Goal: Task Accomplishment & Management: Manage account settings

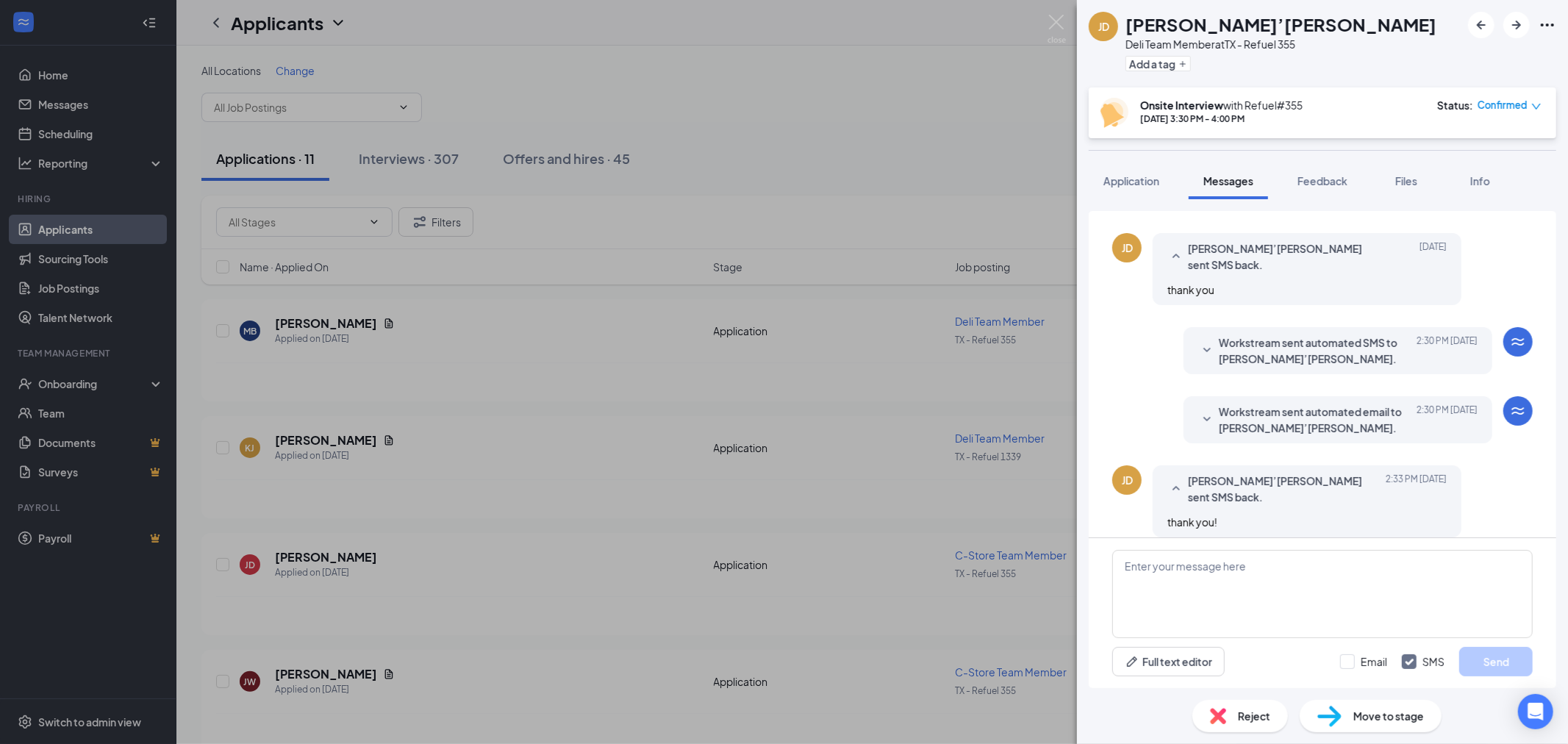
scroll to position [494, 0]
click at [1199, 420] on icon "SmallChevronDown" at bounding box center [1207, 418] width 17 height 17
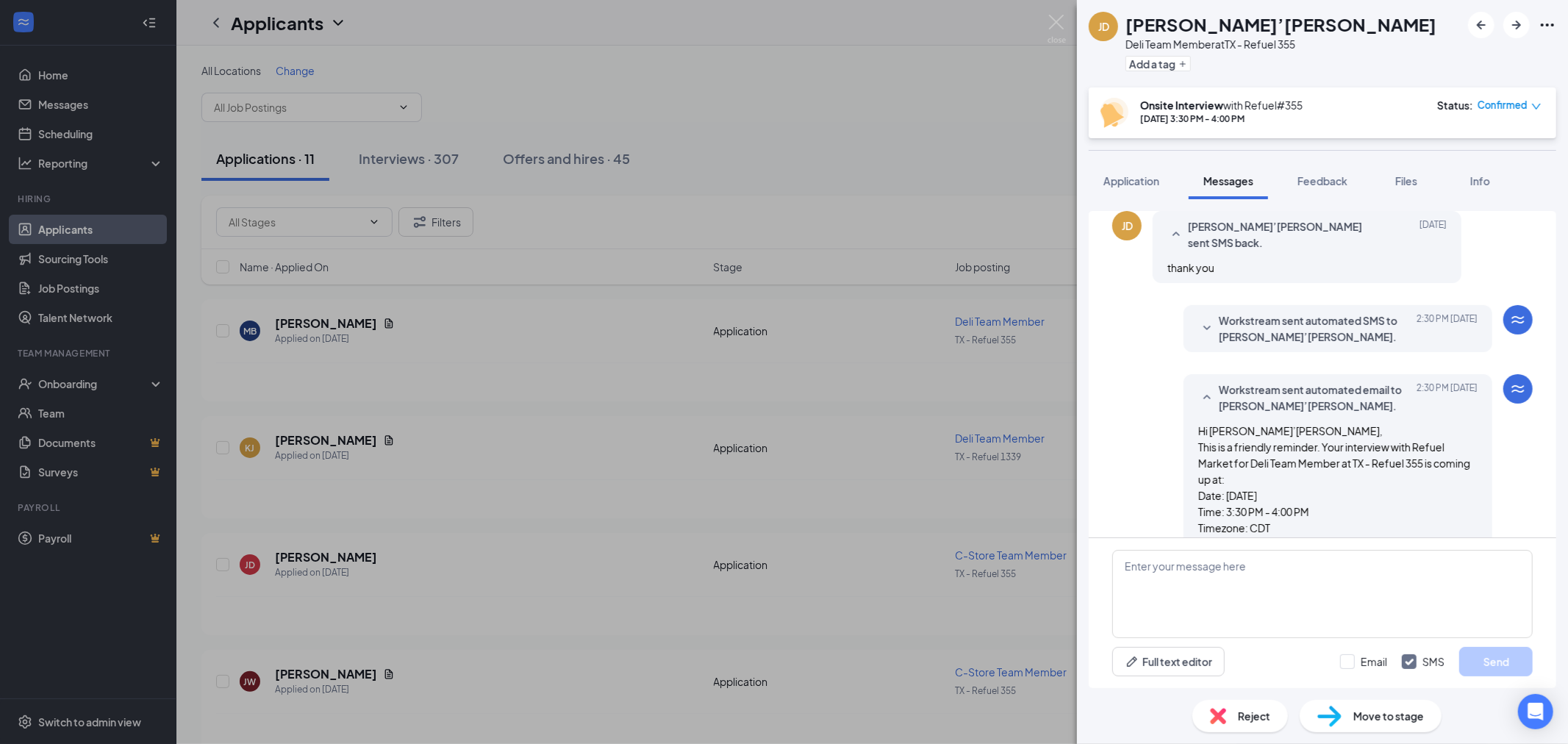
scroll to position [501, 0]
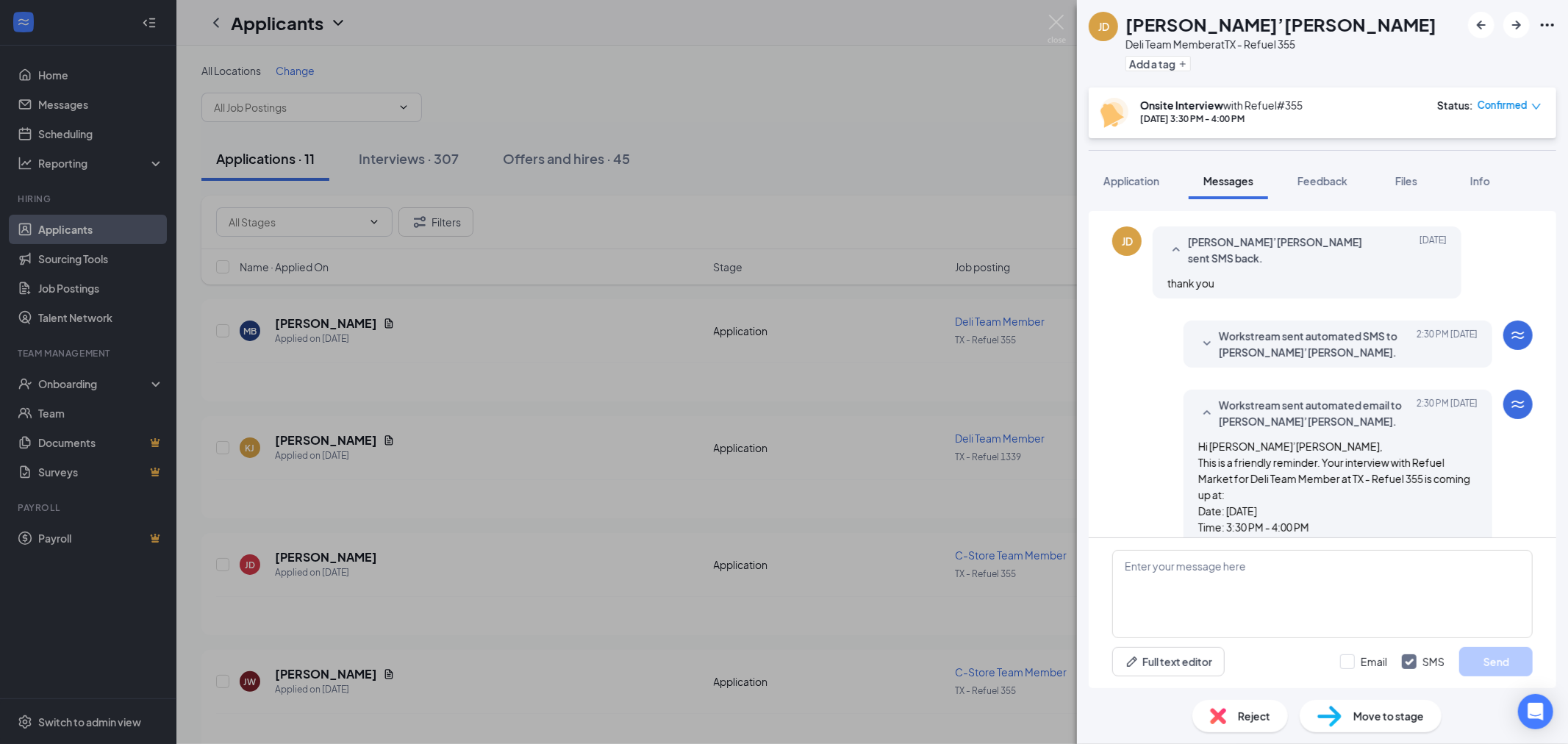
drag, startPoint x: 959, startPoint y: 144, endPoint x: 933, endPoint y: 177, distance: 42.0
click at [959, 144] on div "[PERSON_NAME] [PERSON_NAME]’[PERSON_NAME] Deli Team Member at [GEOGRAPHIC_DATA]…" at bounding box center [784, 372] width 1568 height 744
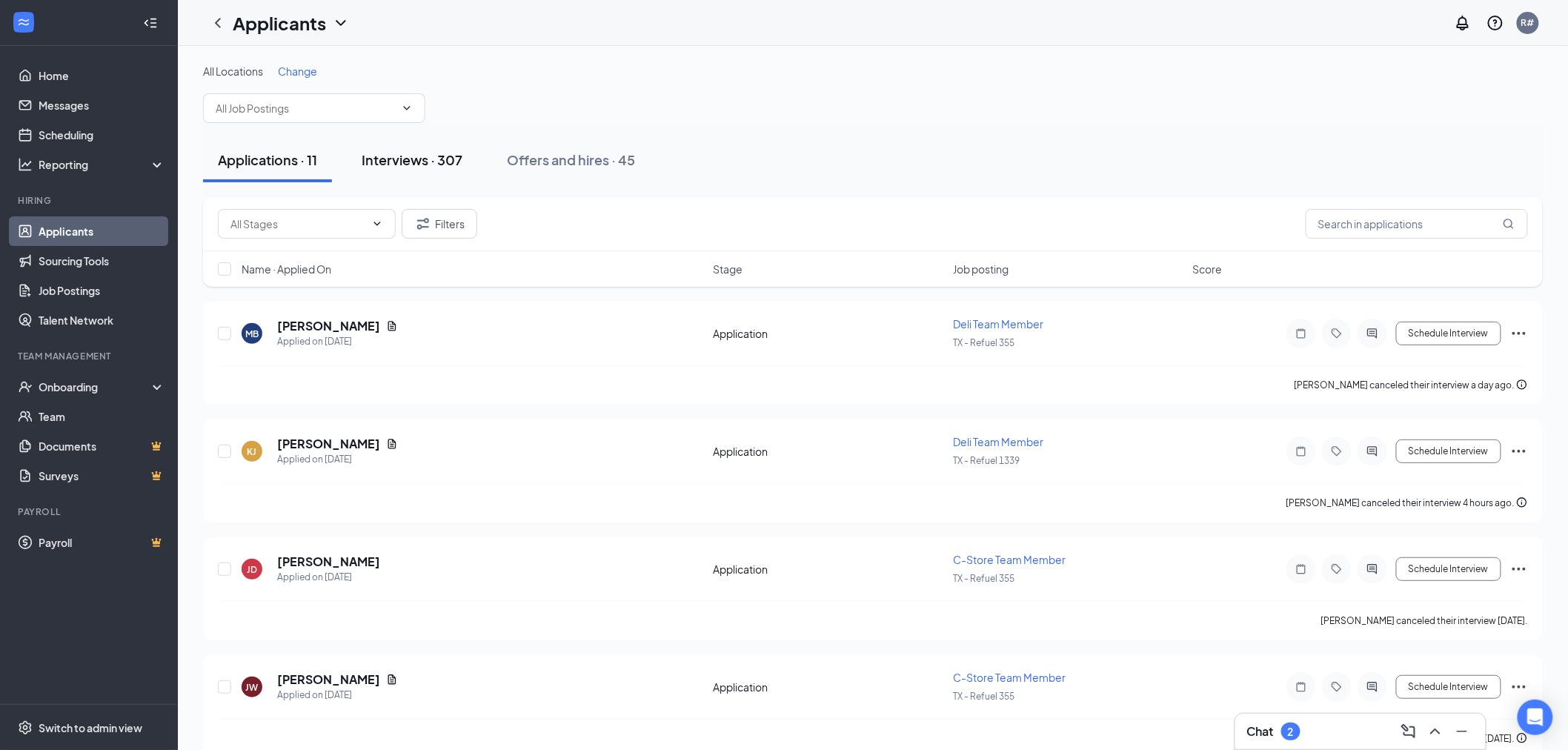
click at [403, 161] on div "Interviews · 307" at bounding box center [411, 159] width 101 height 19
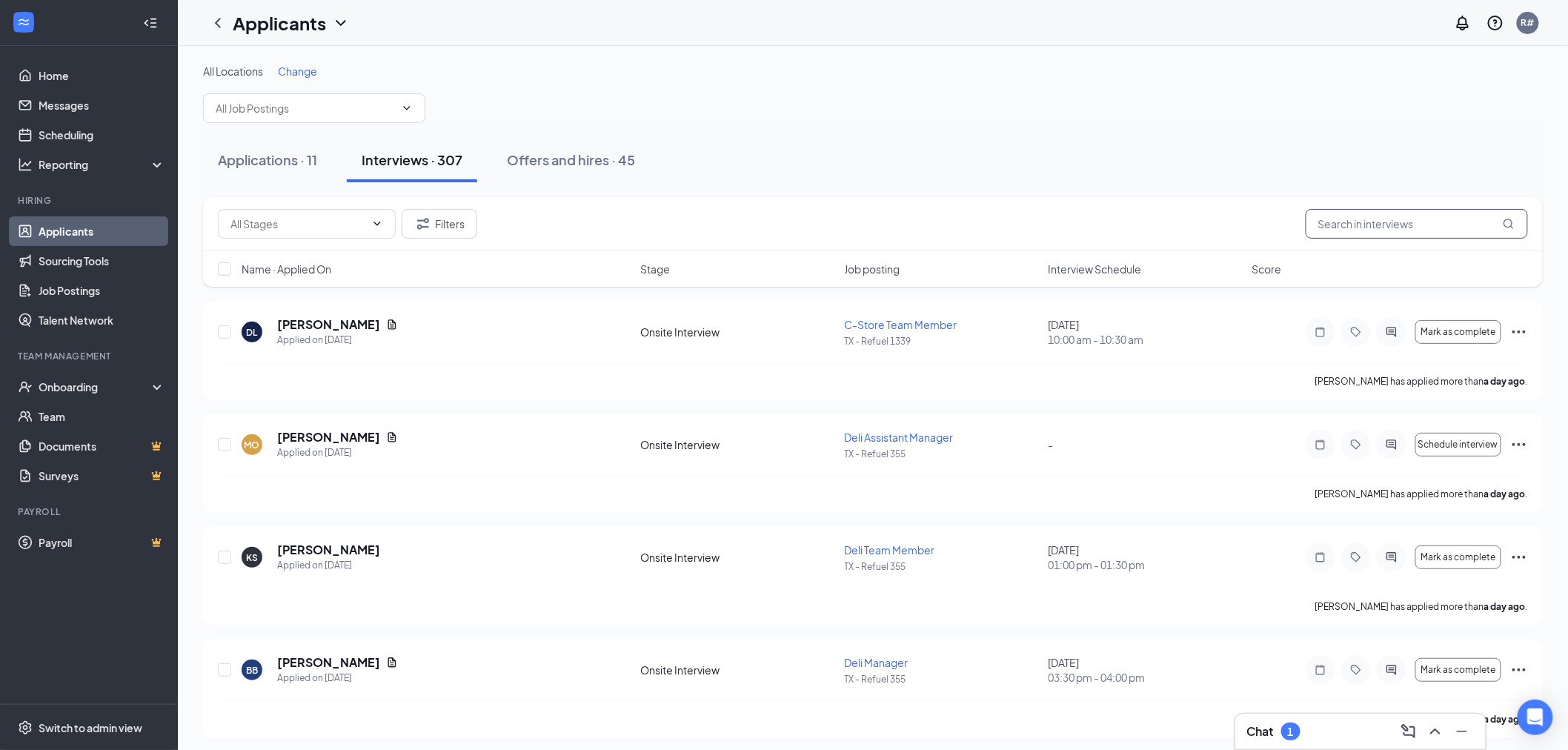
click at [1391, 216] on input "text" at bounding box center [1417, 224] width 223 height 29
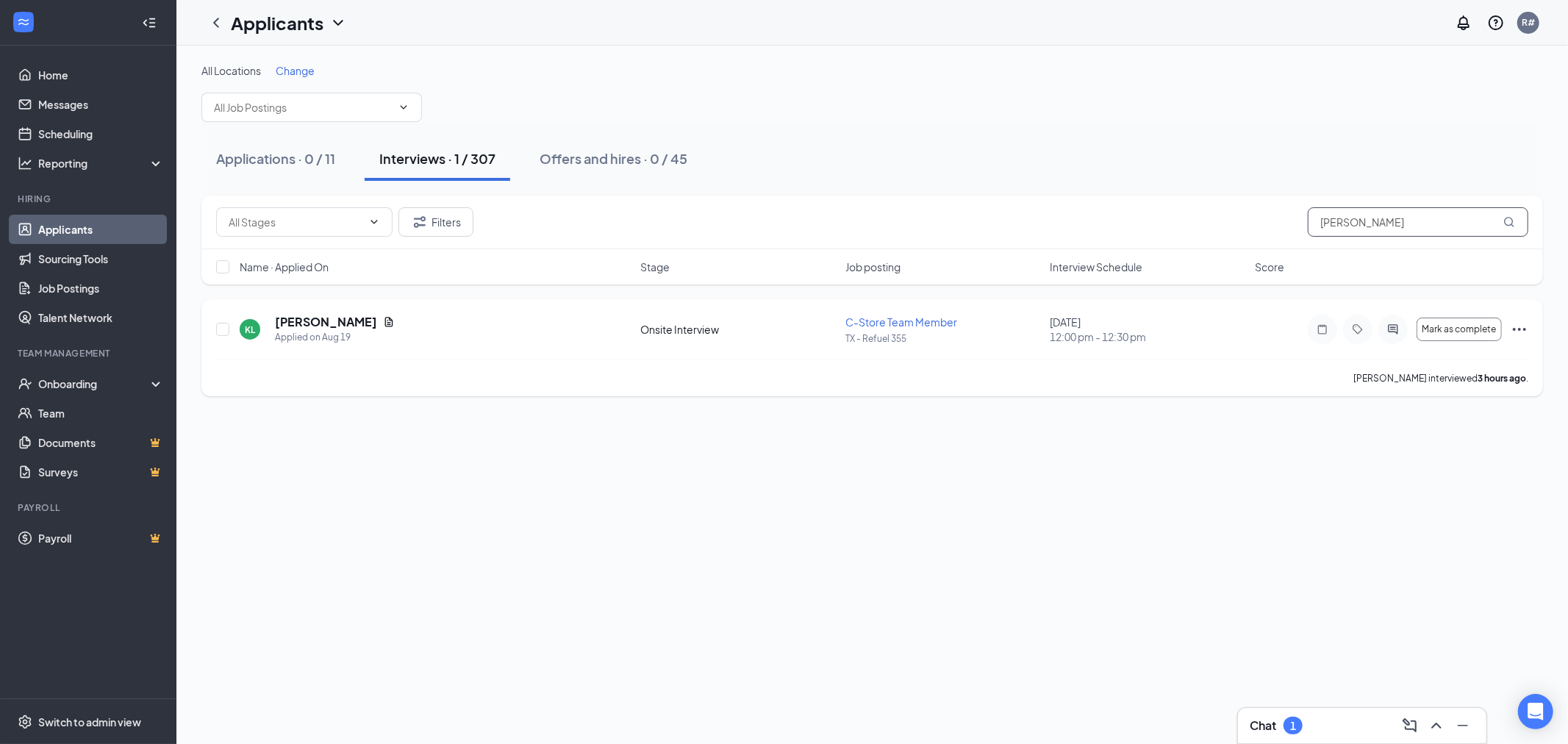
type input "[PERSON_NAME]"
click at [1523, 328] on icon "Ellipses" at bounding box center [1520, 328] width 14 height 3
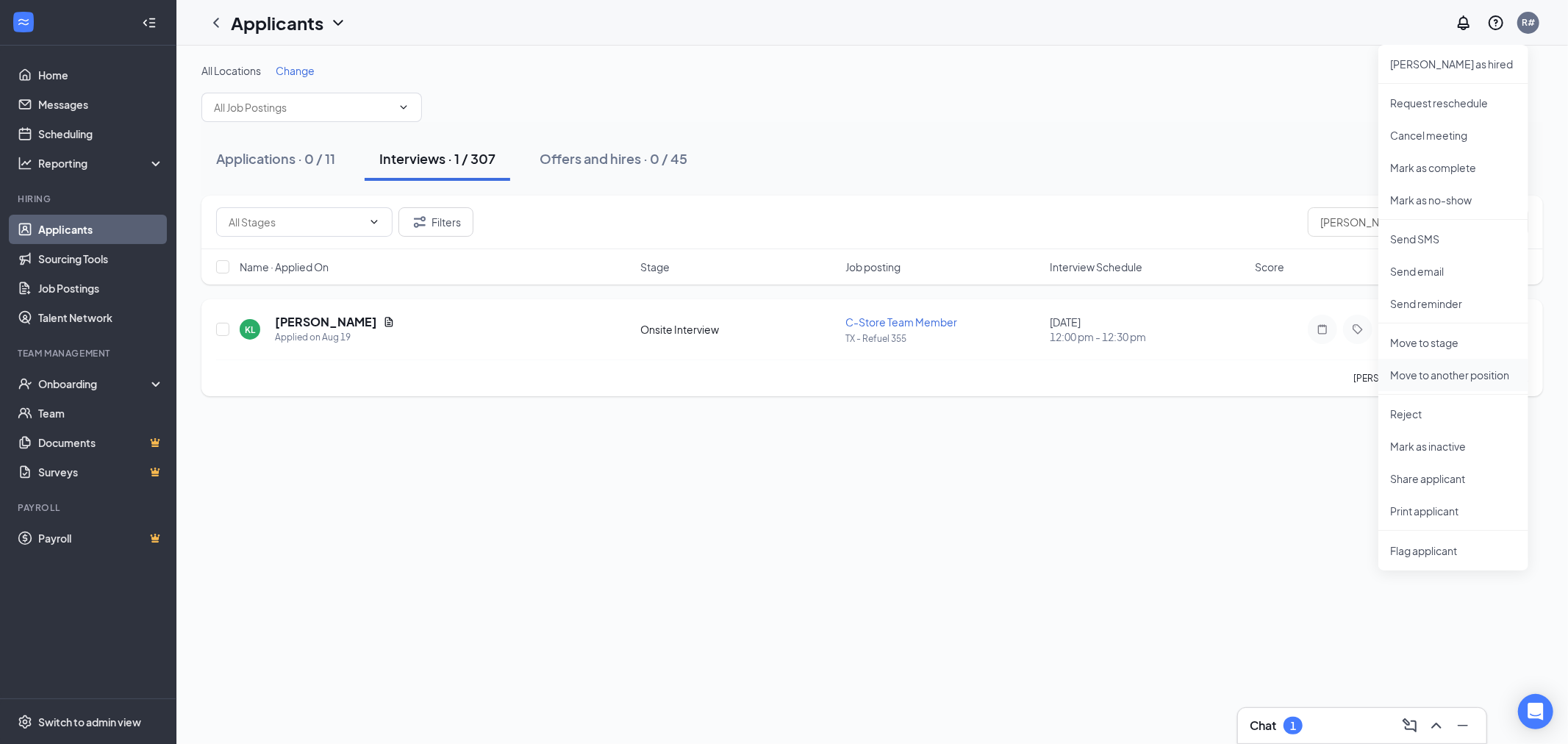
click at [1433, 377] on p "Move to another position" at bounding box center [1453, 374] width 126 height 15
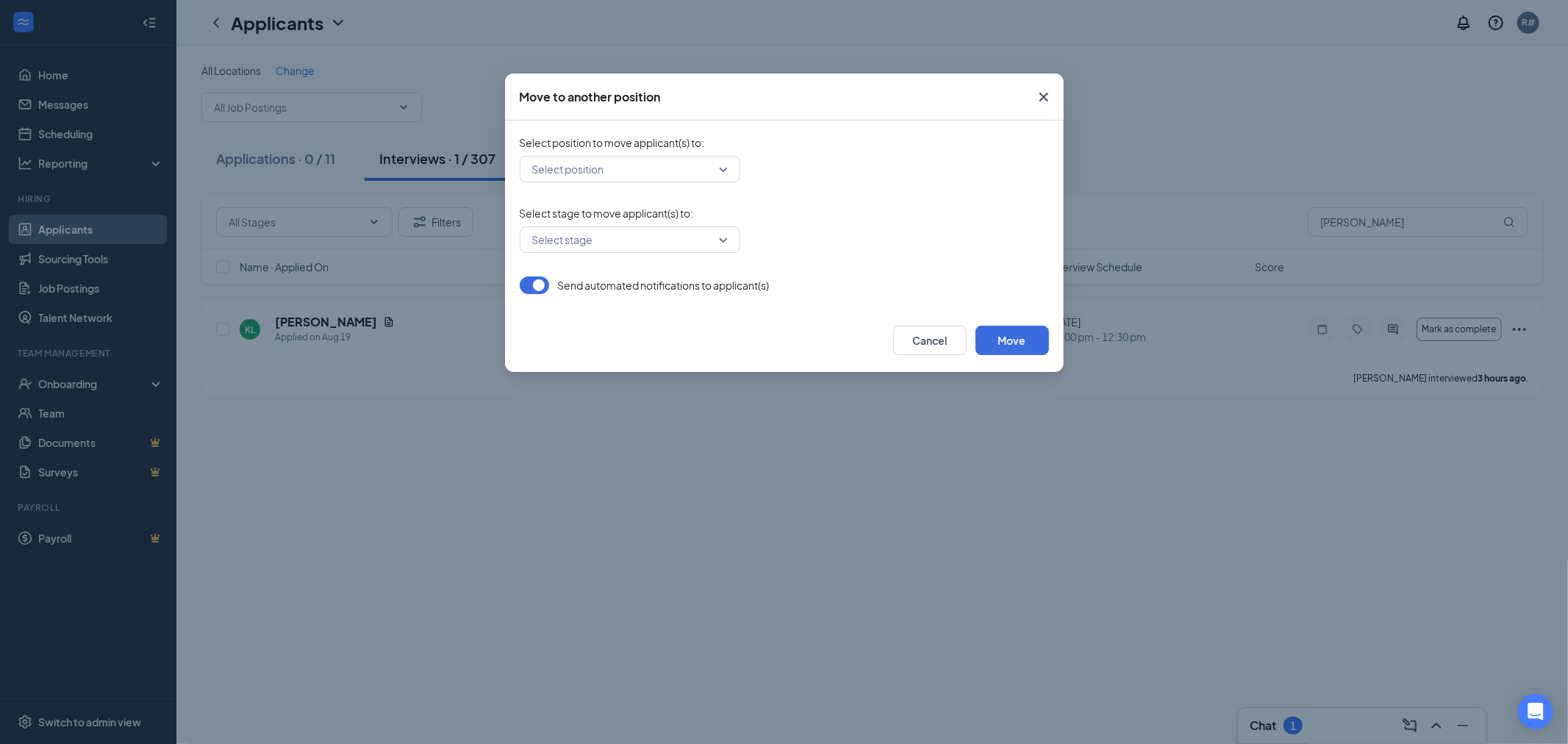
click at [601, 171] on input "search" at bounding box center [624, 170] width 193 height 25
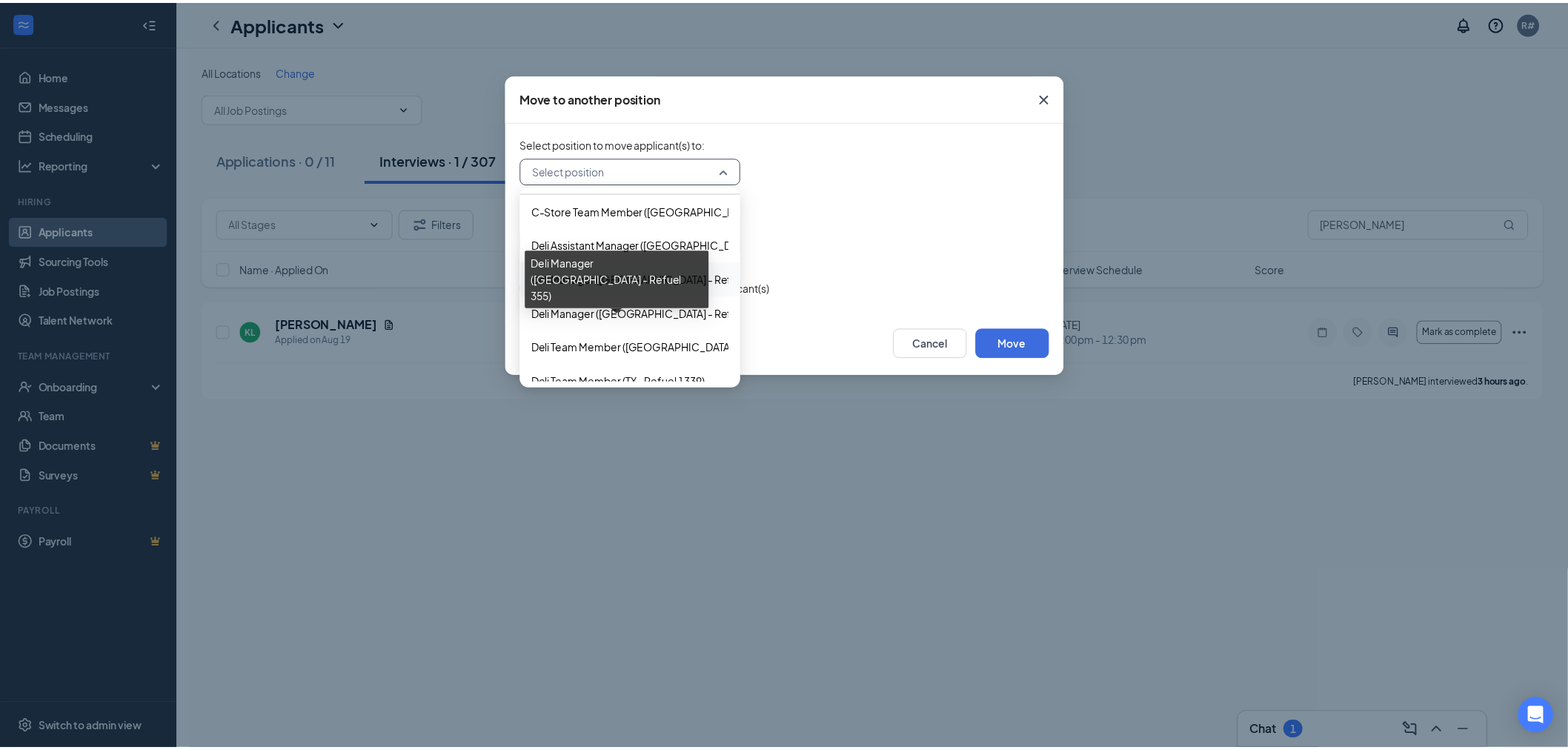
scroll to position [117, 0]
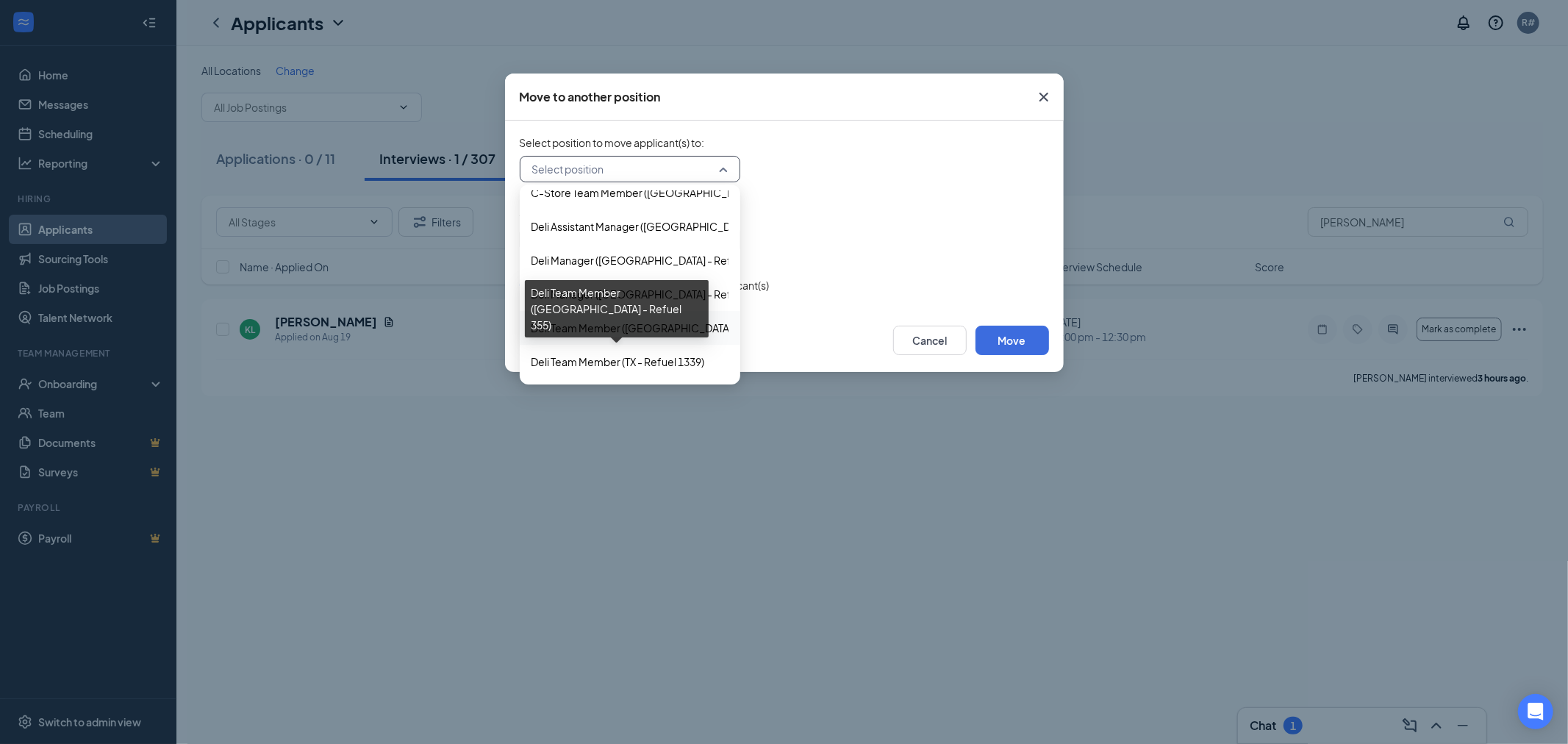
click at [674, 330] on span "Deli Team Member ([GEOGRAPHIC_DATA] - Refuel 355)" at bounding box center [663, 327] width 264 height 16
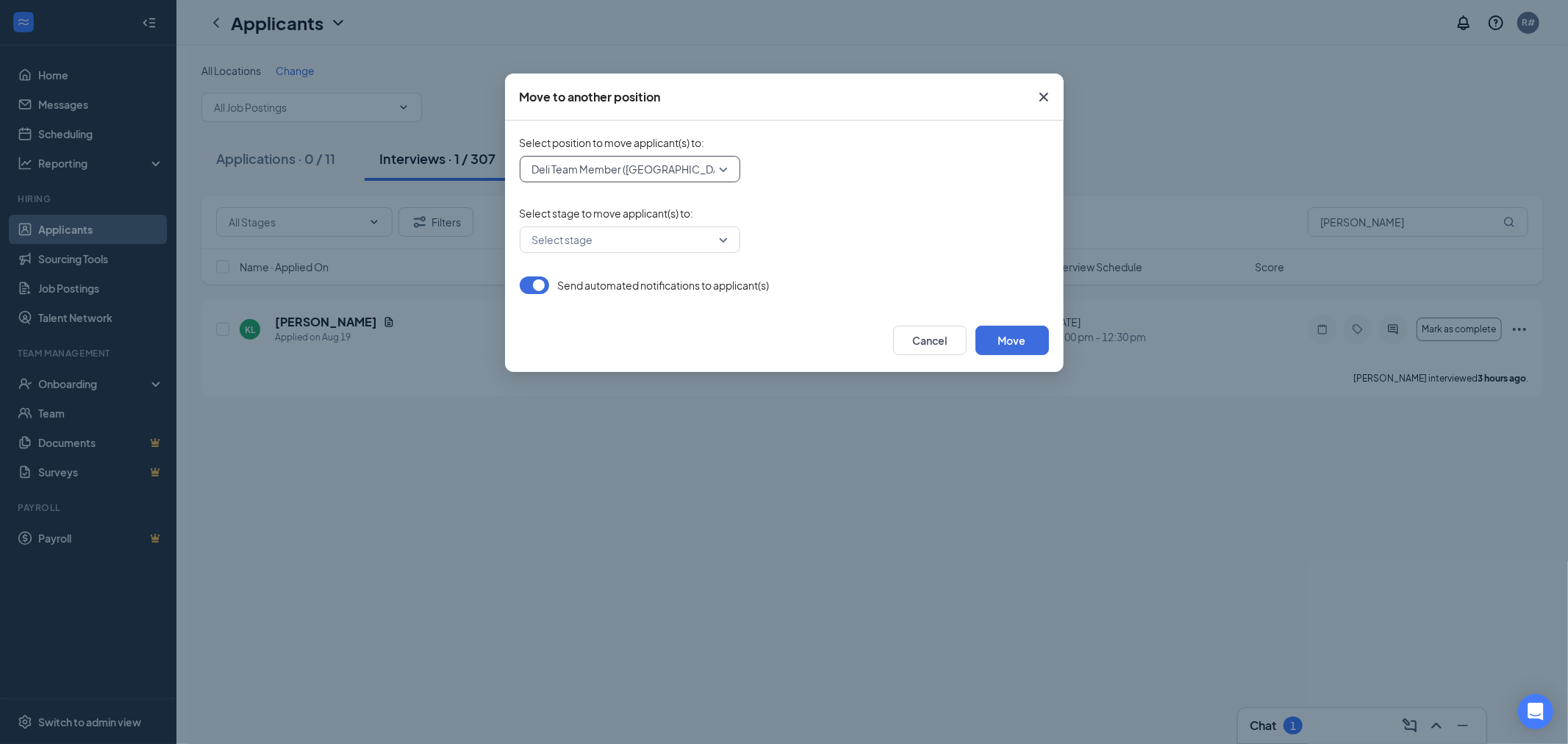
click at [676, 241] on input "search" at bounding box center [624, 239] width 193 height 25
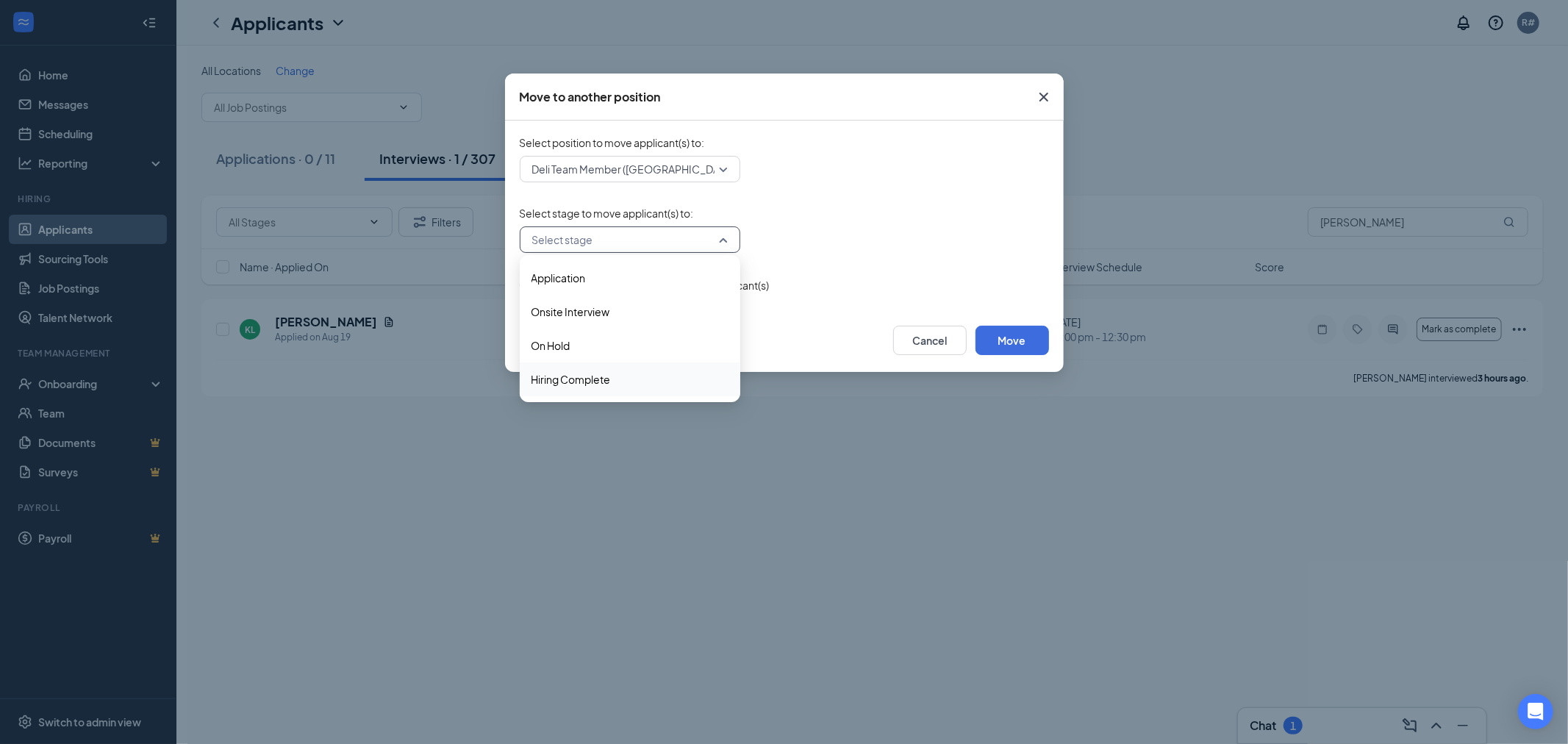
click at [583, 382] on span "Hiring Complete" at bounding box center [571, 379] width 79 height 16
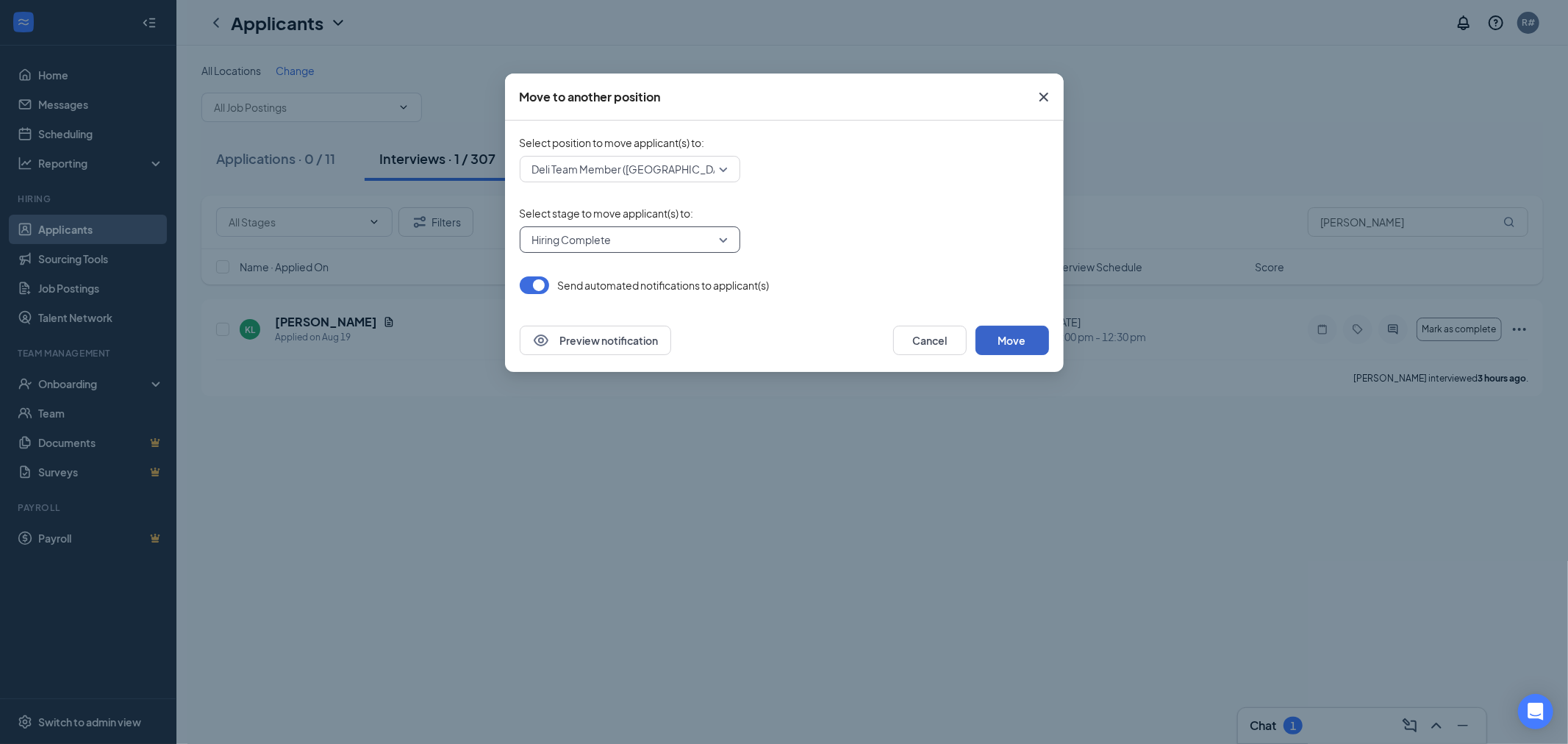
click at [1015, 342] on button "Move" at bounding box center [1013, 340] width 74 height 29
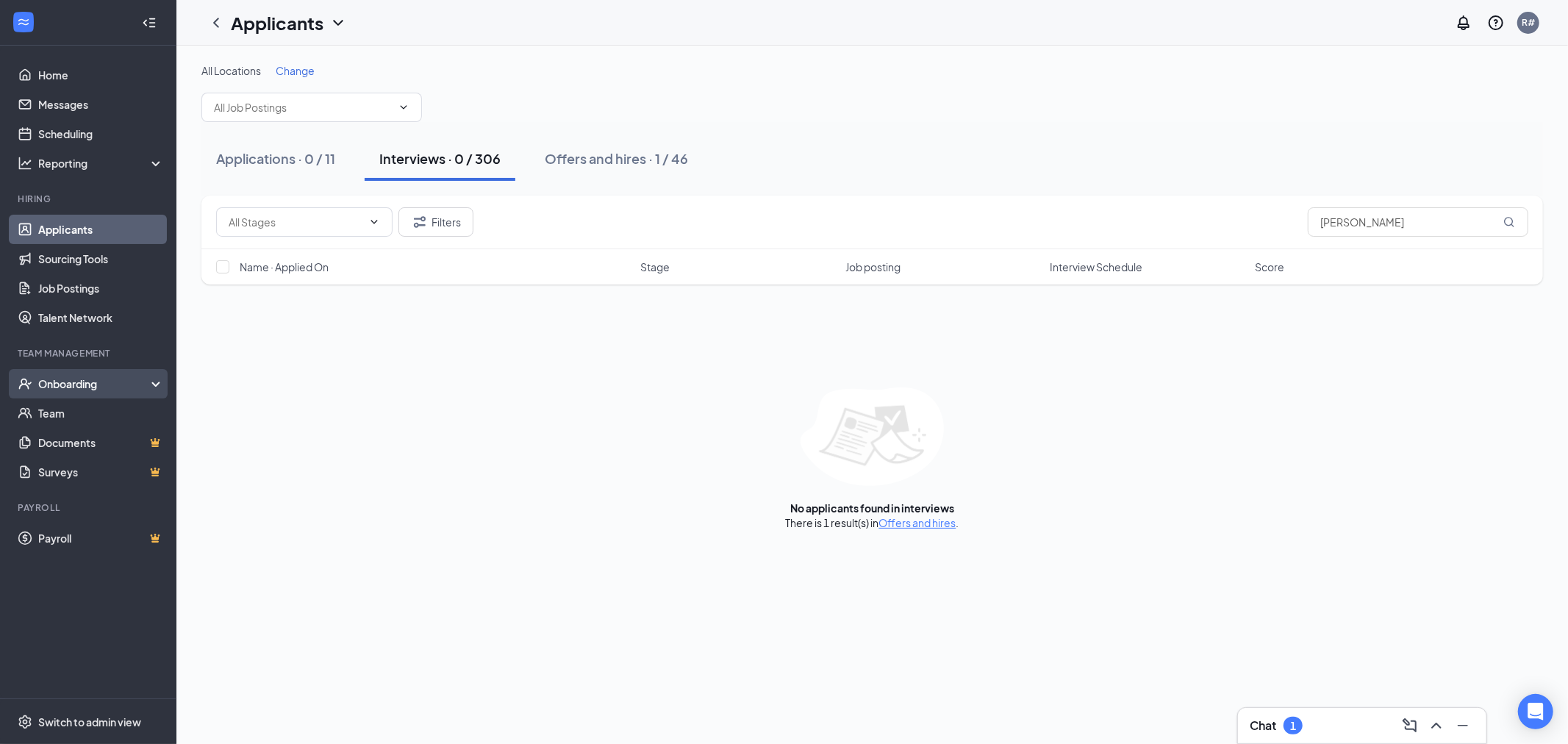
click at [57, 389] on div "Onboarding" at bounding box center [94, 383] width 113 height 15
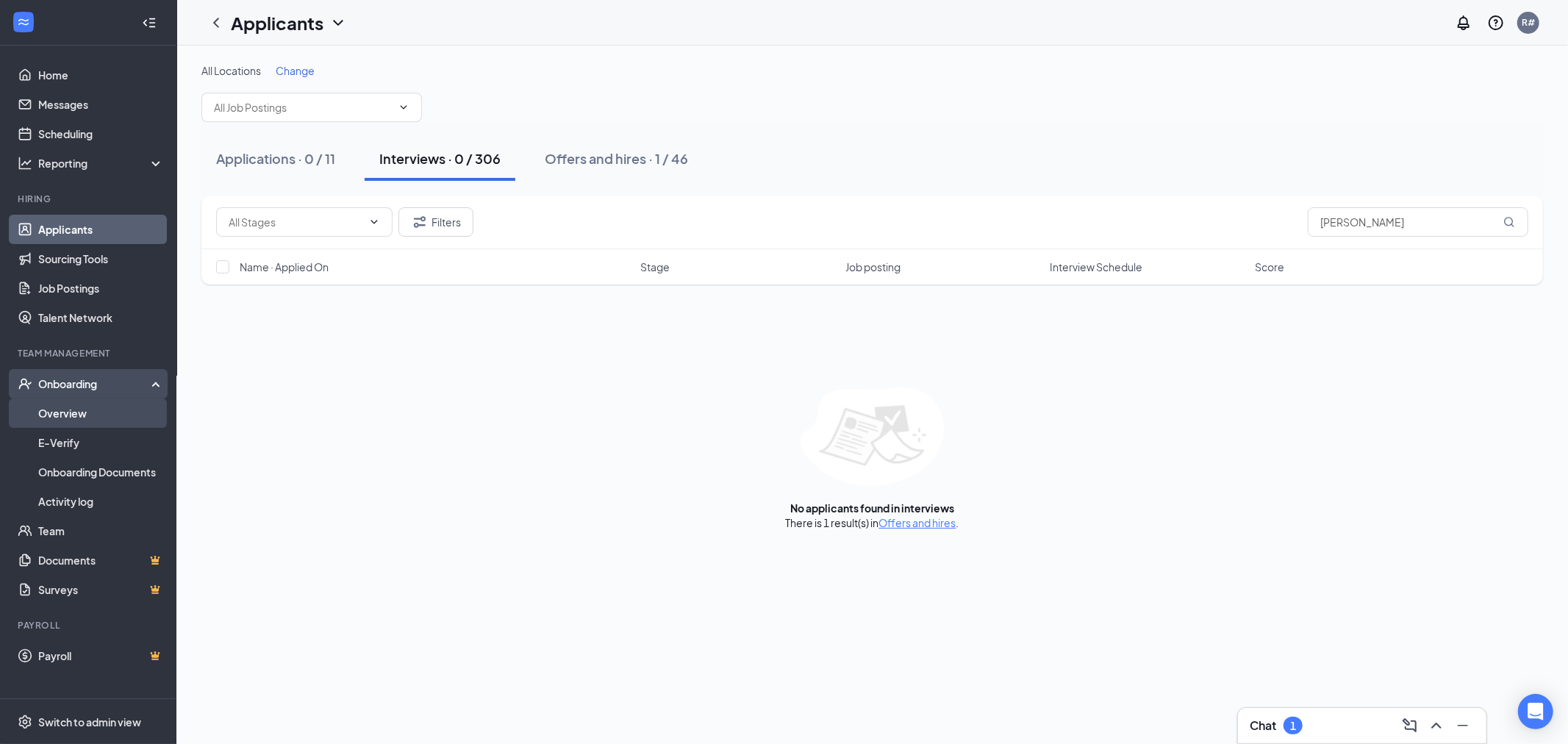
click at [55, 418] on link "Overview" at bounding box center [101, 413] width 126 height 29
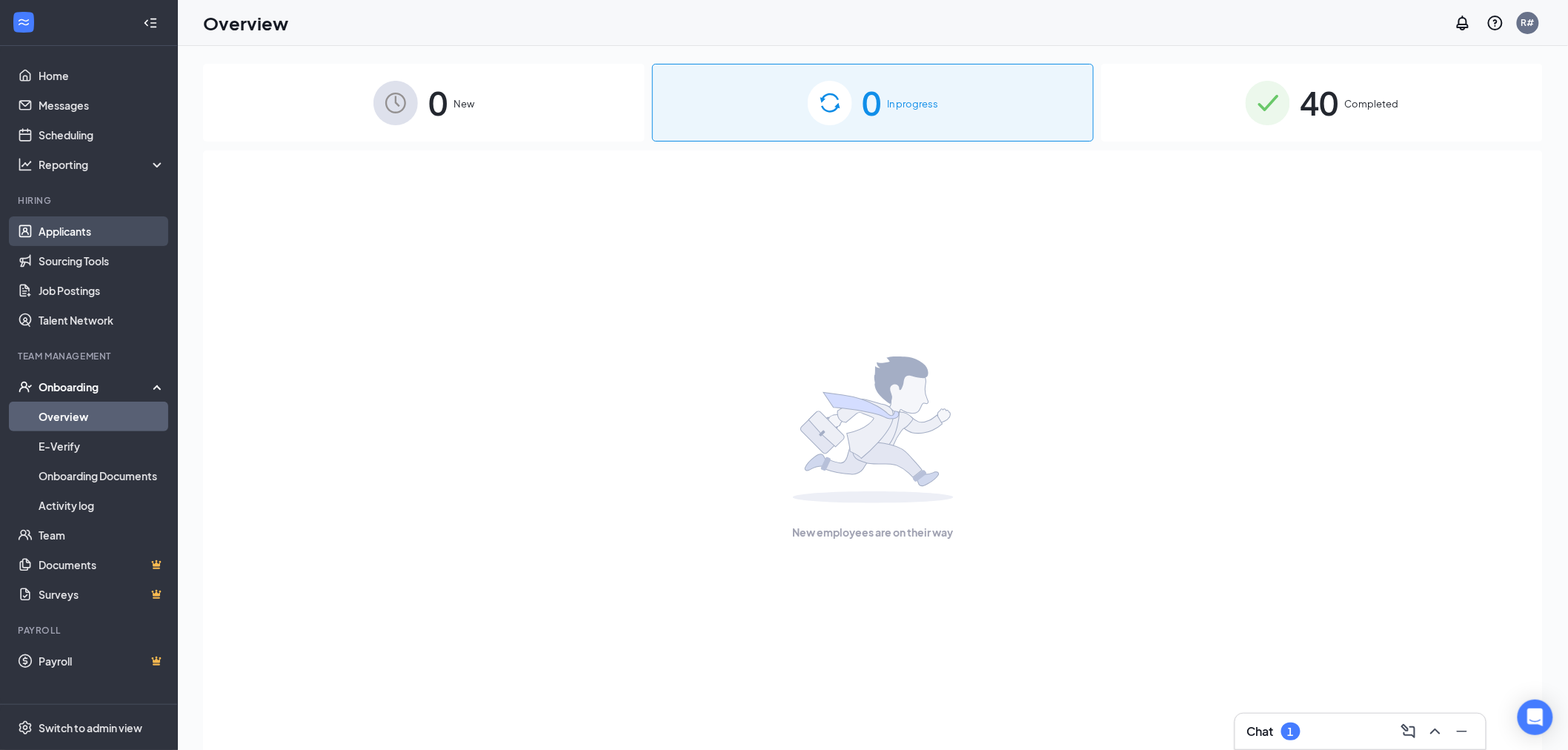
click at [69, 231] on link "Applicants" at bounding box center [102, 230] width 127 height 29
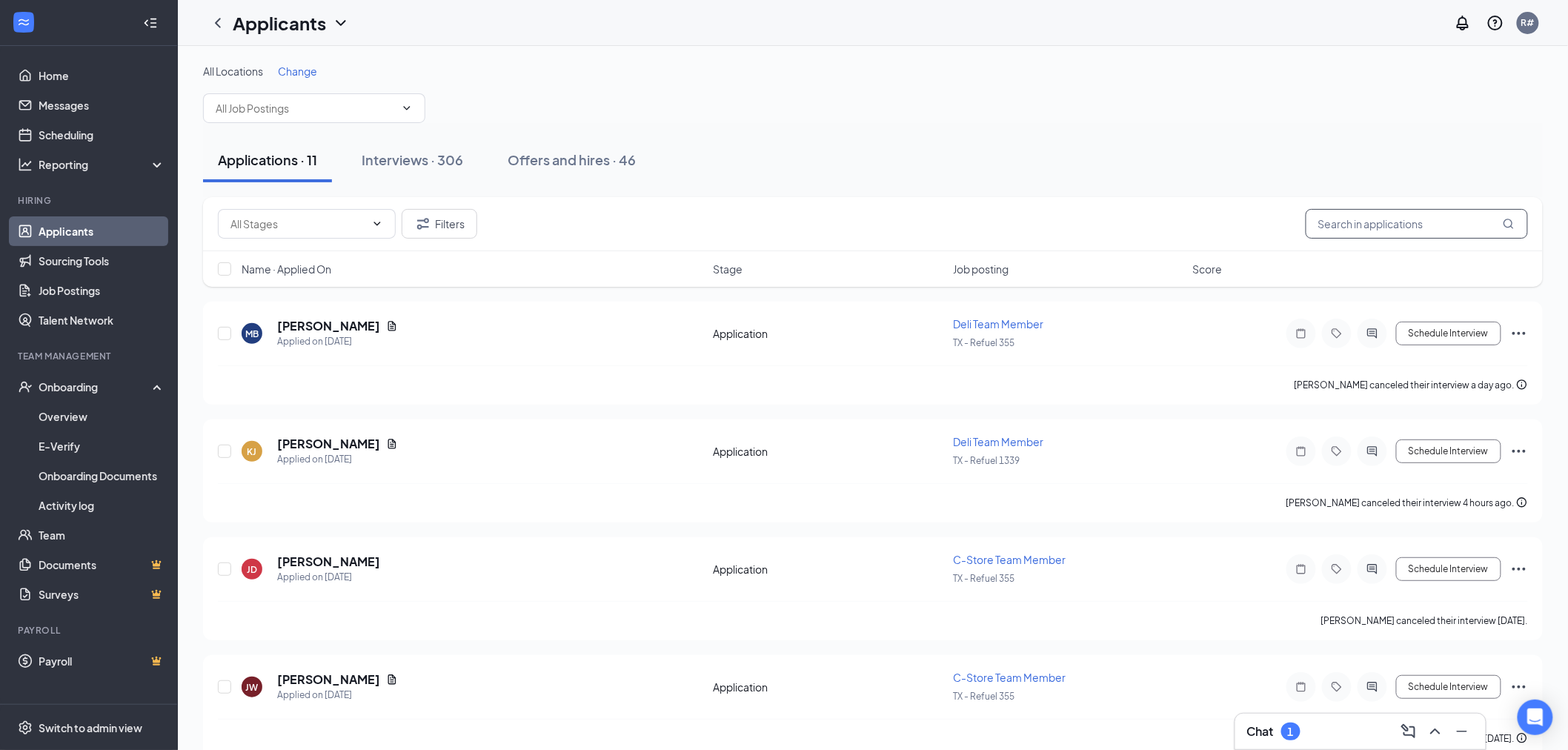
click at [1376, 221] on input "text" at bounding box center [1417, 224] width 223 height 29
click at [1380, 223] on input "text" at bounding box center [1417, 224] width 223 height 29
click at [398, 158] on div "Interviews · 306" at bounding box center [412, 159] width 102 height 19
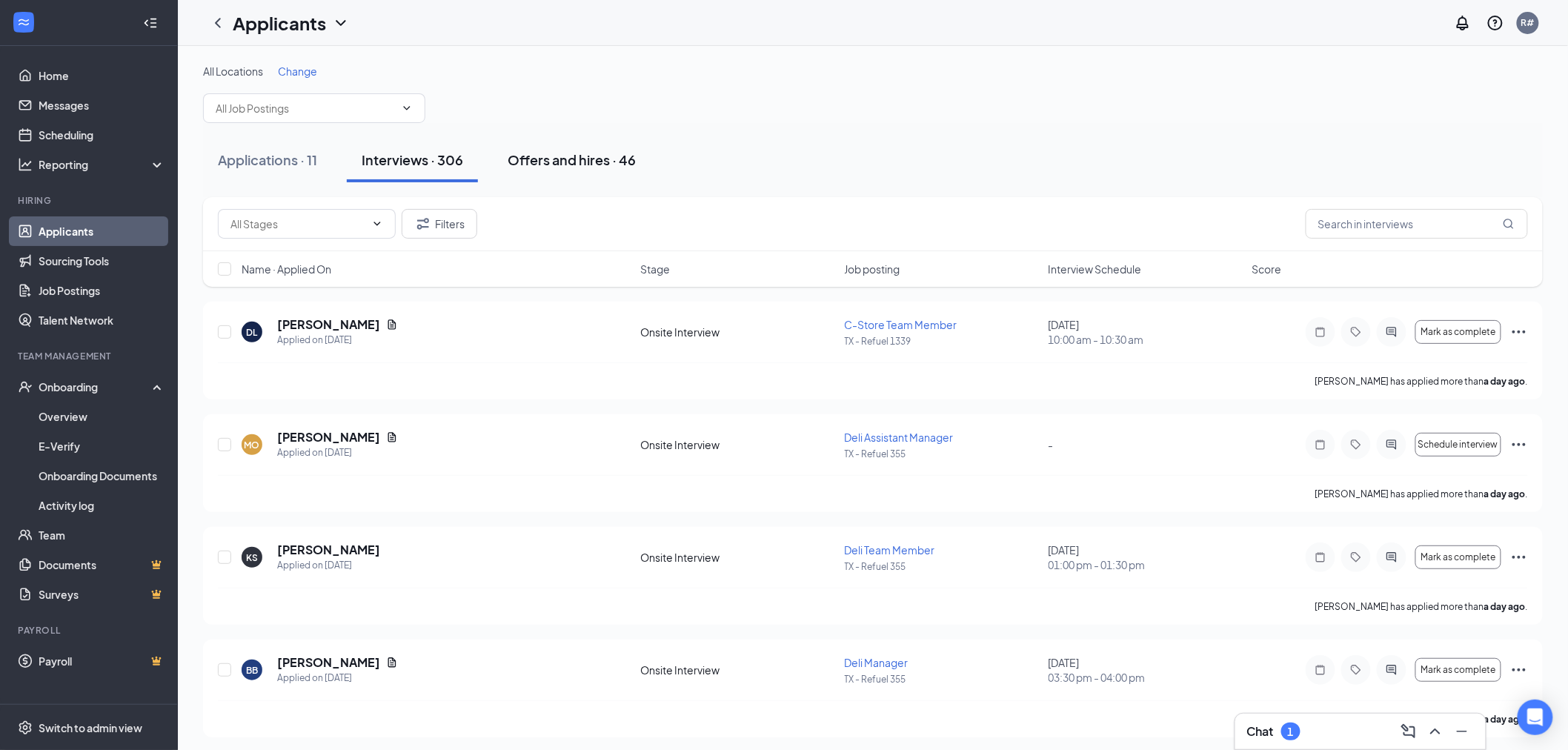
click at [557, 155] on div "Offers and hires · 46" at bounding box center [572, 159] width 128 height 19
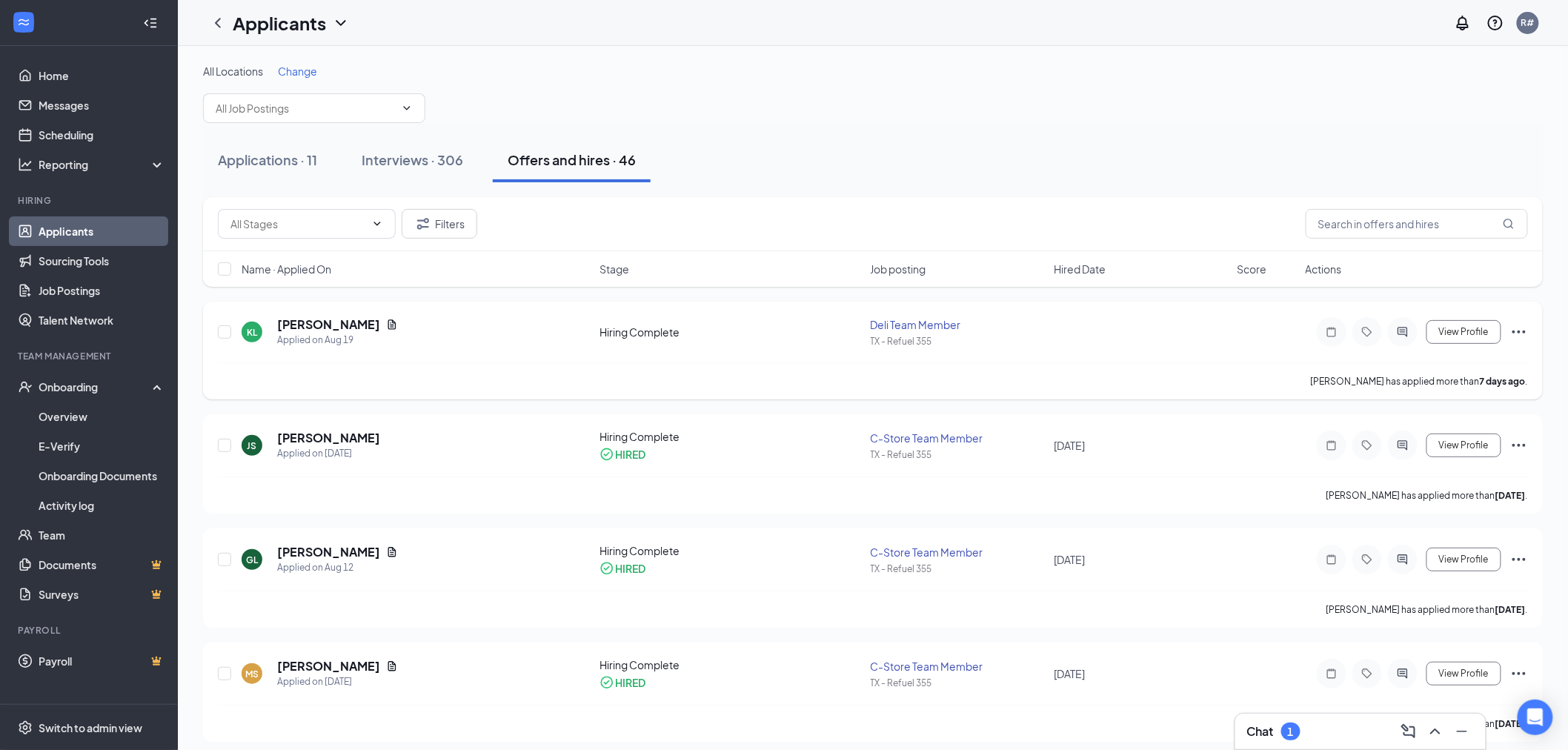
click at [1524, 329] on icon "Ellipses" at bounding box center [1519, 332] width 18 height 18
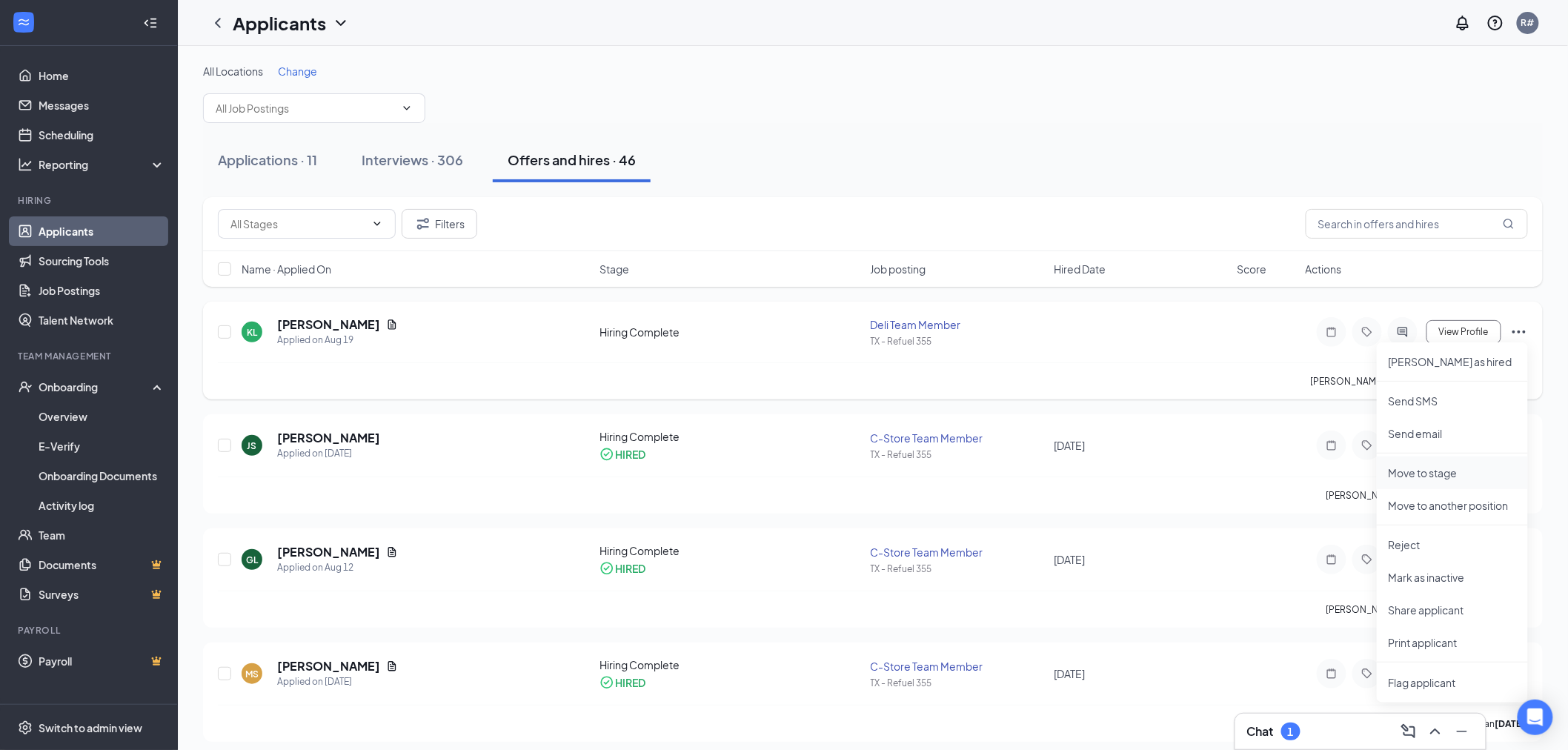
click at [1439, 473] on p "Move to stage" at bounding box center [1452, 472] width 127 height 15
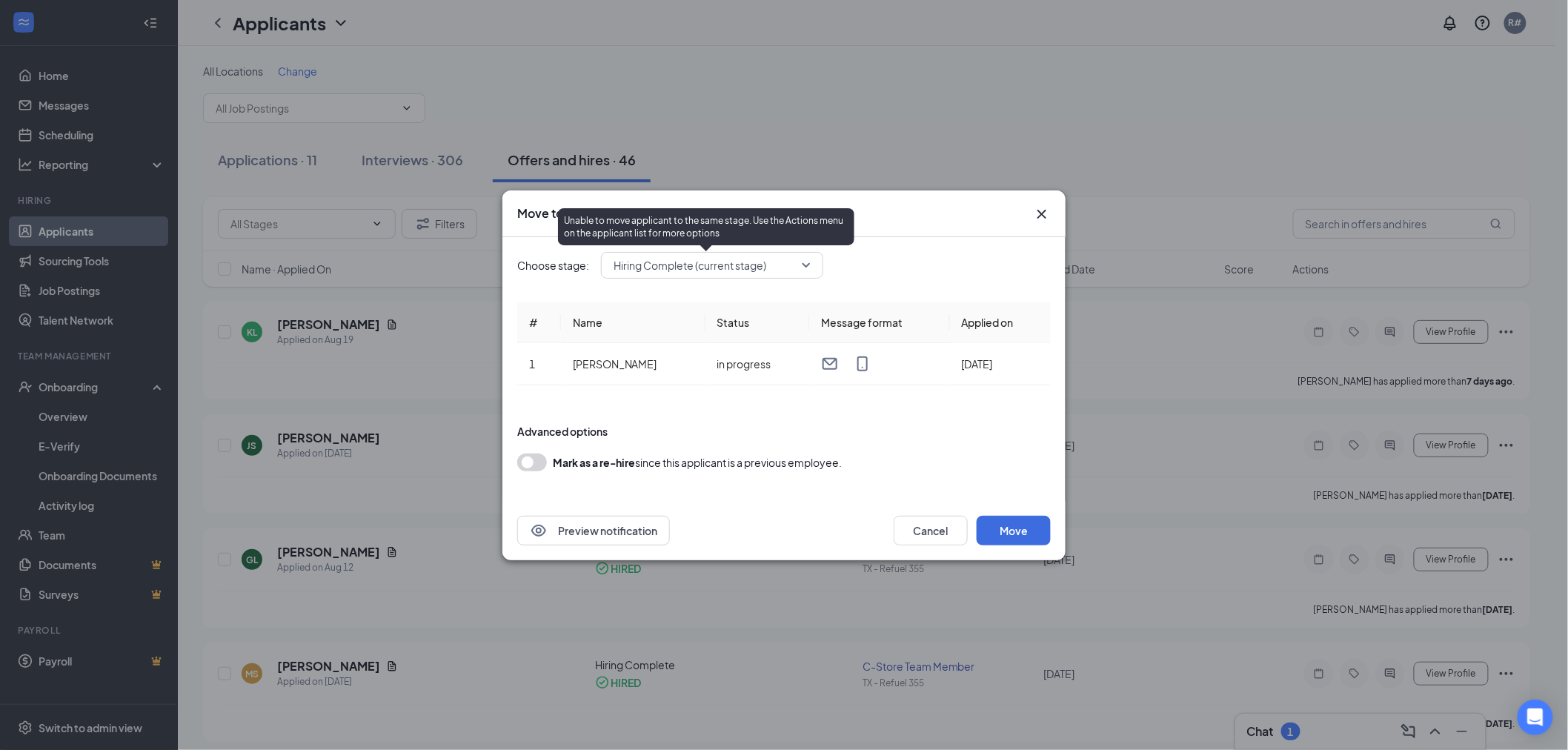
click at [766, 263] on span "Hiring Complete (current stage)" at bounding box center [690, 265] width 152 height 22
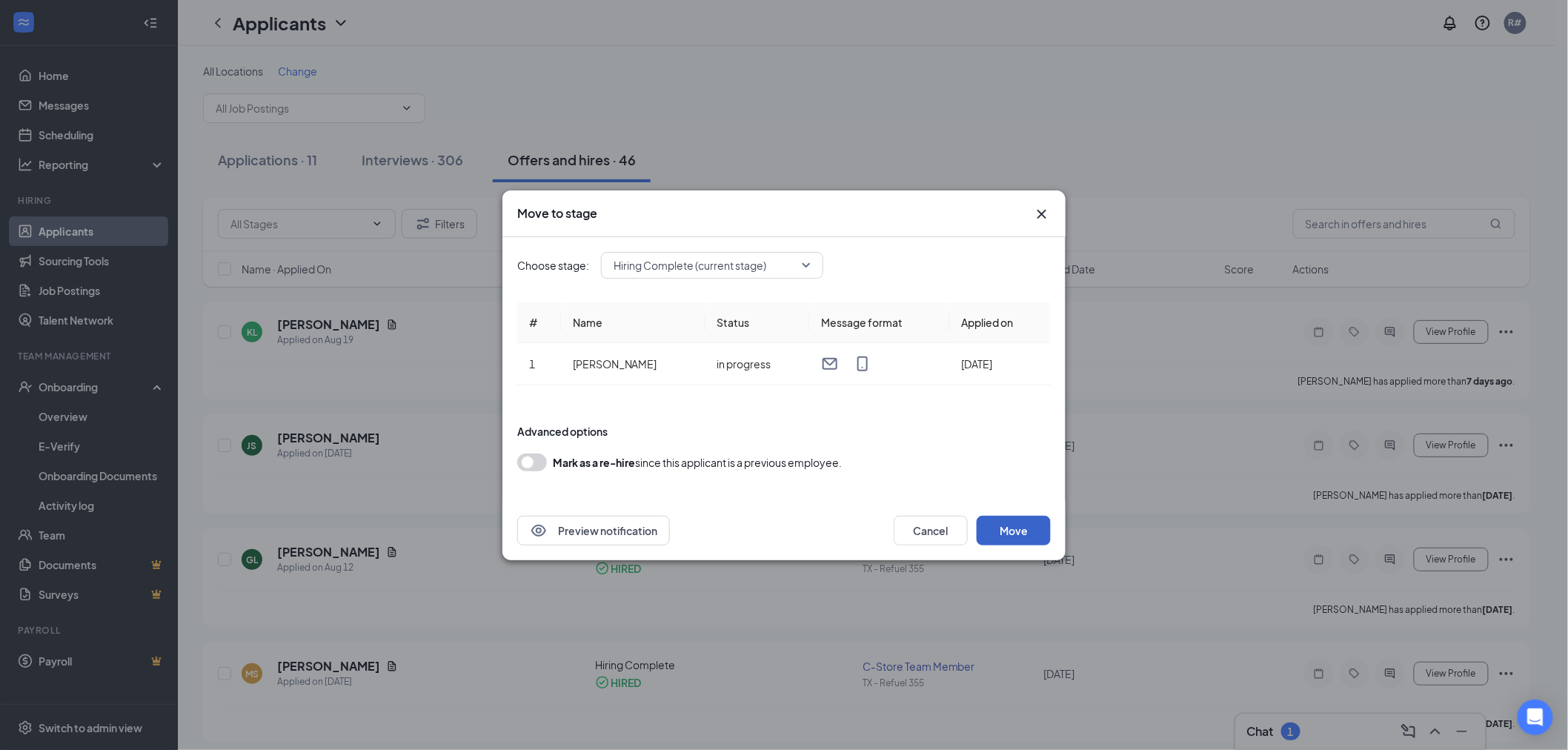
click at [1018, 530] on button "Move" at bounding box center [1014, 530] width 74 height 29
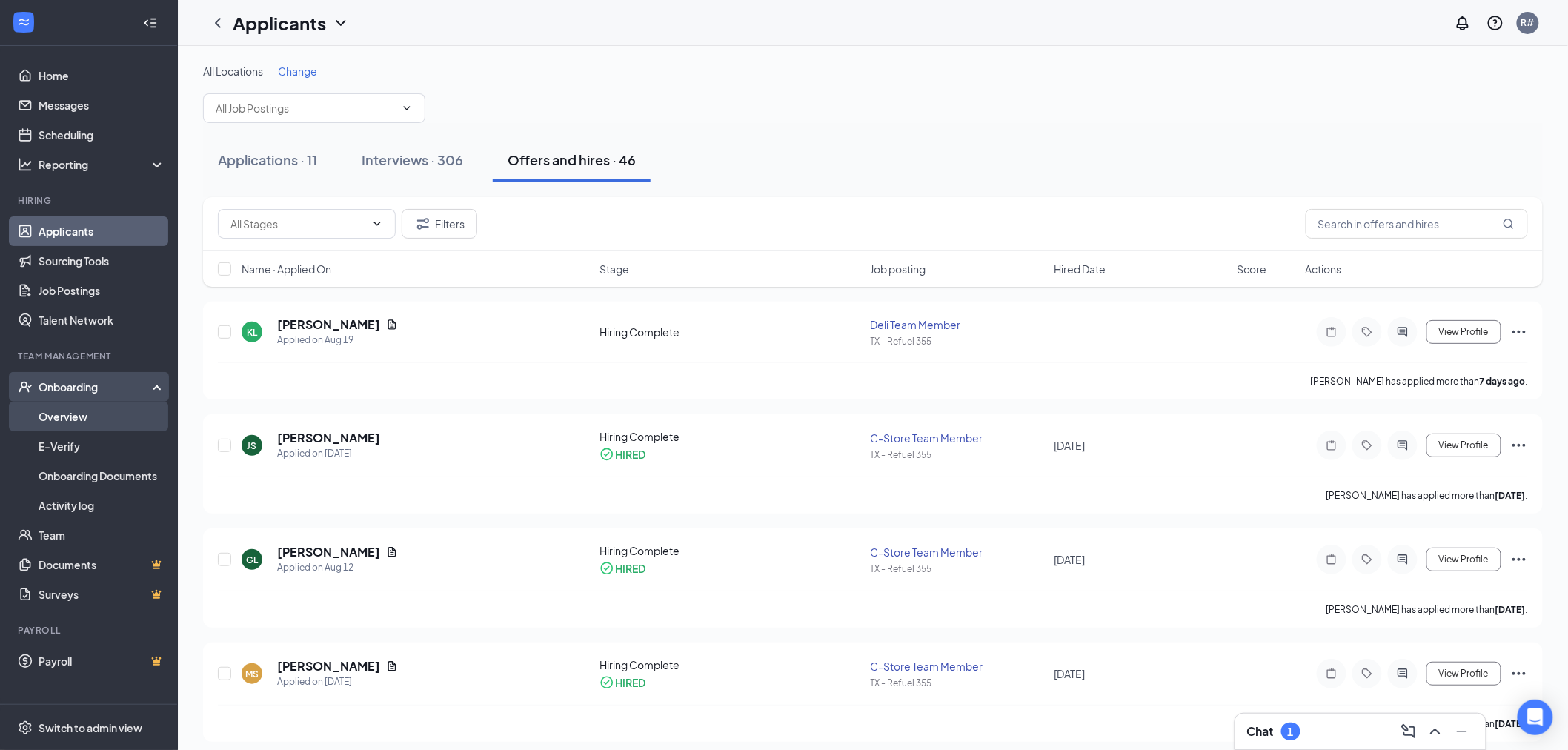
click at [63, 415] on link "Overview" at bounding box center [102, 416] width 127 height 29
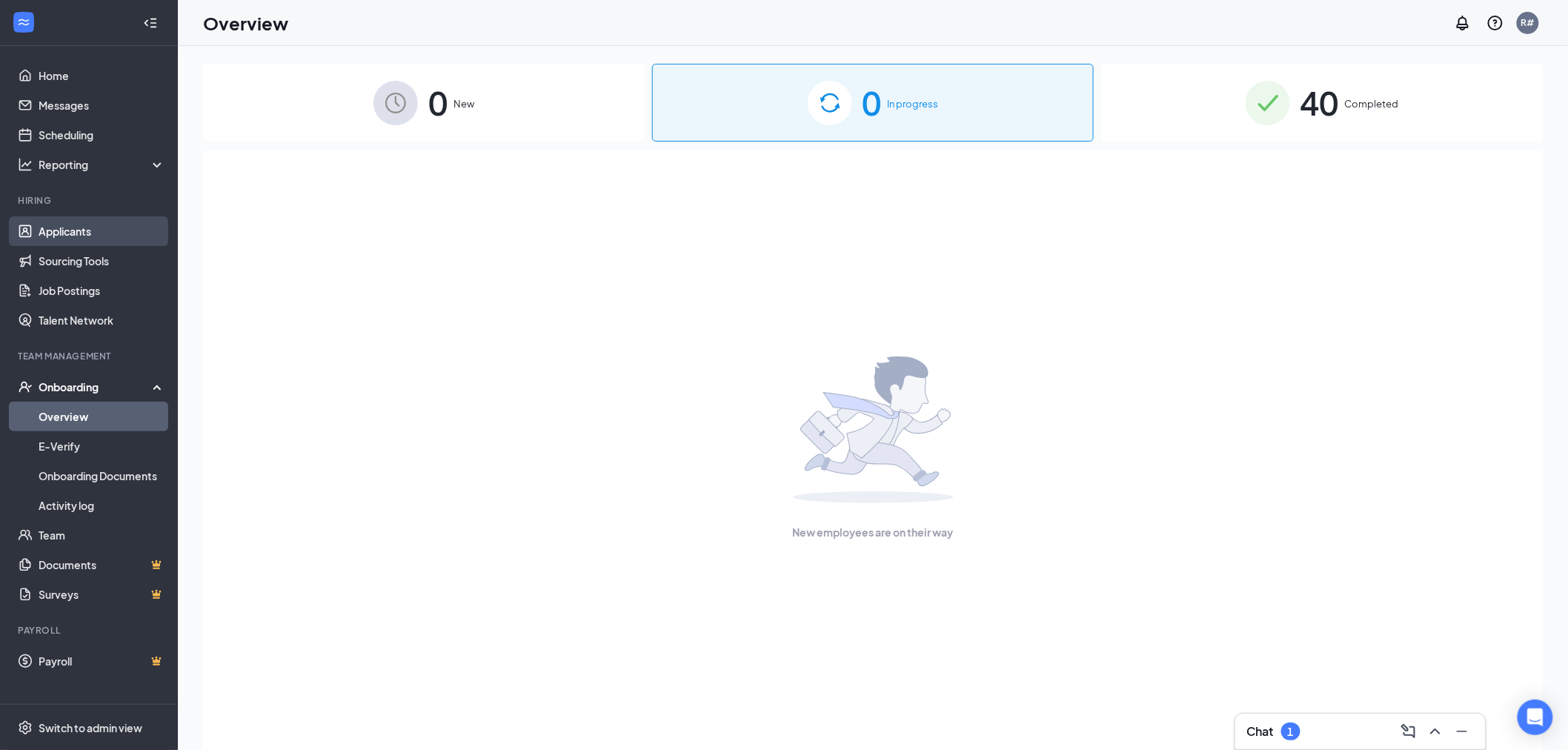
click at [62, 230] on link "Applicants" at bounding box center [102, 230] width 127 height 29
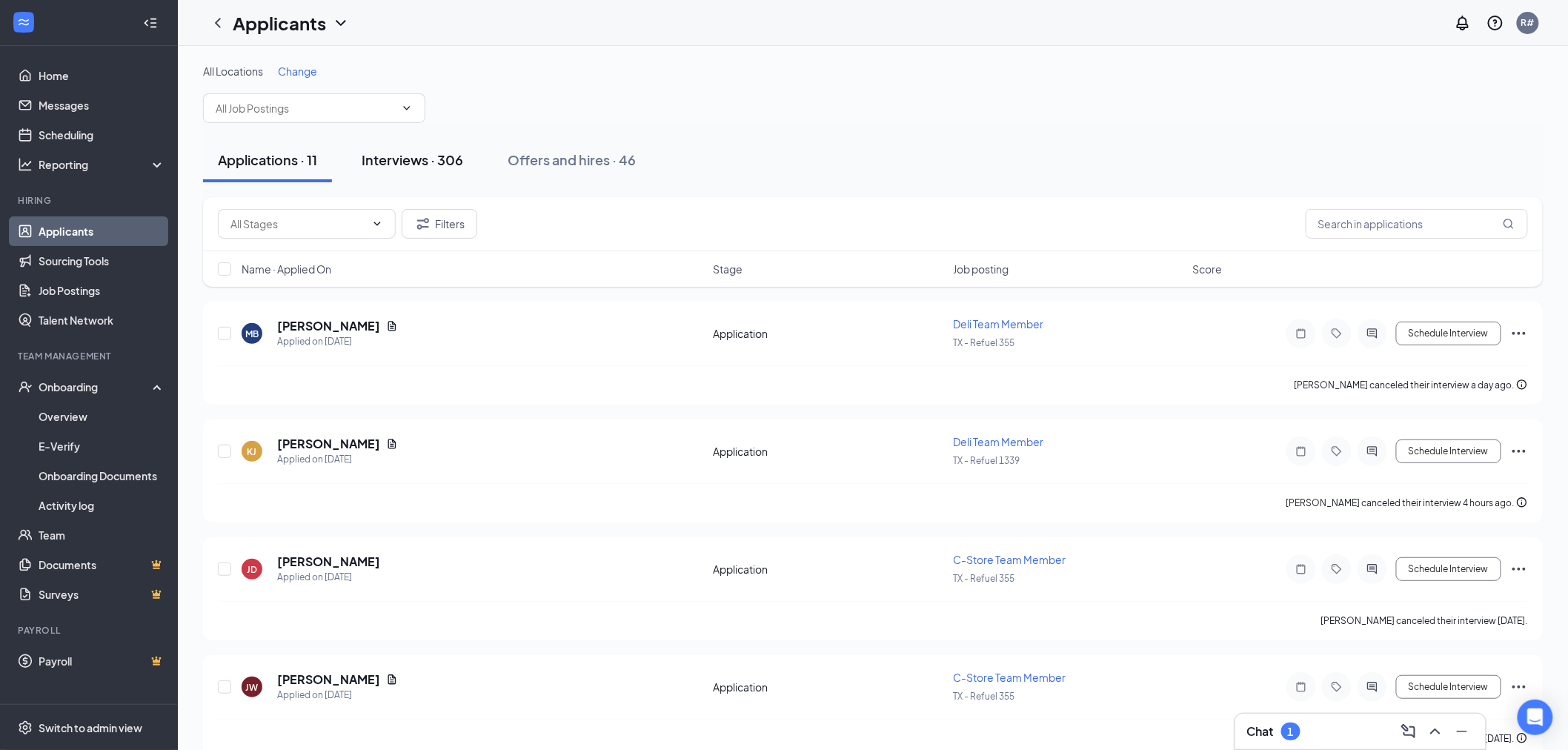
click at [425, 158] on div "Interviews · 306" at bounding box center [412, 159] width 102 height 19
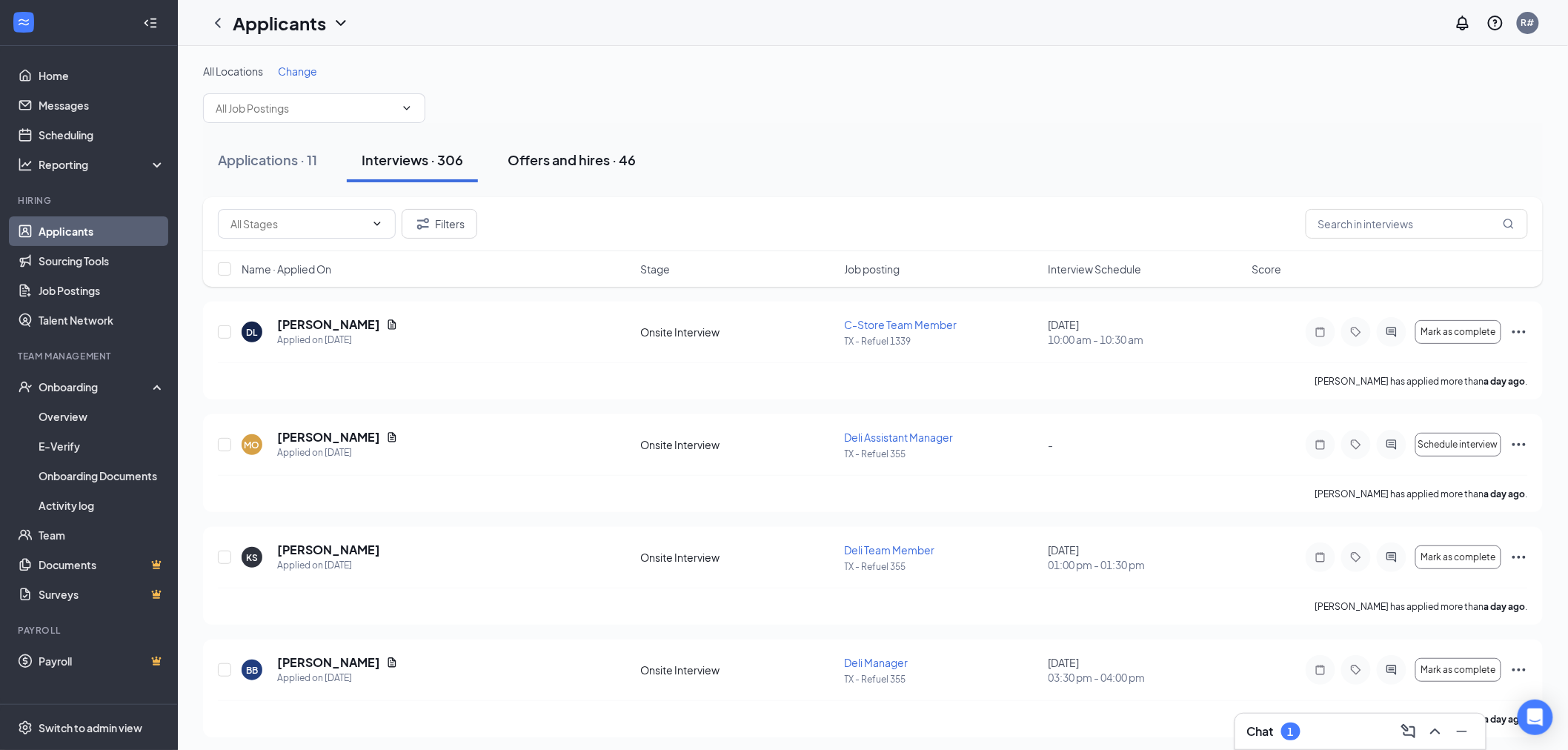
click at [557, 157] on div "Offers and hires · 46" at bounding box center [572, 159] width 128 height 19
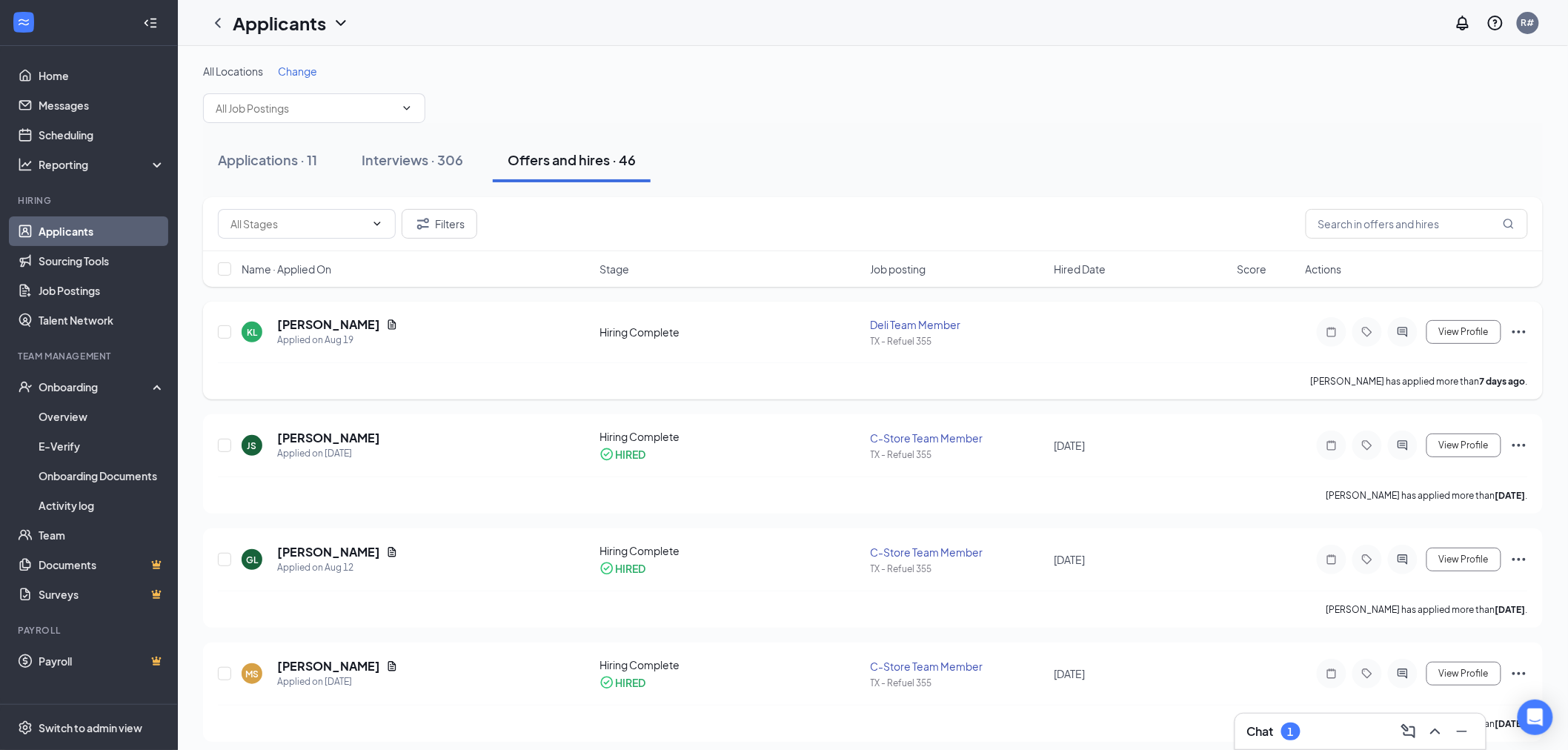
click at [1517, 331] on icon "Ellipses" at bounding box center [1519, 331] width 14 height 3
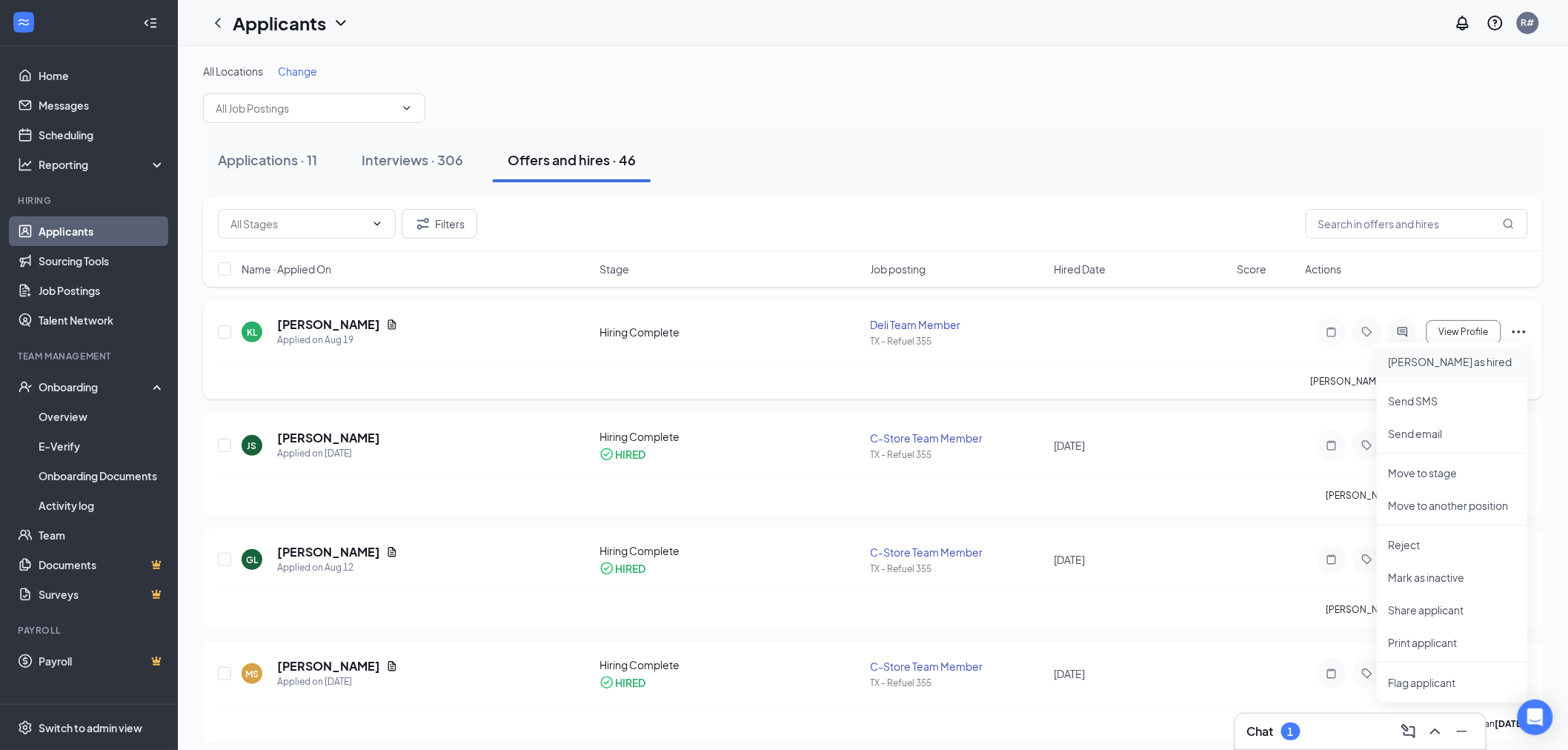
click at [1419, 364] on p "[PERSON_NAME] as hired" at bounding box center [1452, 361] width 127 height 15
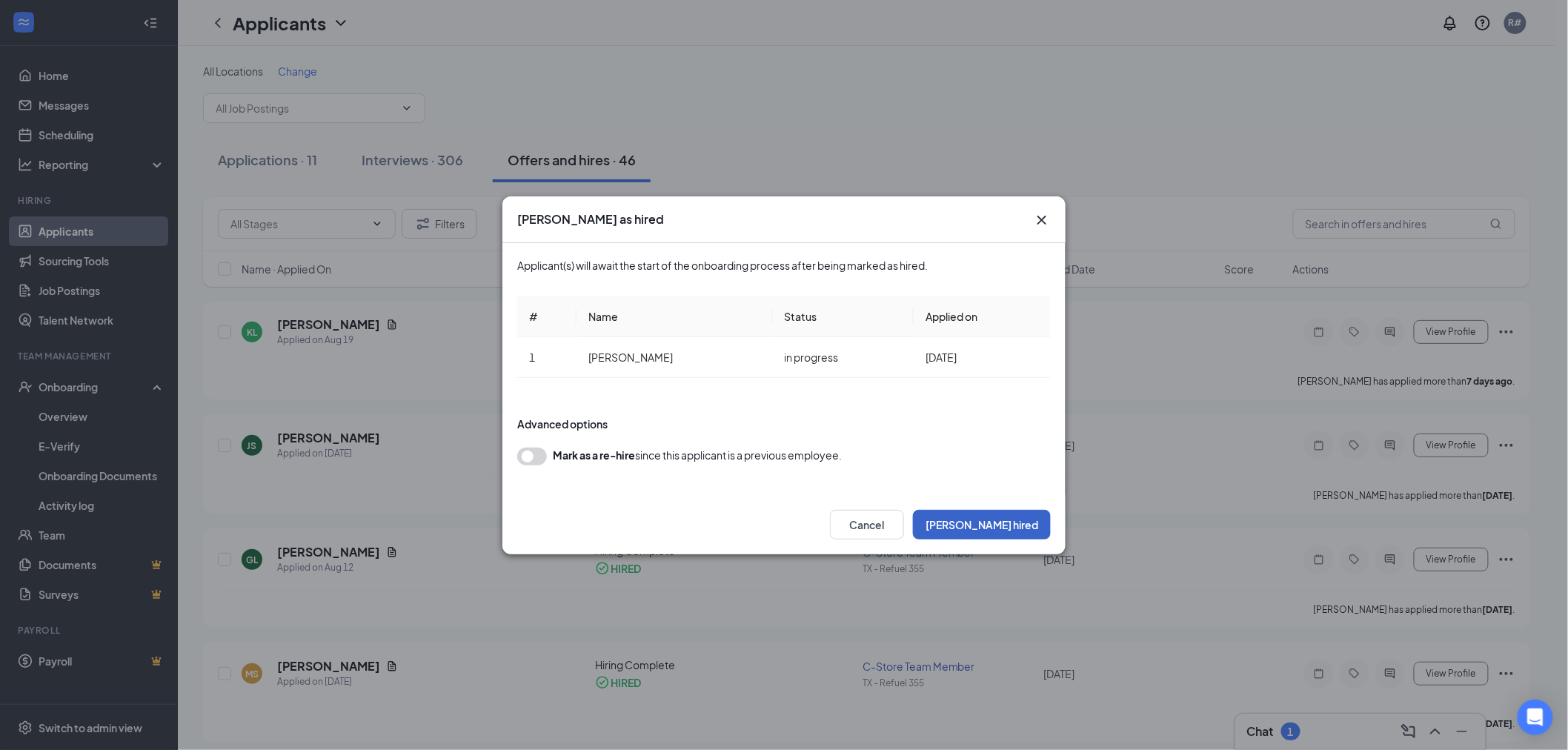
click at [1018, 523] on button "[PERSON_NAME] hired" at bounding box center [981, 524] width 138 height 29
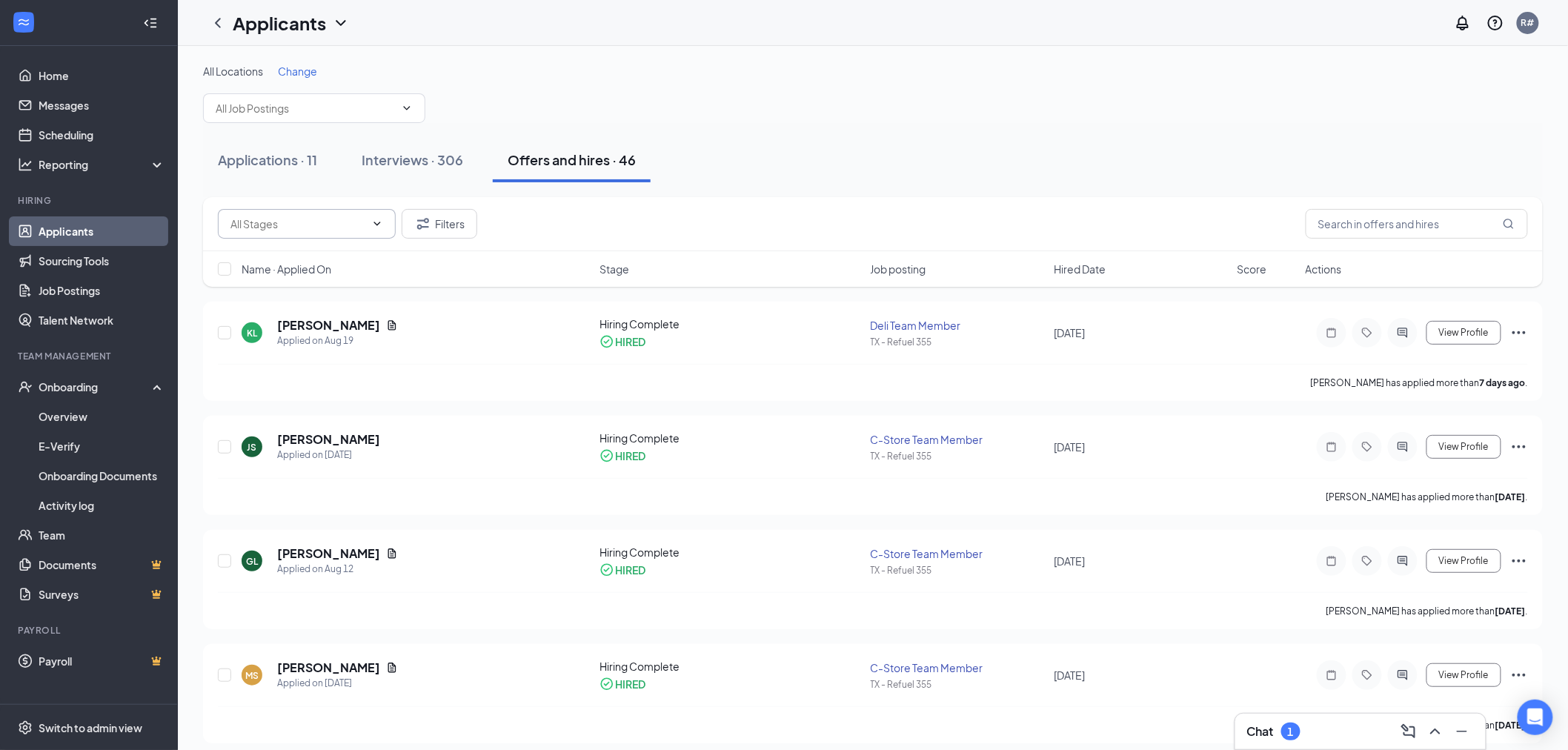
click at [376, 229] on icon "ChevronDown" at bounding box center [377, 224] width 12 height 12
click at [69, 420] on link "Overview" at bounding box center [102, 416] width 127 height 29
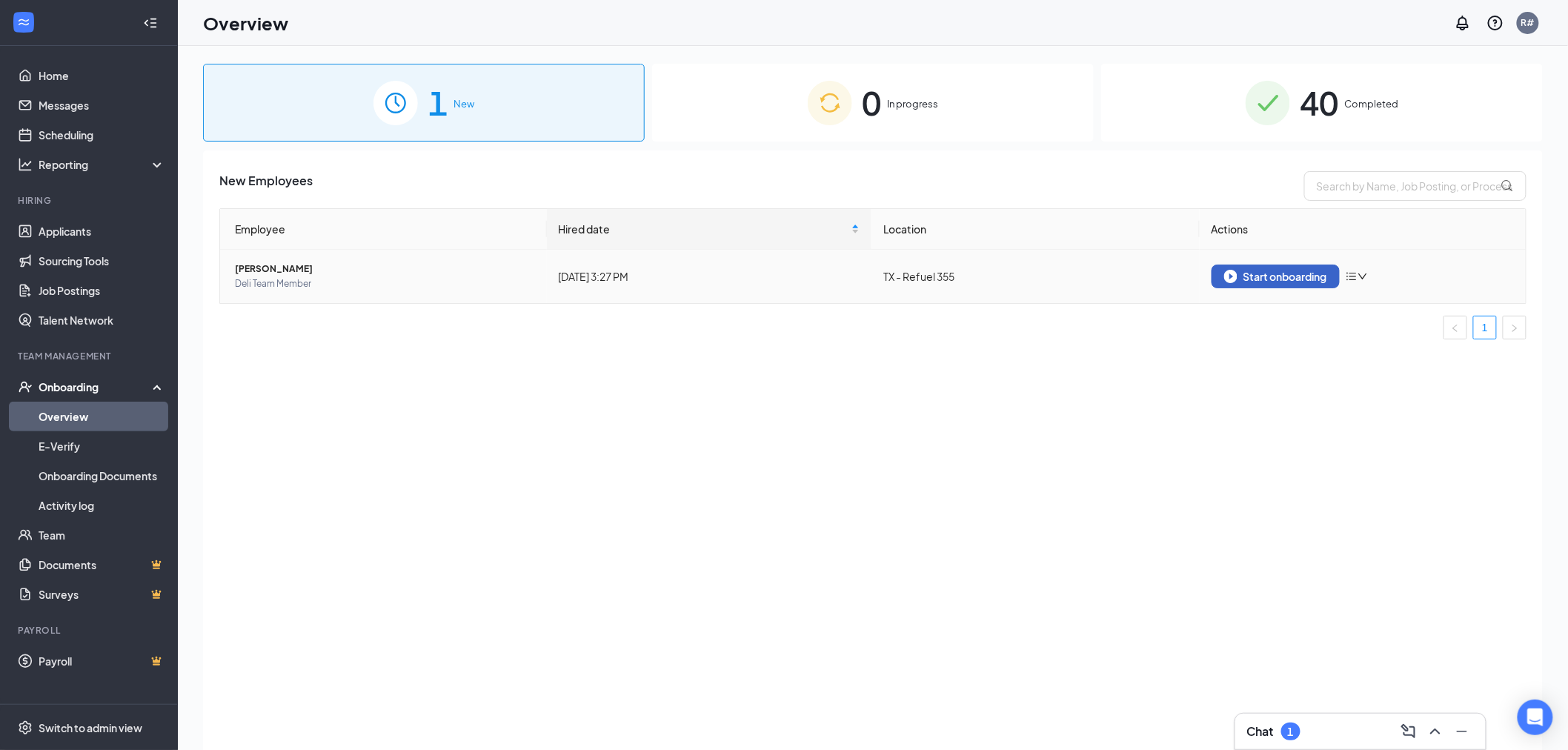
click at [1290, 271] on div "Start onboarding" at bounding box center [1275, 276] width 103 height 14
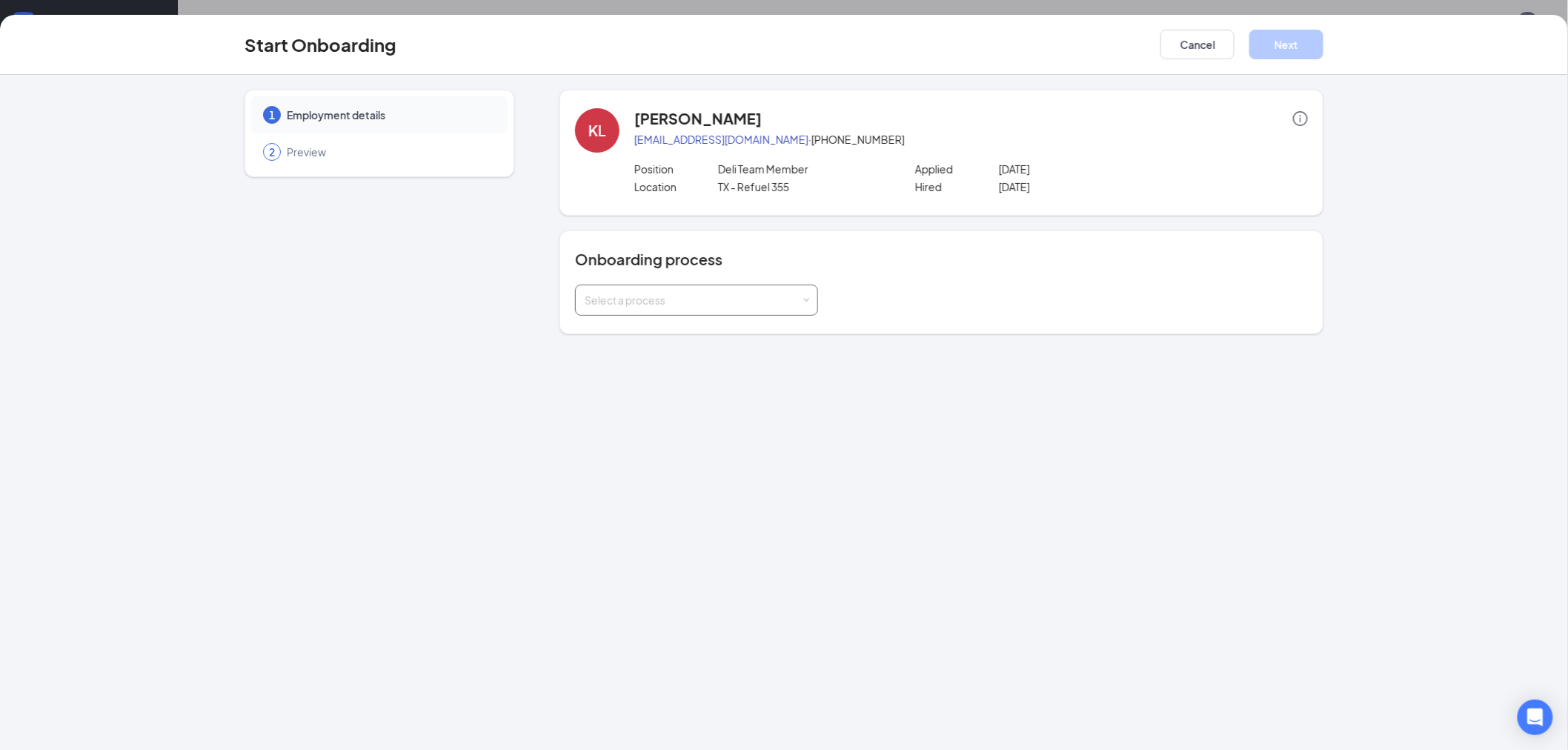
click at [670, 306] on div "Select a process" at bounding box center [693, 300] width 217 height 15
click at [672, 329] on span "New Hire Documentation" at bounding box center [642, 330] width 121 height 14
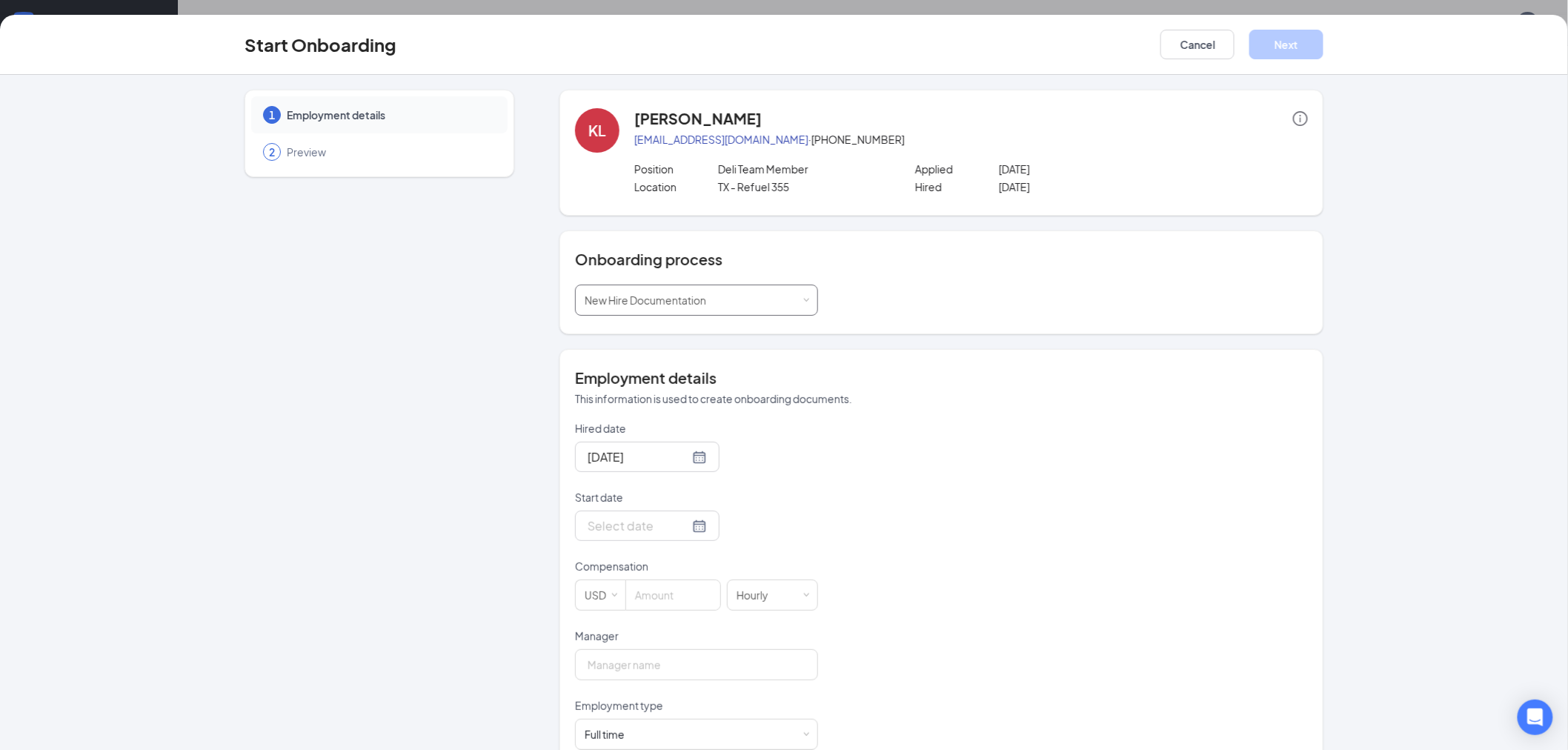
scroll to position [33, 0]
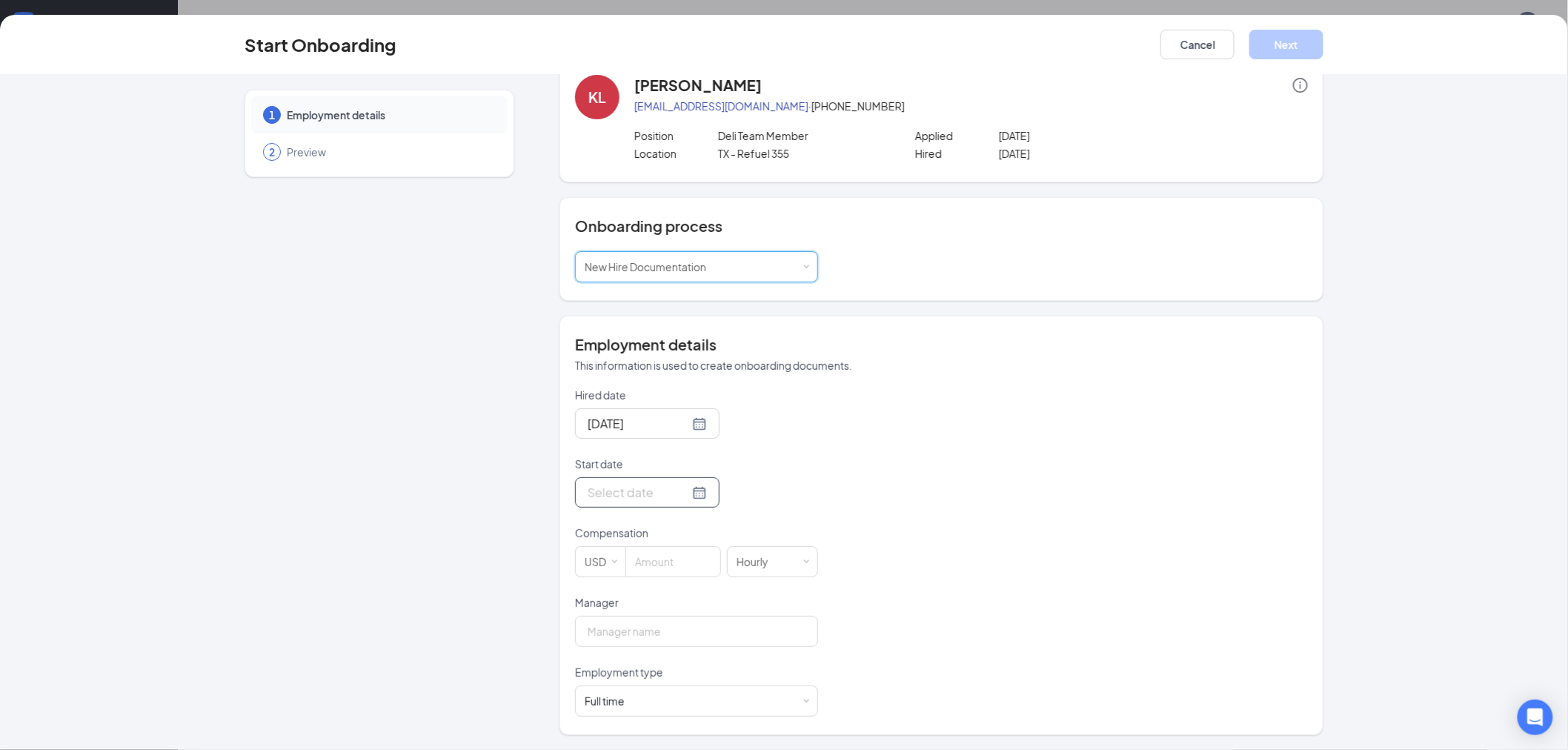
click at [678, 494] on div at bounding box center [647, 492] width 119 height 19
type input "[DATE]"
click at [642, 602] on div "5" at bounding box center [651, 603] width 18 height 18
click at [661, 562] on input at bounding box center [673, 562] width 94 height 29
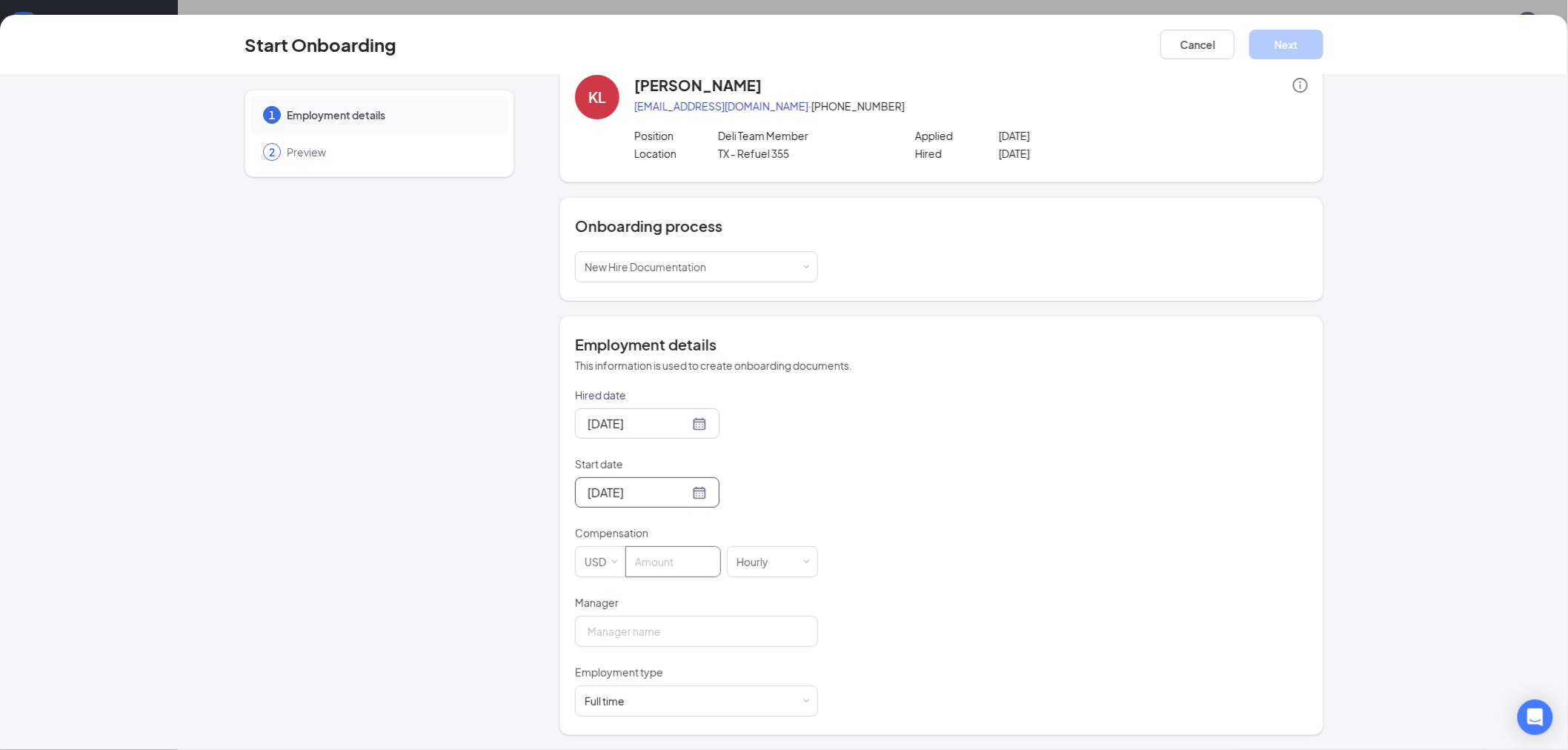
click at [692, 499] on div "[DATE]" at bounding box center [648, 491] width 145 height 30
click at [678, 492] on div at bounding box center [647, 492] width 119 height 19
click at [748, 526] on span "button" at bounding box center [751, 527] width 8 height 8
type input "[DATE]"
click at [645, 581] on div "2" at bounding box center [651, 580] width 18 height 18
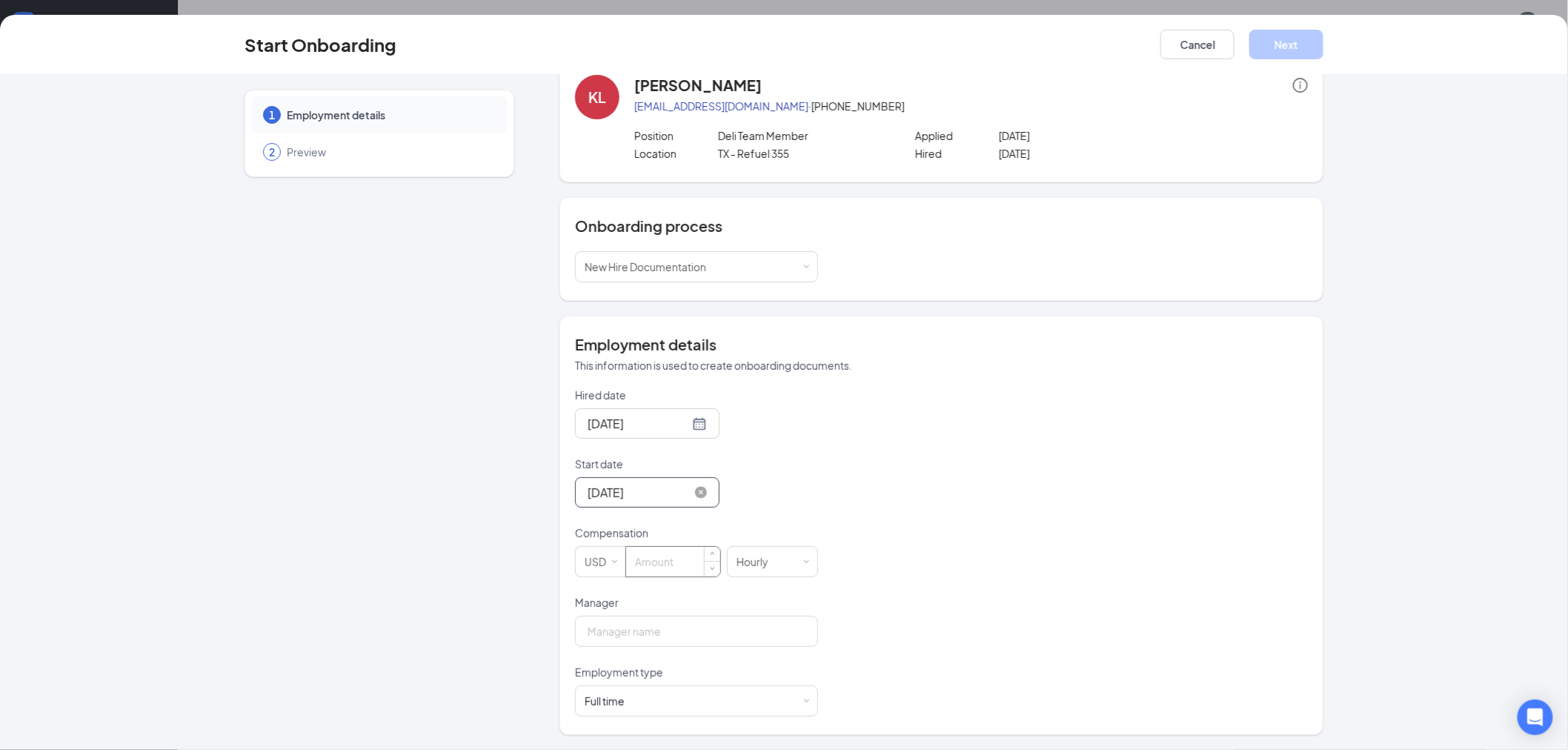
click at [667, 564] on input at bounding box center [673, 562] width 94 height 29
type input "13"
click at [959, 554] on div "Hired date [DATE] Start date [DATE] [DATE] Su Mo Tu We Th Fr Sa 31 1 2 3 4 5 6 …" at bounding box center [942, 552] width 733 height 329
click at [669, 623] on input "Manager" at bounding box center [697, 631] width 243 height 31
type input "[PERSON_NAME]"
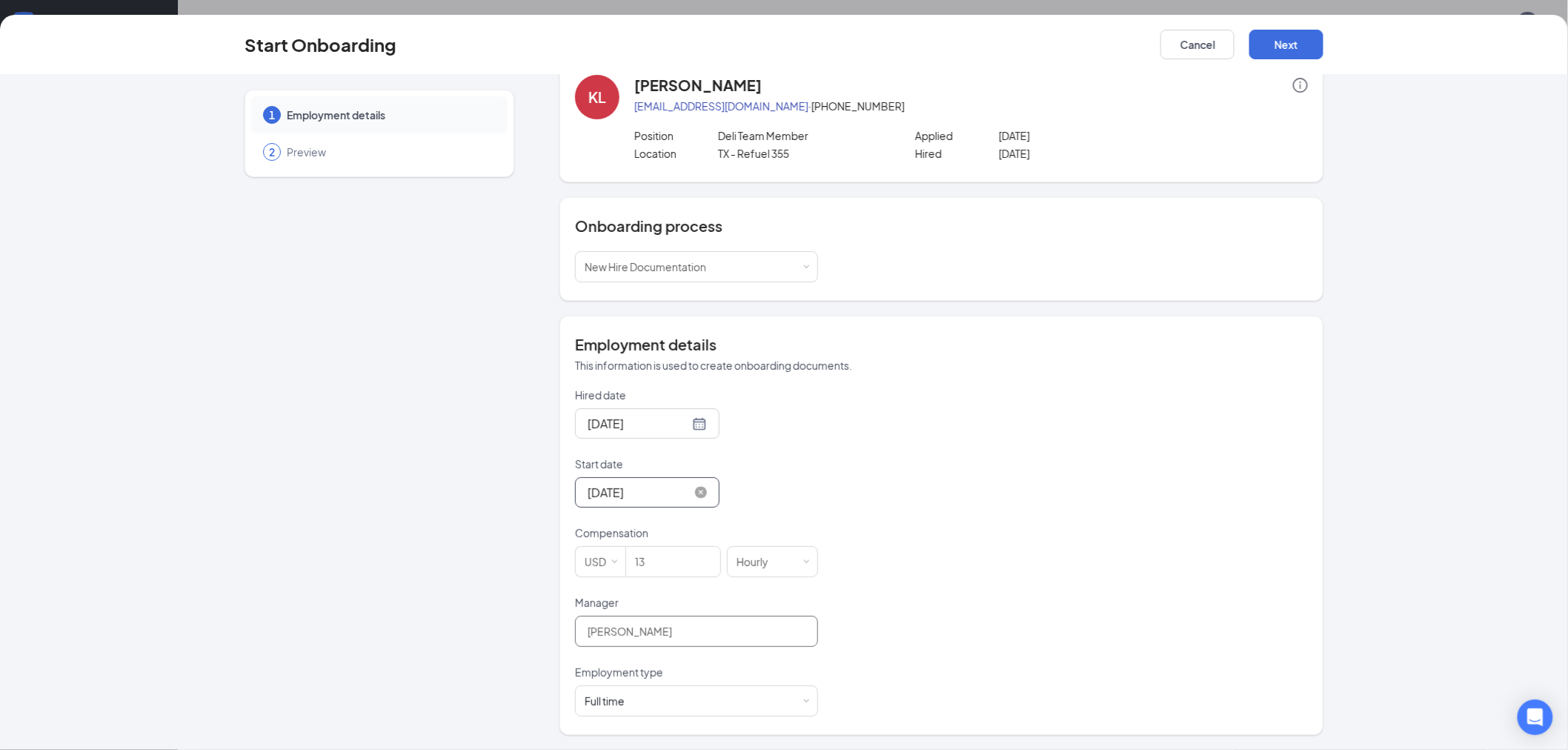
scroll to position [66, 0]
click at [643, 700] on div "Full time Works 30+ hours per week and is reasonably expected to work" at bounding box center [696, 700] width 224 height 29
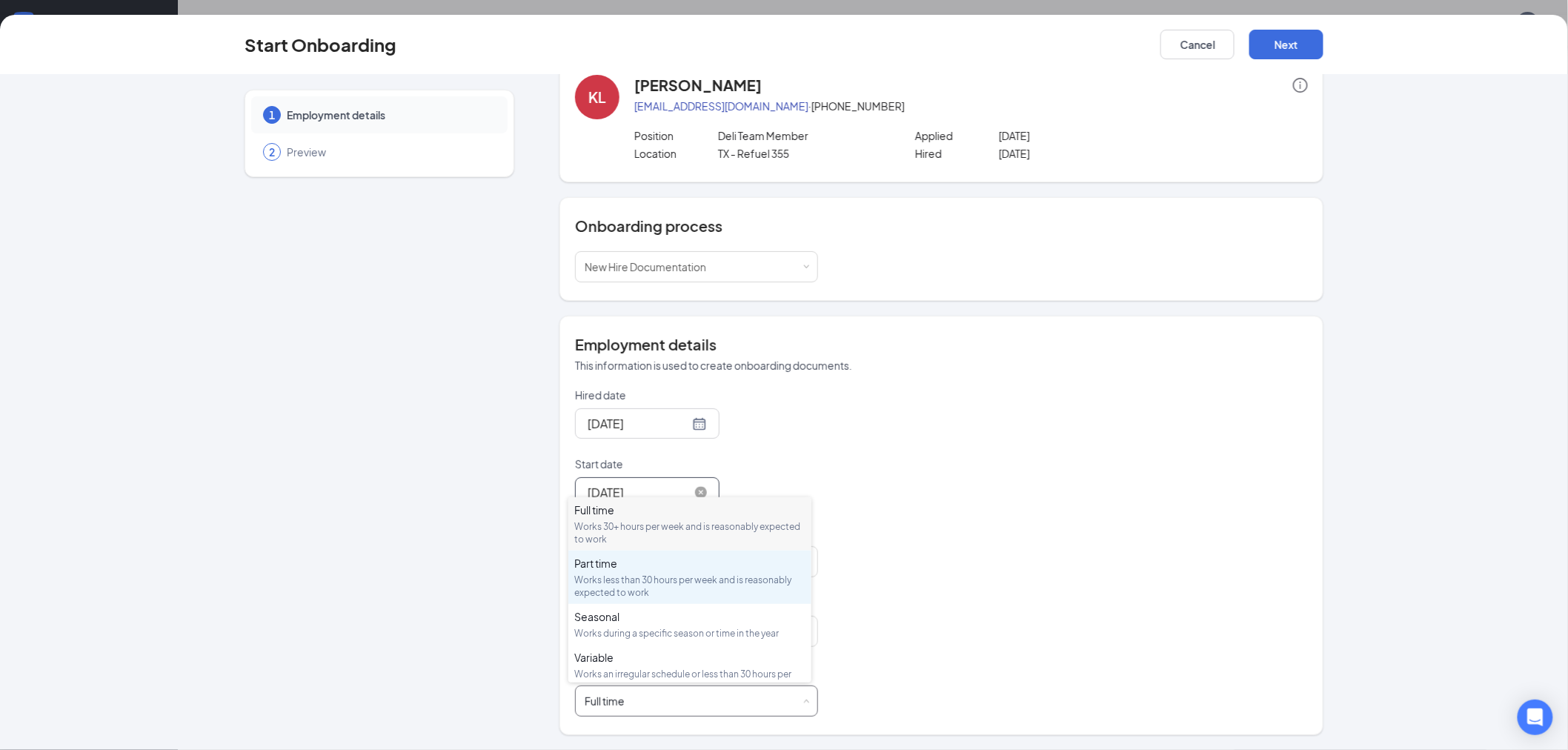
click at [611, 576] on div "Works less than 30 hours per week and is reasonably expected to work" at bounding box center [690, 586] width 232 height 25
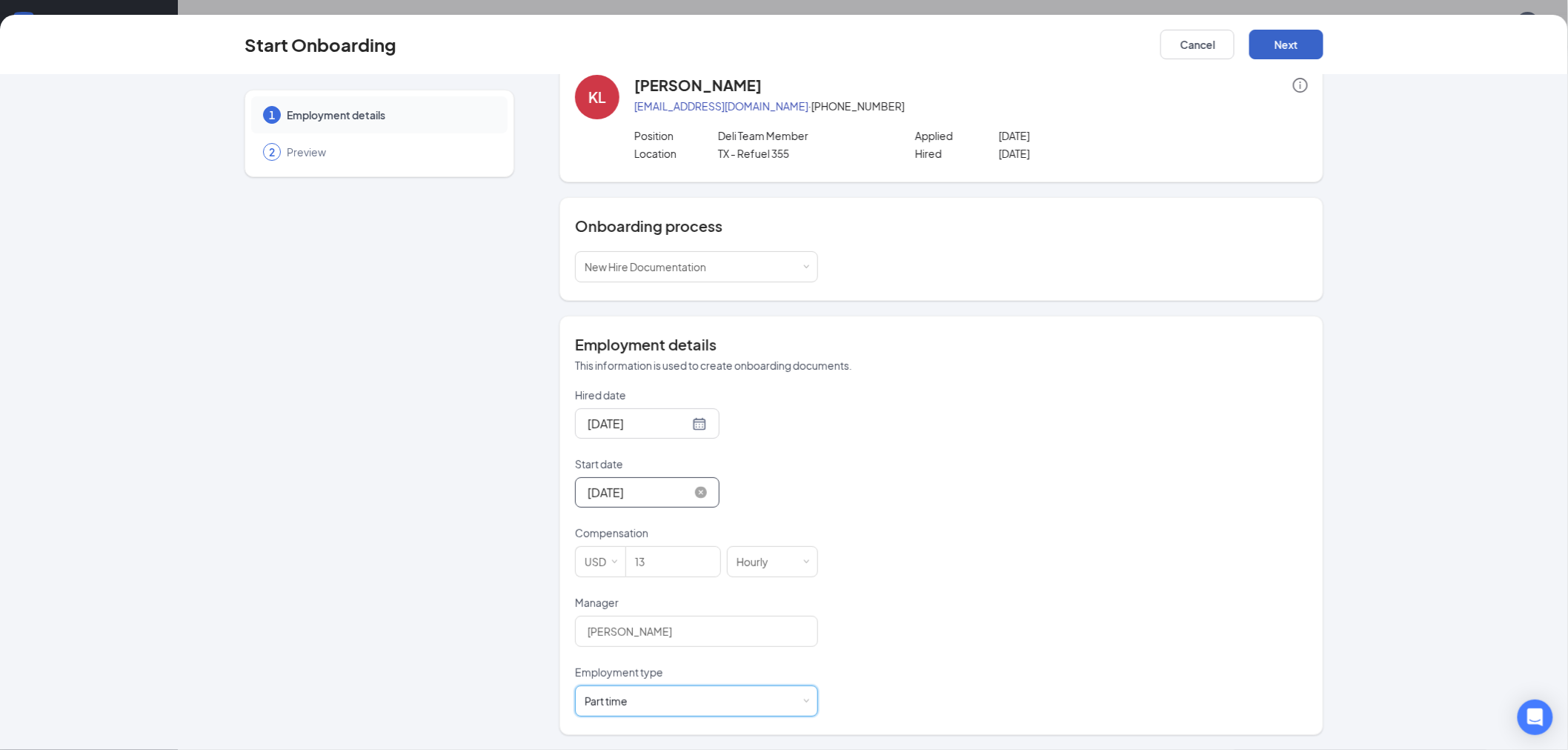
click at [1286, 52] on button "Next" at bounding box center [1287, 44] width 74 height 29
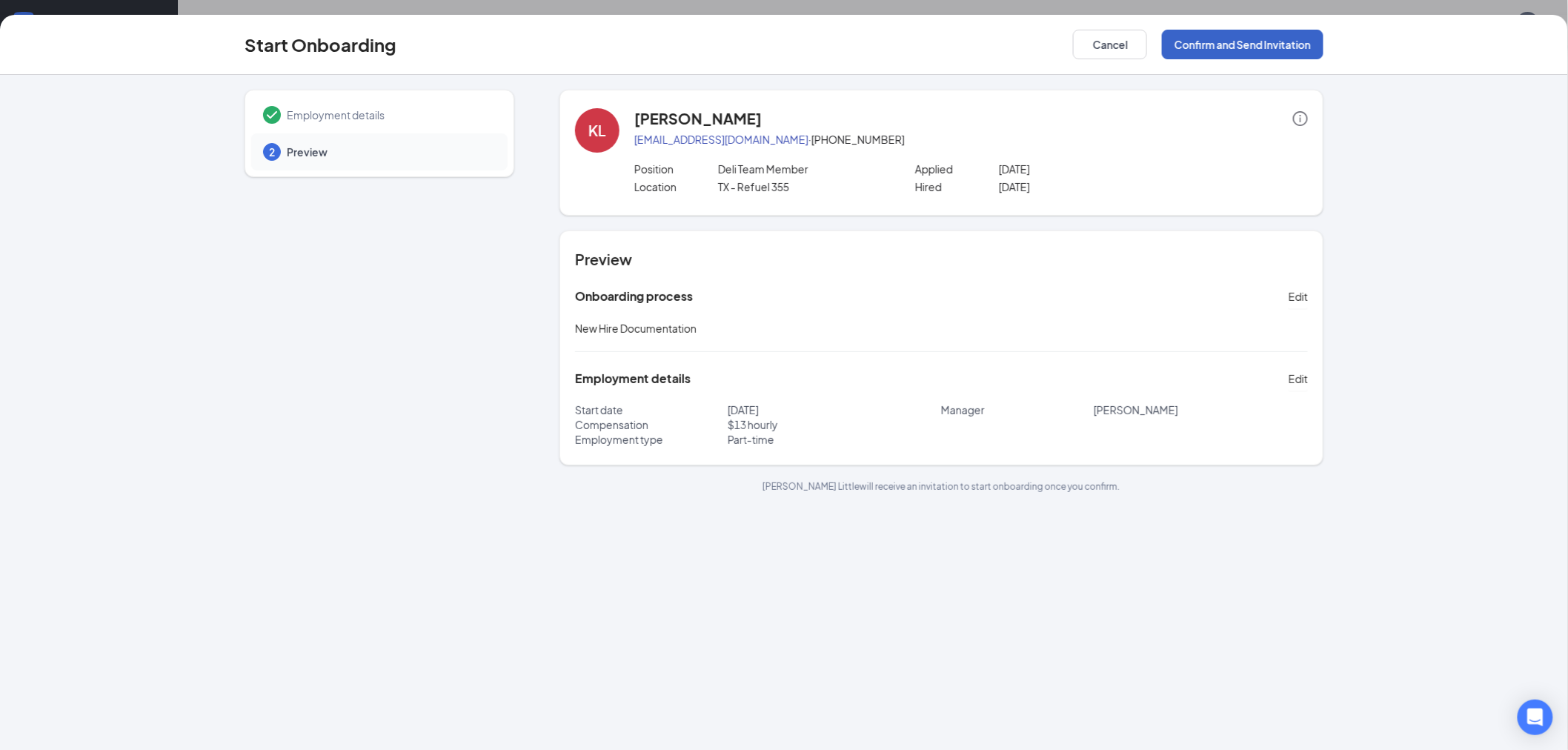
click at [1248, 47] on button "Confirm and Send Invitation" at bounding box center [1242, 44] width 161 height 29
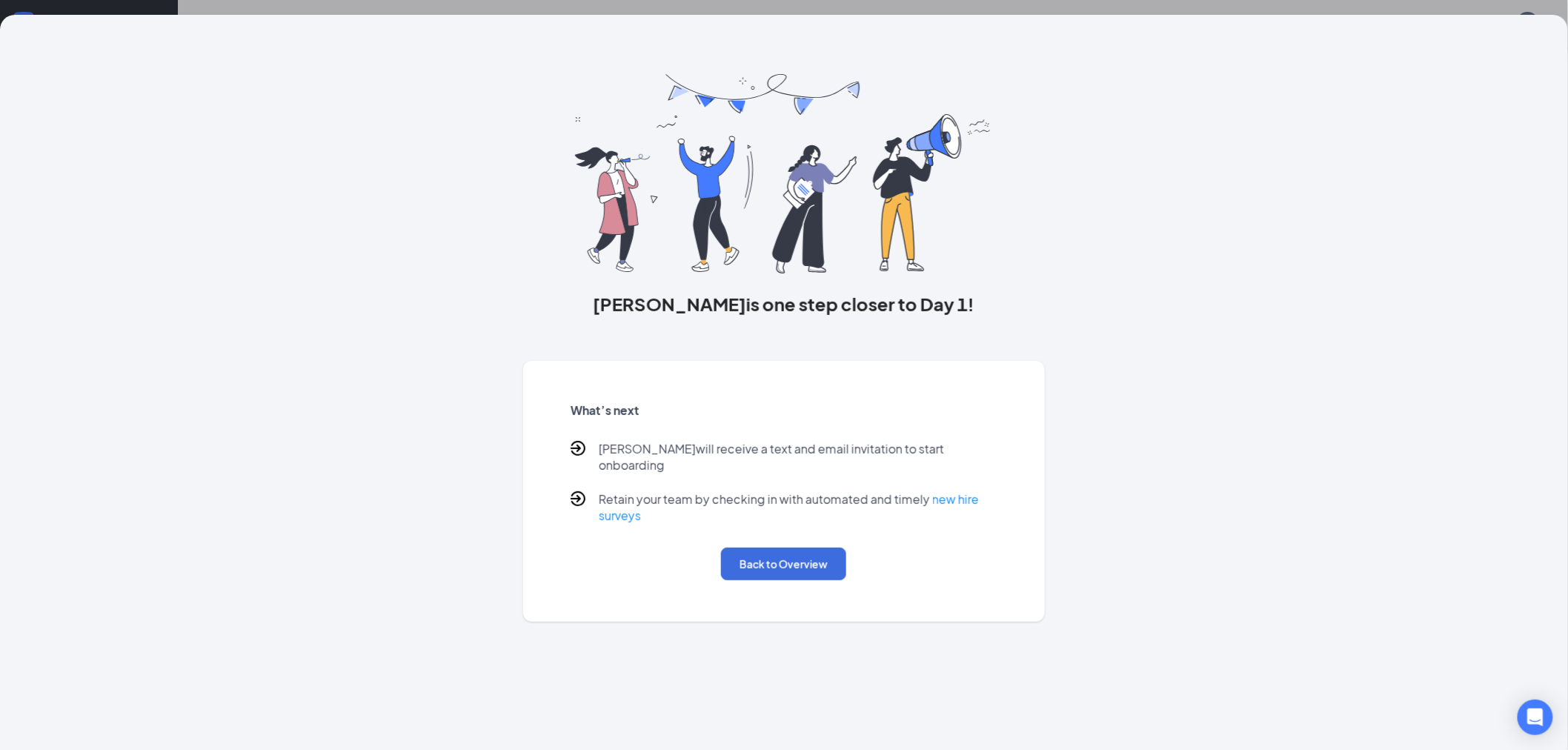
drag, startPoint x: 224, startPoint y: 5, endPoint x: 260, endPoint y: 91, distance: 93.2
click at [260, 91] on div "[PERSON_NAME] is one step closer to Day 1! What’s next [PERSON_NAME] will recei…" at bounding box center [784, 317] width 1138 height 606
click at [772, 552] on button "Back to Overview" at bounding box center [784, 563] width 125 height 32
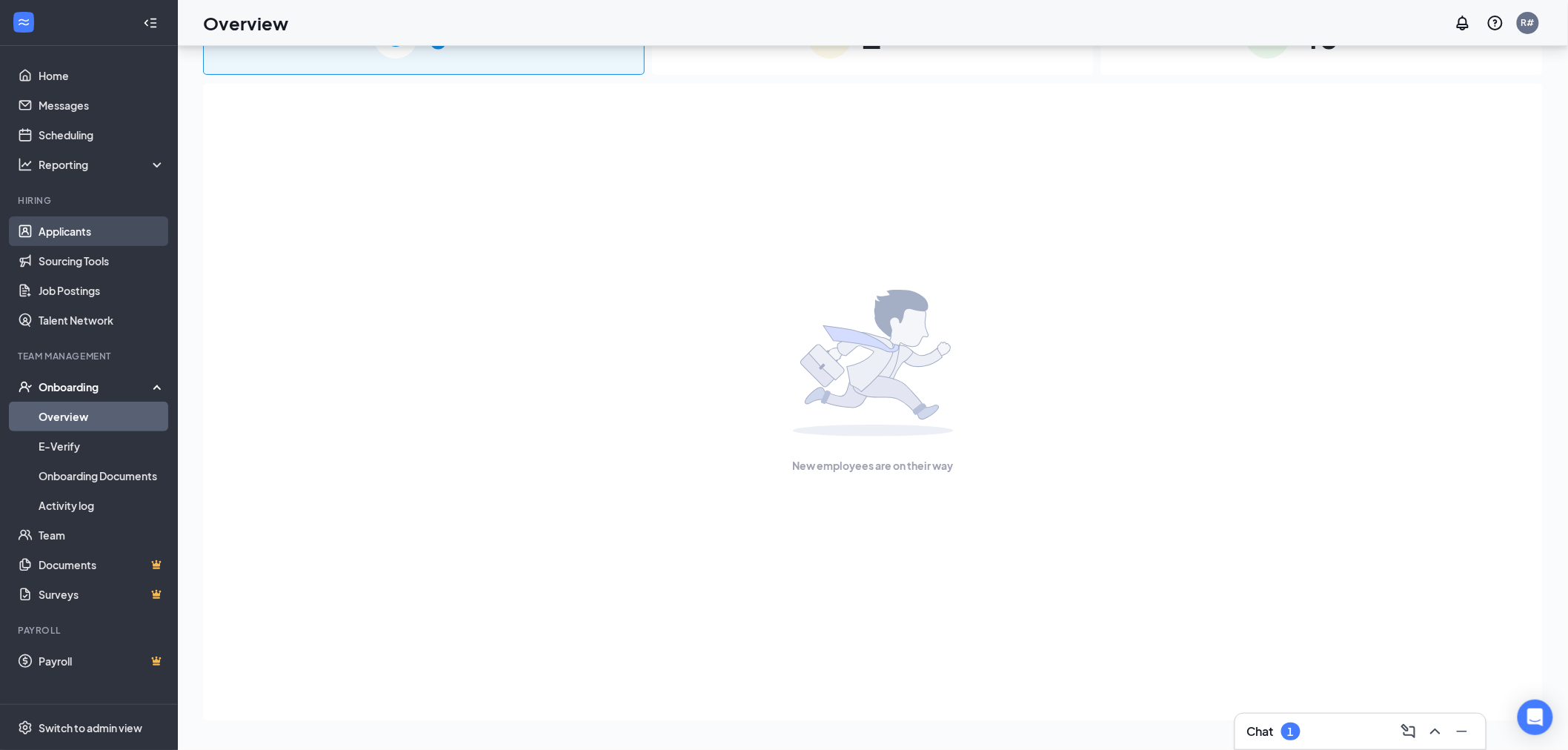
click at [72, 234] on link "Applicants" at bounding box center [102, 230] width 127 height 29
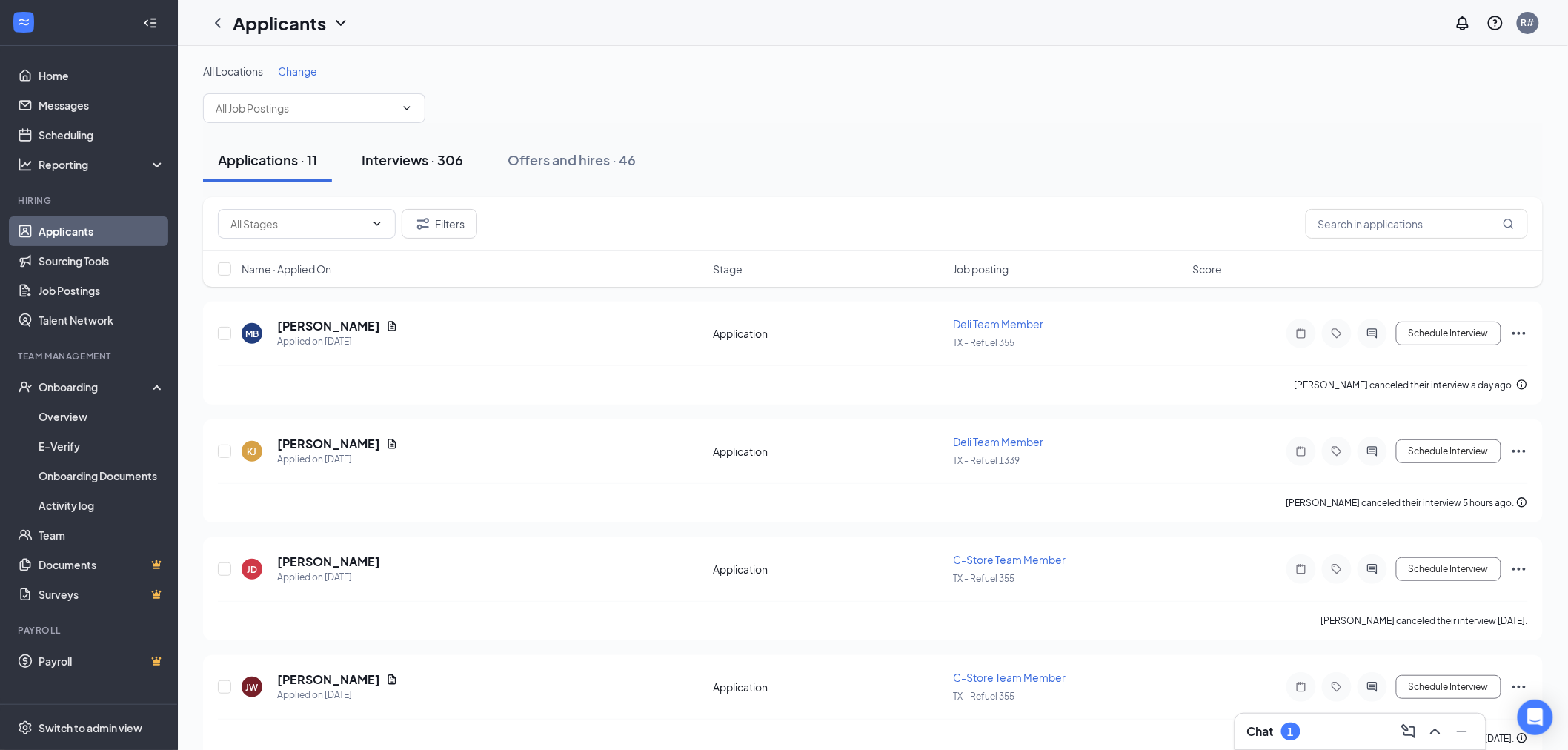
click at [415, 158] on div "Interviews · 306" at bounding box center [412, 159] width 102 height 19
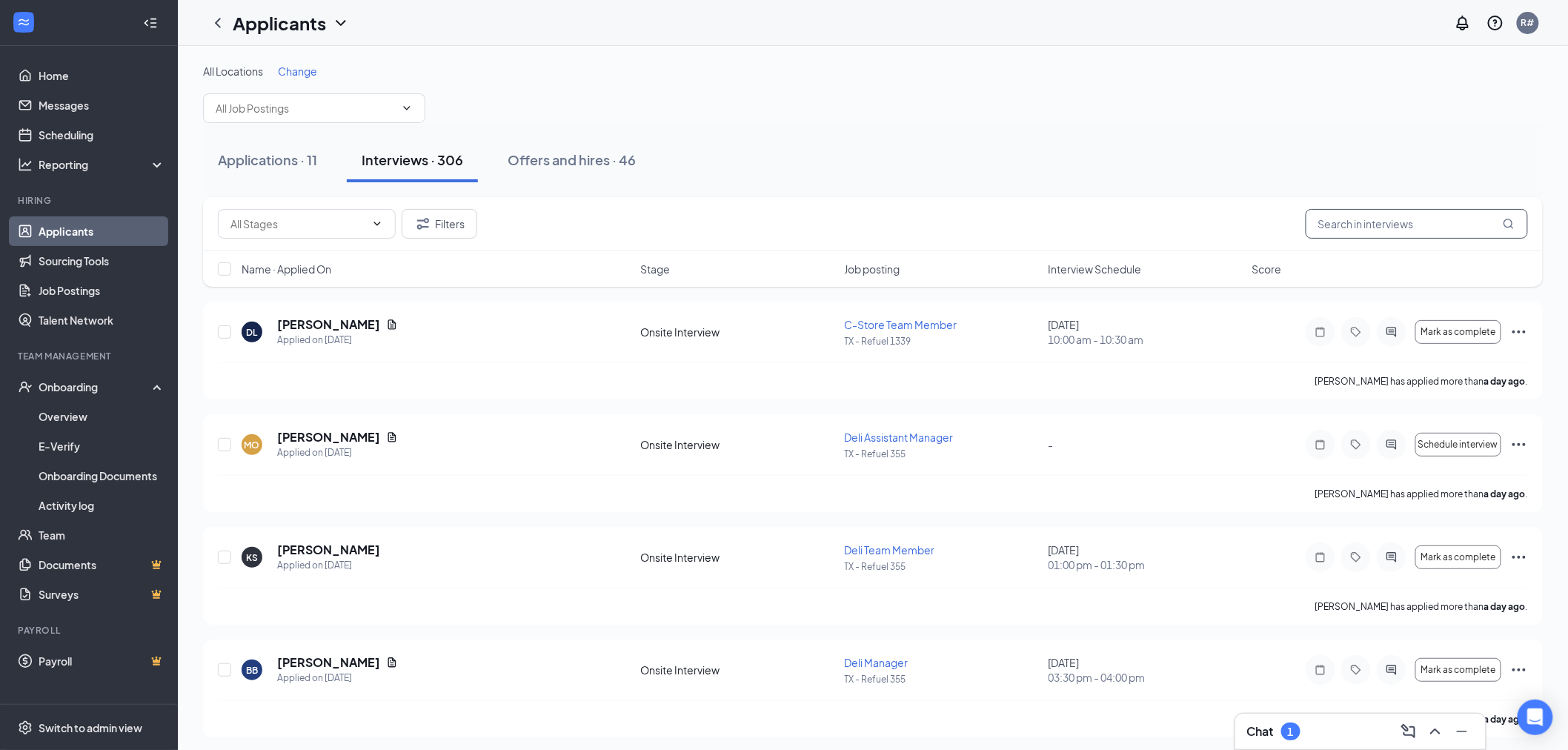
click at [1386, 216] on input "text" at bounding box center [1417, 224] width 223 height 29
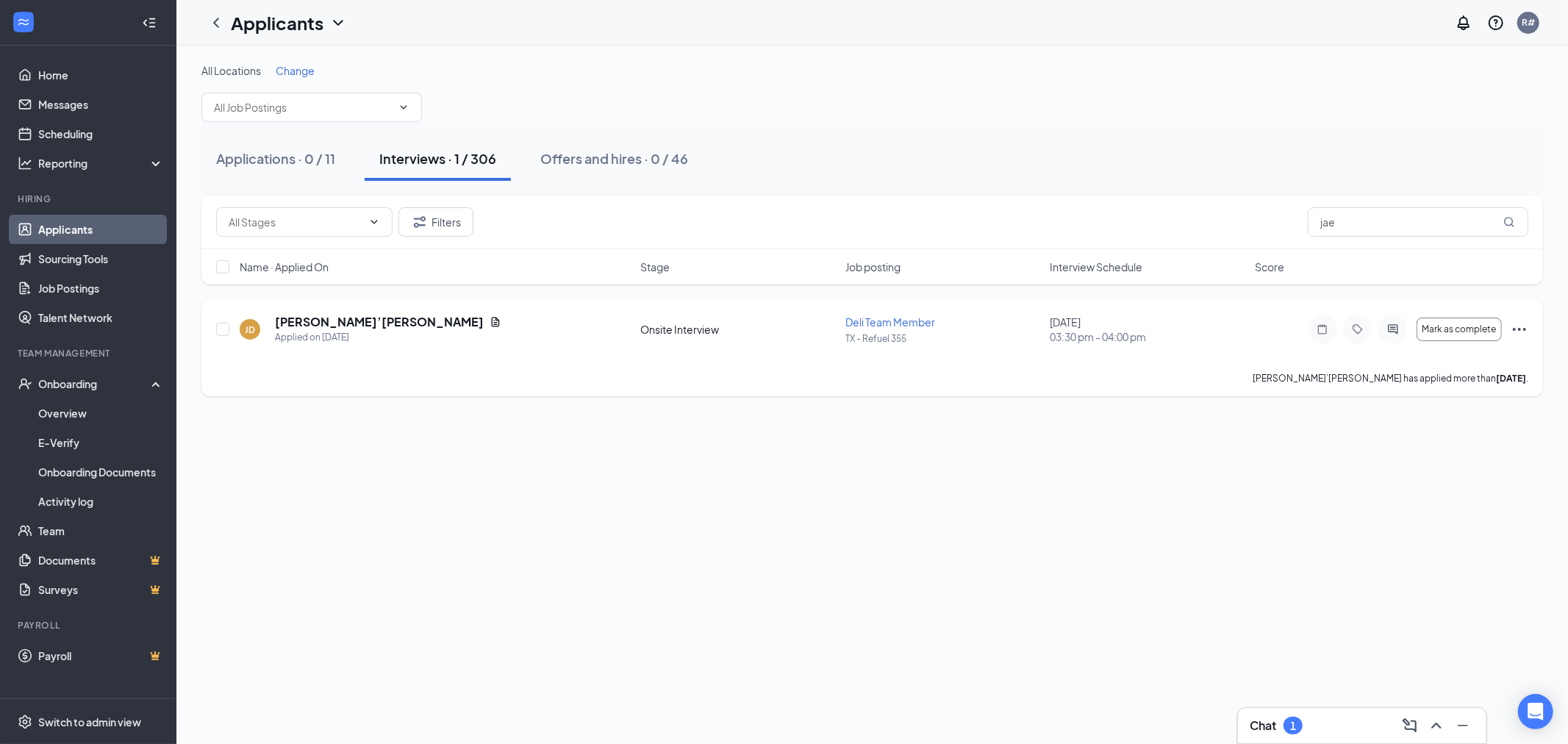
click at [1518, 326] on icon "Ellipses" at bounding box center [1520, 329] width 17 height 17
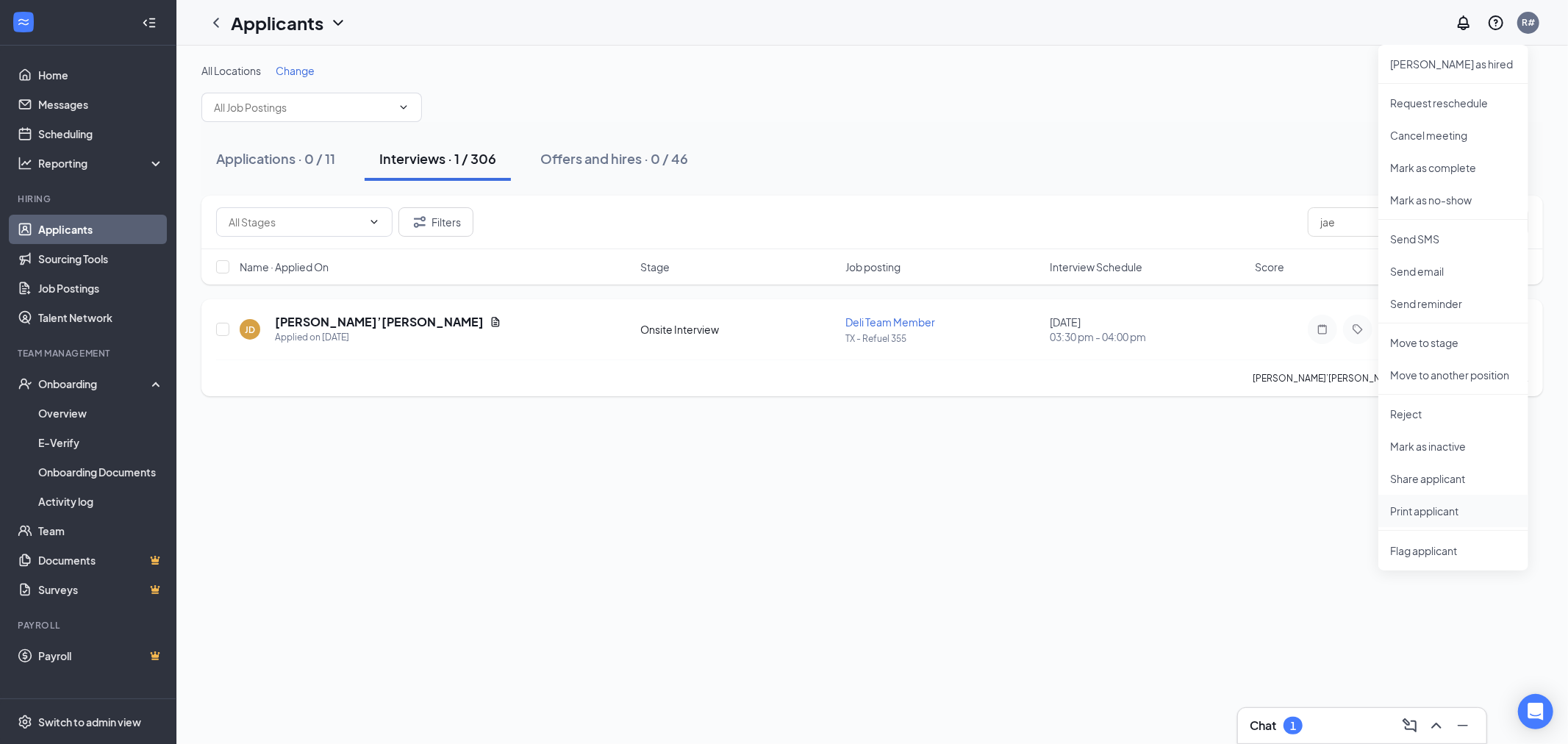
click at [1439, 510] on p "Print applicant" at bounding box center [1453, 511] width 126 height 15
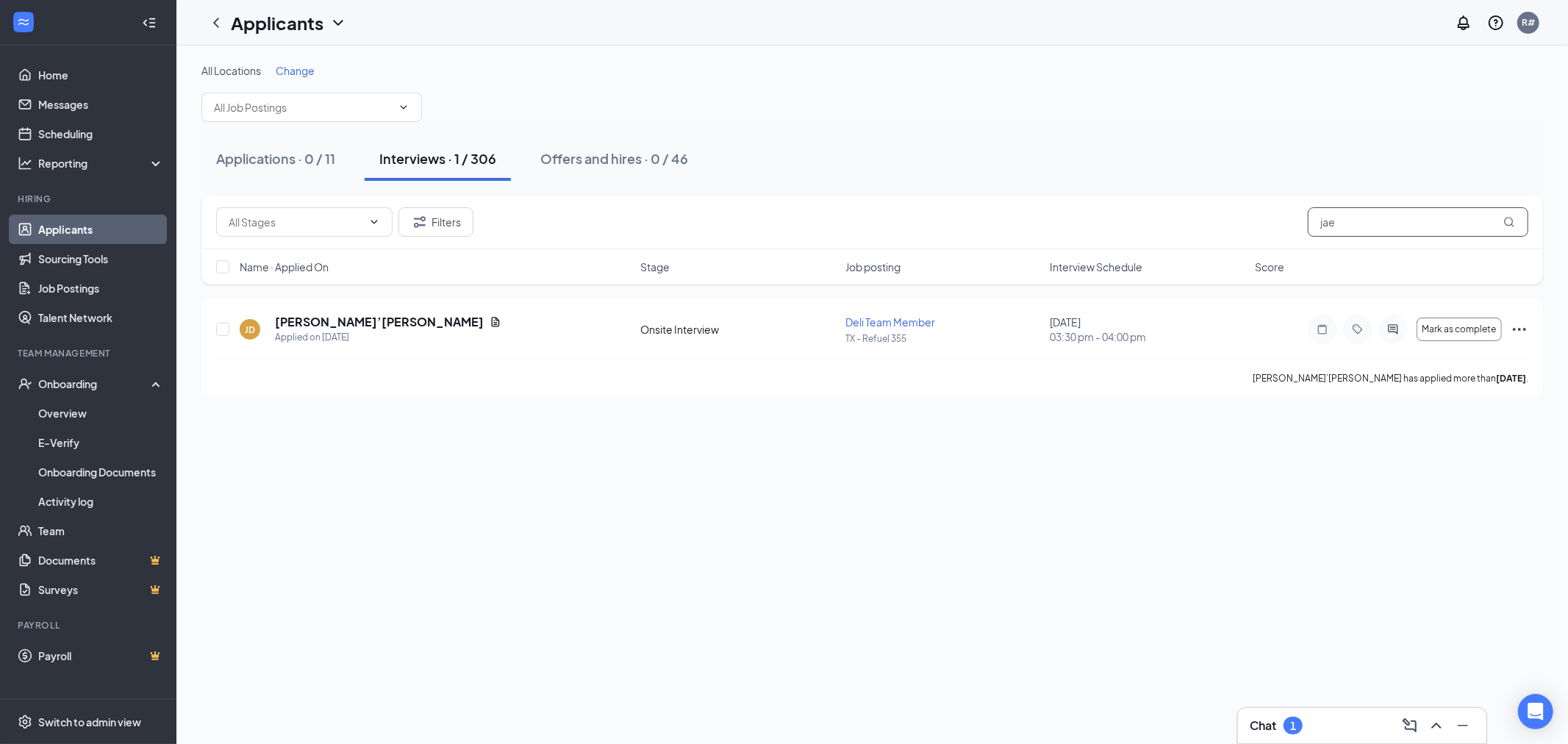
drag, startPoint x: 1402, startPoint y: 225, endPoint x: 1175, endPoint y: 235, distance: 227.2
click at [1191, 232] on div "Filters jae" at bounding box center [872, 222] width 1312 height 29
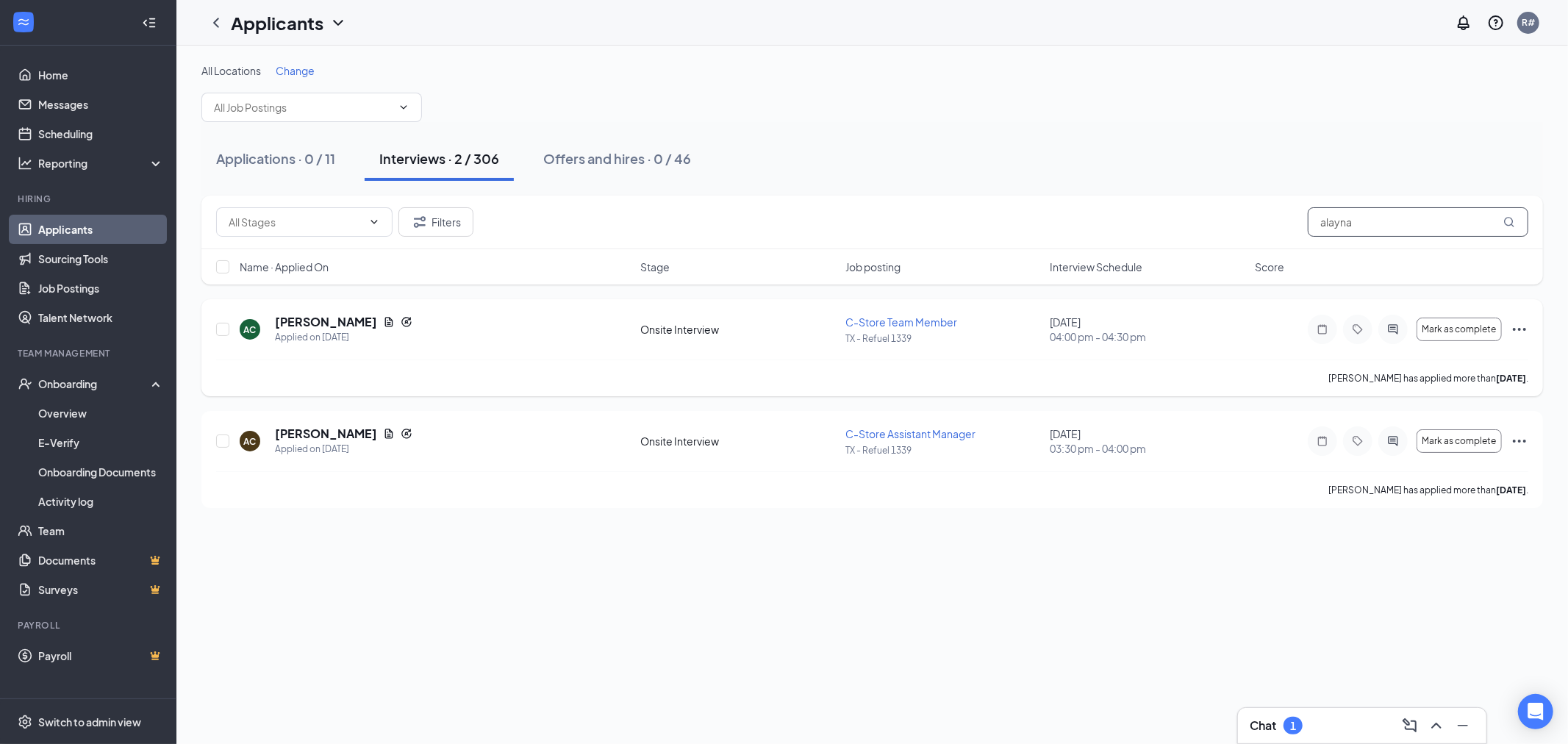
type input "alayna"
click at [1521, 326] on icon "Ellipses" at bounding box center [1520, 329] width 17 height 17
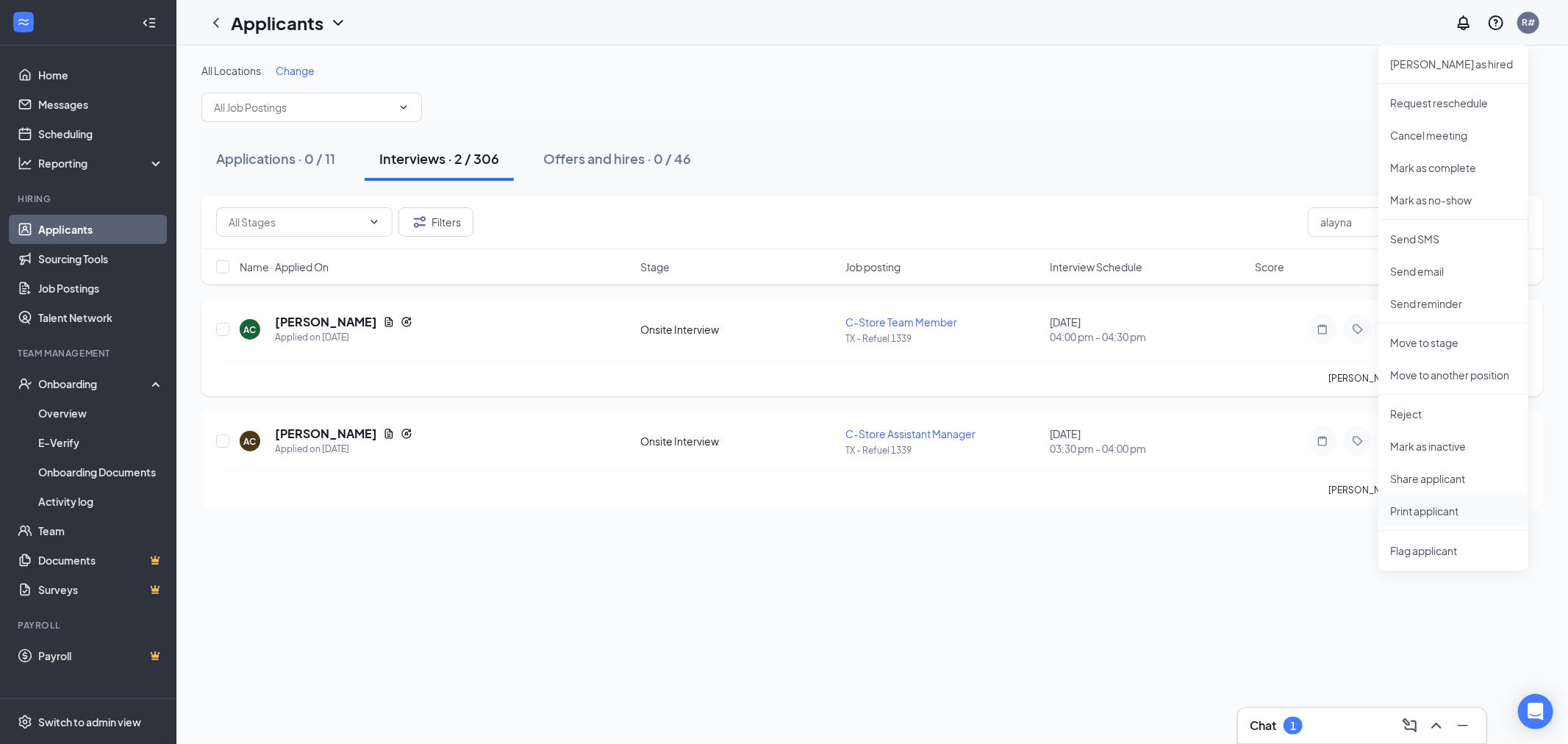
click at [1433, 512] on p "Print applicant" at bounding box center [1453, 511] width 126 height 15
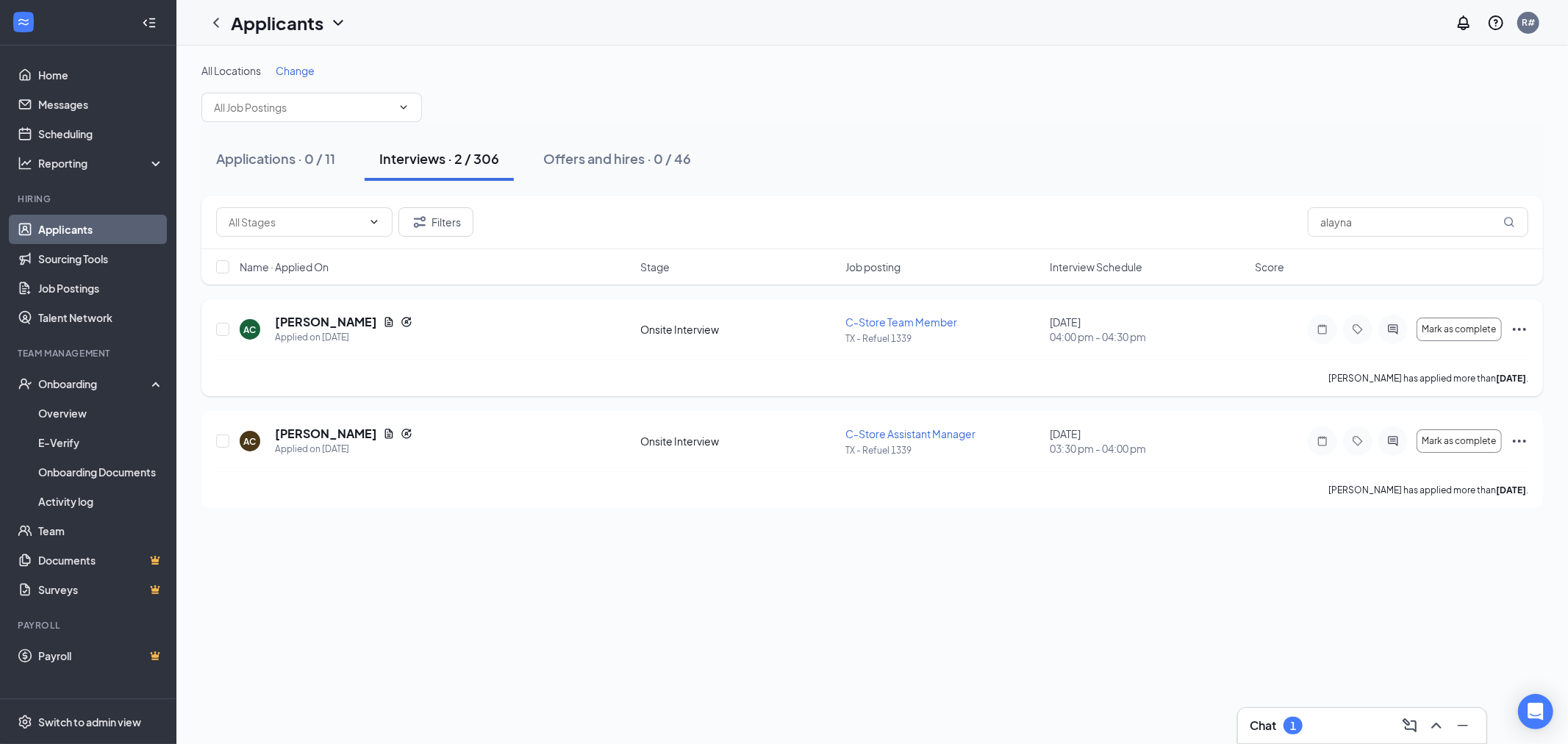
click at [1521, 327] on icon "Ellipses" at bounding box center [1520, 329] width 17 height 17
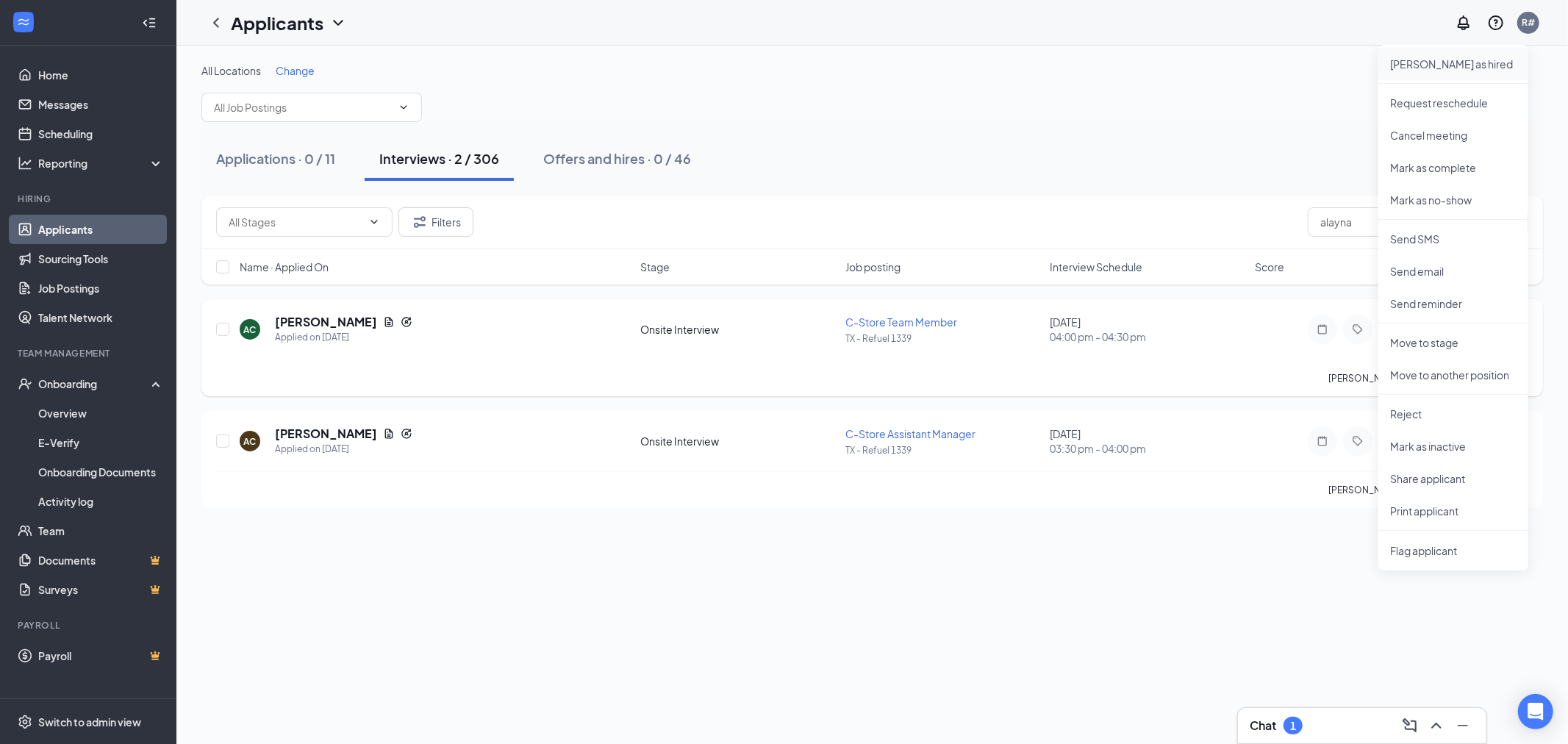
click at [1421, 68] on p "[PERSON_NAME] as hired" at bounding box center [1453, 63] width 126 height 15
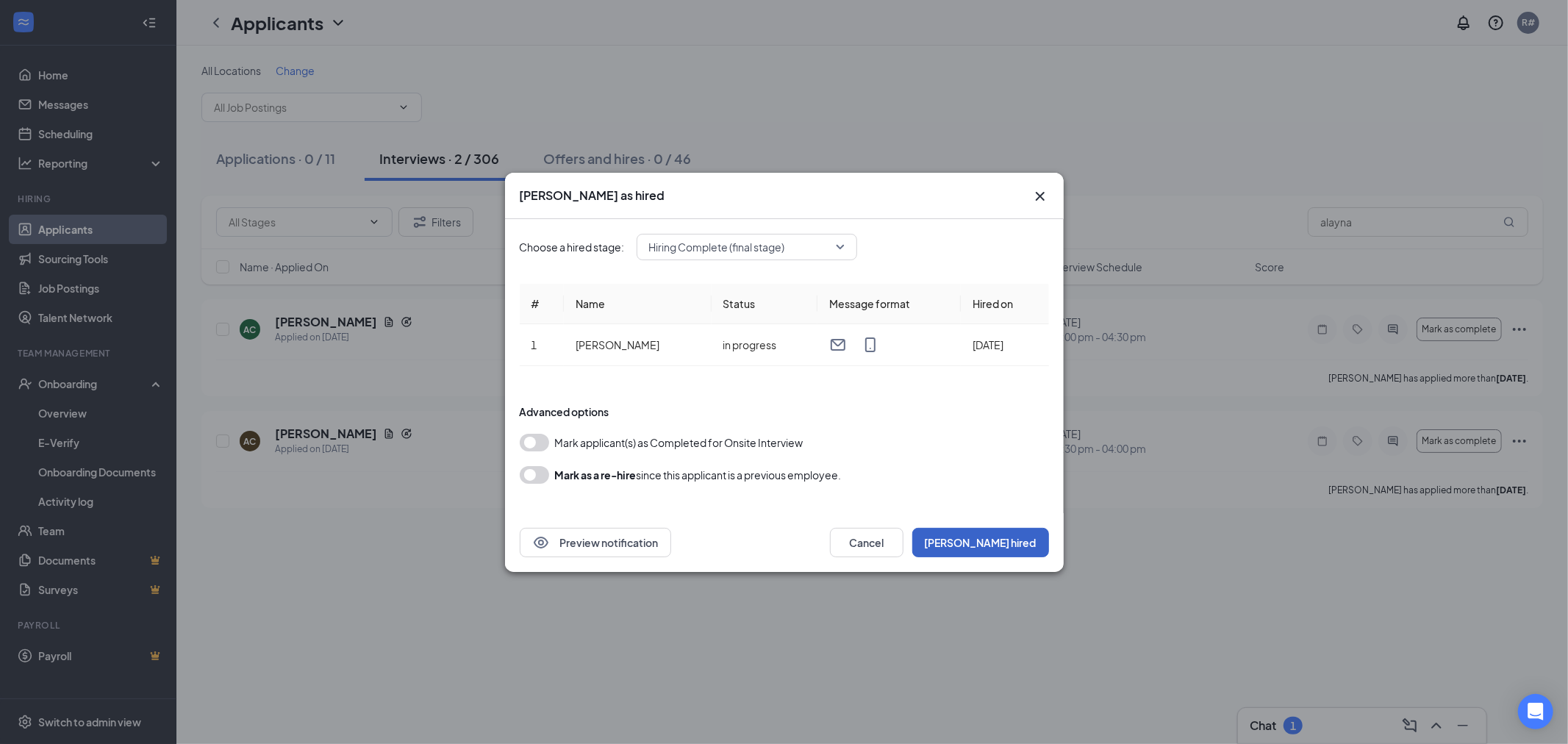
click at [1008, 546] on button "[PERSON_NAME] hired" at bounding box center [980, 542] width 137 height 29
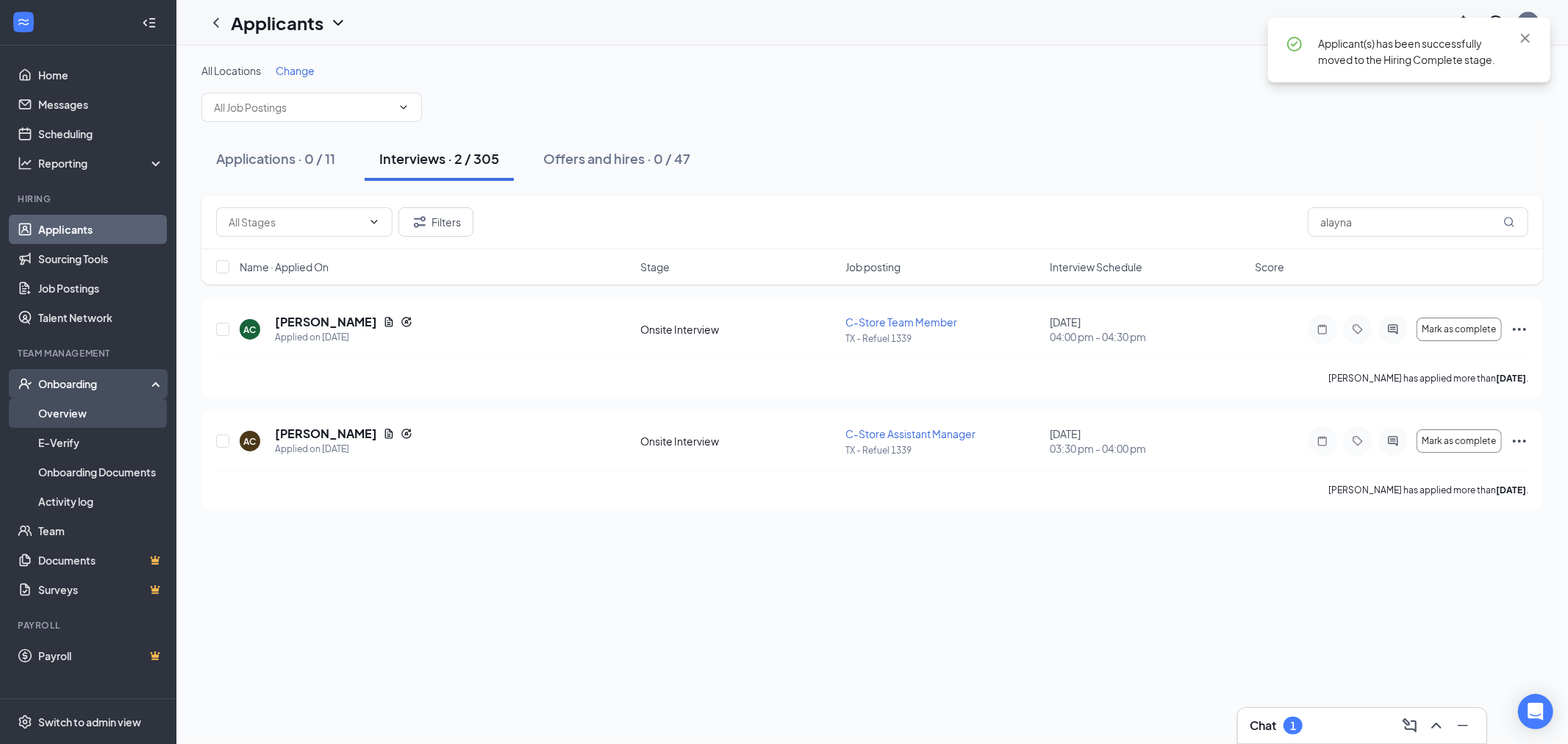
click at [52, 406] on link "Overview" at bounding box center [101, 413] width 126 height 29
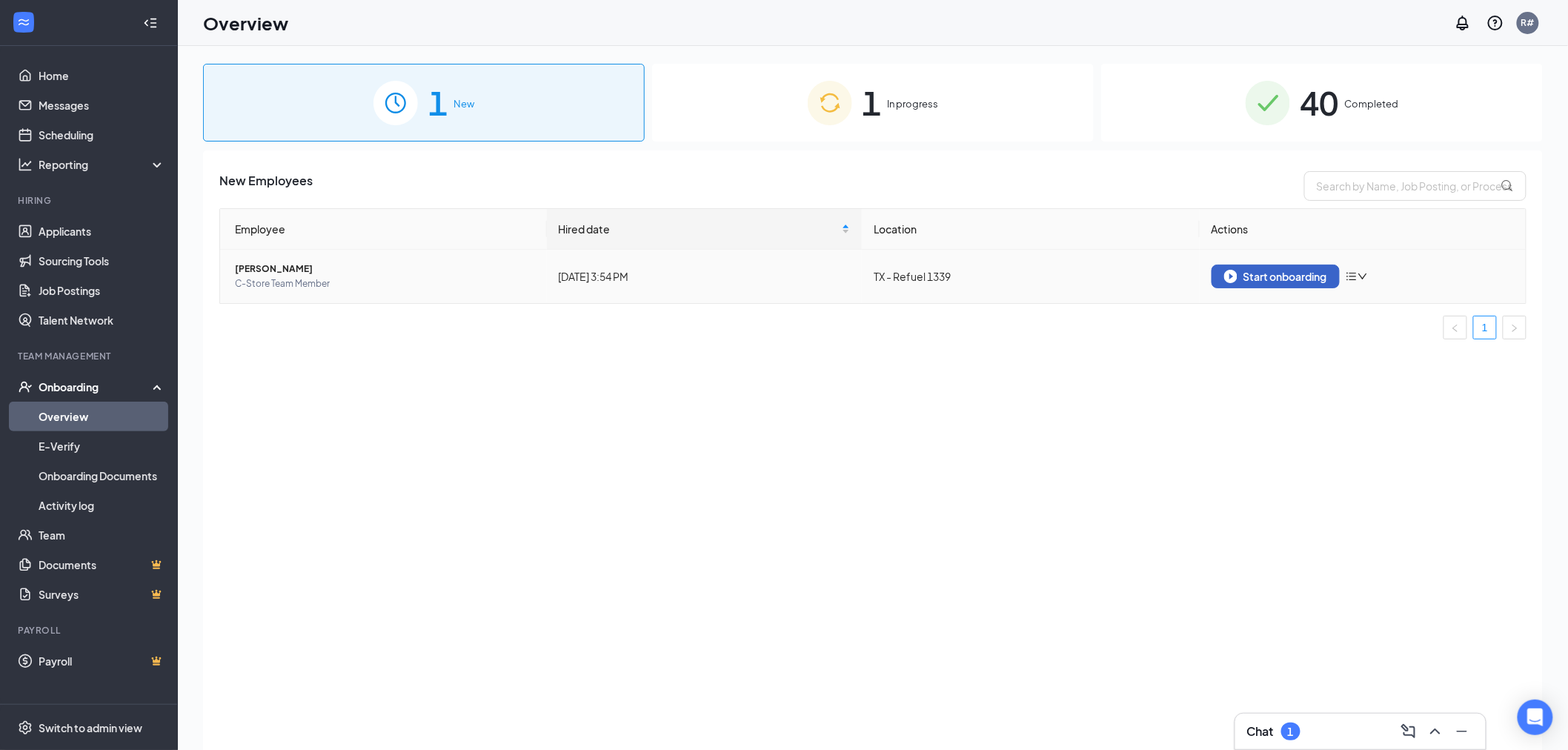
click at [1300, 277] on div "Start onboarding" at bounding box center [1275, 276] width 103 height 14
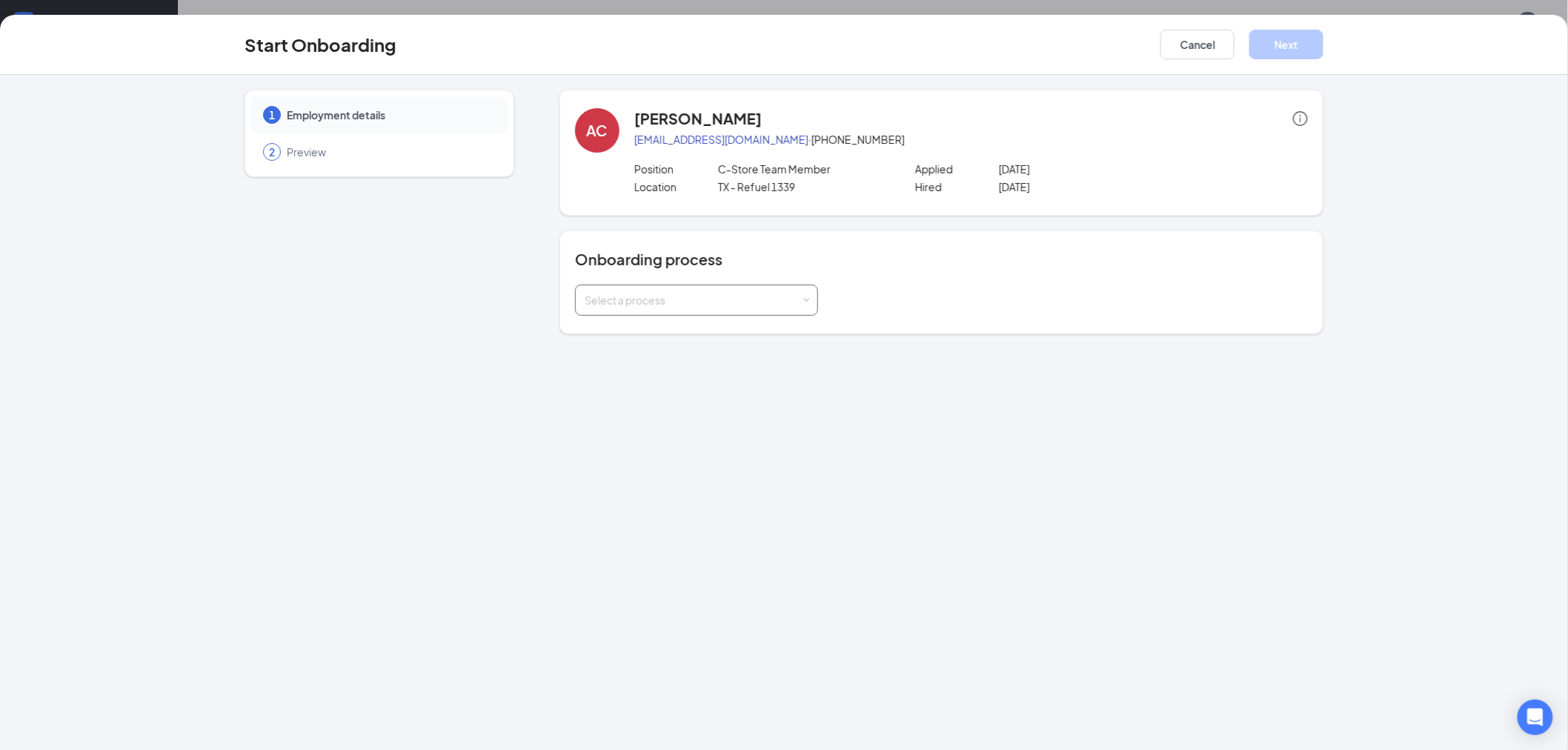
click at [661, 299] on div "Select a process" at bounding box center [693, 300] width 217 height 15
click at [663, 331] on span "New Hire Documentation" at bounding box center [642, 330] width 121 height 14
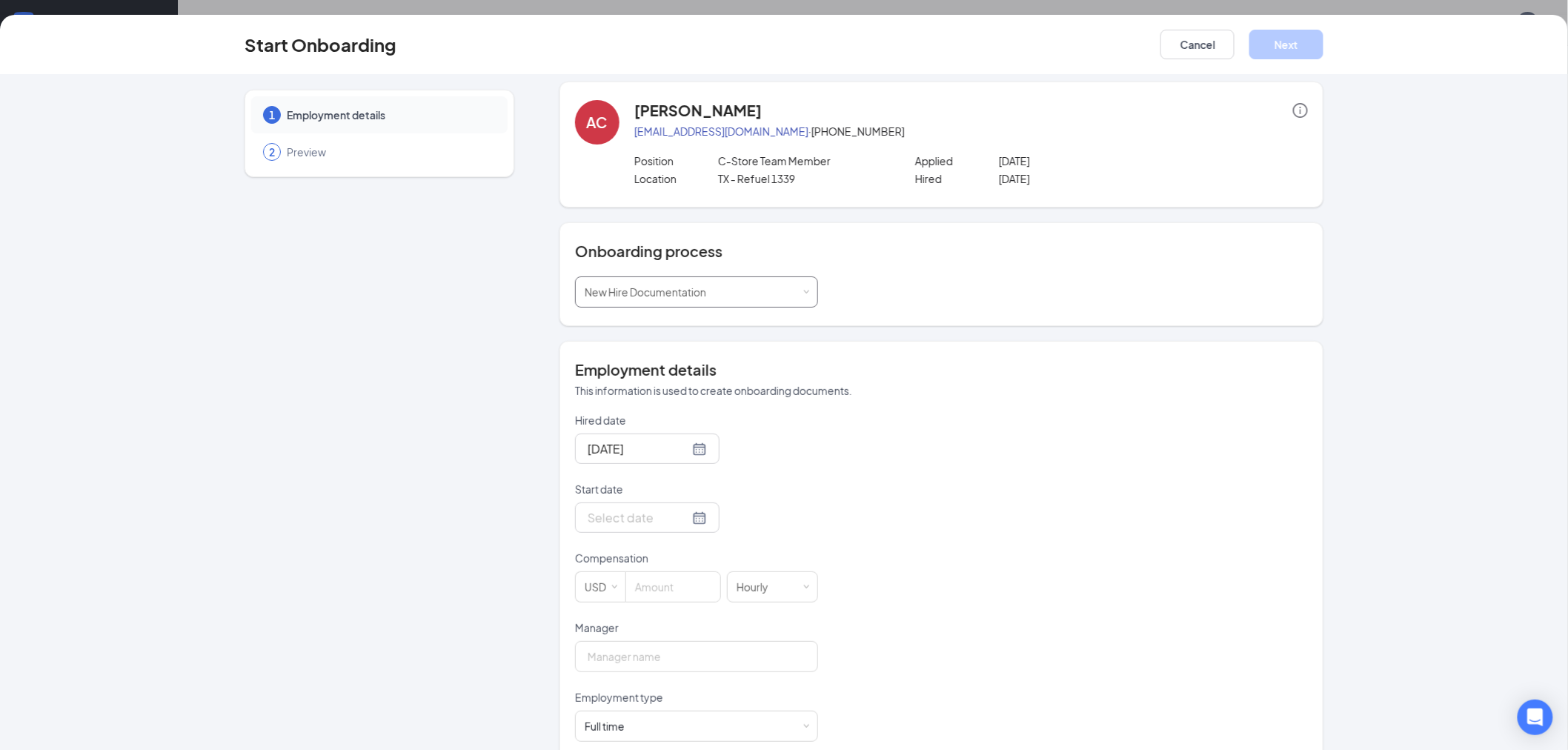
scroll to position [33, 0]
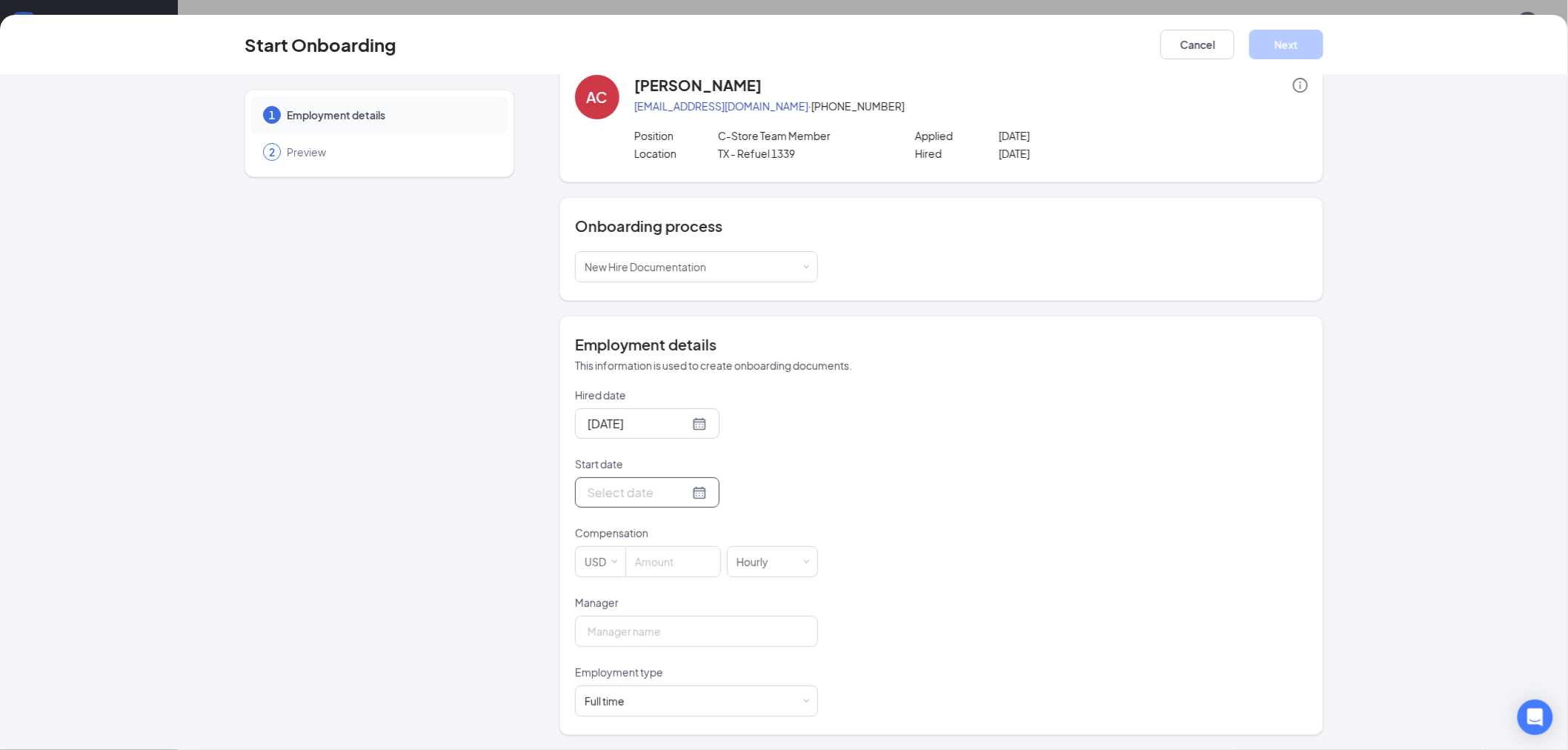
click at [680, 492] on div at bounding box center [647, 492] width 119 height 19
type input "[DATE]"
click at [723, 671] on div "29" at bounding box center [731, 669] width 18 height 18
click at [826, 475] on div "Hired date [DATE] Start date [DATE] [DATE] Su Mo Tu We Th Fr Sa 27 28 29 30 31 …" at bounding box center [942, 552] width 733 height 329
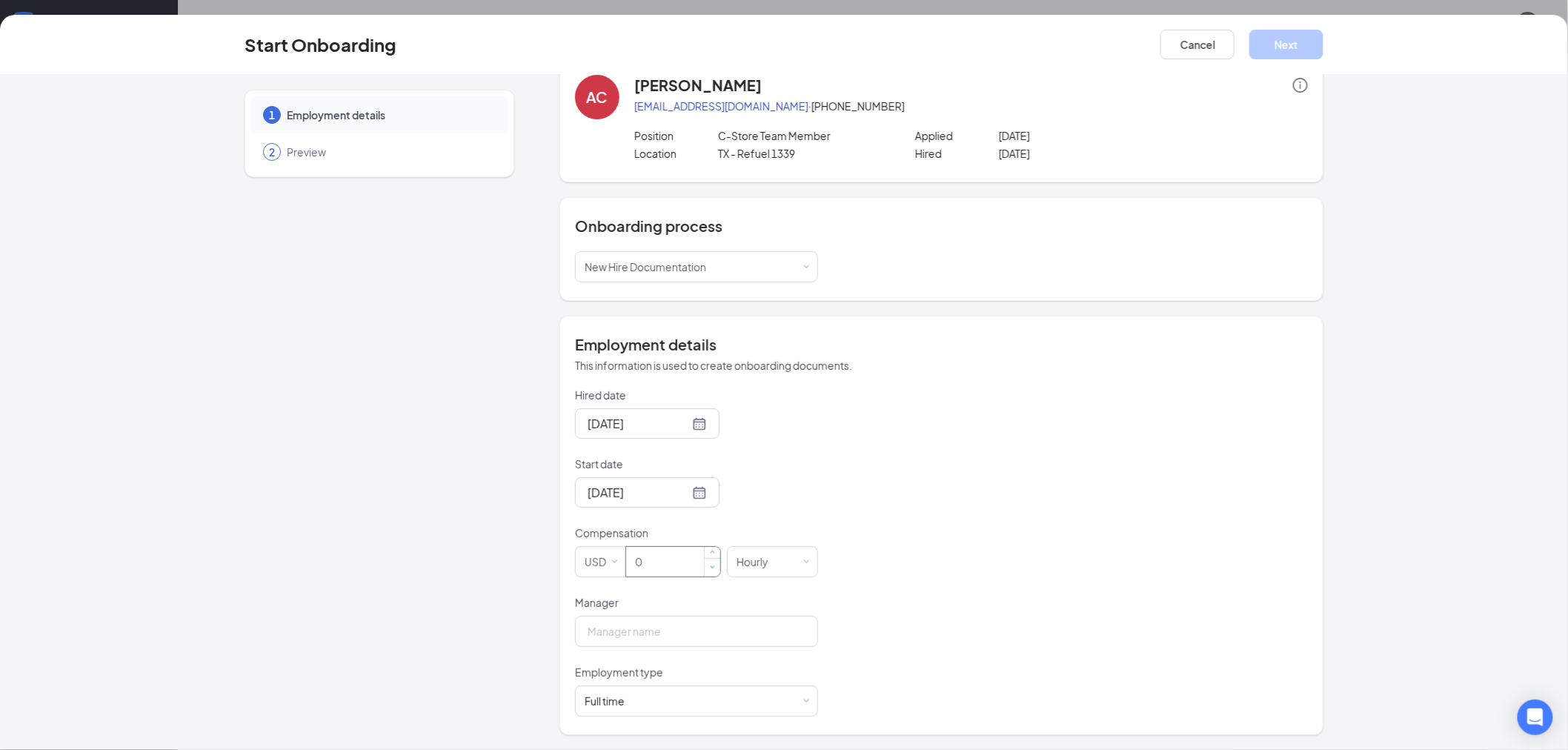
click at [704, 567] on span "Decrease Value" at bounding box center [712, 566] width 16 height 18
type input "13"
click at [938, 562] on div "Hired date [DATE] Start date [DATE] [DATE] Su Mo Tu We Th Fr Sa 27 28 29 30 31 …" at bounding box center [942, 552] width 733 height 329
click at [674, 645] on input "Manager" at bounding box center [697, 631] width 243 height 31
type input "[PERSON_NAME]"
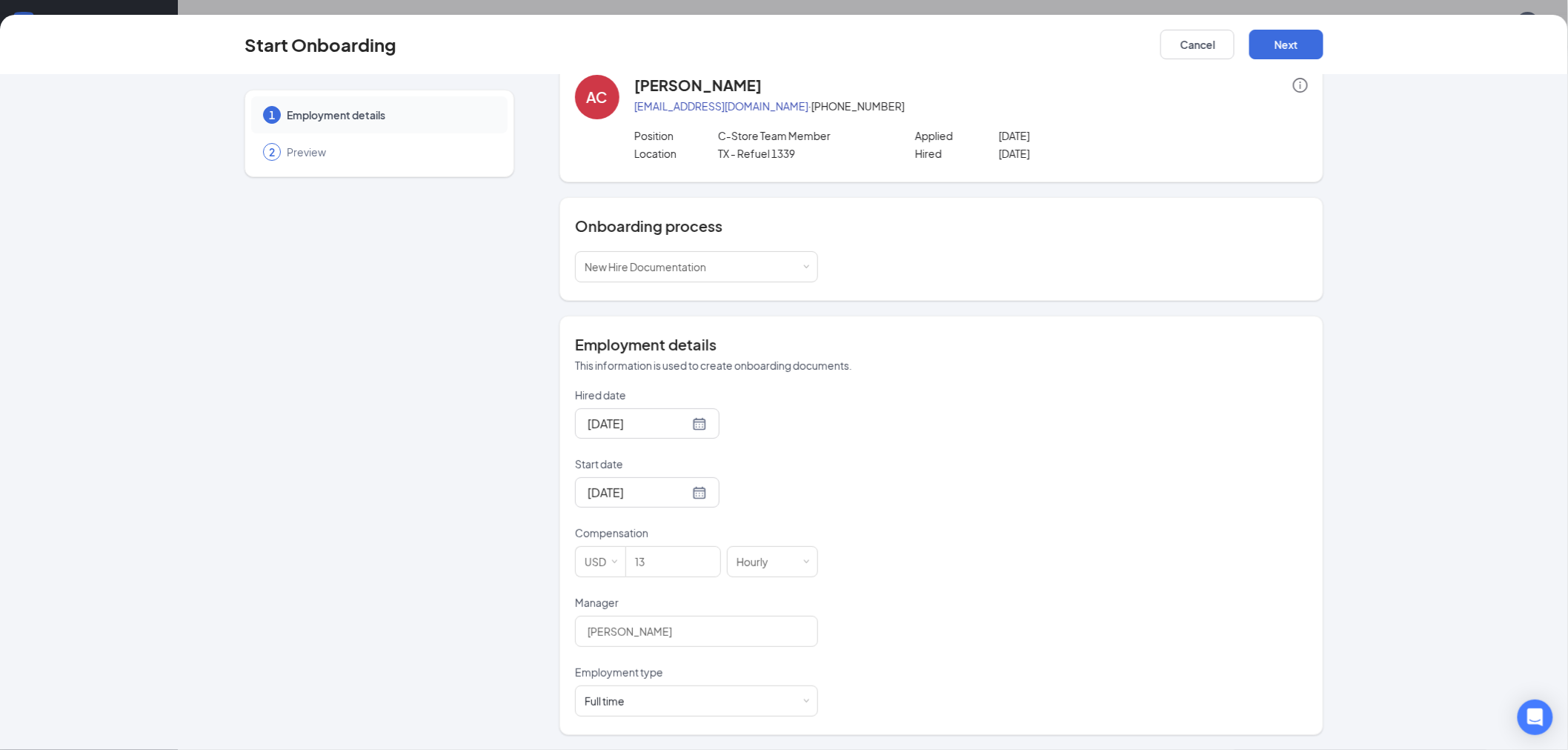
click at [907, 617] on div "Hired date [DATE] Start date [DATE] [DATE] Su Mo Tu We Th Fr Sa 27 28 29 30 31 …" at bounding box center [942, 552] width 733 height 329
click at [740, 712] on div "Full time Works 30+ hours per week and is reasonably expected to work" at bounding box center [696, 700] width 224 height 29
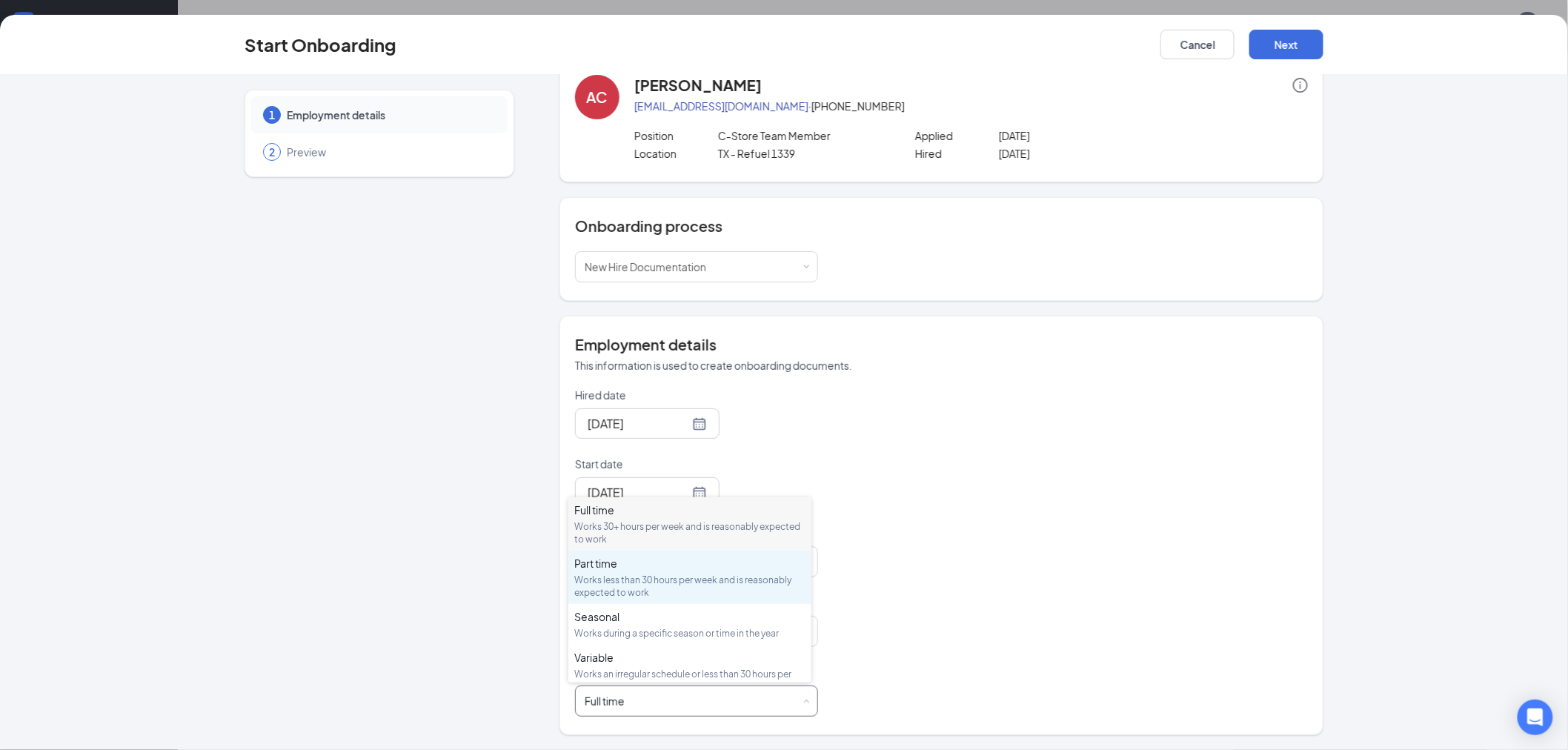
click at [626, 569] on div "Part time" at bounding box center [690, 562] width 232 height 15
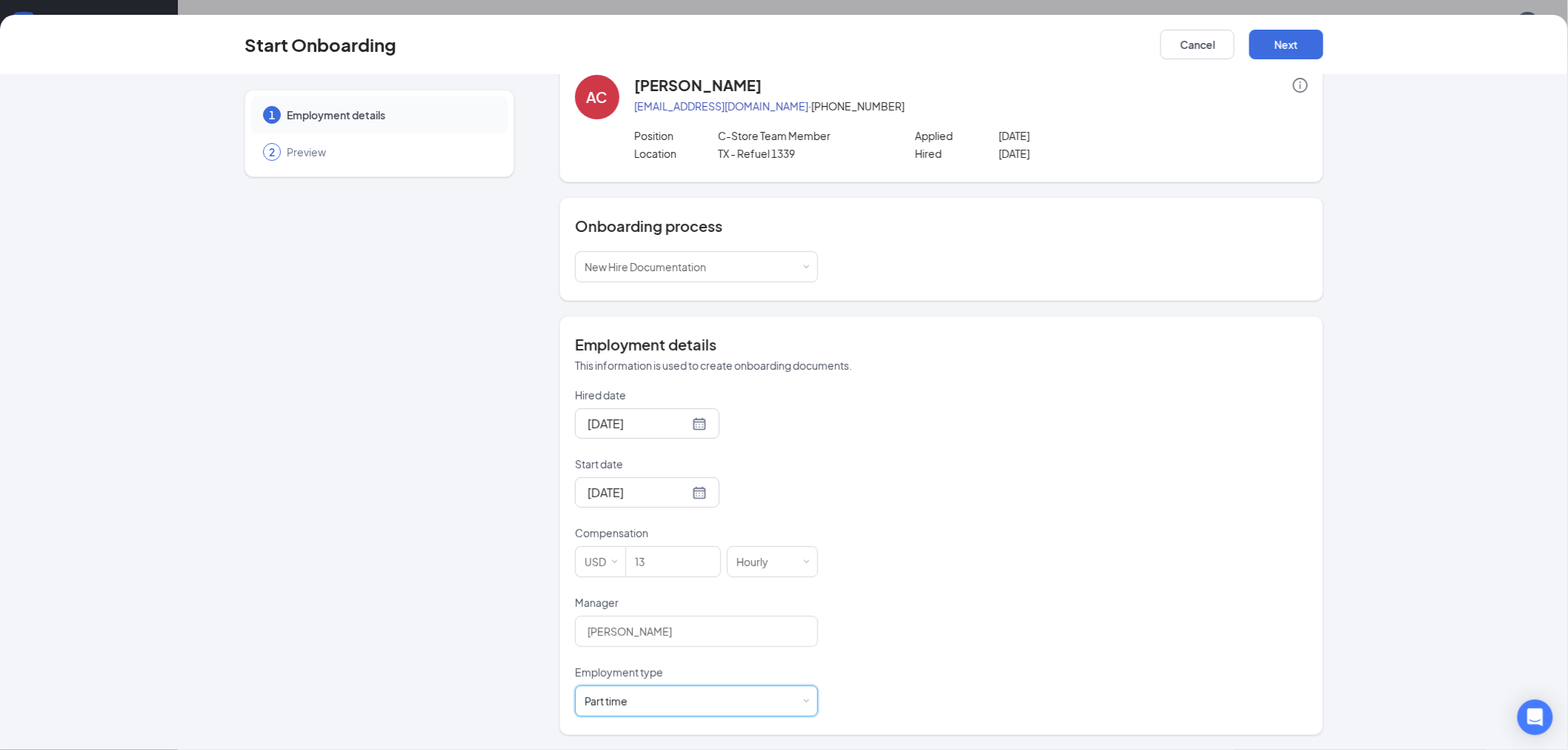
click at [1017, 581] on div "Hired date [DATE] Start date [DATE] [DATE] Su Mo Tu We Th Fr Sa 27 28 29 30 31 …" at bounding box center [942, 552] width 733 height 329
click at [1294, 45] on button "Next" at bounding box center [1287, 44] width 74 height 29
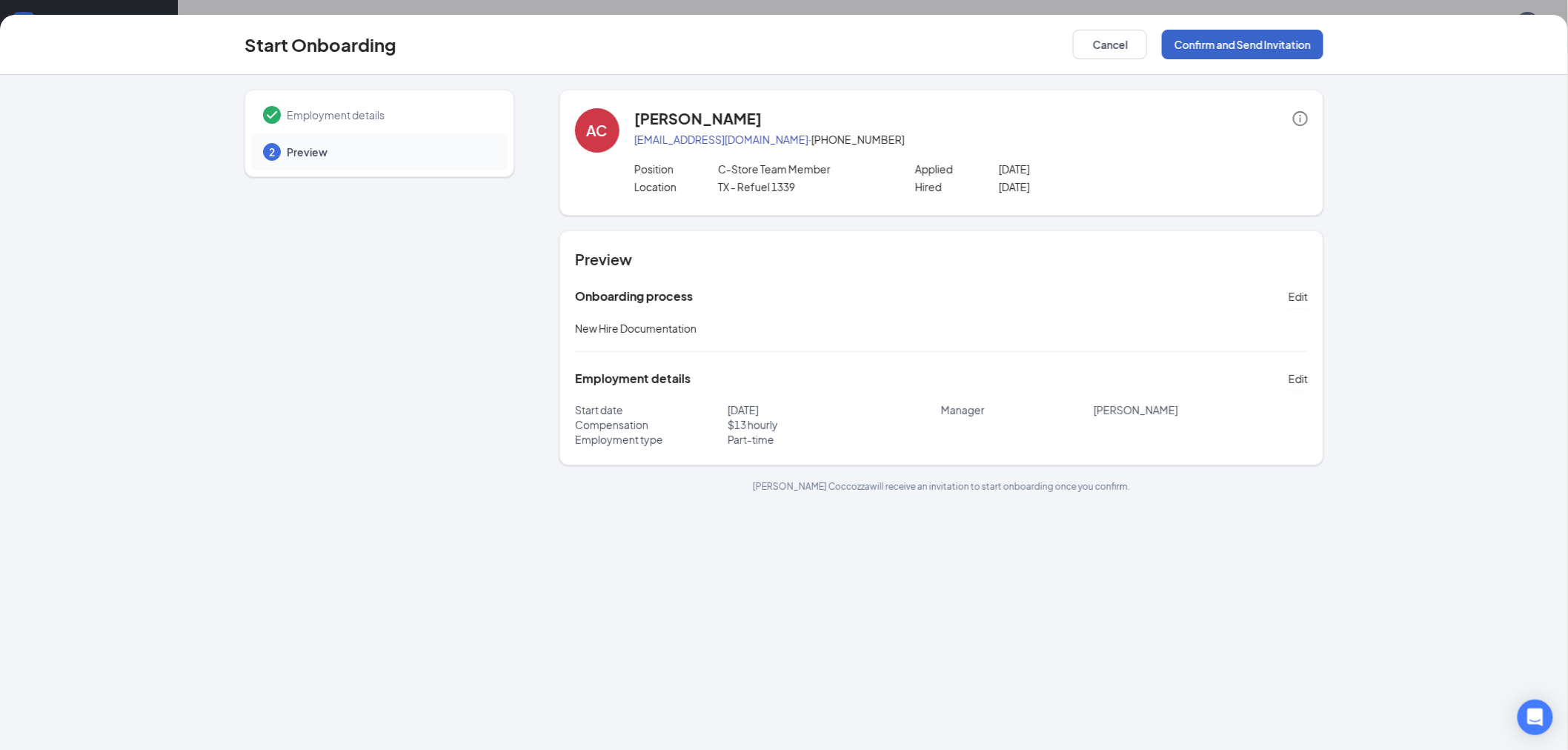
click at [1230, 48] on button "Confirm and Send Invitation" at bounding box center [1242, 44] width 161 height 29
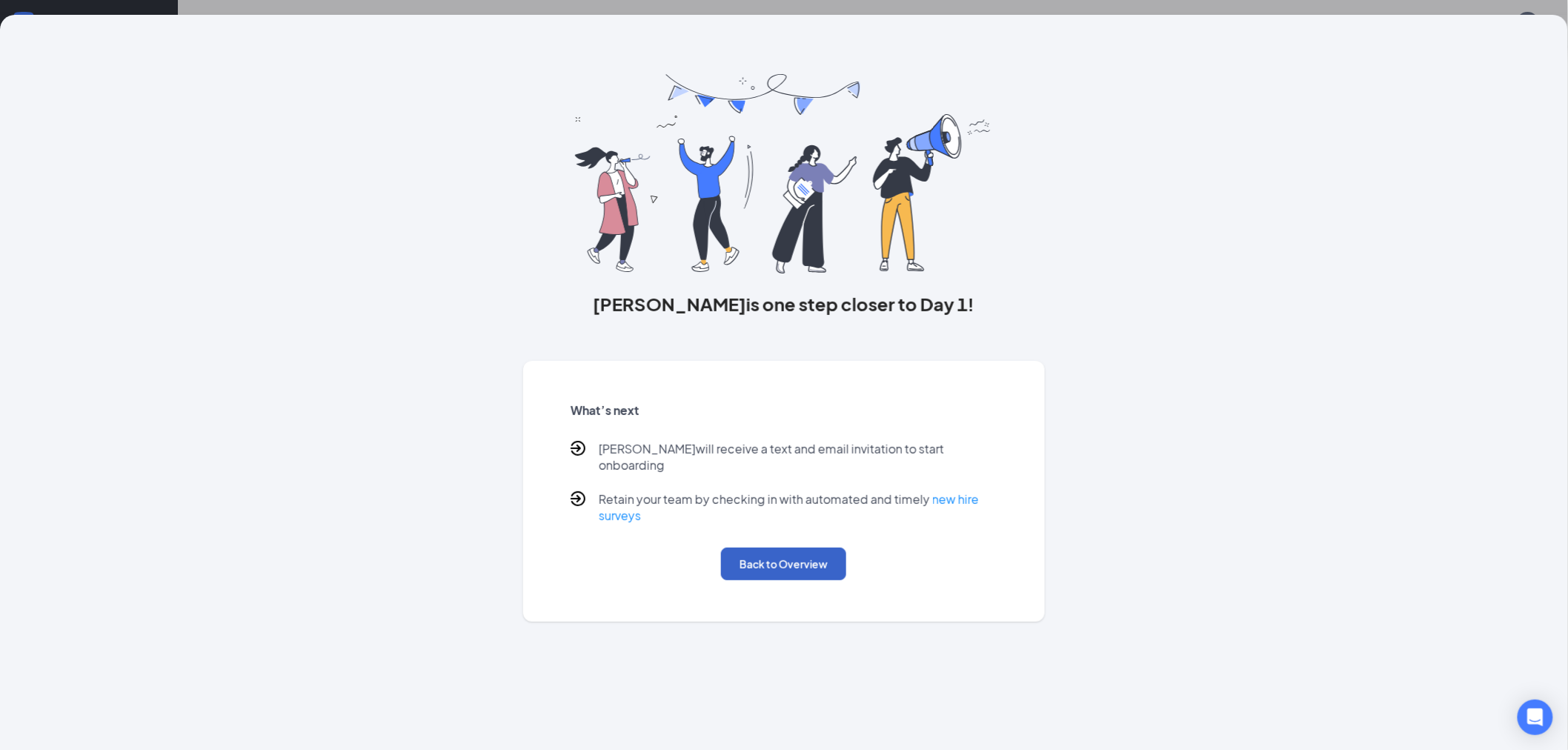
click at [781, 551] on button "Back to Overview" at bounding box center [784, 563] width 125 height 32
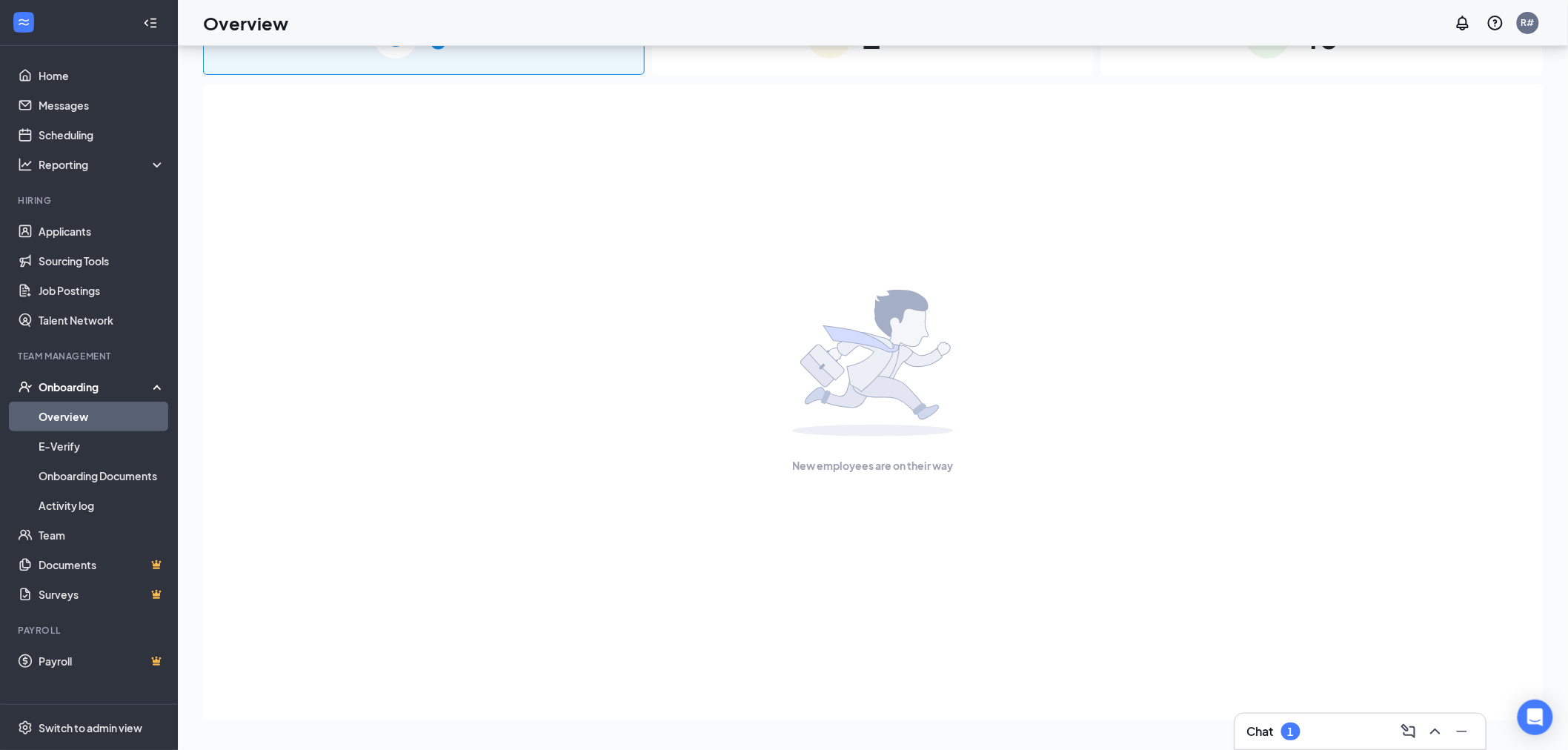
click at [75, 412] on link "Overview" at bounding box center [102, 416] width 127 height 29
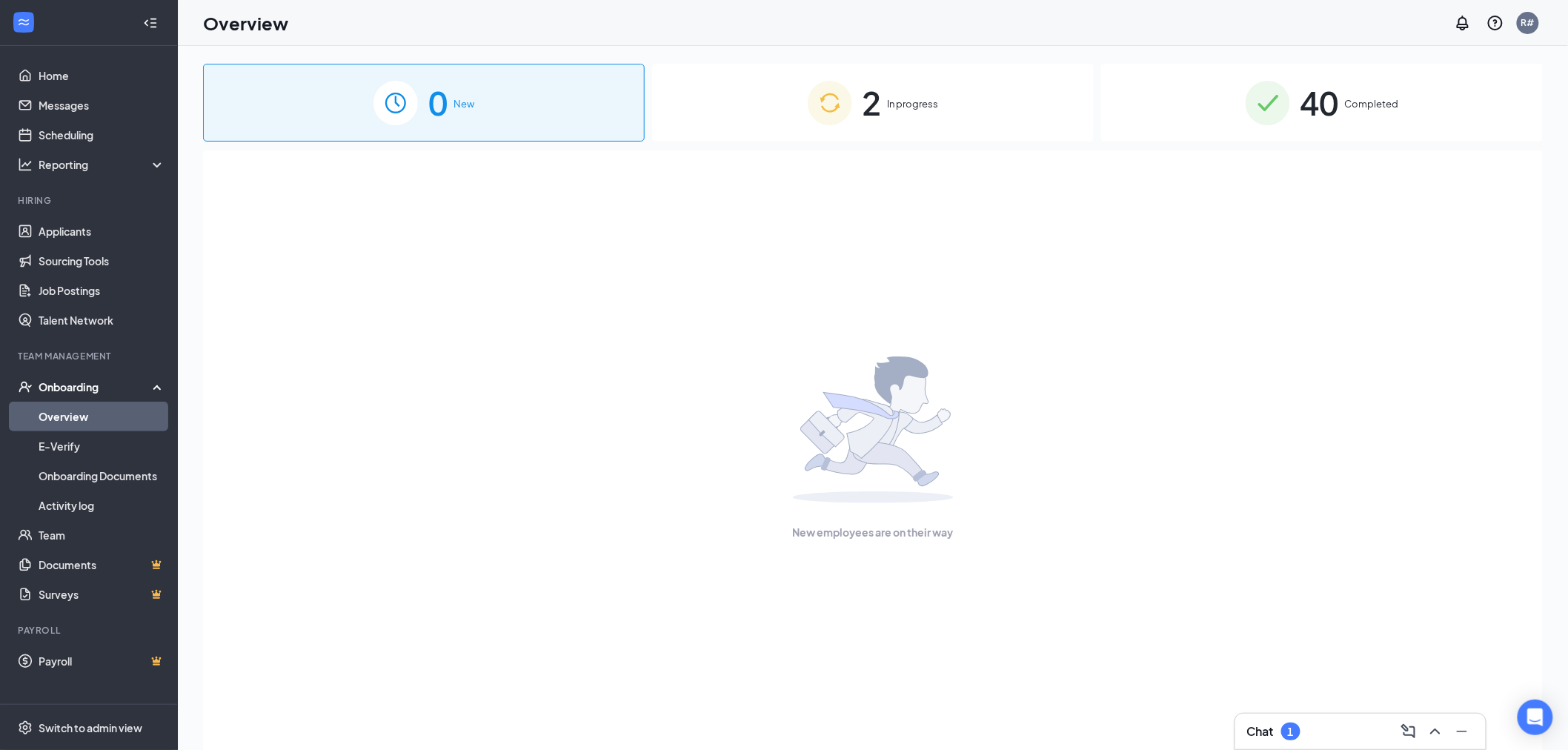
click at [888, 97] on span "In progress" at bounding box center [913, 104] width 51 height 15
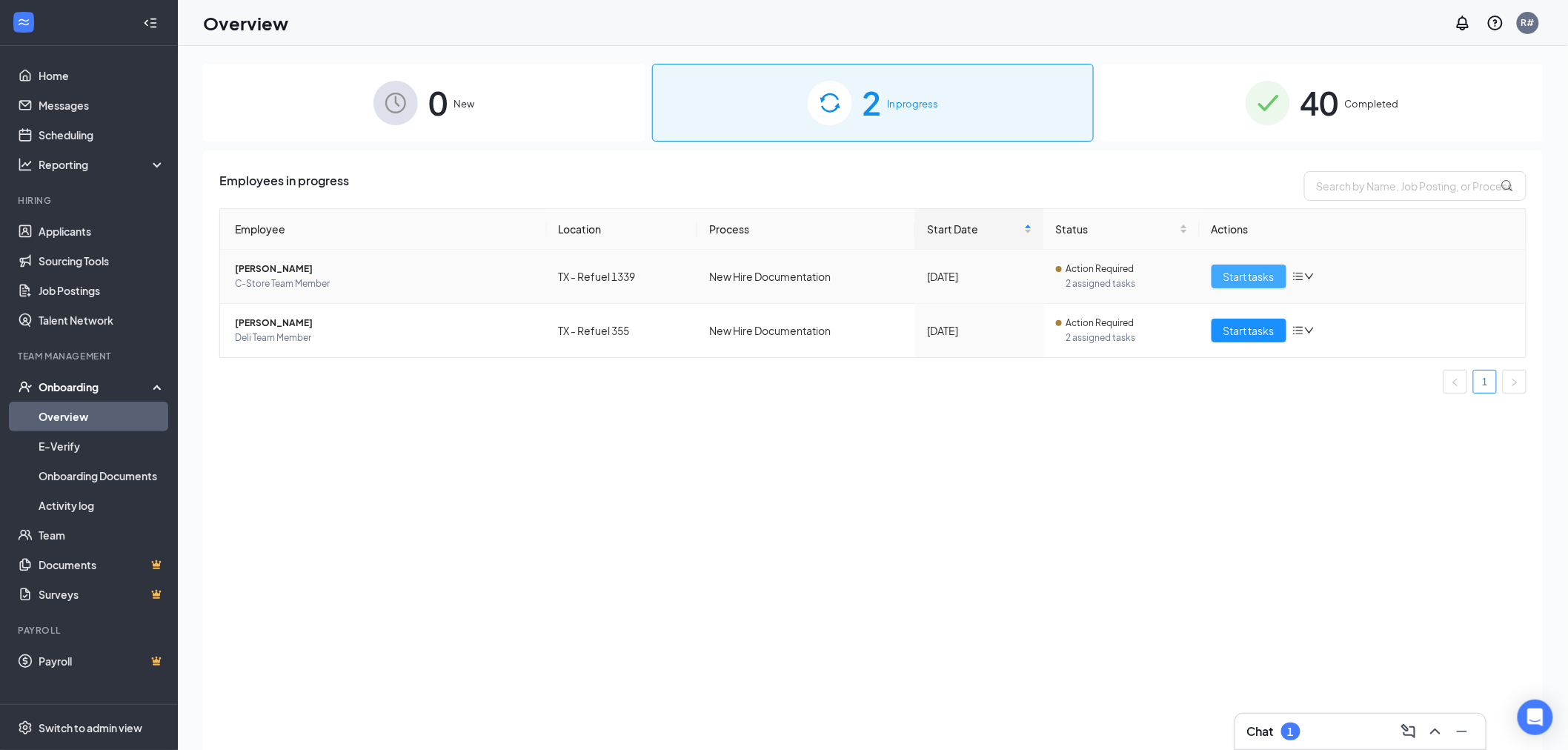
click at [1252, 282] on span "Start tasks" at bounding box center [1249, 276] width 51 height 17
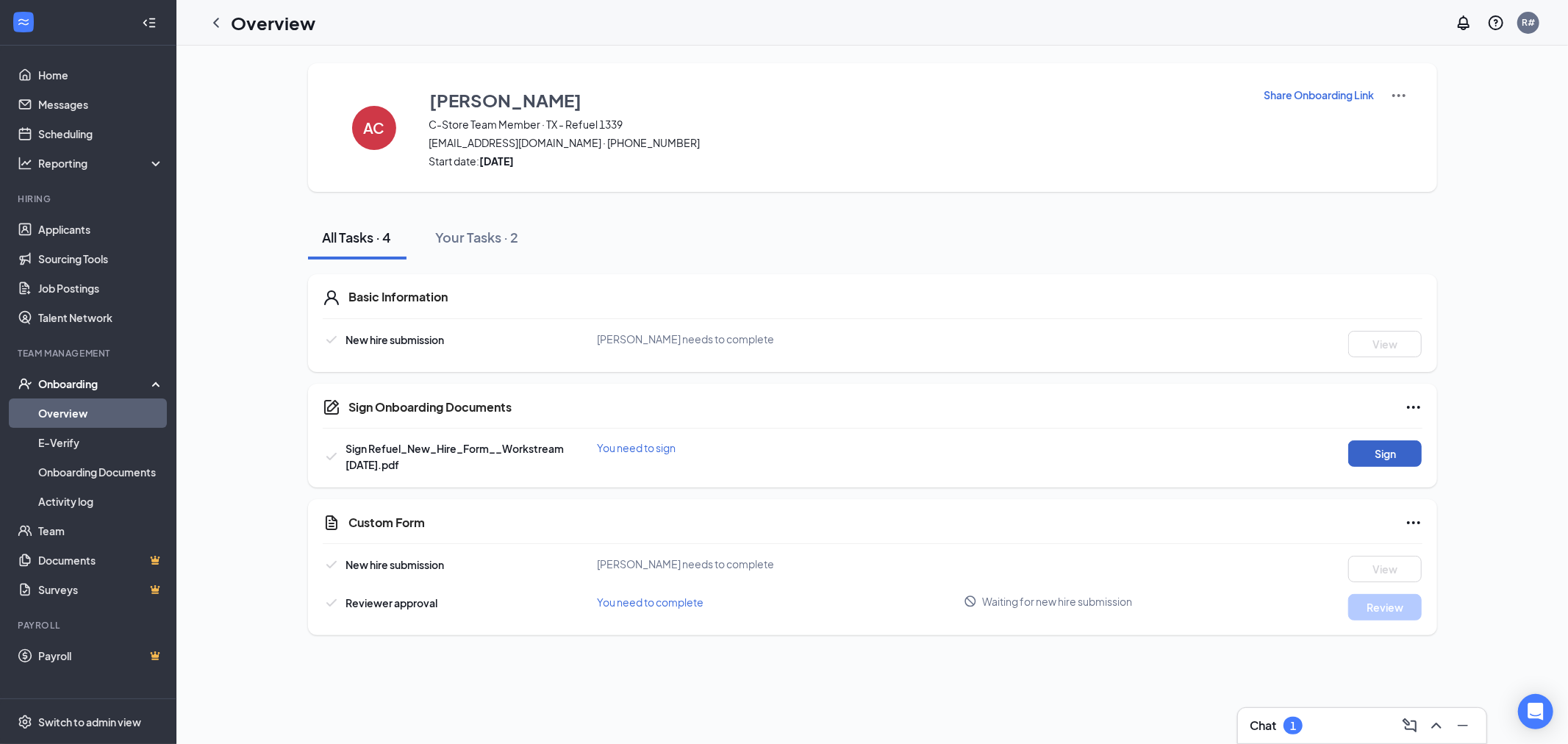
click at [1377, 449] on button "Sign" at bounding box center [1385, 452] width 74 height 26
click at [1384, 453] on button "View" at bounding box center [1385, 452] width 74 height 26
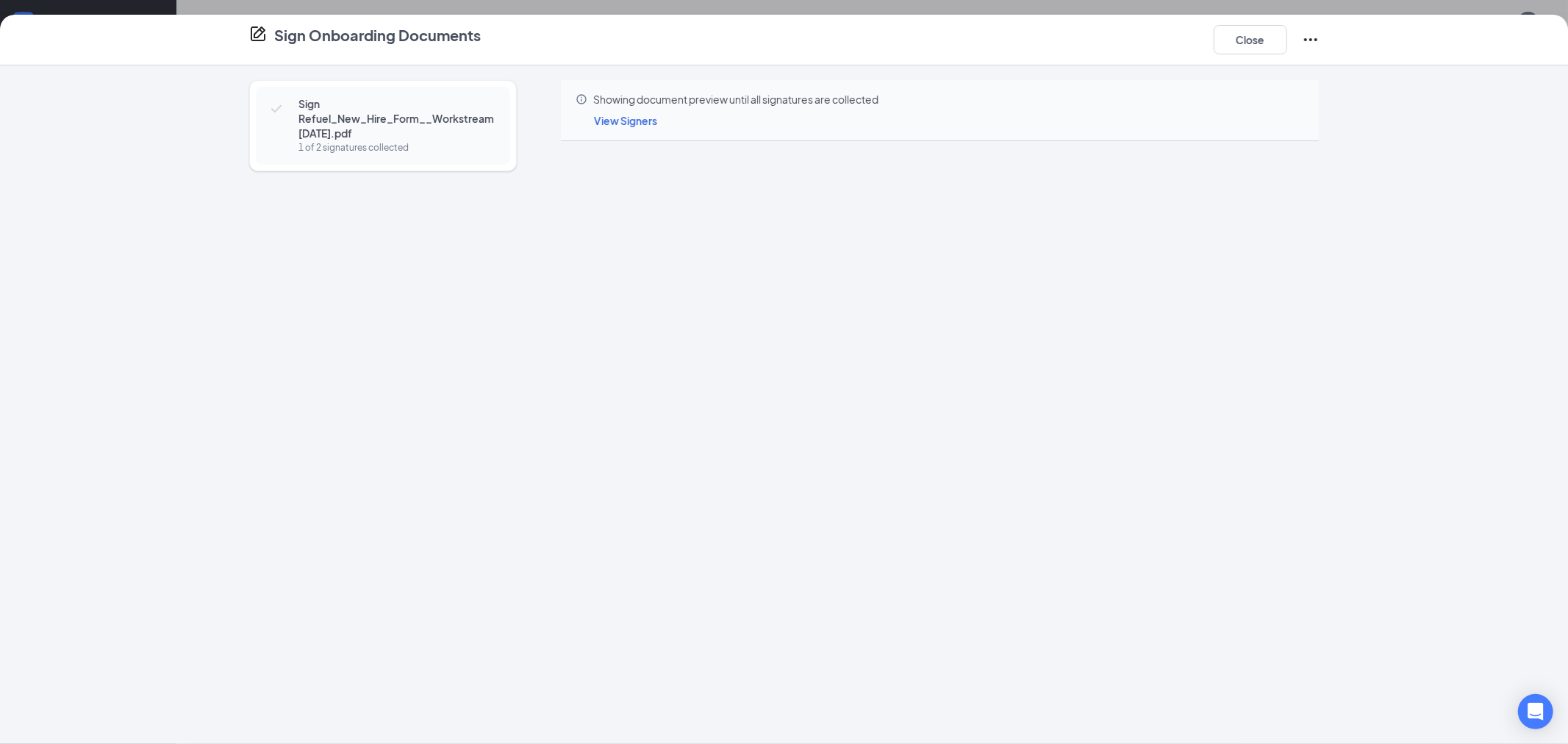
click at [638, 114] on span "View Signers" at bounding box center [625, 121] width 63 height 14
click at [782, 157] on icon "Cross" at bounding box center [778, 157] width 9 height 9
click at [1243, 38] on button "Close" at bounding box center [1250, 40] width 74 height 29
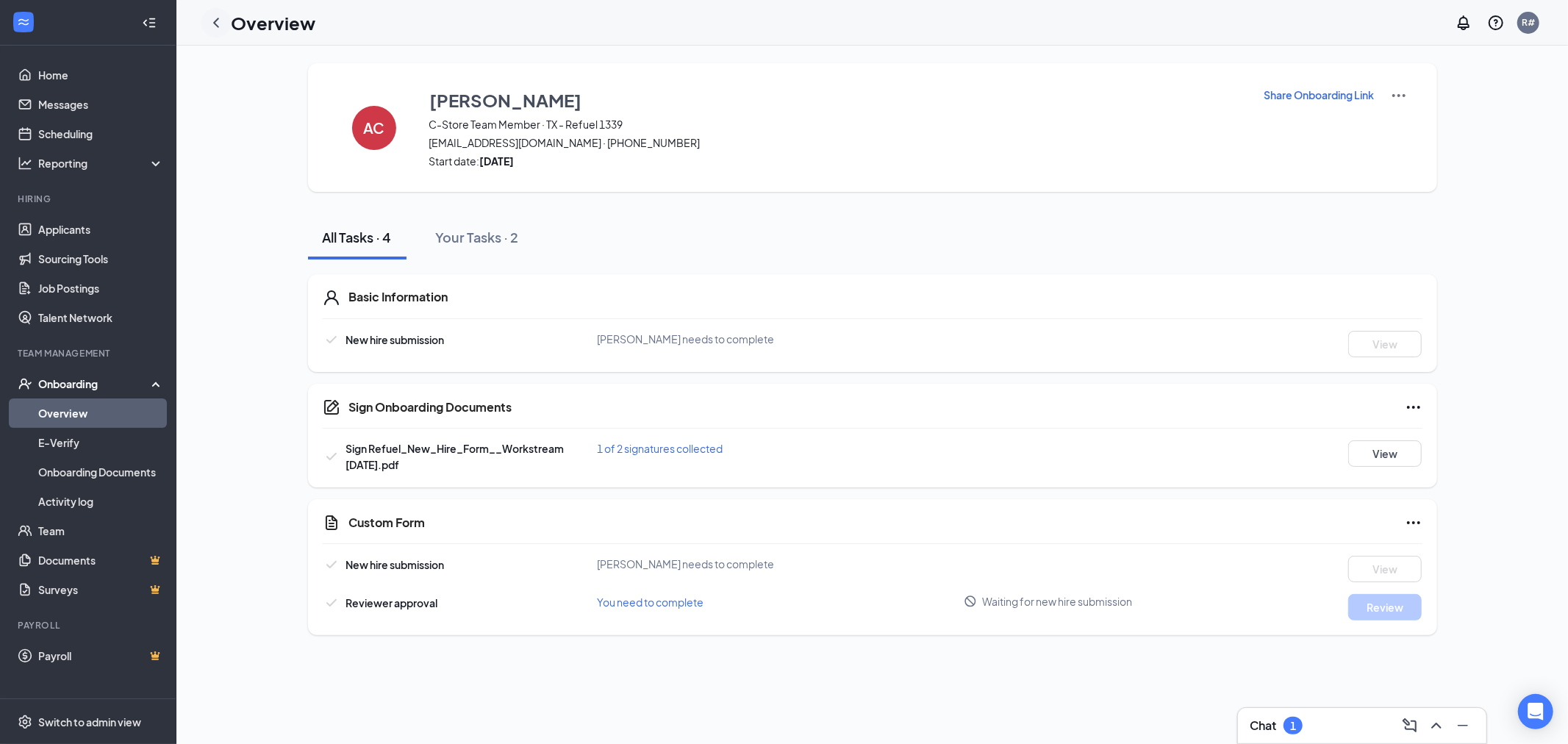
click at [216, 20] on icon "ChevronLeft" at bounding box center [216, 22] width 17 height 17
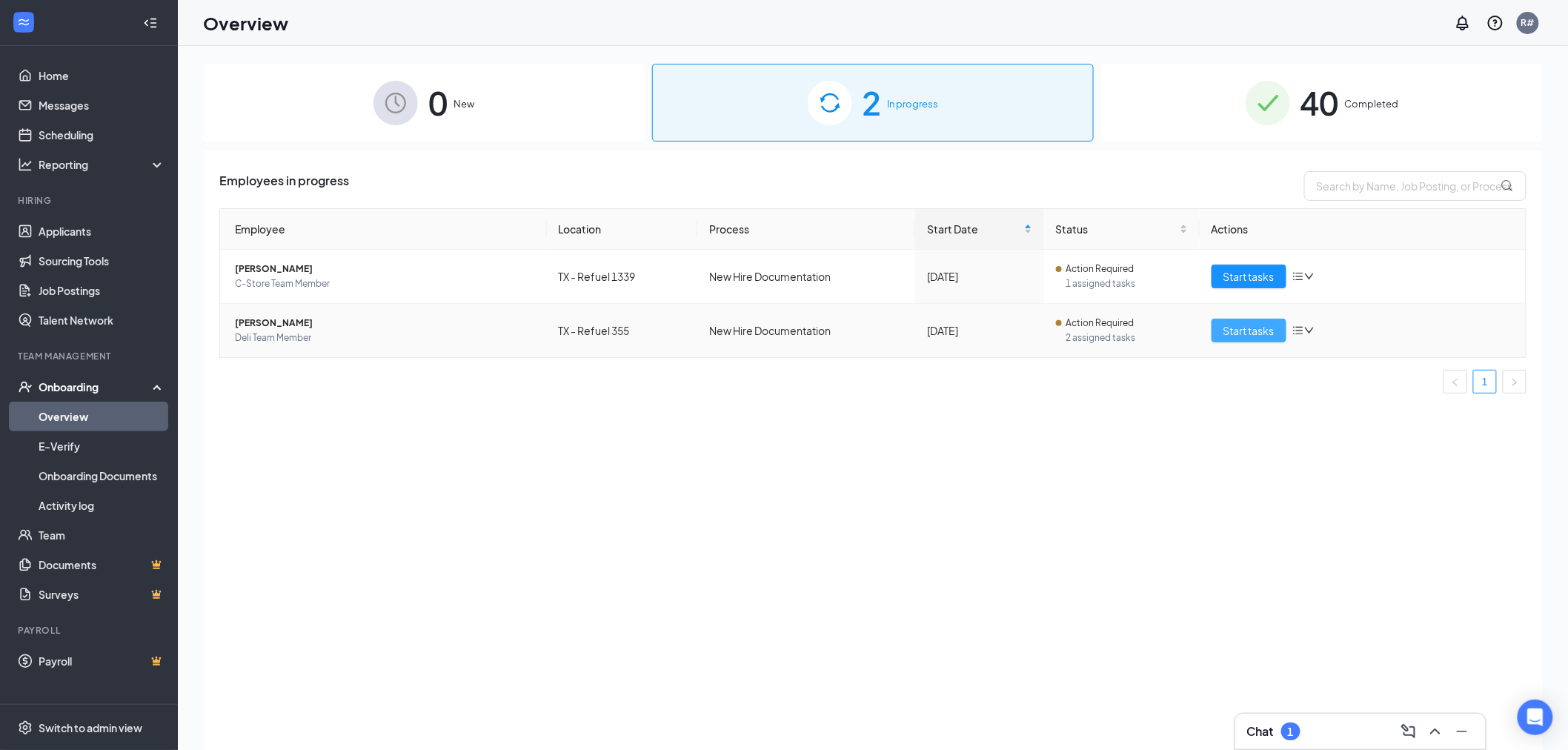
click at [1243, 330] on span "Start tasks" at bounding box center [1249, 330] width 51 height 17
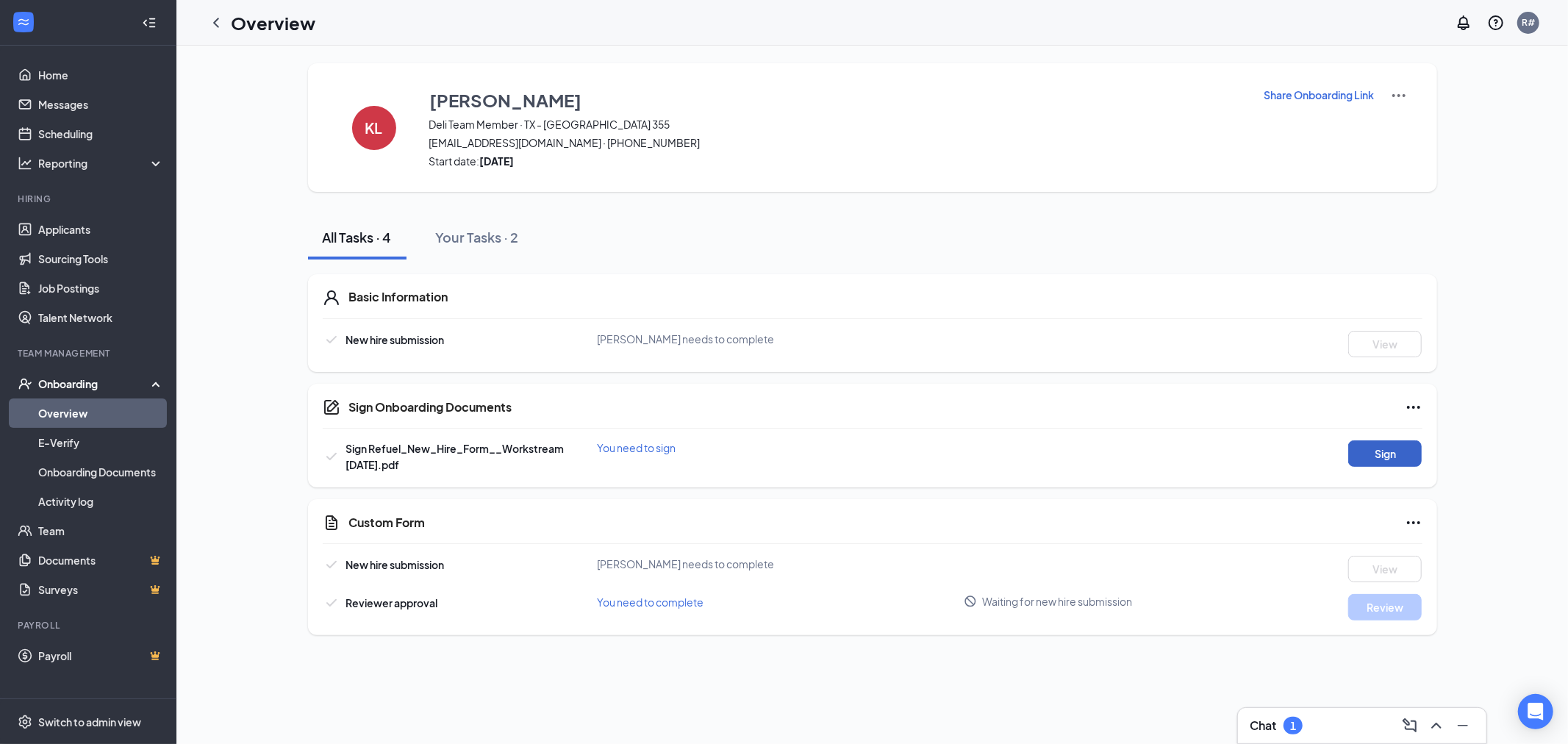
click at [1368, 447] on button "Sign" at bounding box center [1385, 452] width 74 height 26
click at [471, 237] on div "Your Tasks · 2" at bounding box center [478, 236] width 83 height 18
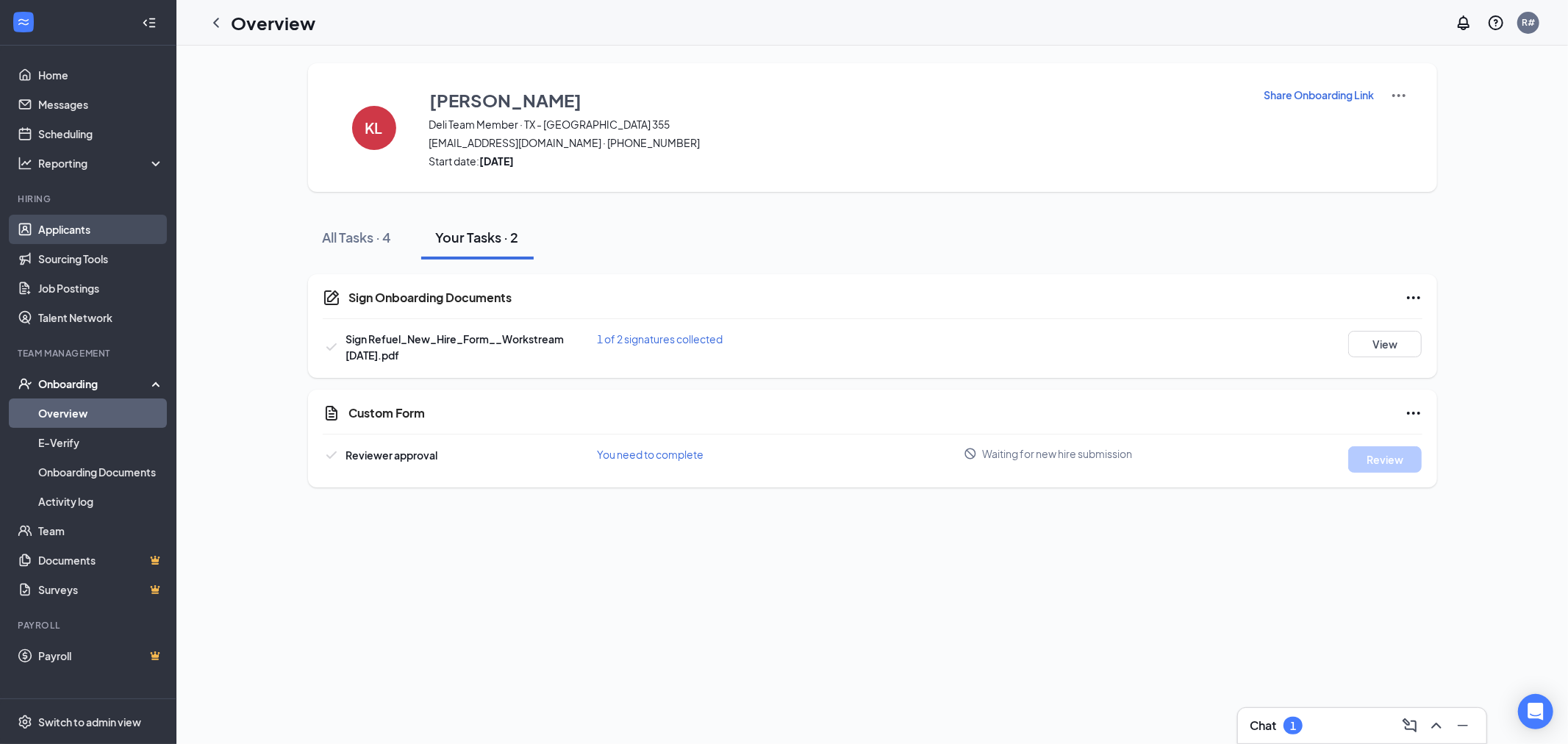
click at [78, 230] on link "Applicants" at bounding box center [101, 229] width 126 height 29
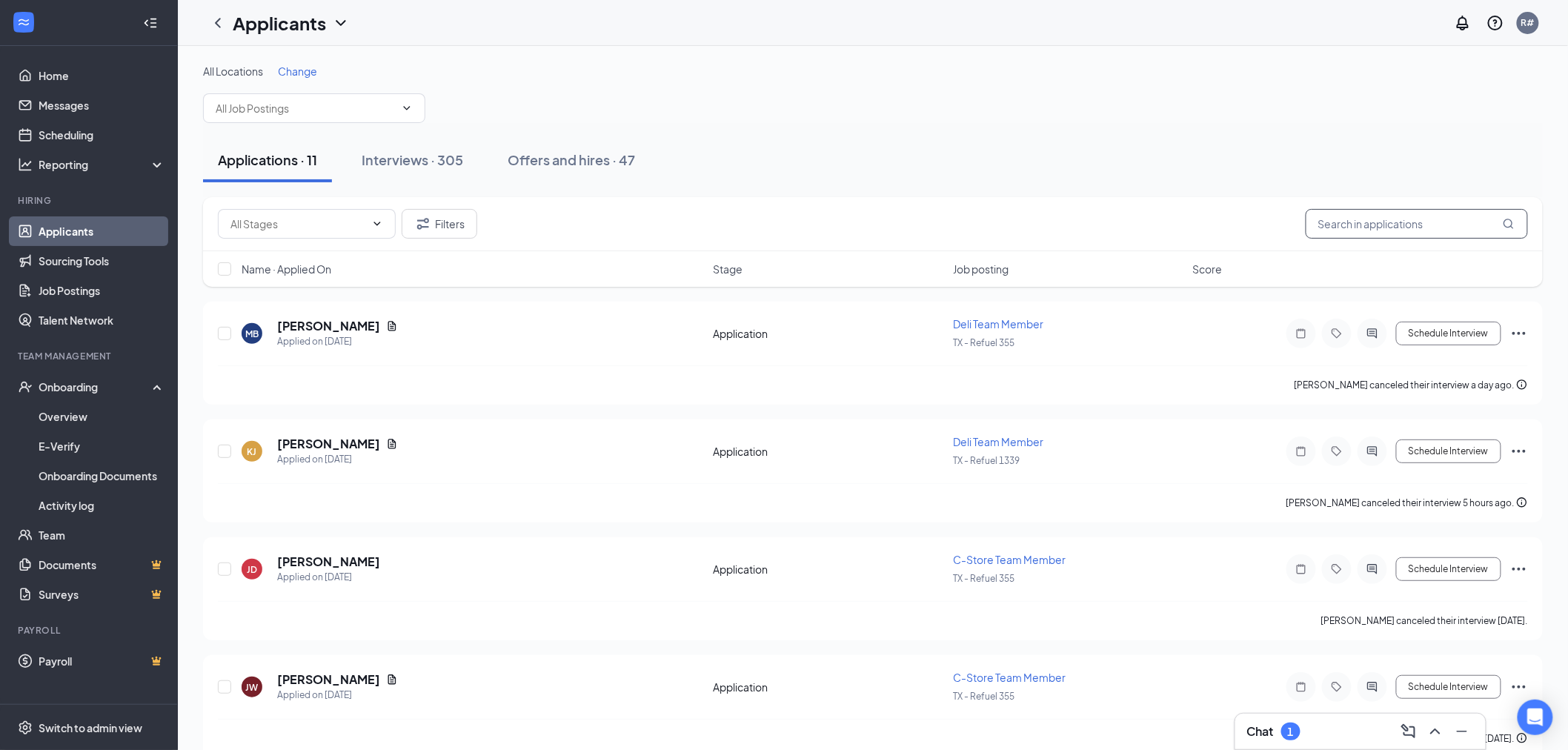
click at [1407, 225] on input "text" at bounding box center [1417, 224] width 223 height 29
click at [1519, 448] on icon "Ellipses" at bounding box center [1519, 451] width 18 height 18
click at [1410, 661] on p "Reject" at bounding box center [1452, 662] width 127 height 15
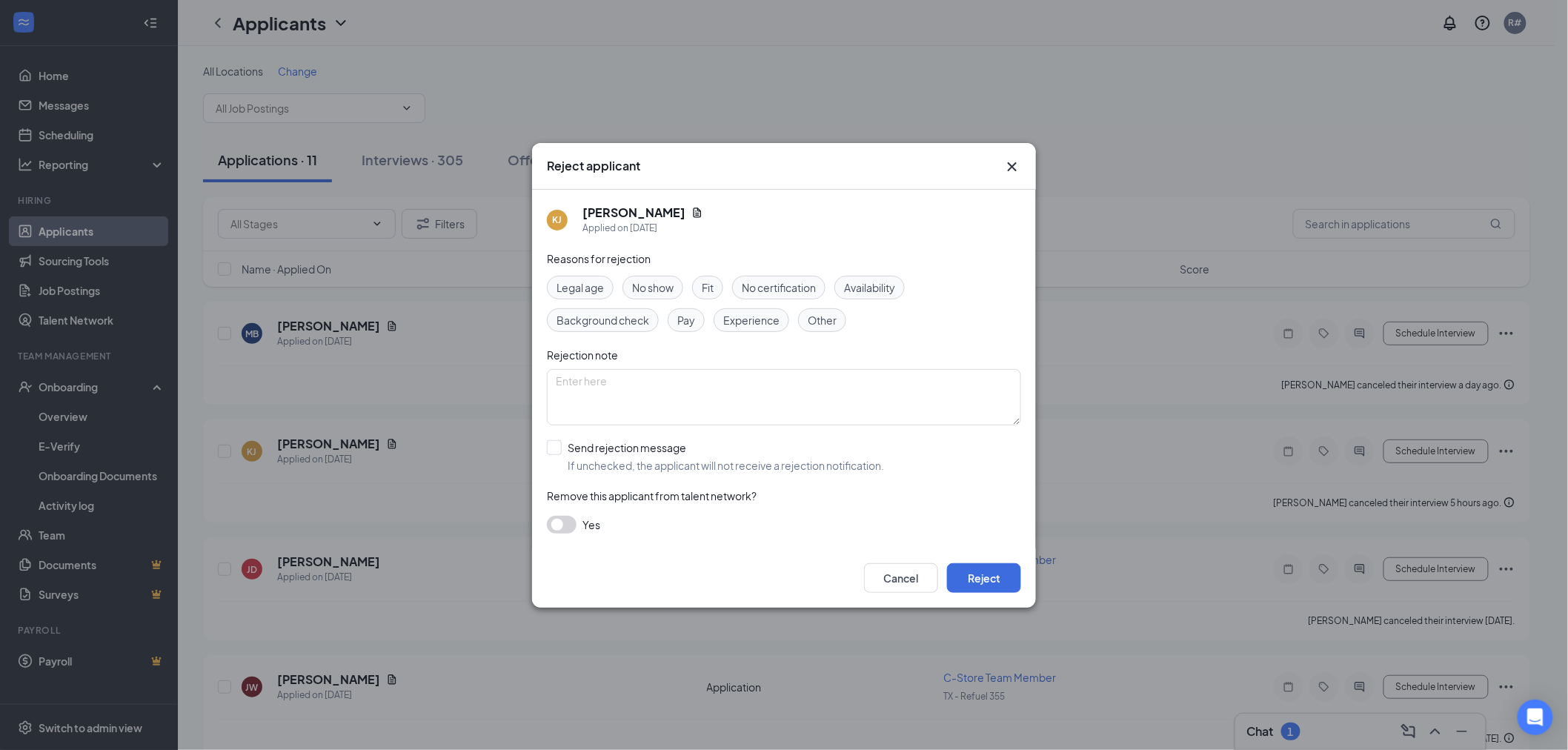
click at [655, 286] on span "No show" at bounding box center [653, 287] width 41 height 17
click at [981, 580] on button "Reject" at bounding box center [984, 577] width 74 height 29
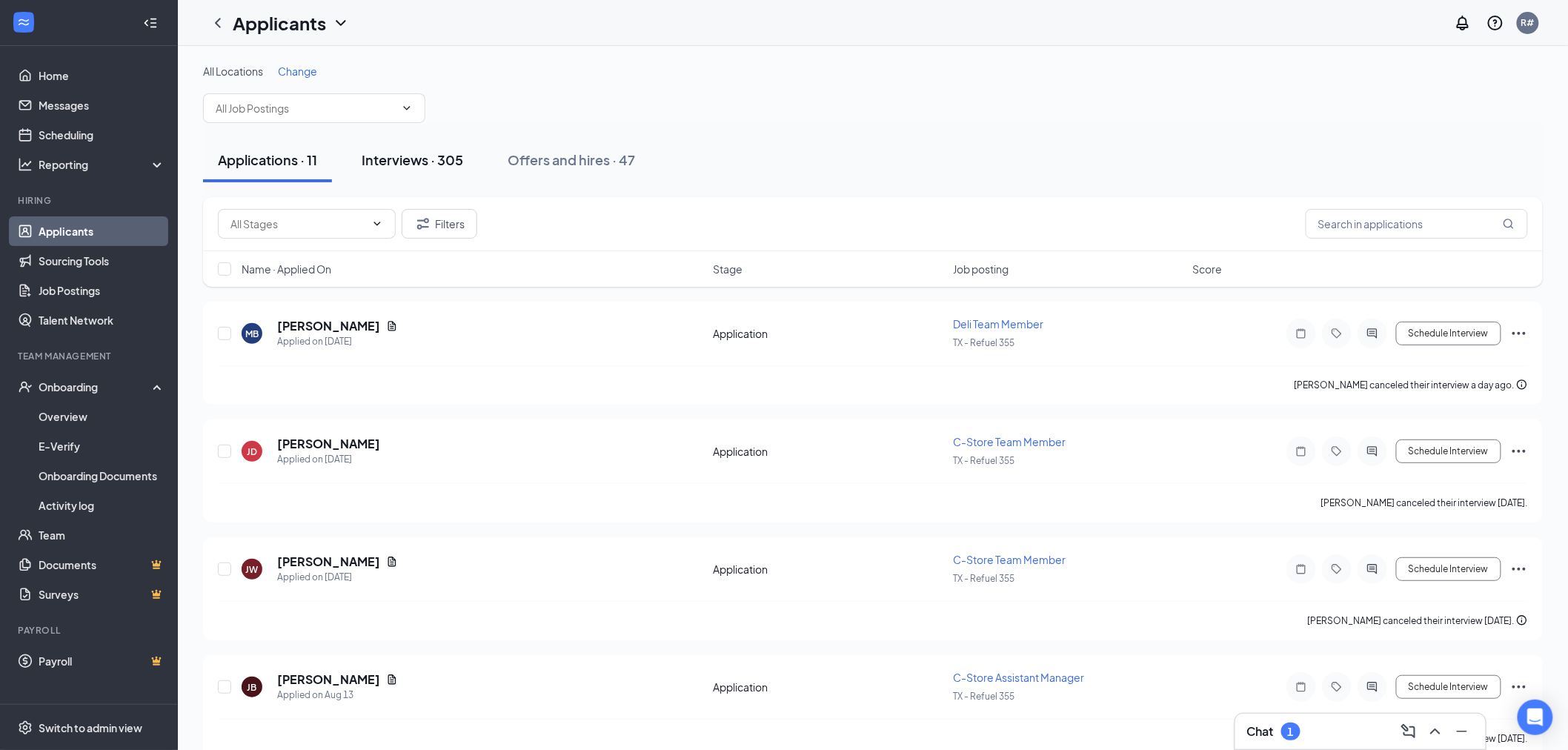
click at [401, 163] on div "Interviews · 305" at bounding box center [412, 159] width 102 height 19
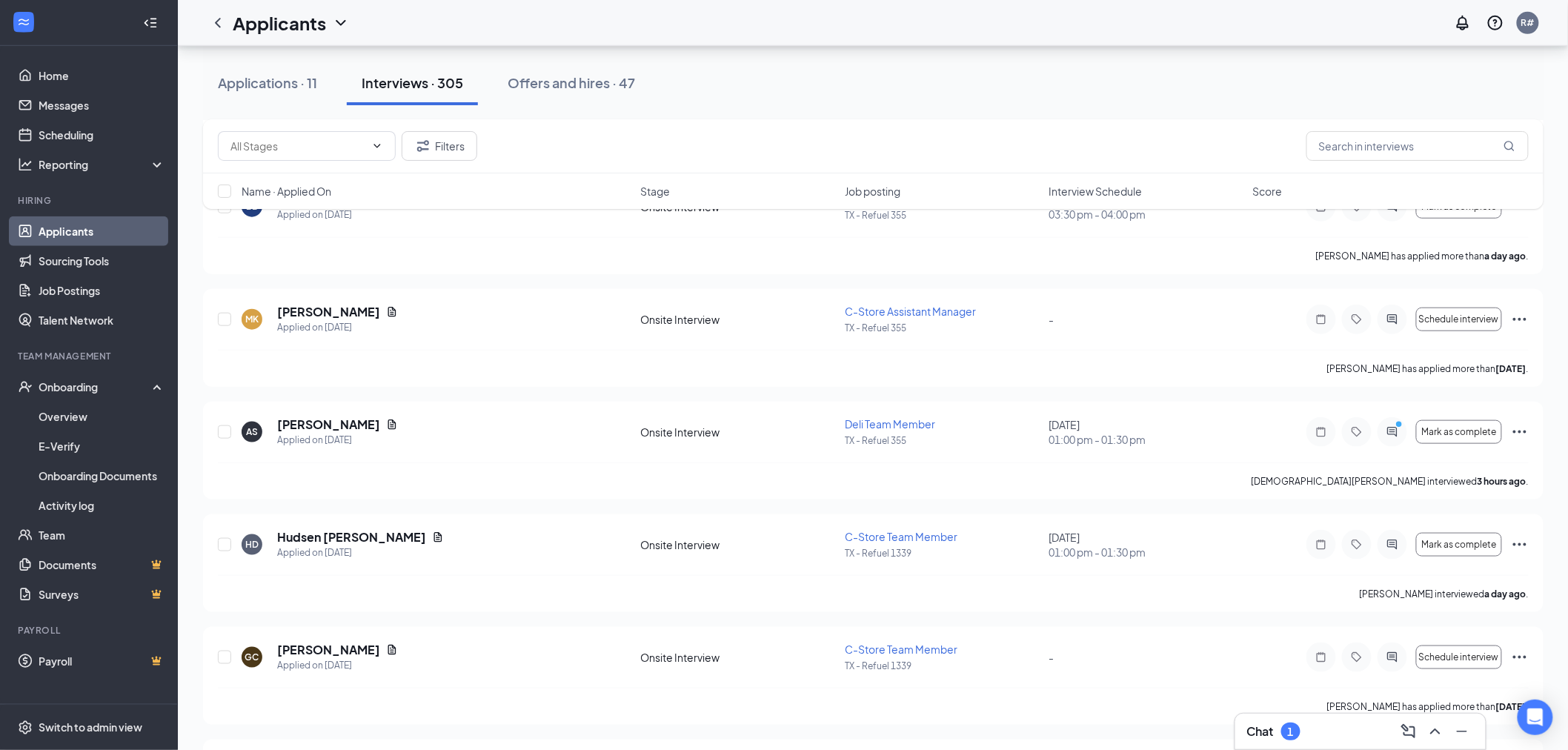
scroll to position [493, 0]
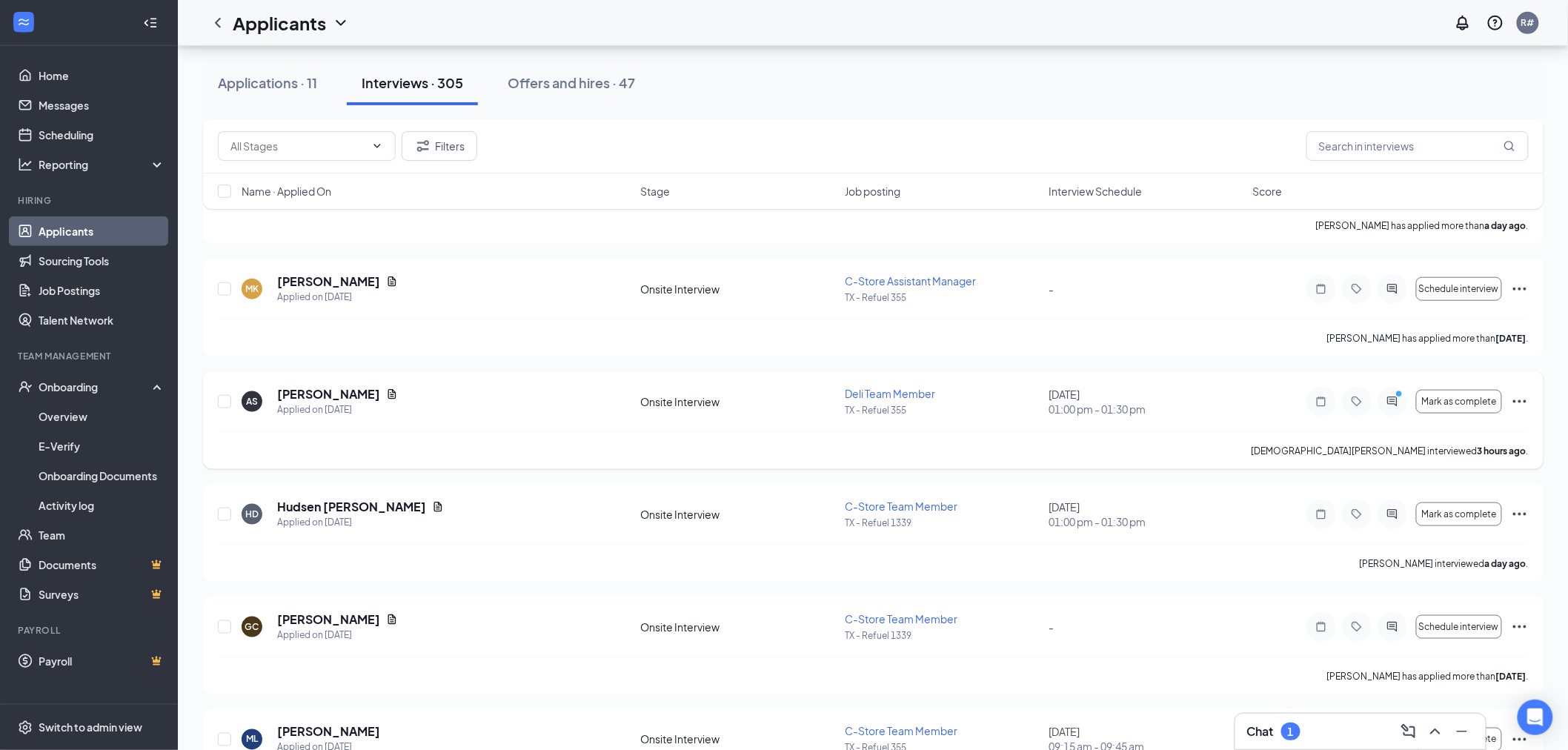
click at [1524, 402] on icon "Ellipses" at bounding box center [1520, 401] width 14 height 3
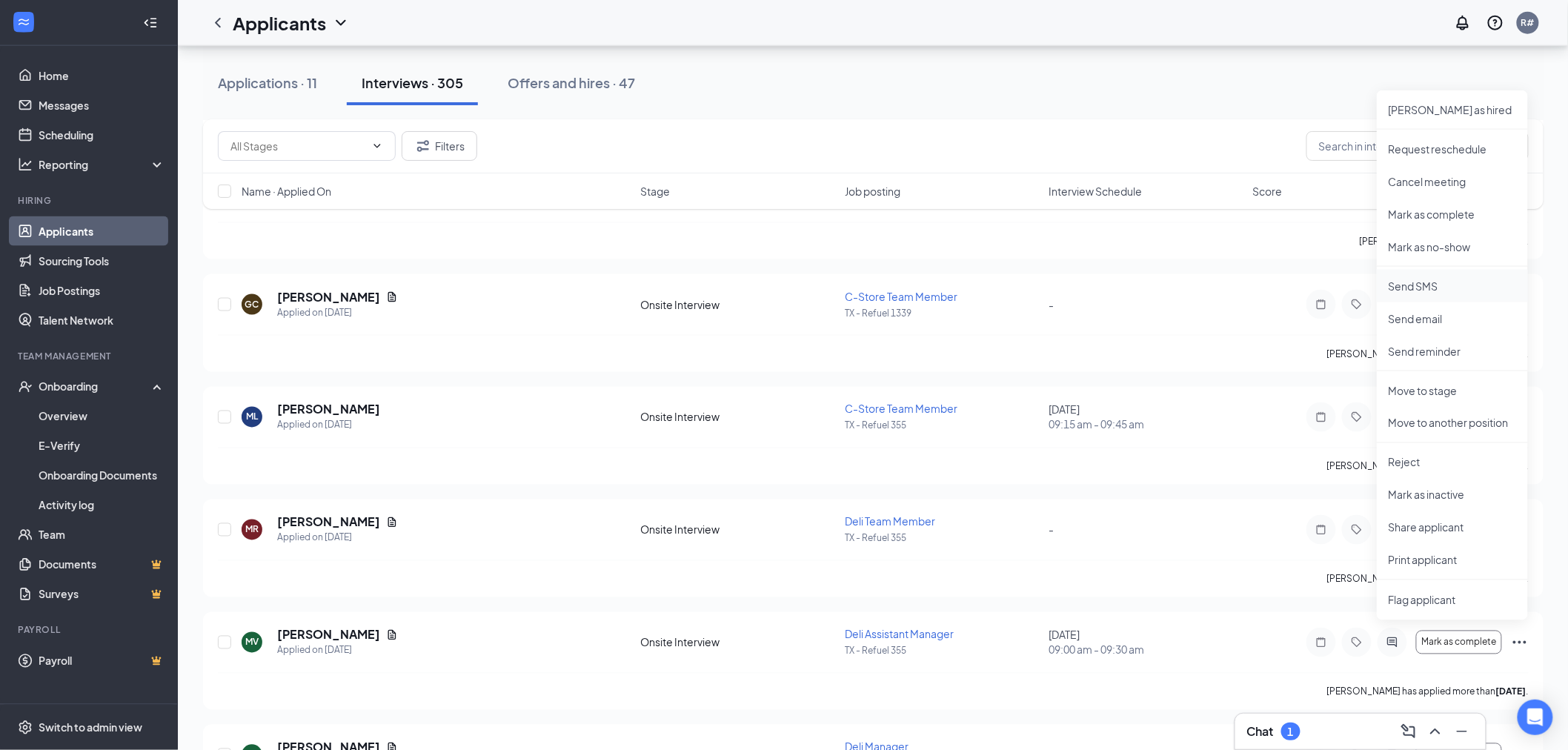
scroll to position [823, 0]
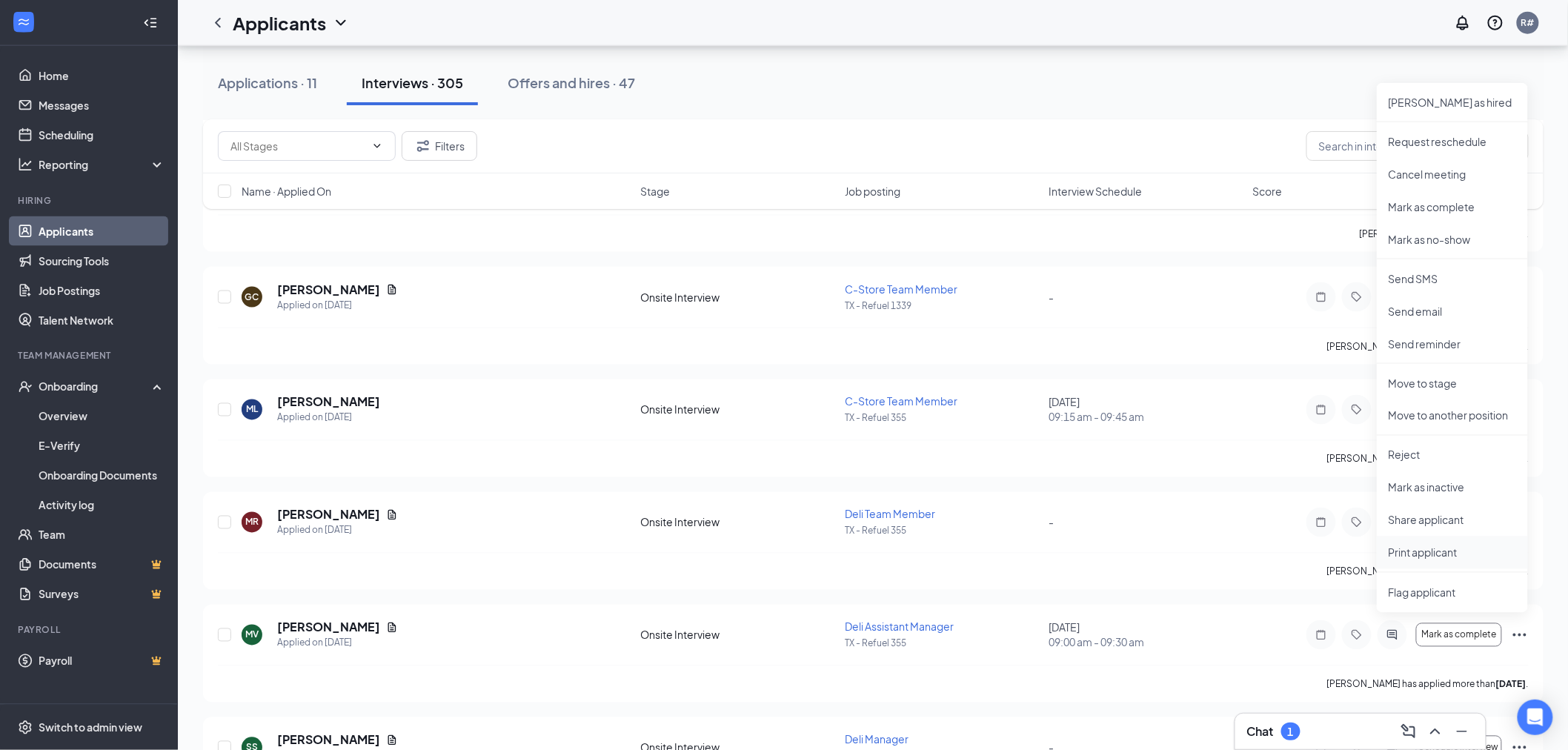
click at [1443, 557] on p "Print applicant" at bounding box center [1452, 552] width 127 height 15
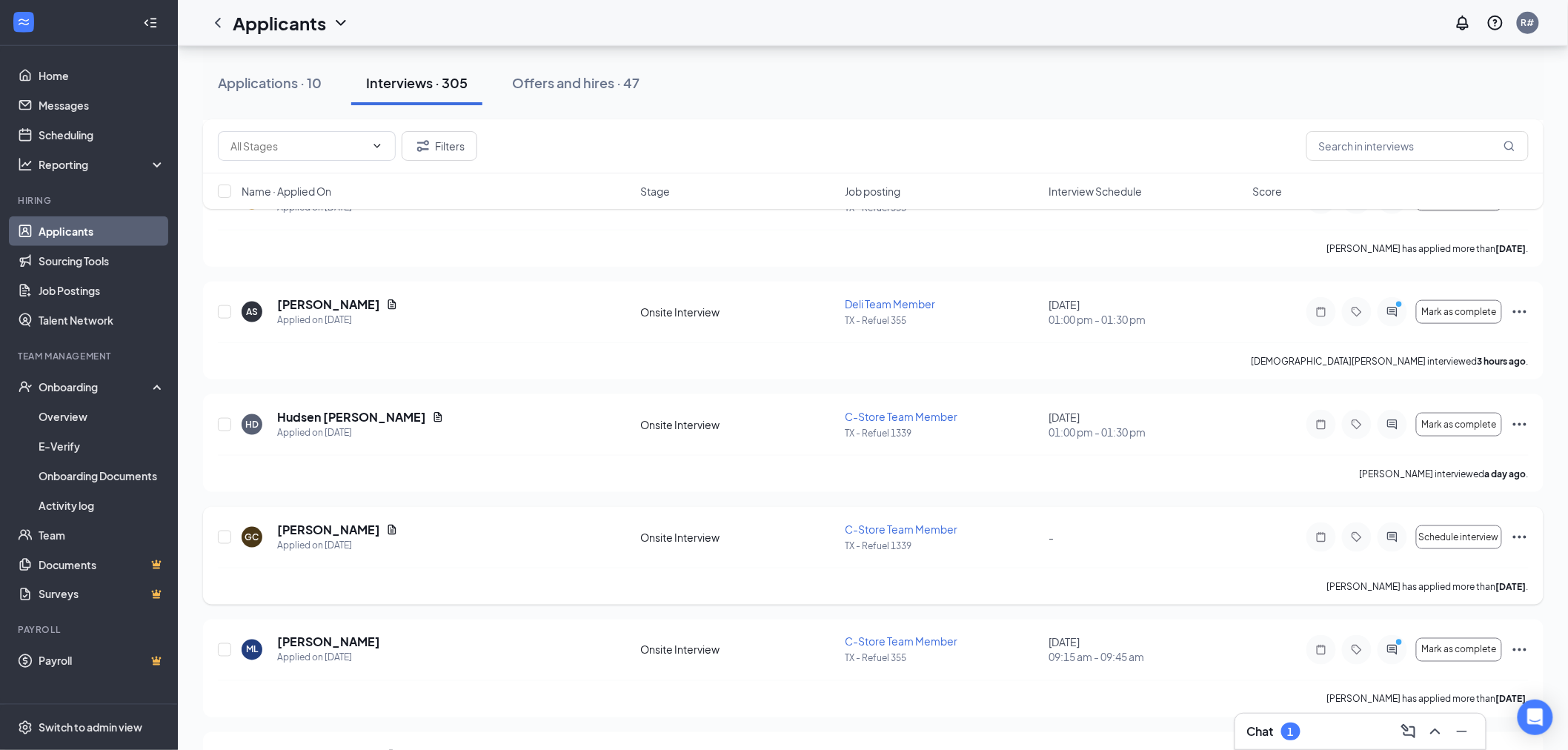
scroll to position [575, 0]
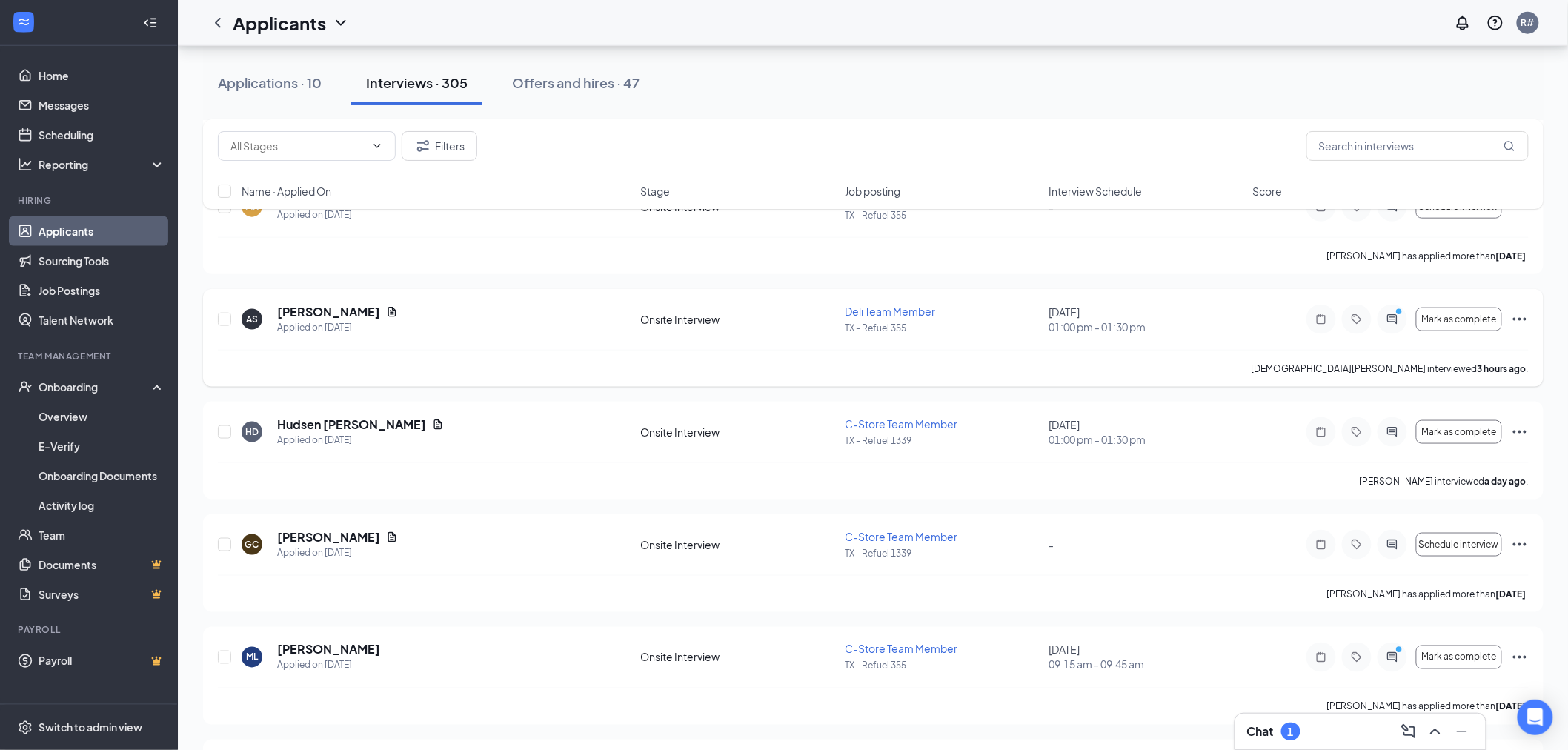
click at [1520, 315] on icon "Ellipses" at bounding box center [1520, 319] width 18 height 18
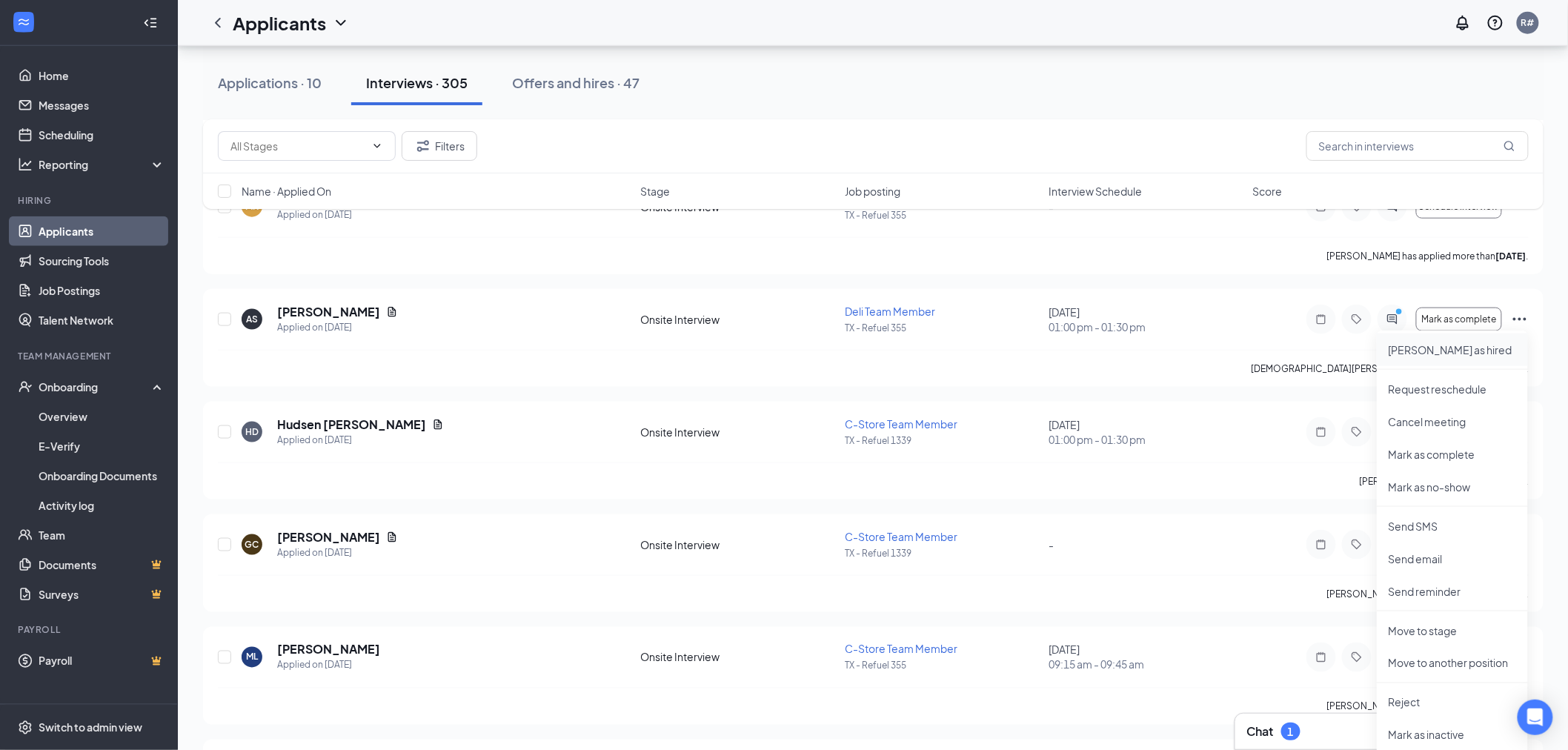
click at [1424, 350] on p "[PERSON_NAME] as hired" at bounding box center [1452, 349] width 127 height 15
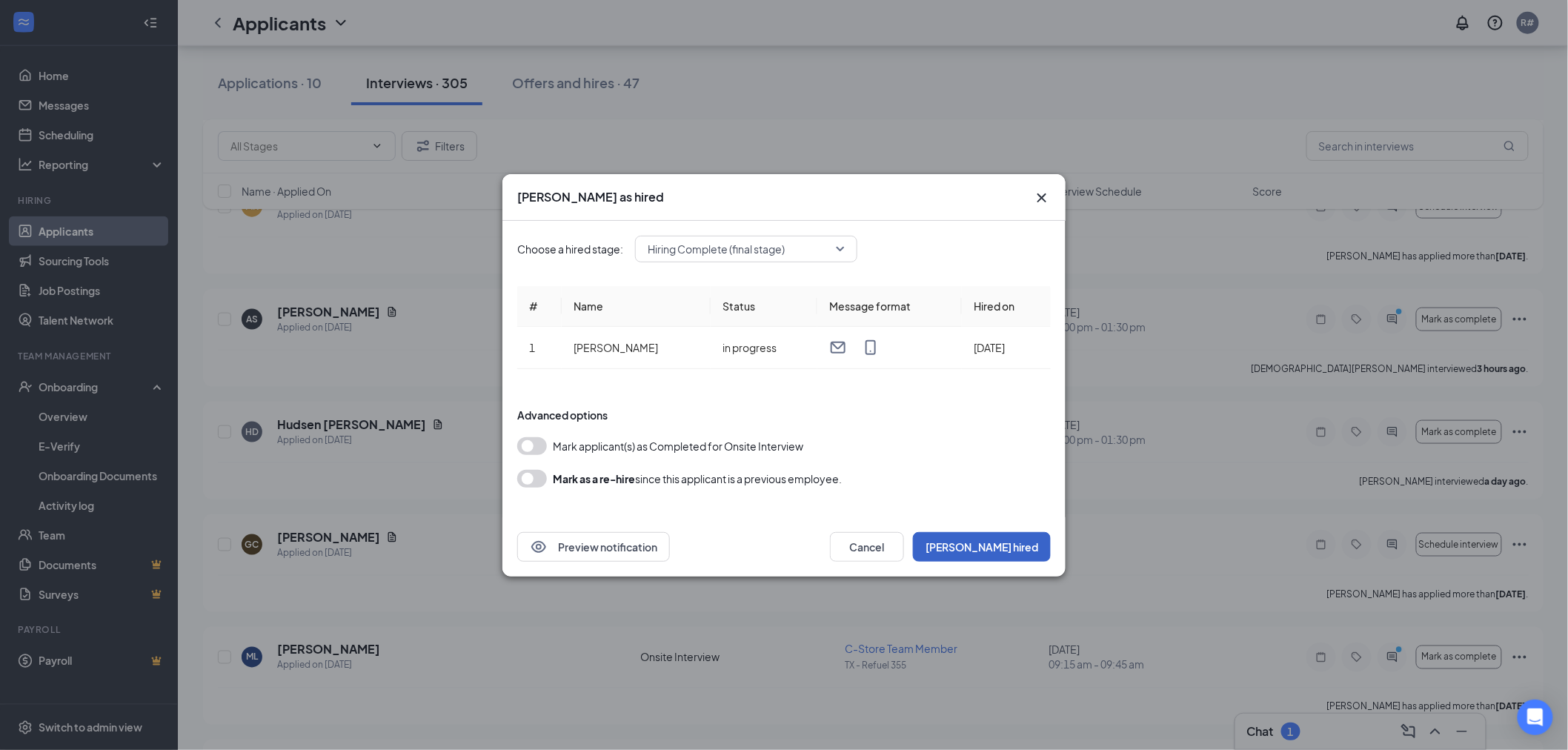
click at [1013, 549] on button "[PERSON_NAME] hired" at bounding box center [981, 547] width 138 height 29
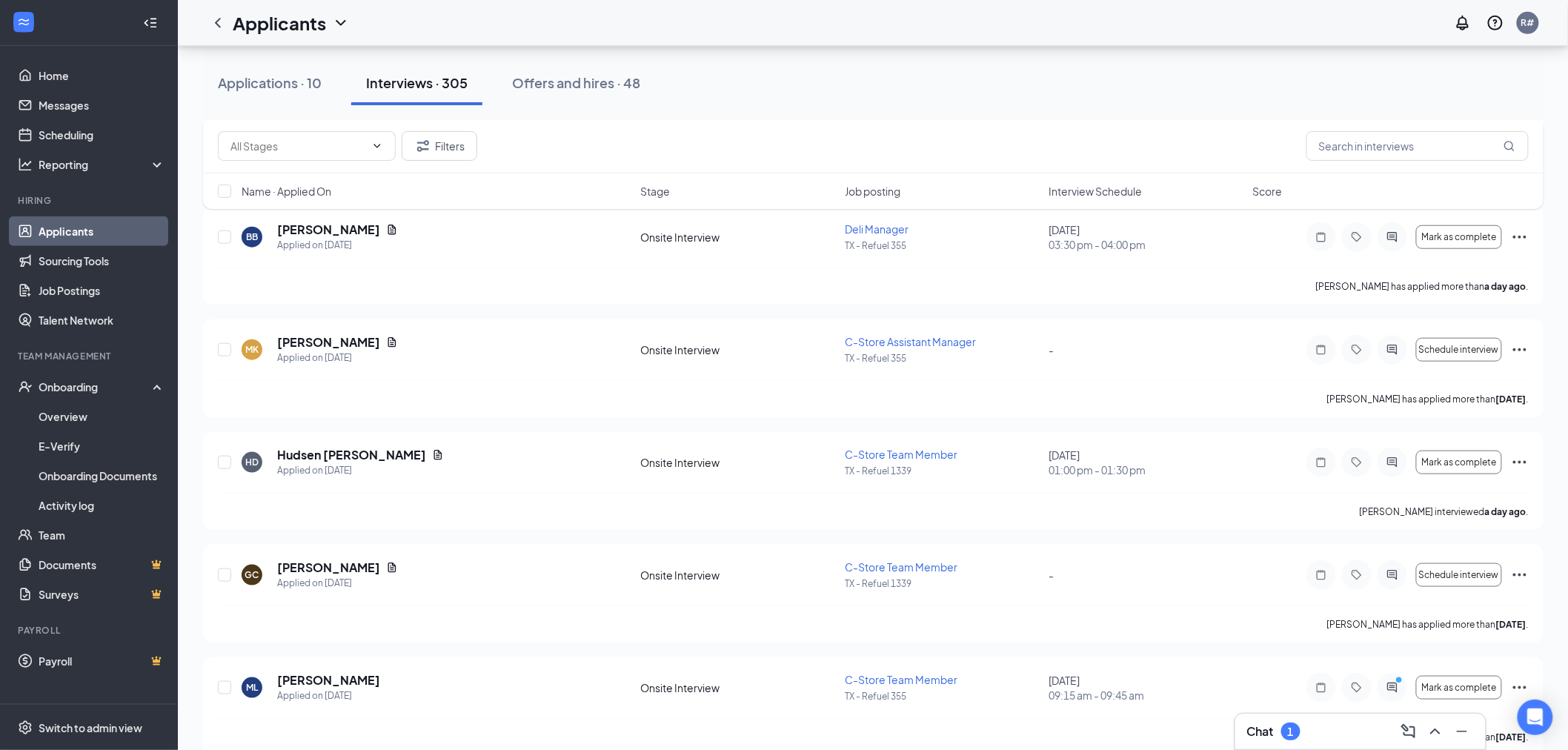
scroll to position [411, 0]
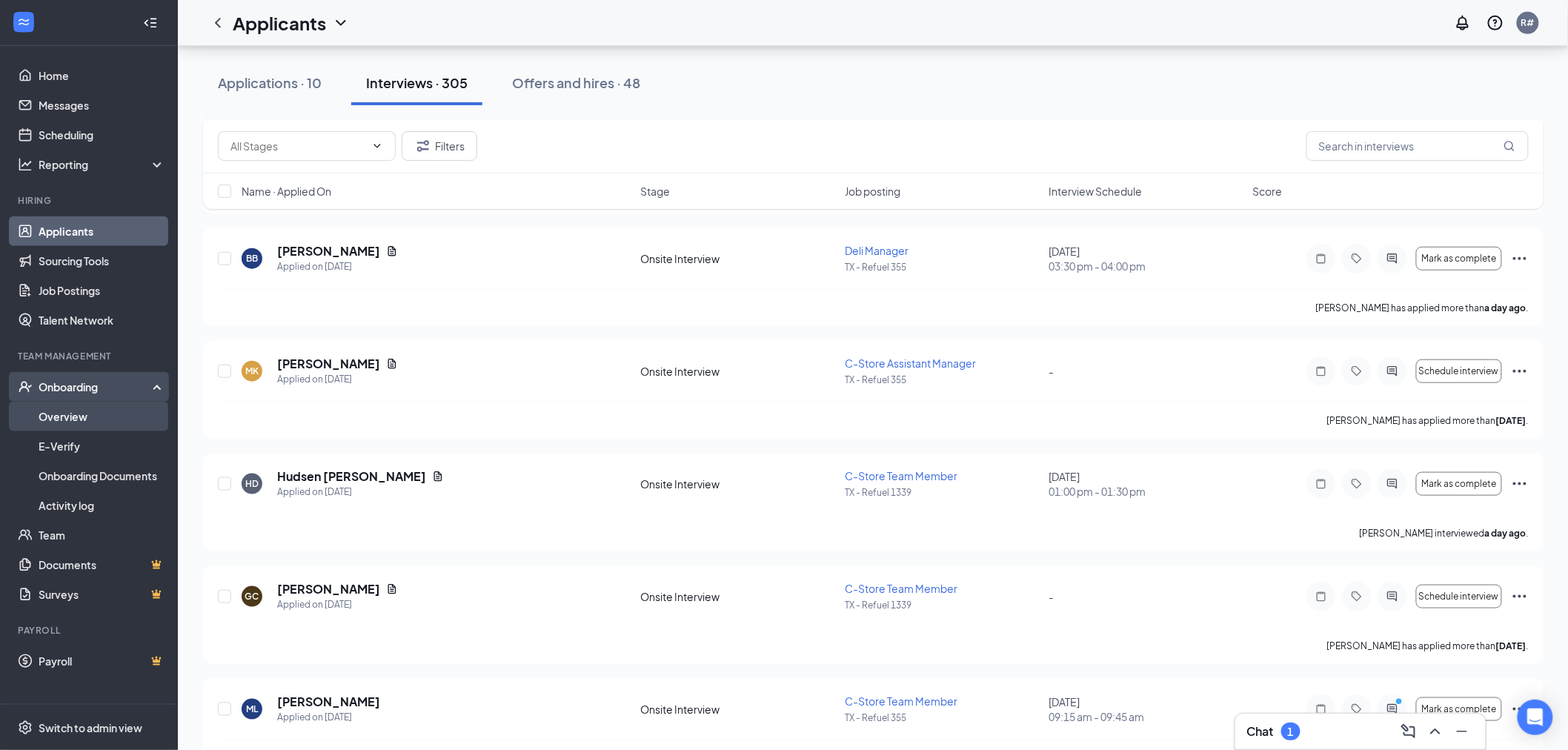
click at [55, 411] on link "Overview" at bounding box center [102, 416] width 127 height 29
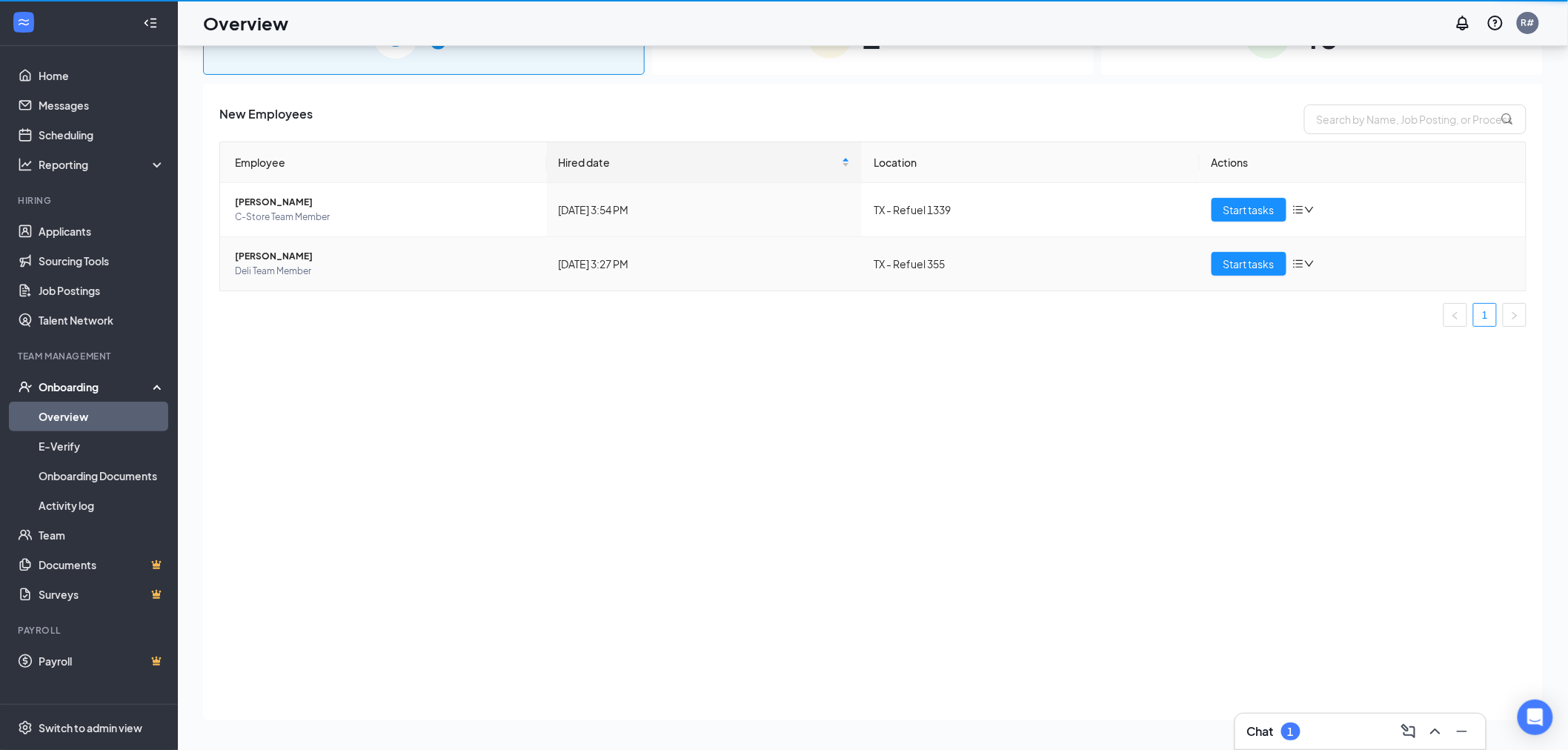
scroll to position [66, 0]
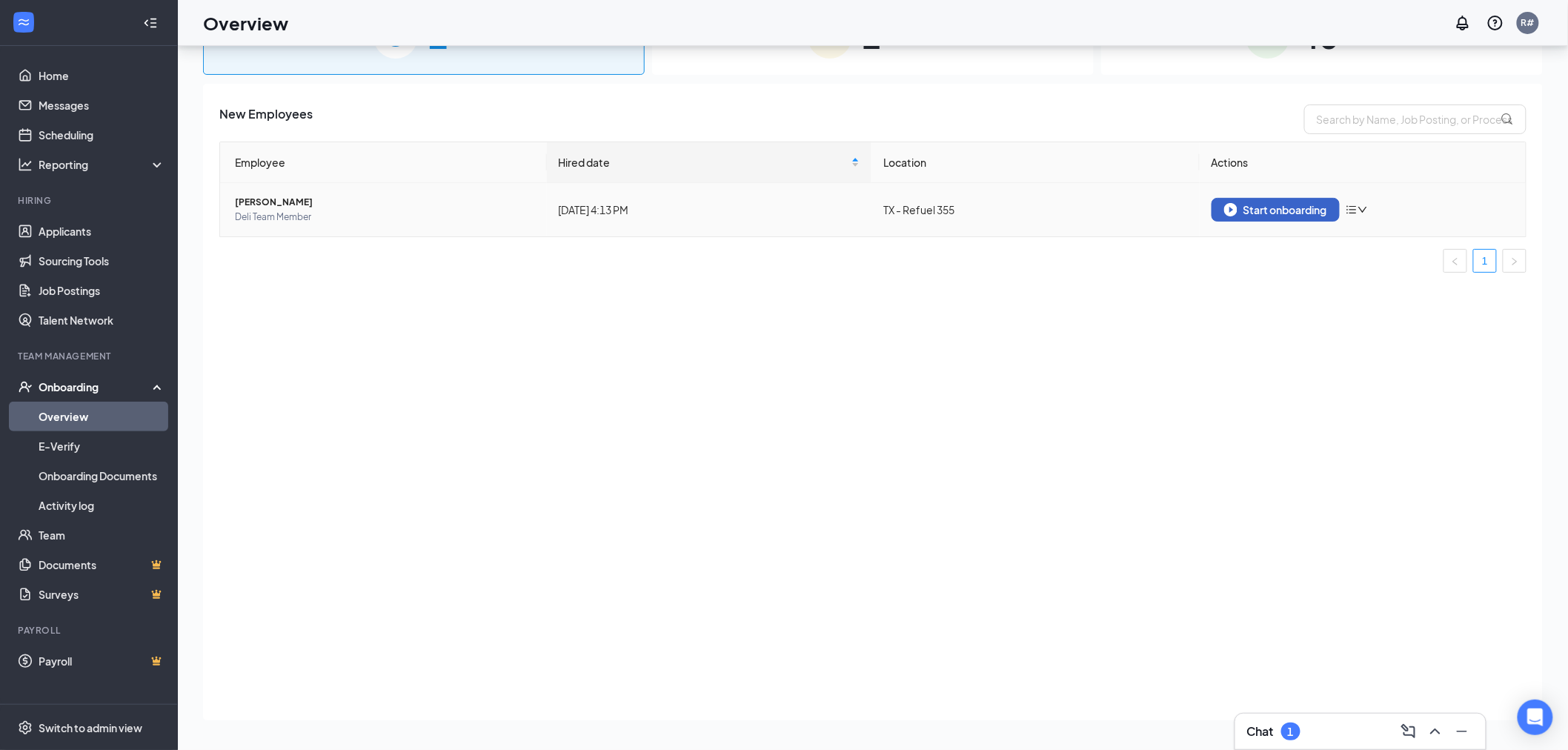
click at [1275, 207] on div "Start onboarding" at bounding box center [1275, 210] width 103 height 14
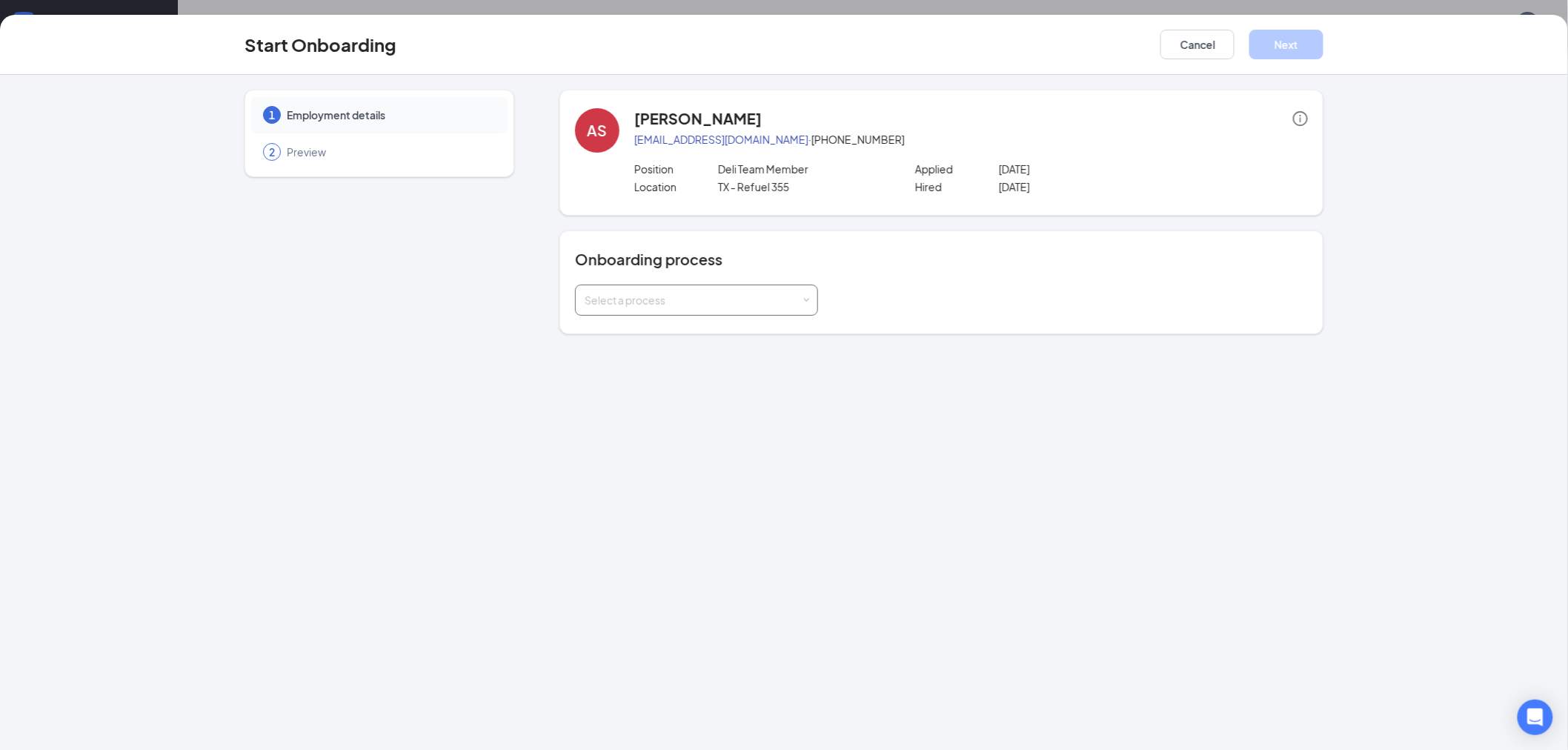
click at [669, 296] on div "Select a process" at bounding box center [693, 300] width 217 height 15
click at [670, 329] on span "New Hire Documentation" at bounding box center [642, 330] width 121 height 14
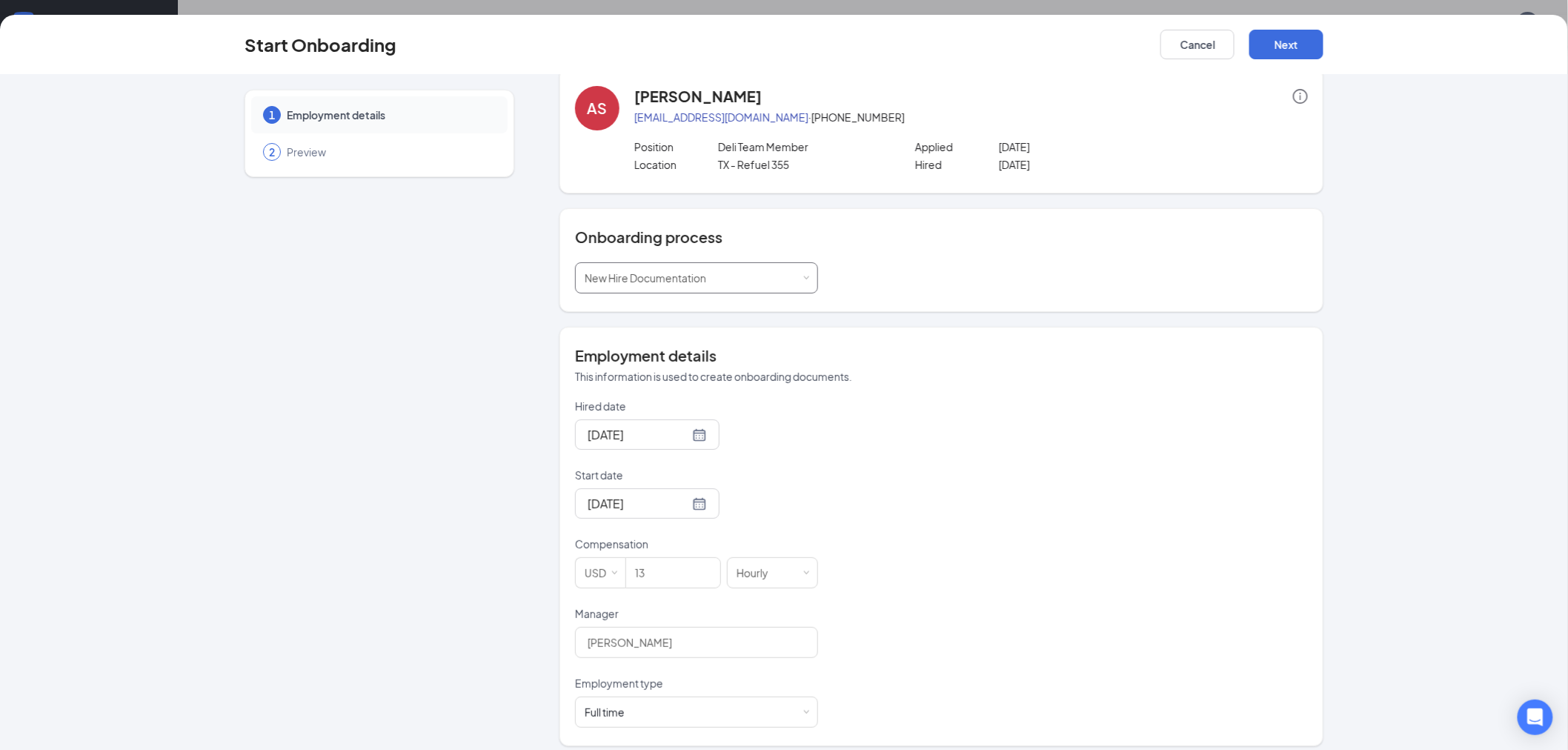
scroll to position [33, 0]
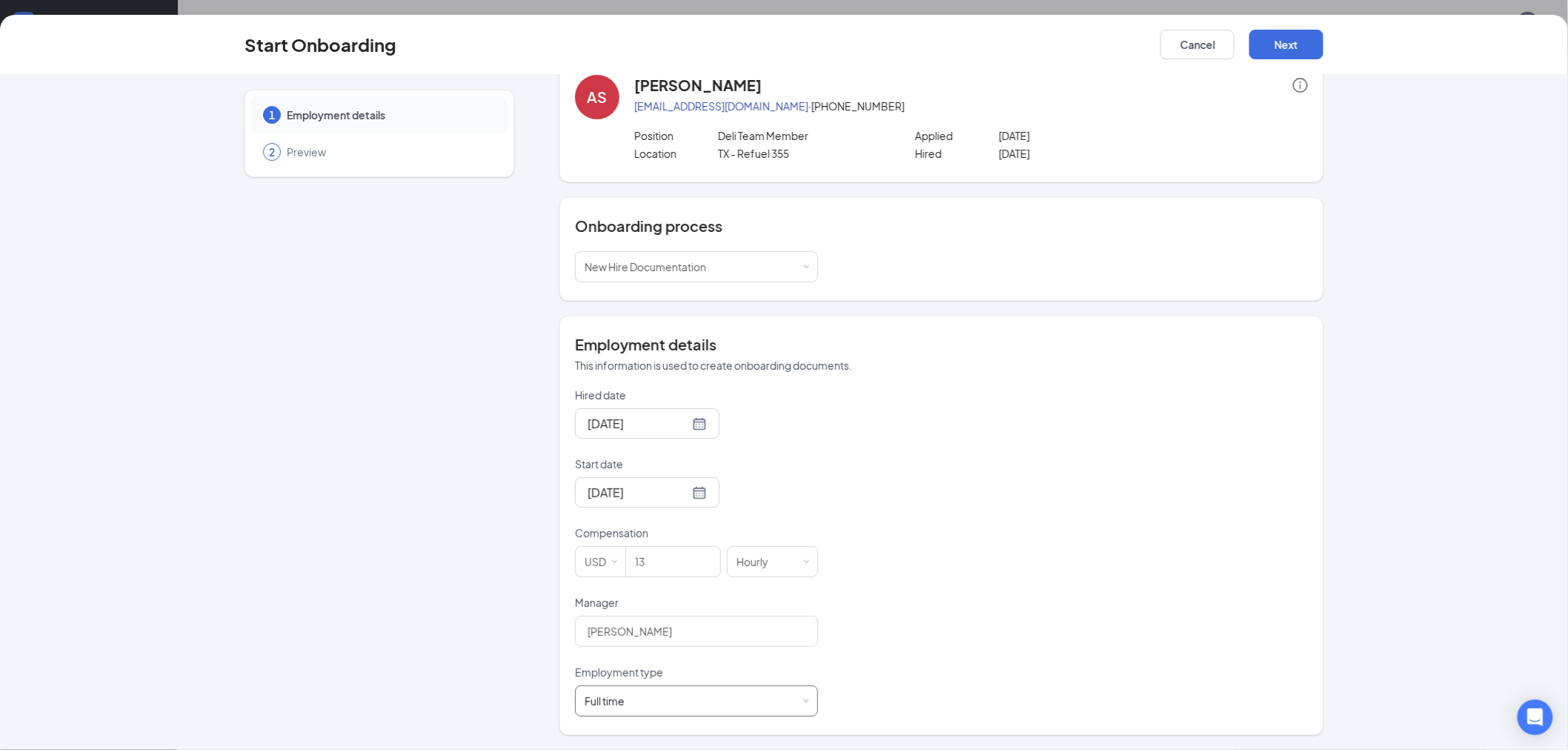
click at [648, 699] on div "Full time Works 30+ hours per week and is reasonably expected to work" at bounding box center [696, 700] width 224 height 29
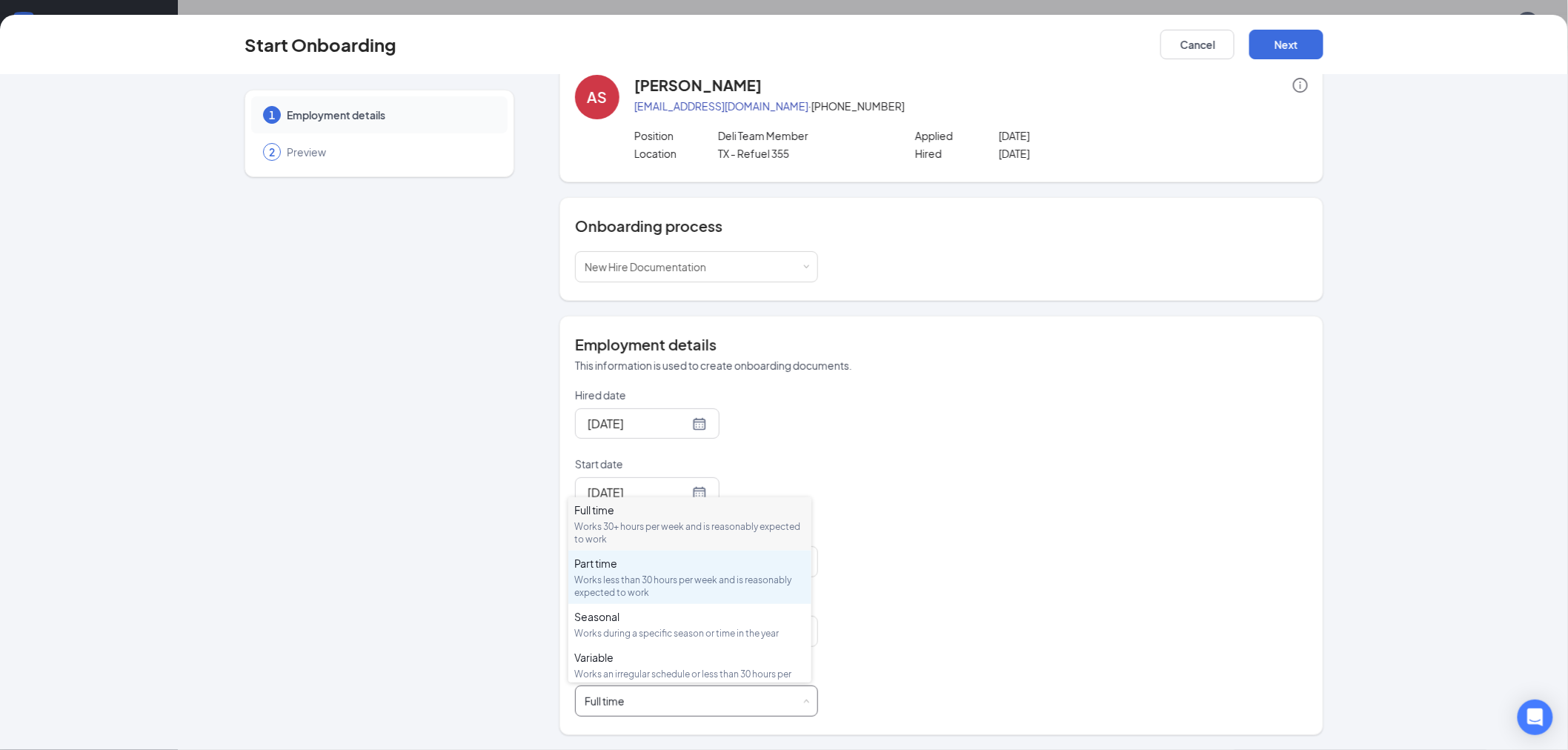
click at [618, 571] on div "Part time Works less than 30 hours per week and is reasonably expected to work" at bounding box center [690, 577] width 232 height 43
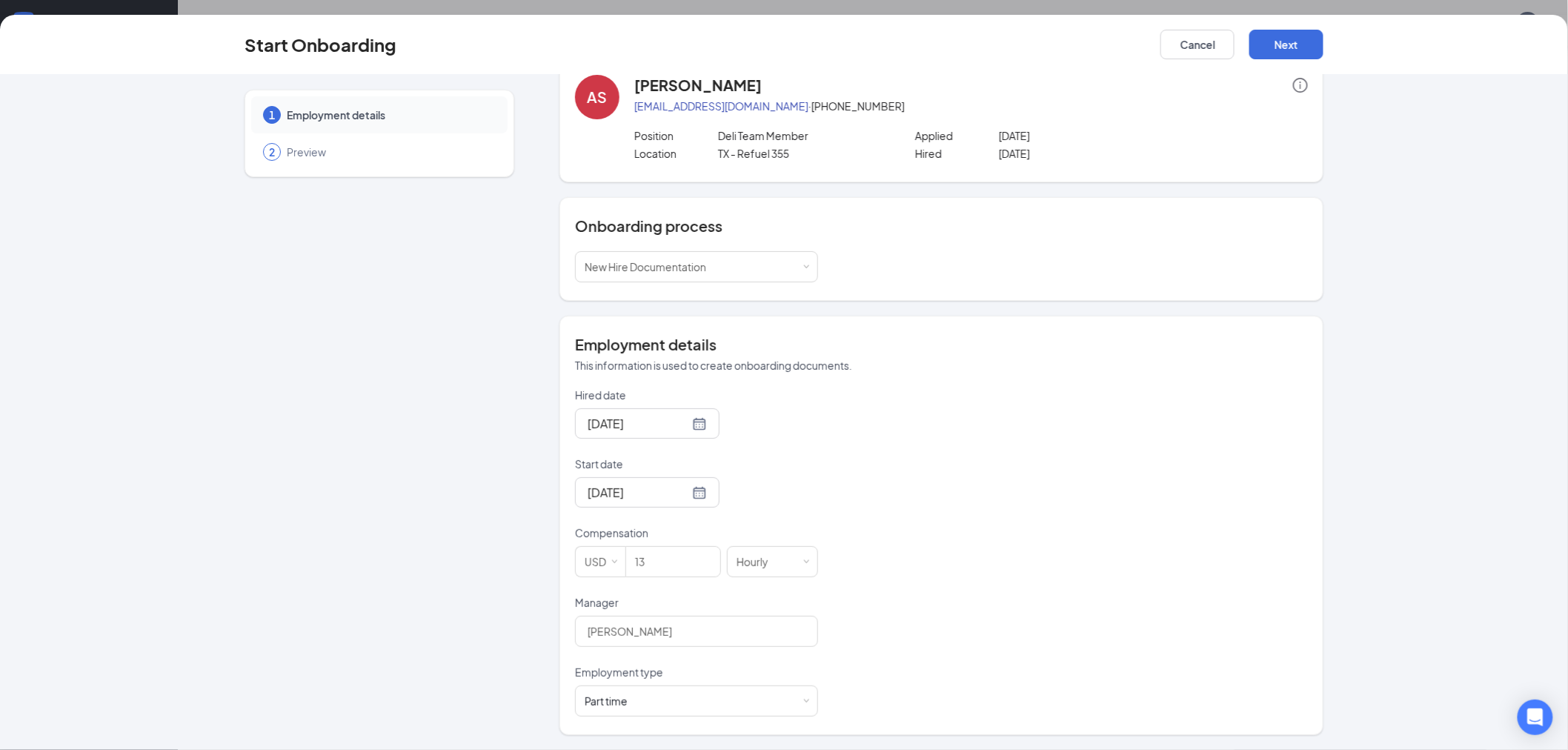
click at [972, 566] on div "Hired date [DATE] Start date [DATE] Compensation USD 13 Hourly Manager [PERSON_…" at bounding box center [942, 552] width 733 height 329
click at [1281, 50] on button "Next" at bounding box center [1287, 44] width 74 height 29
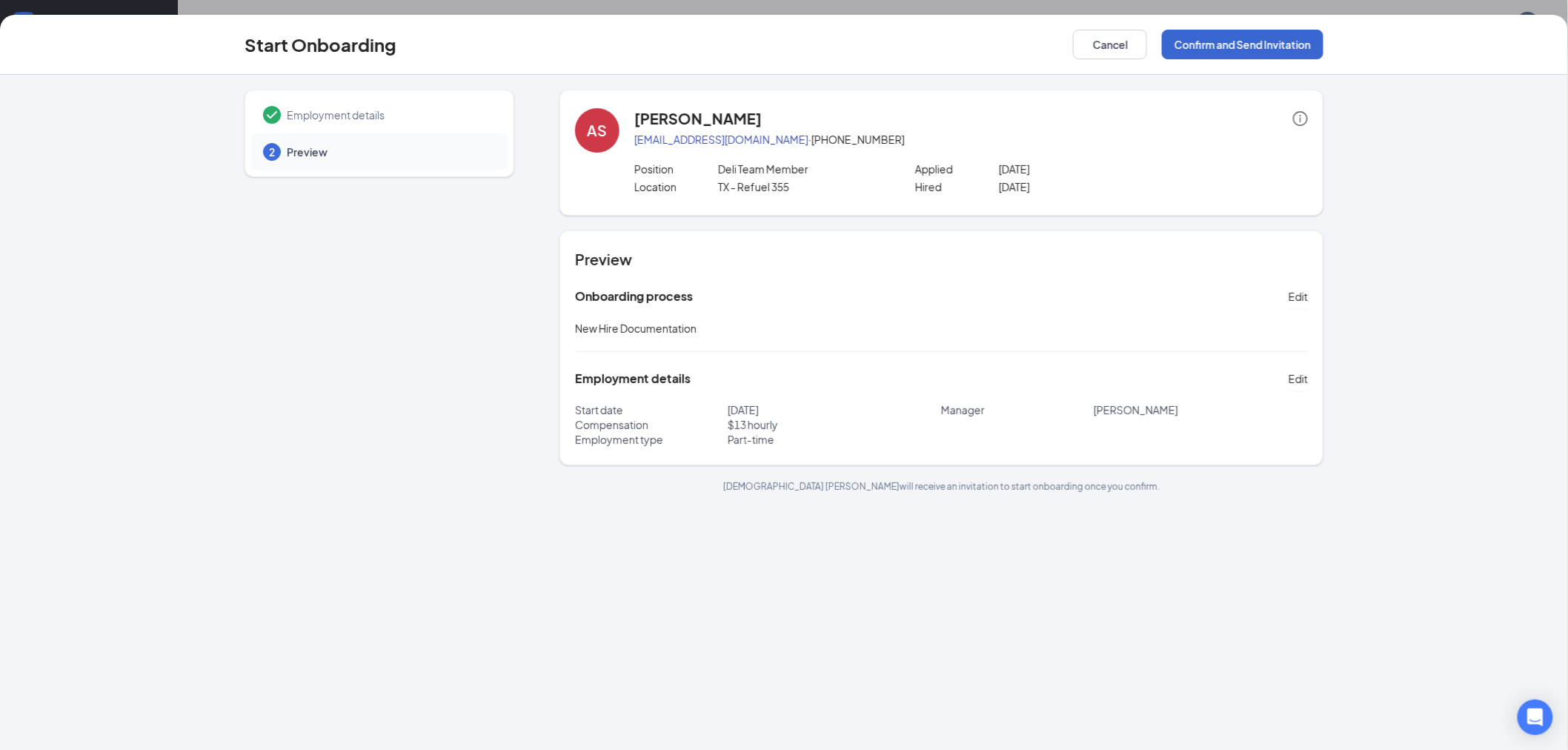
scroll to position [0, 0]
click at [1205, 45] on button "Confirm and Send Invitation" at bounding box center [1242, 44] width 161 height 29
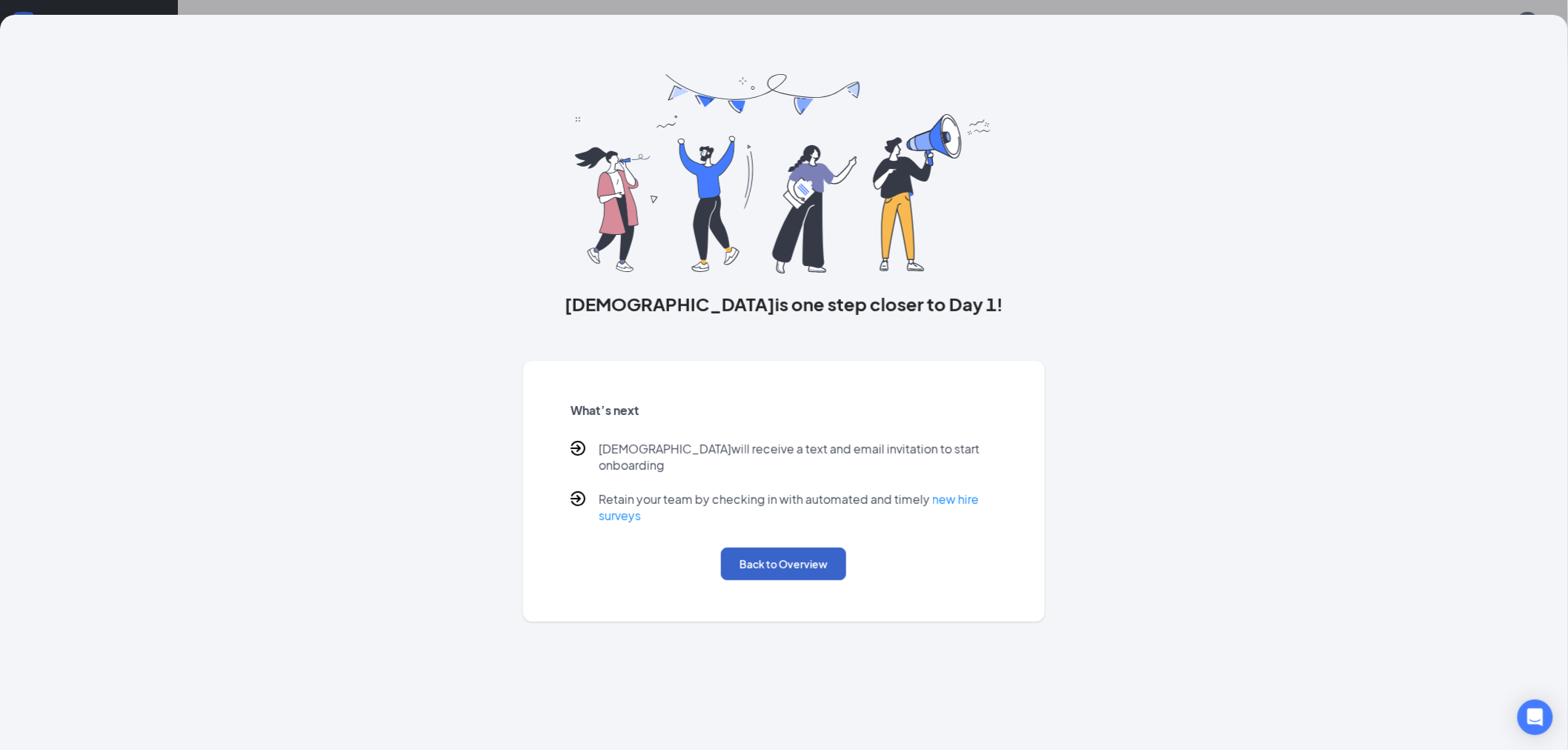
click at [772, 559] on button "Back to Overview" at bounding box center [784, 563] width 125 height 32
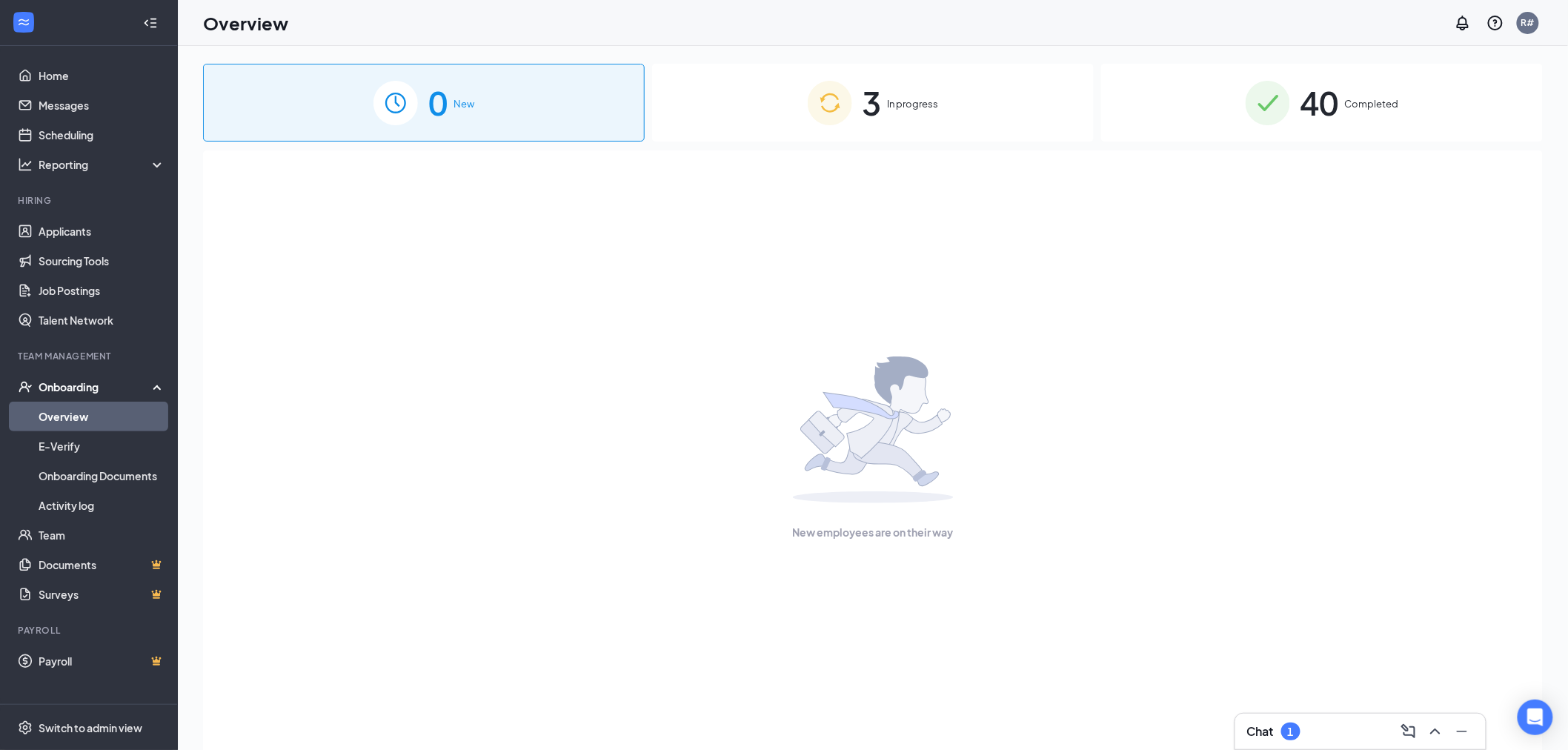
click at [888, 98] on span "In progress" at bounding box center [913, 104] width 51 height 15
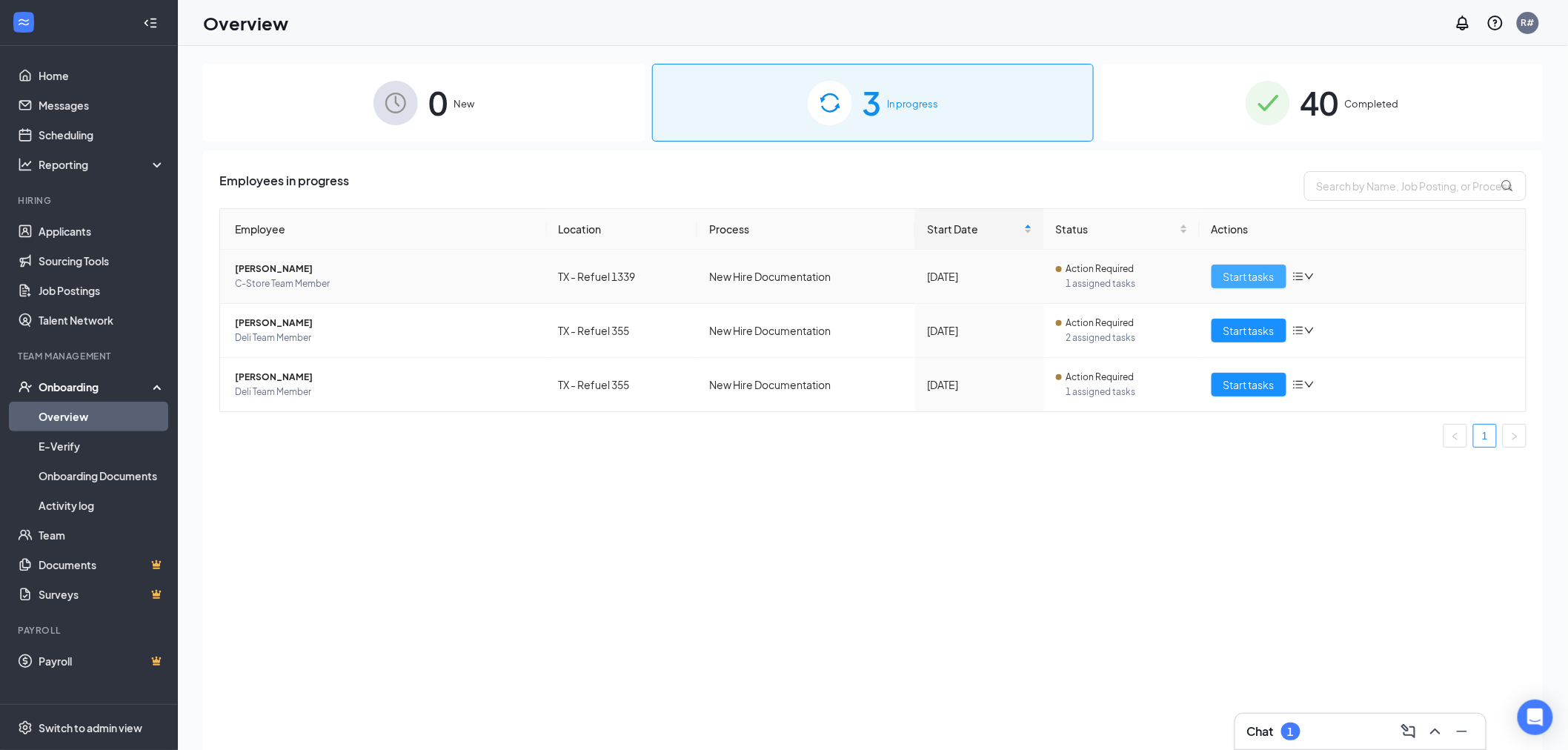
click at [1244, 279] on span "Start tasks" at bounding box center [1249, 276] width 51 height 17
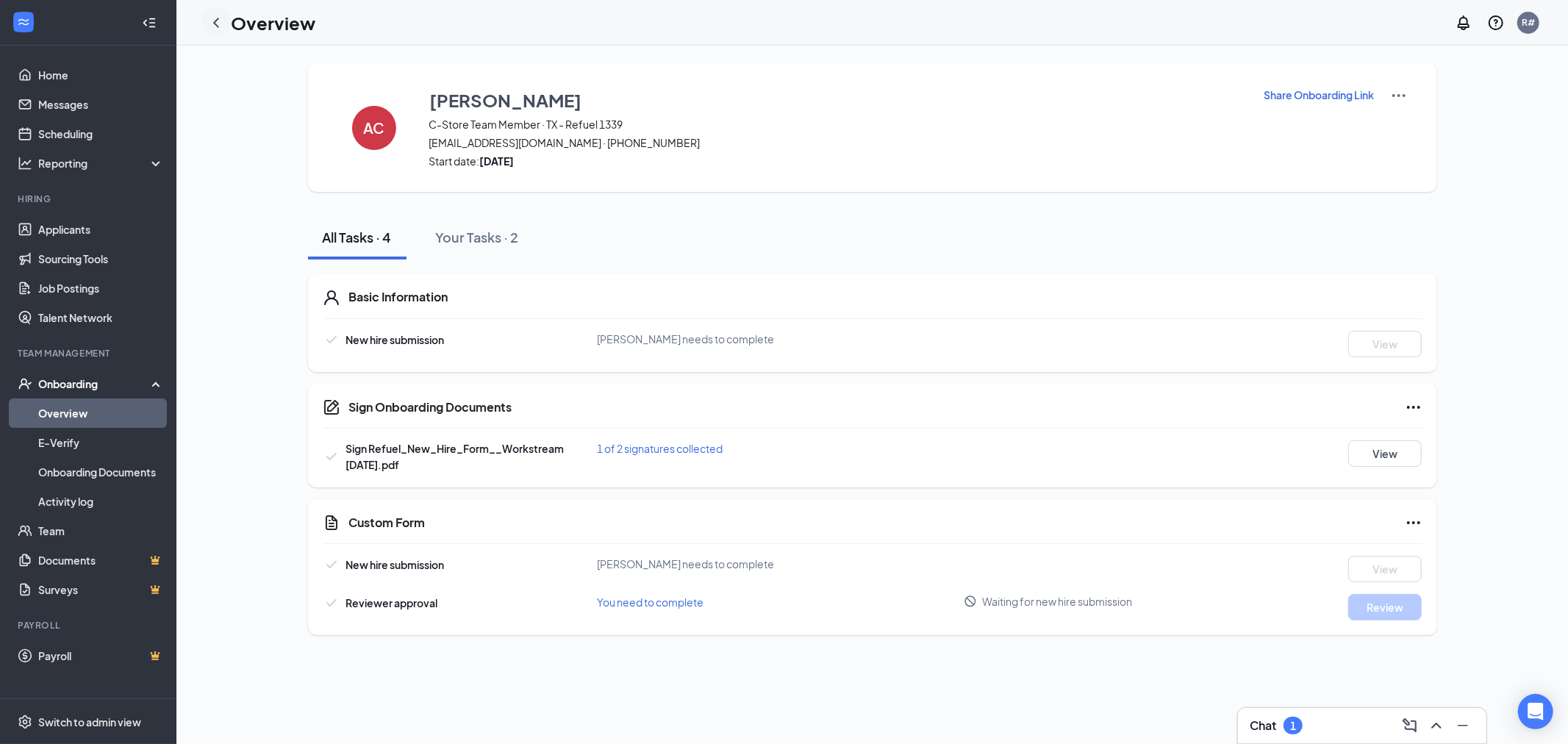
click at [219, 19] on icon "ChevronLeft" at bounding box center [216, 22] width 17 height 17
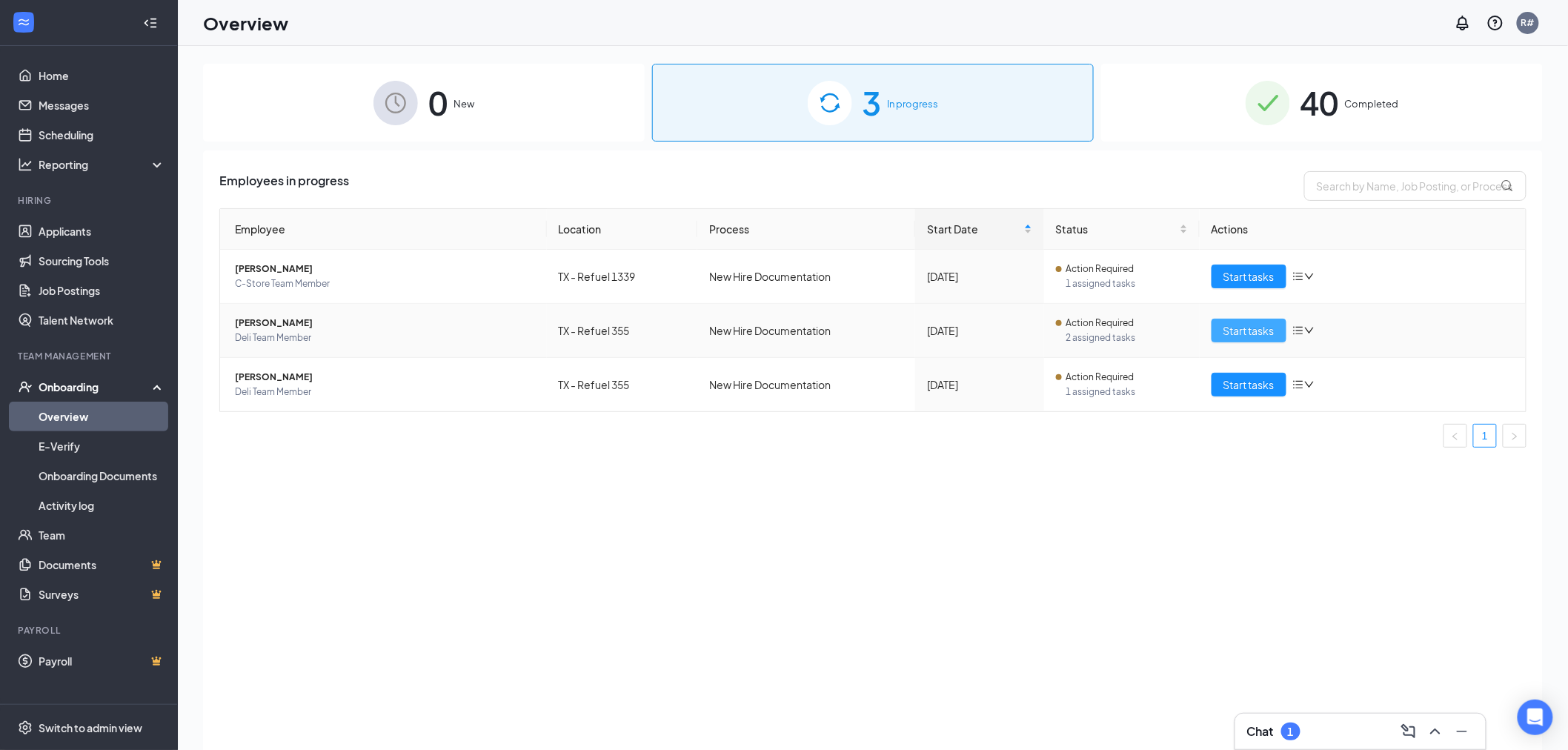
click at [1238, 338] on span "Start tasks" at bounding box center [1249, 330] width 51 height 17
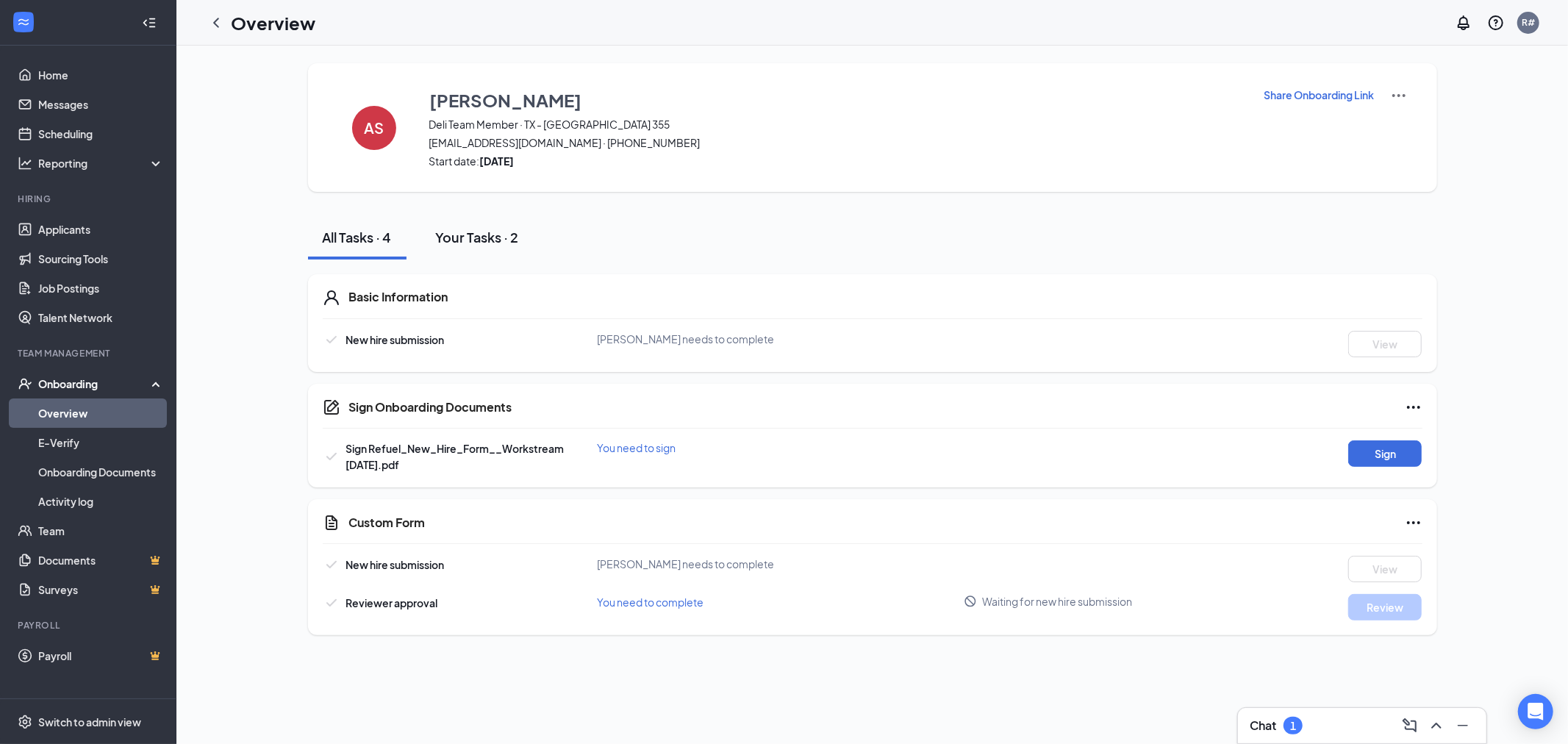
click at [473, 246] on button "Your Tasks · 2" at bounding box center [478, 237] width 112 height 45
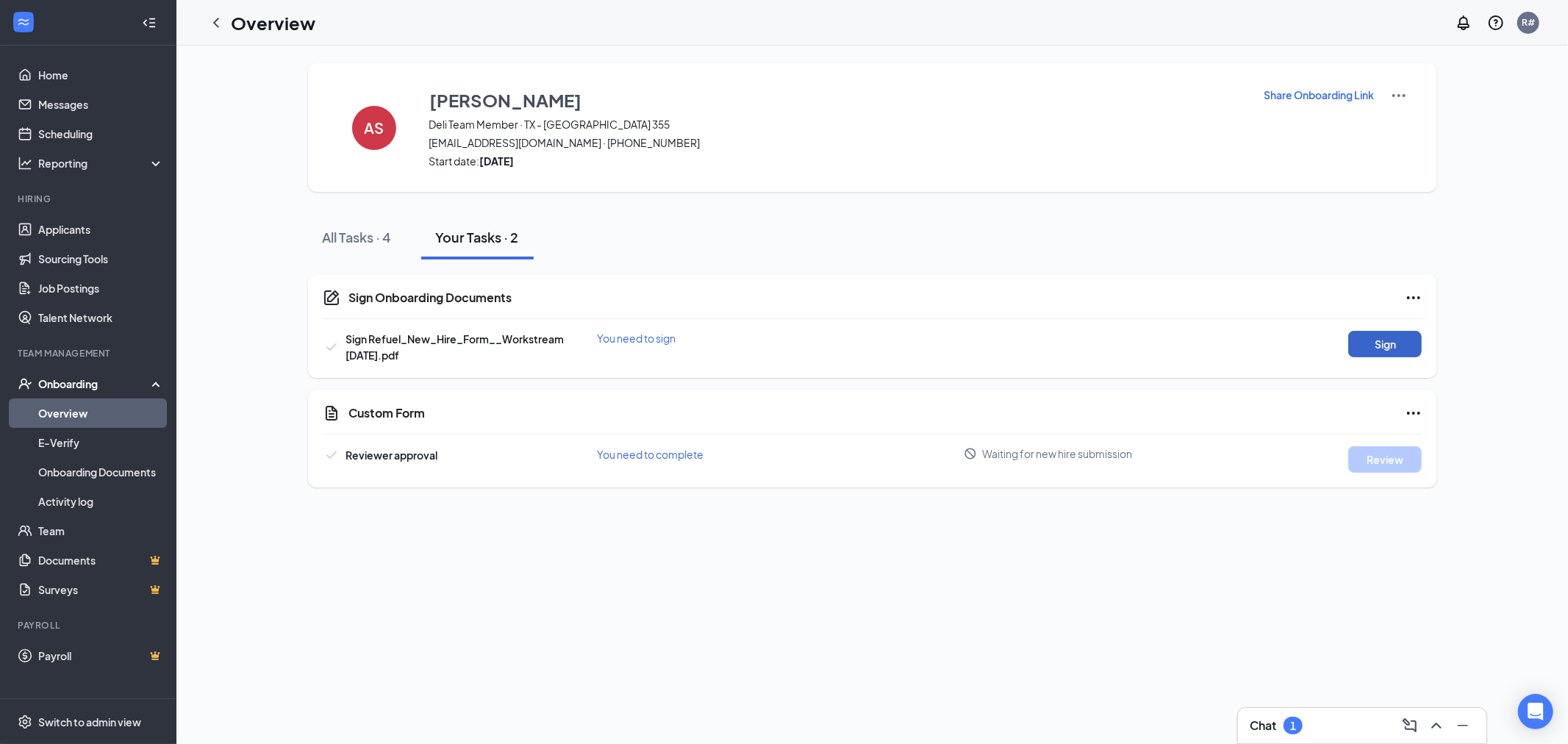
click at [1379, 341] on button "Sign" at bounding box center [1385, 343] width 74 height 26
click at [1384, 346] on button "View" at bounding box center [1385, 343] width 74 height 26
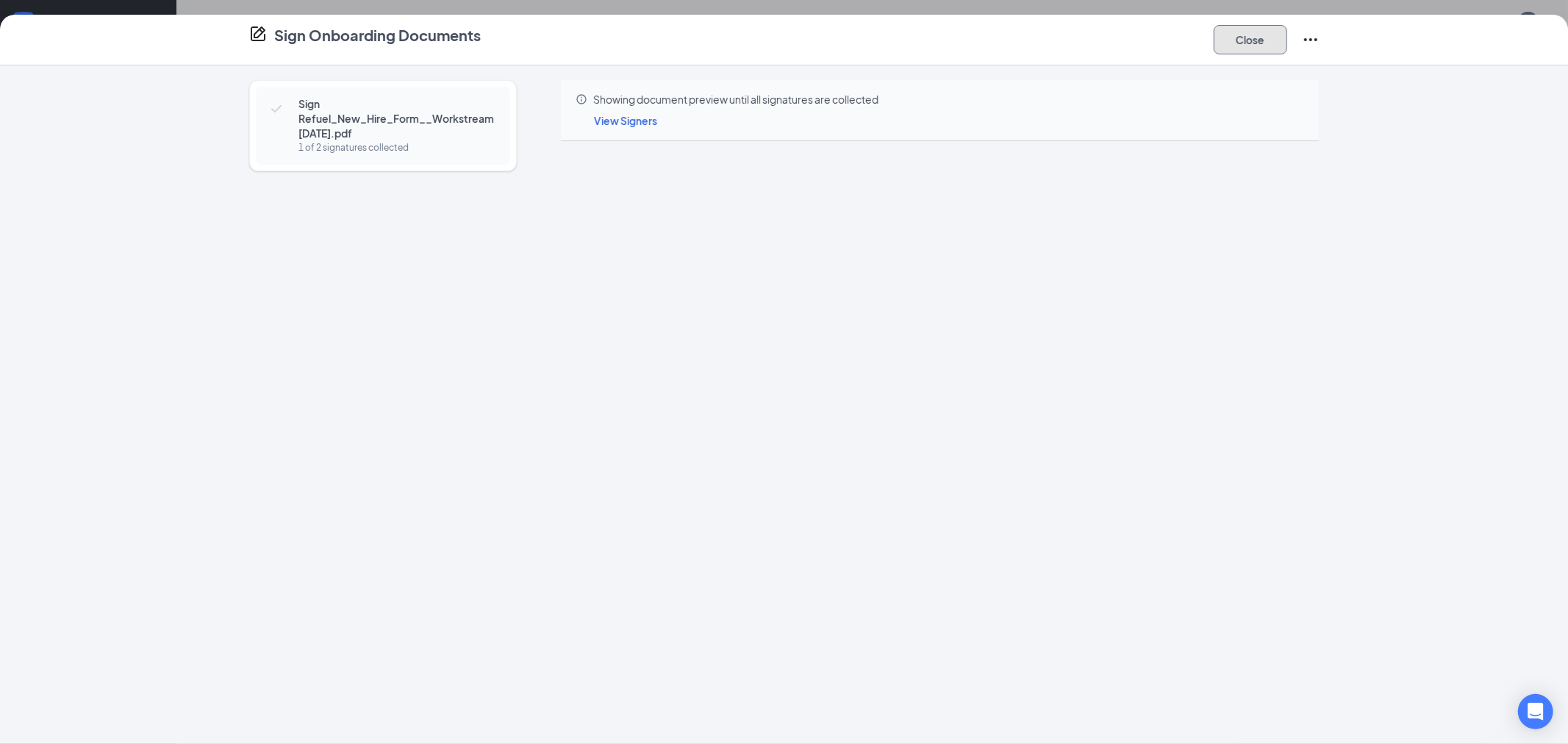
click at [1258, 34] on button "Close" at bounding box center [1250, 40] width 74 height 29
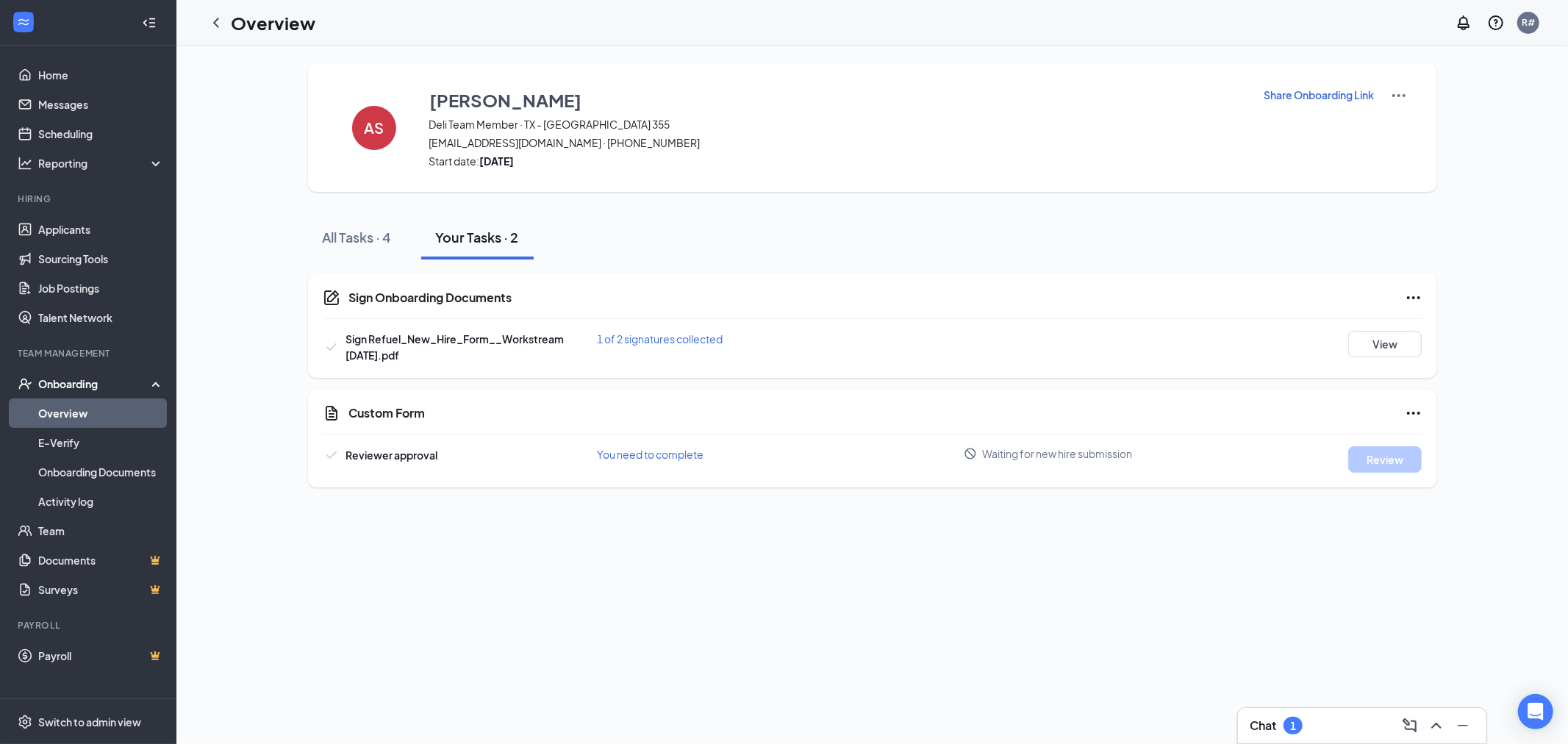
drag, startPoint x: 214, startPoint y: 23, endPoint x: 230, endPoint y: 41, distance: 24.1
click at [214, 23] on icon "ChevronLeft" at bounding box center [216, 22] width 6 height 10
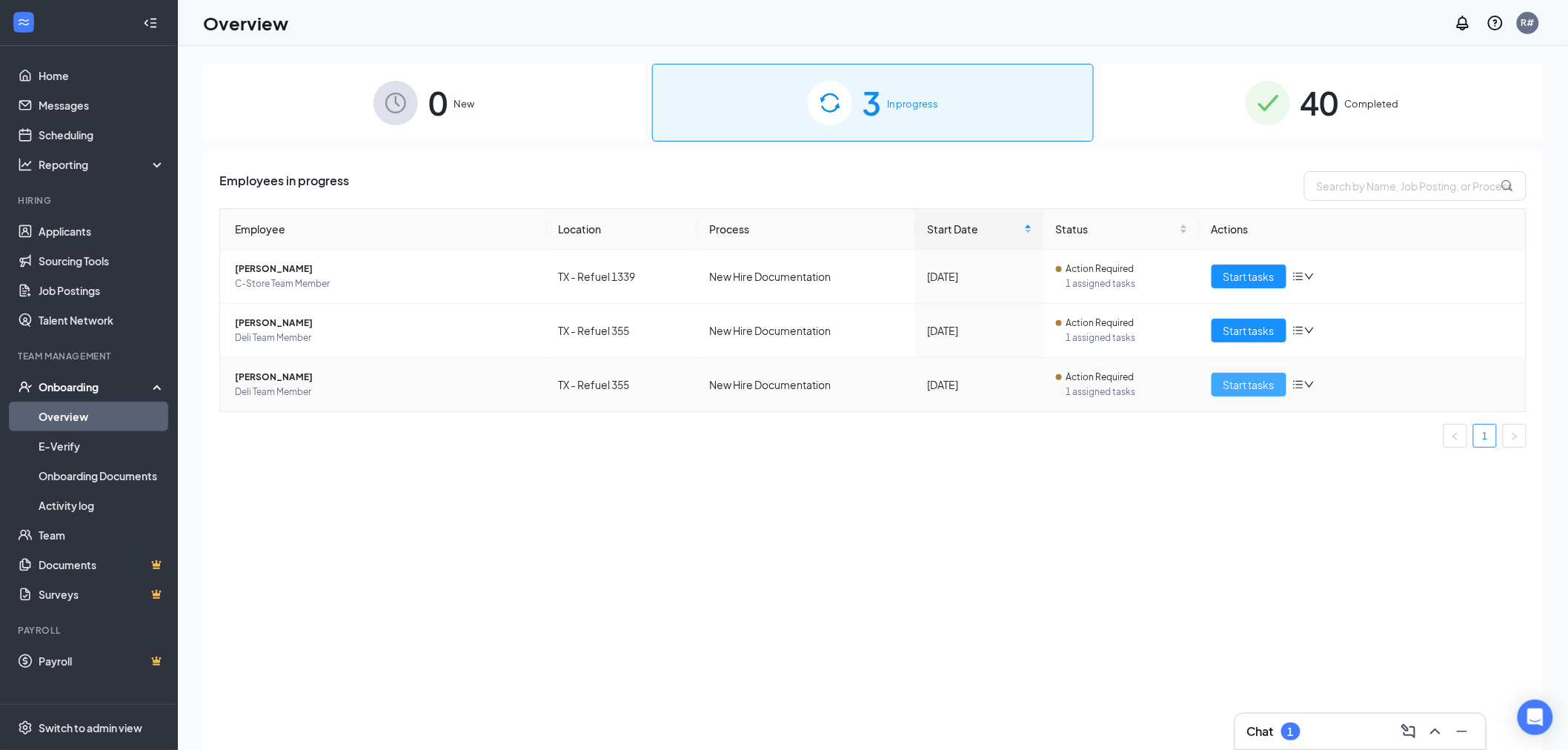
click at [1243, 382] on span "Start tasks" at bounding box center [1249, 384] width 51 height 17
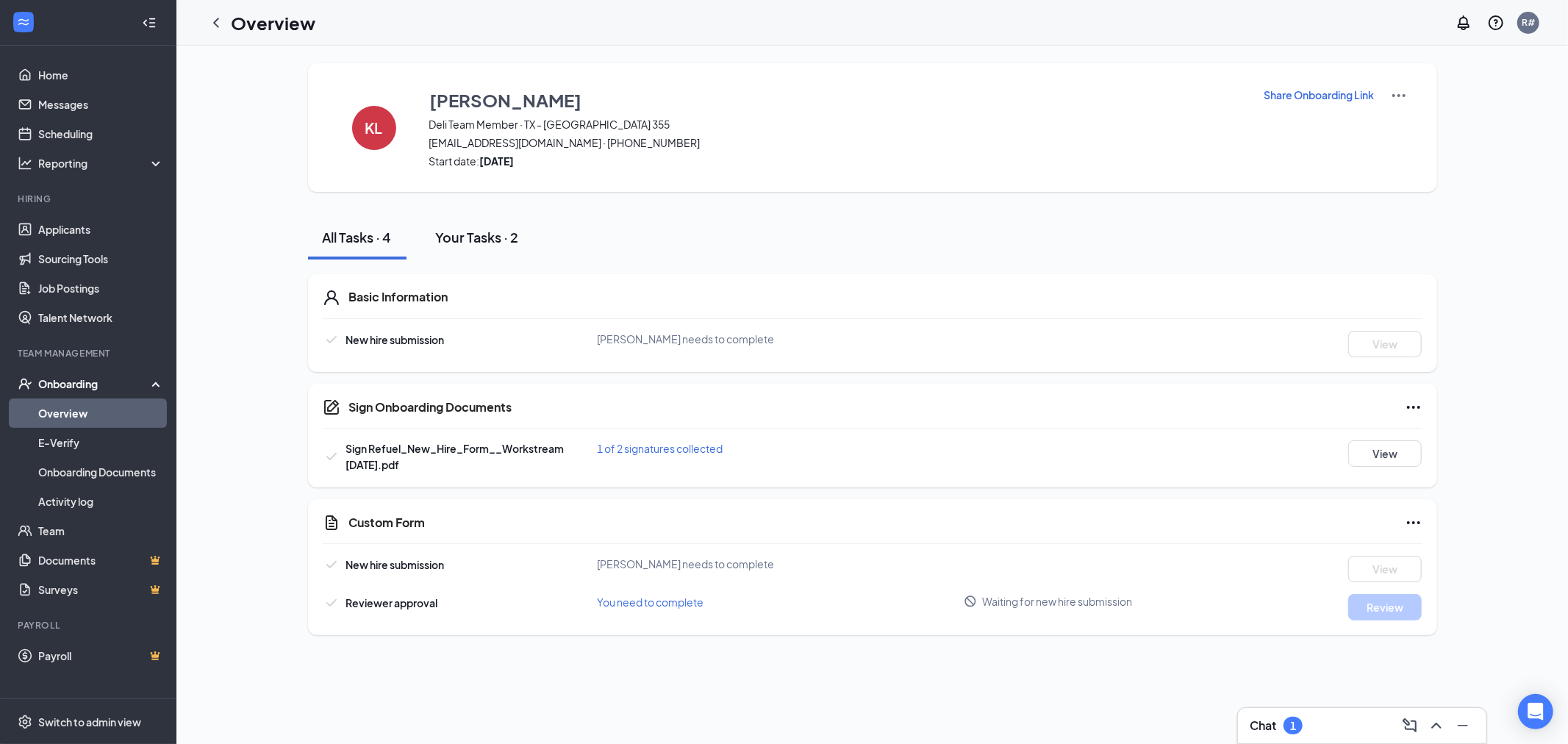
click at [479, 229] on div "Your Tasks · 2" at bounding box center [478, 236] width 83 height 18
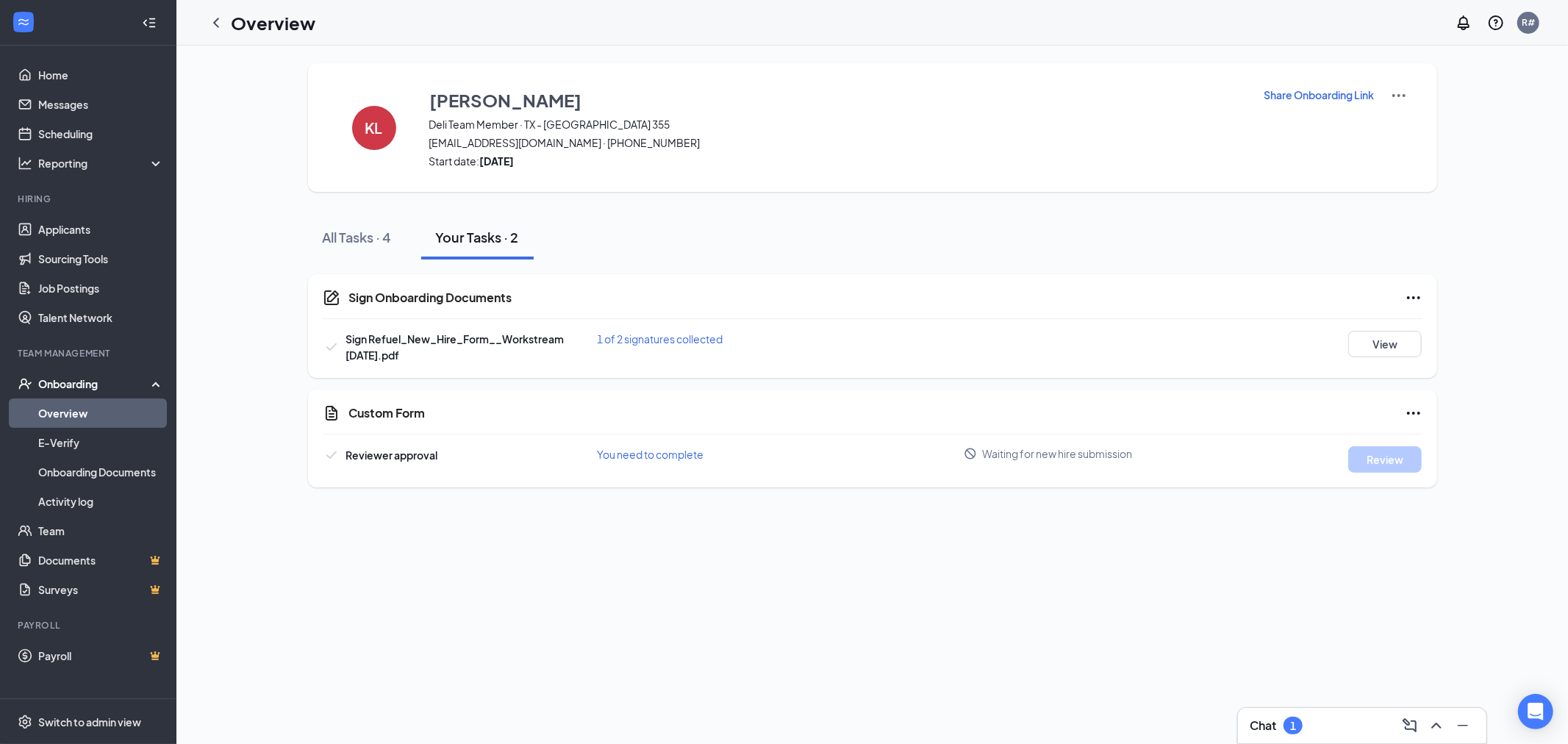
drag, startPoint x: 218, startPoint y: 20, endPoint x: 229, endPoint y: 30, distance: 14.9
click at [218, 20] on icon "ChevronLeft" at bounding box center [216, 22] width 17 height 17
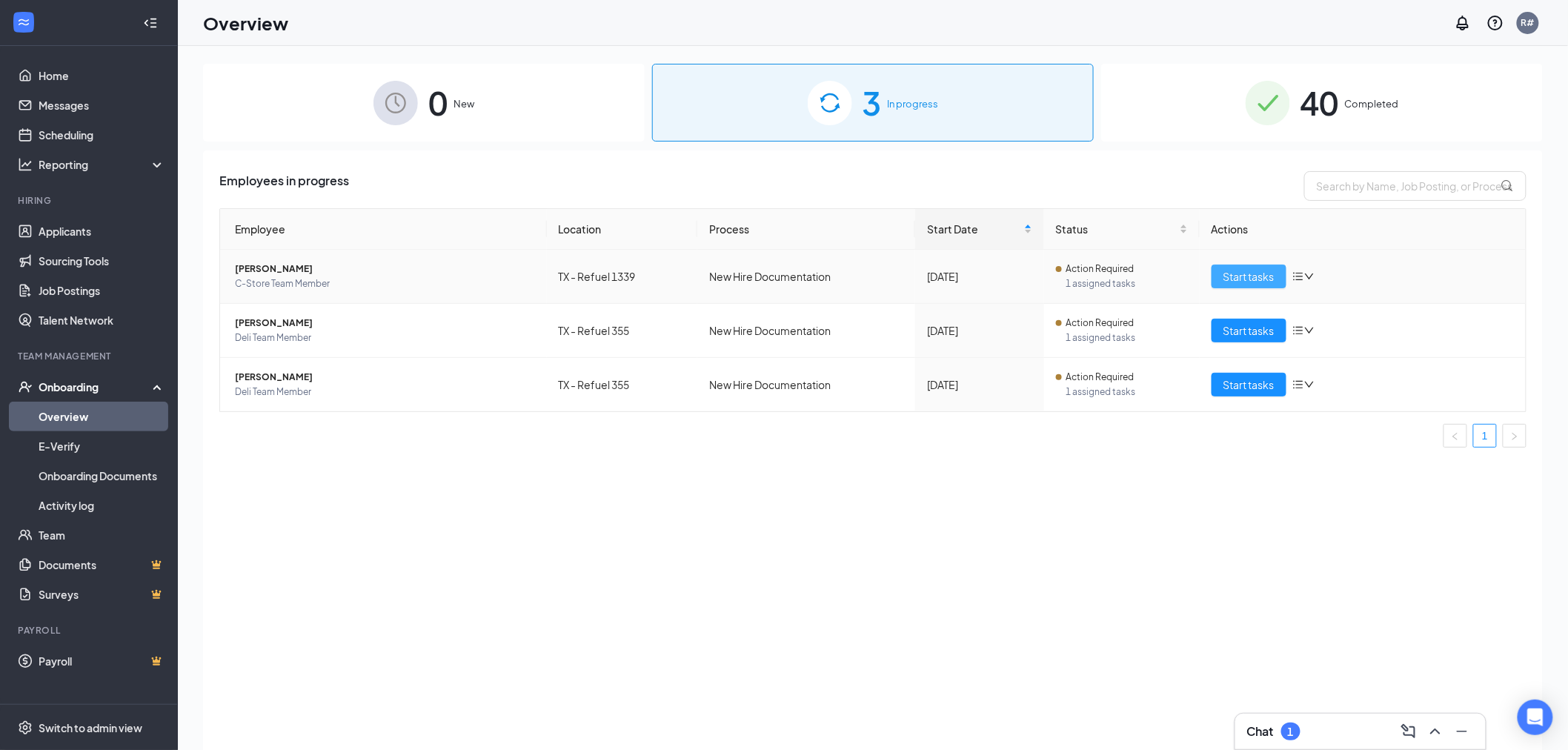
click at [1260, 271] on span "Start tasks" at bounding box center [1249, 276] width 51 height 17
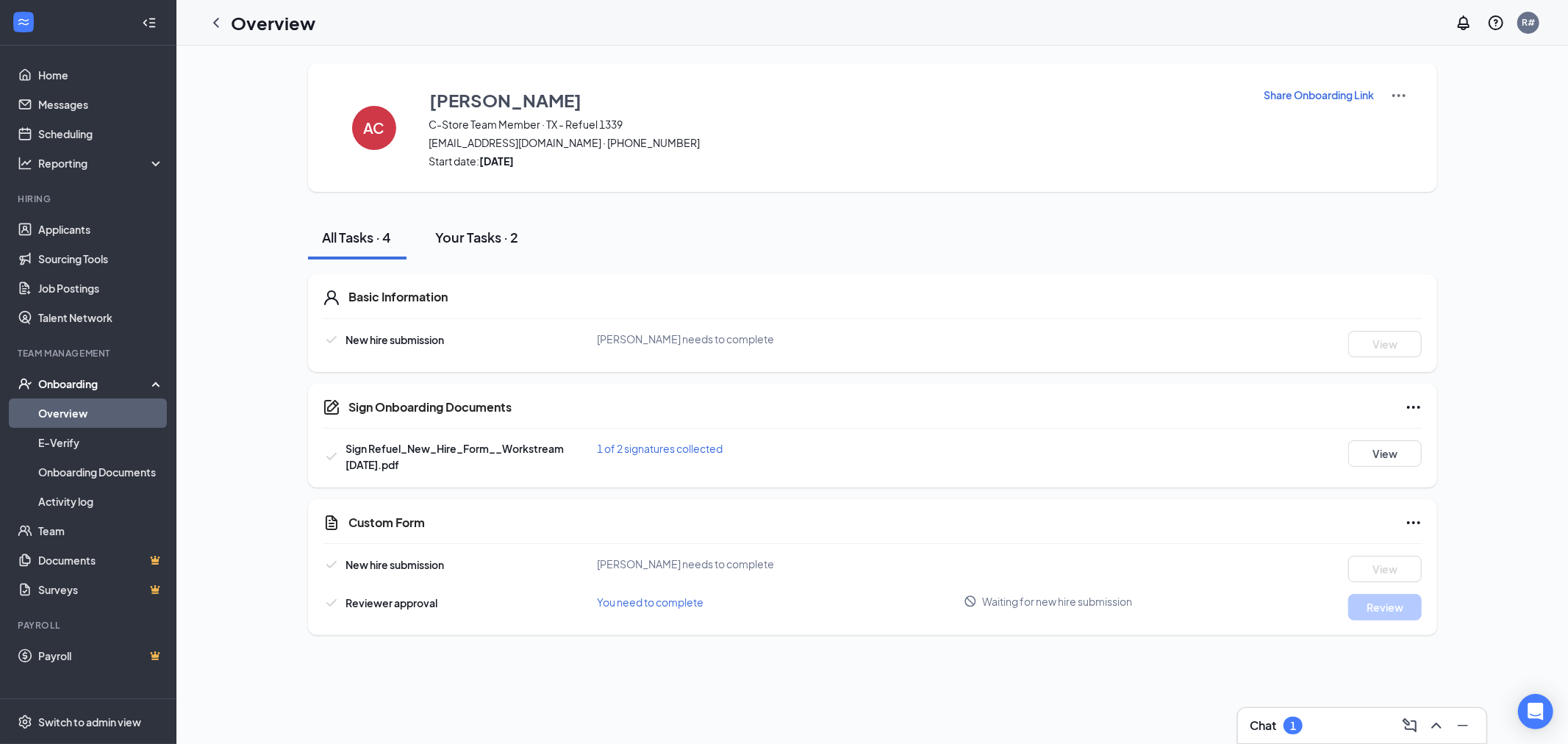
click at [479, 237] on div "Your Tasks · 2" at bounding box center [478, 236] width 83 height 18
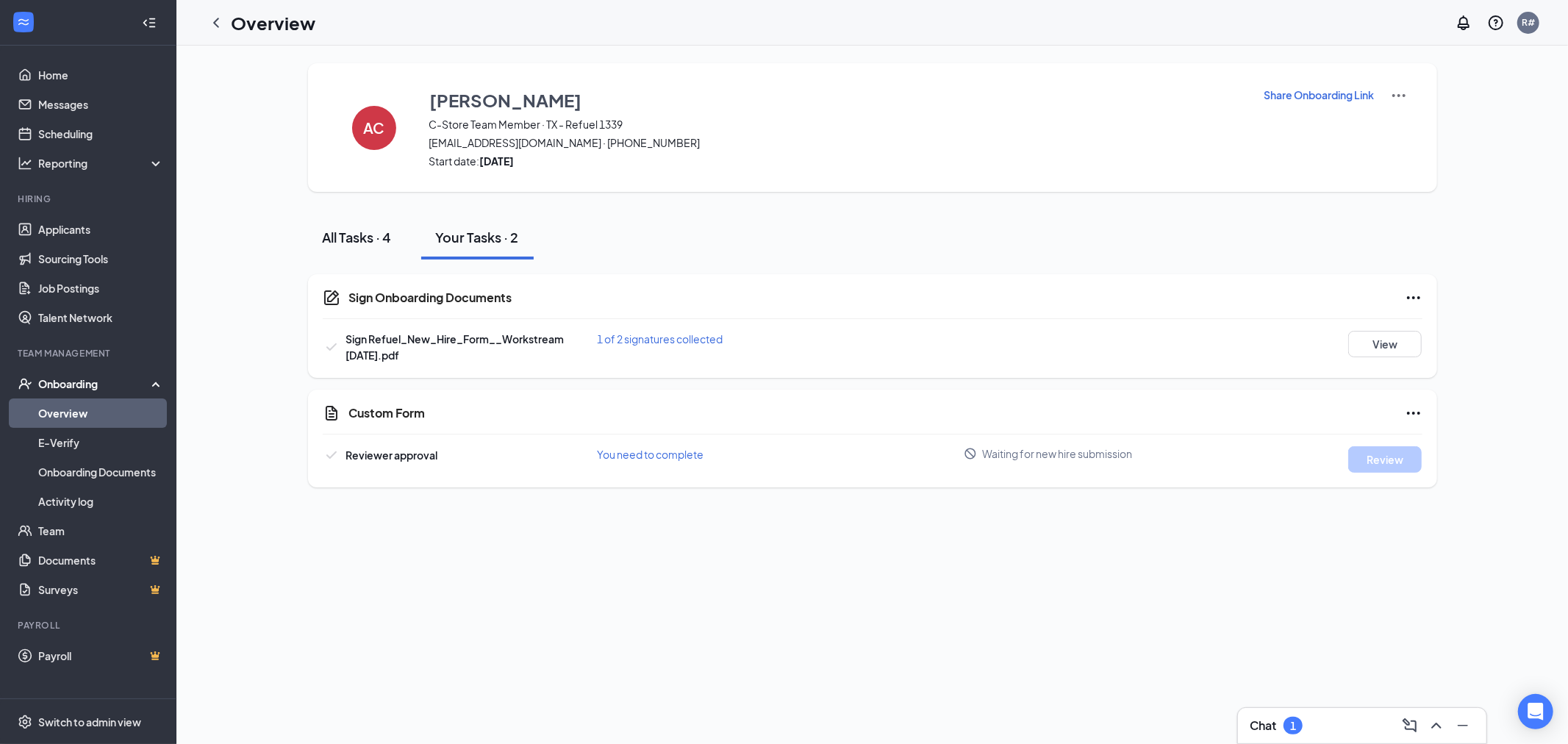
click at [329, 238] on div "All Tasks · 4" at bounding box center [357, 236] width 69 height 18
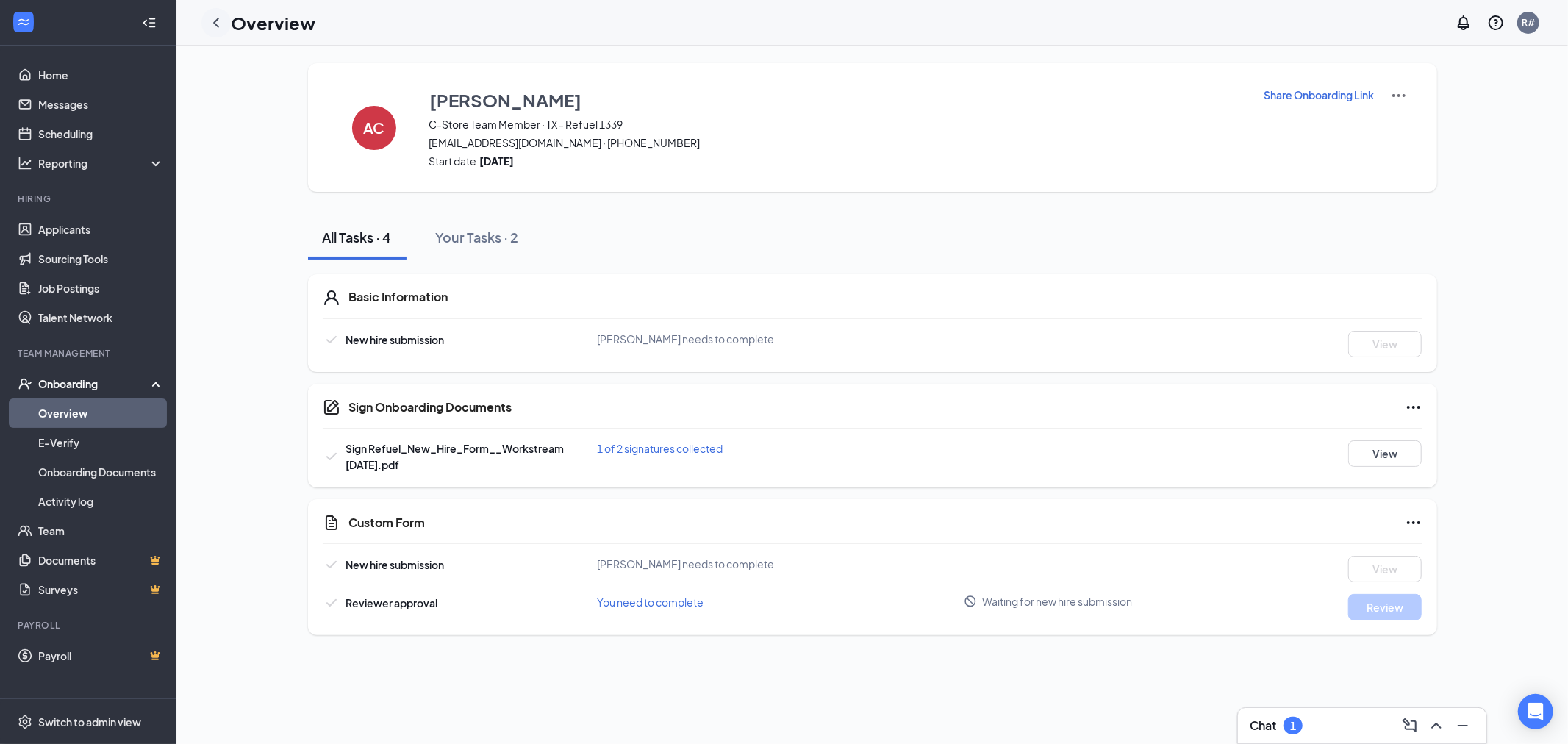
click at [230, 25] on div at bounding box center [216, 22] width 29 height 29
click at [214, 19] on icon "ChevronLeft" at bounding box center [216, 22] width 17 height 17
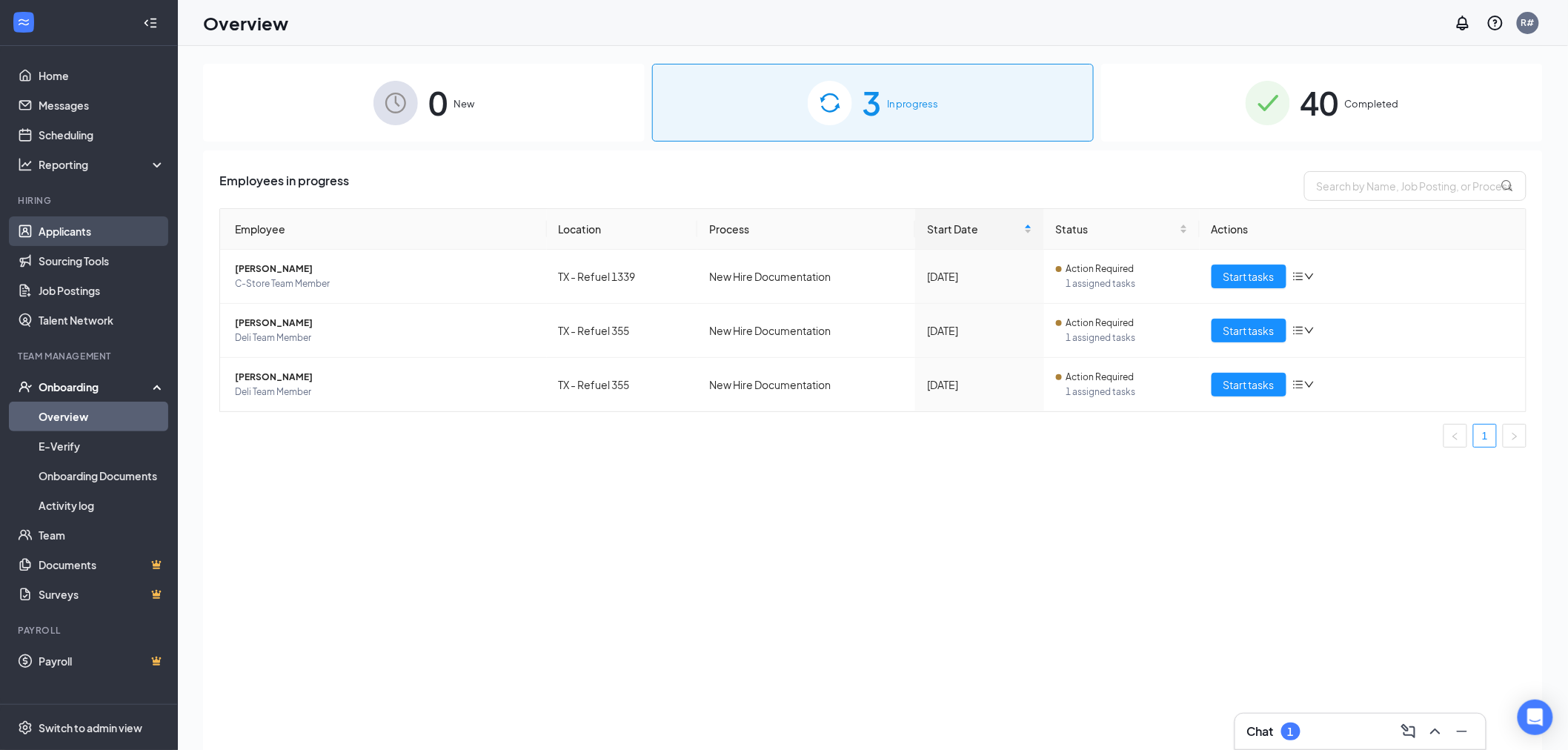
click at [78, 229] on link "Applicants" at bounding box center [102, 230] width 127 height 29
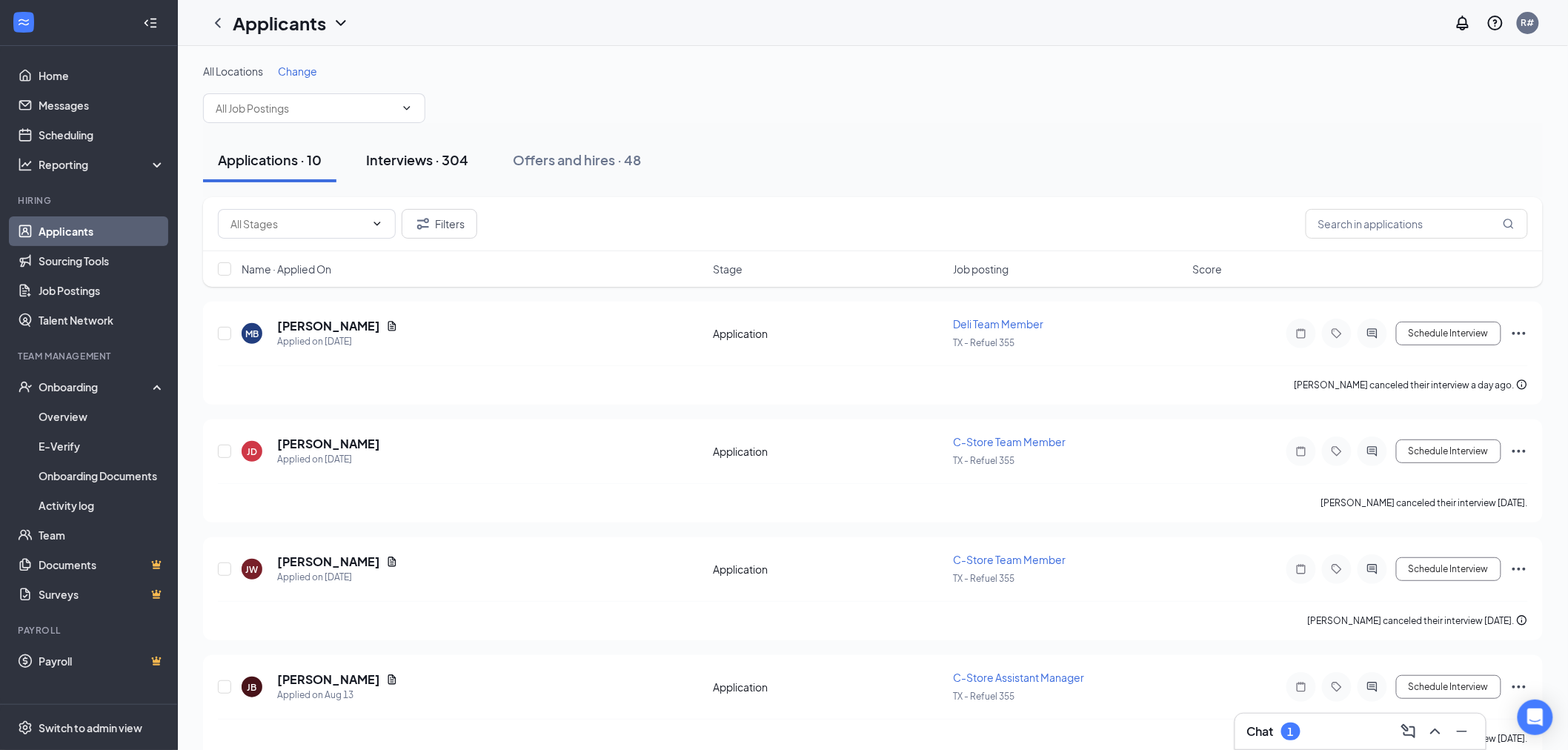
click at [422, 166] on div "Interviews · 304" at bounding box center [417, 159] width 103 height 19
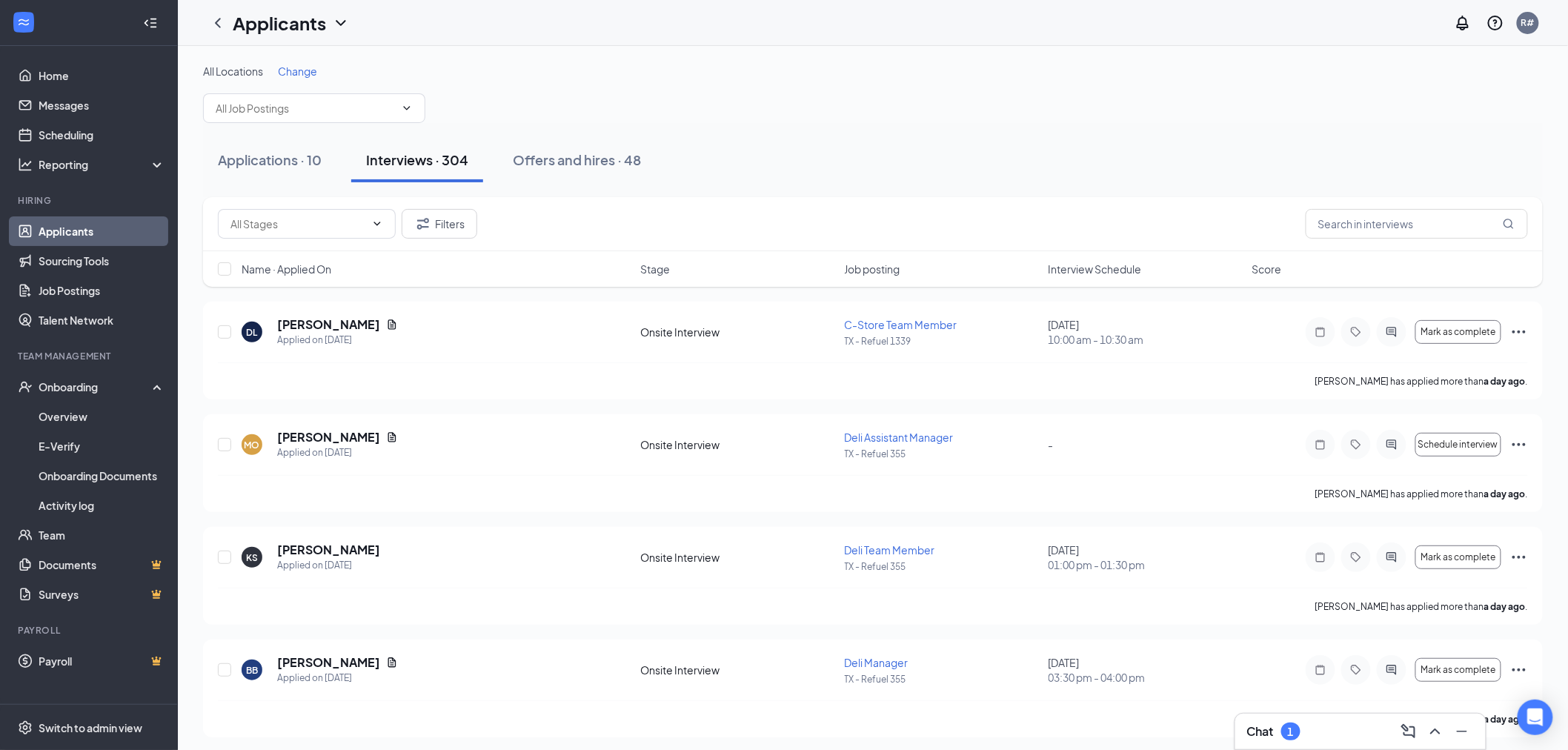
click at [1084, 270] on span "Interview Schedule" at bounding box center [1095, 269] width 94 height 15
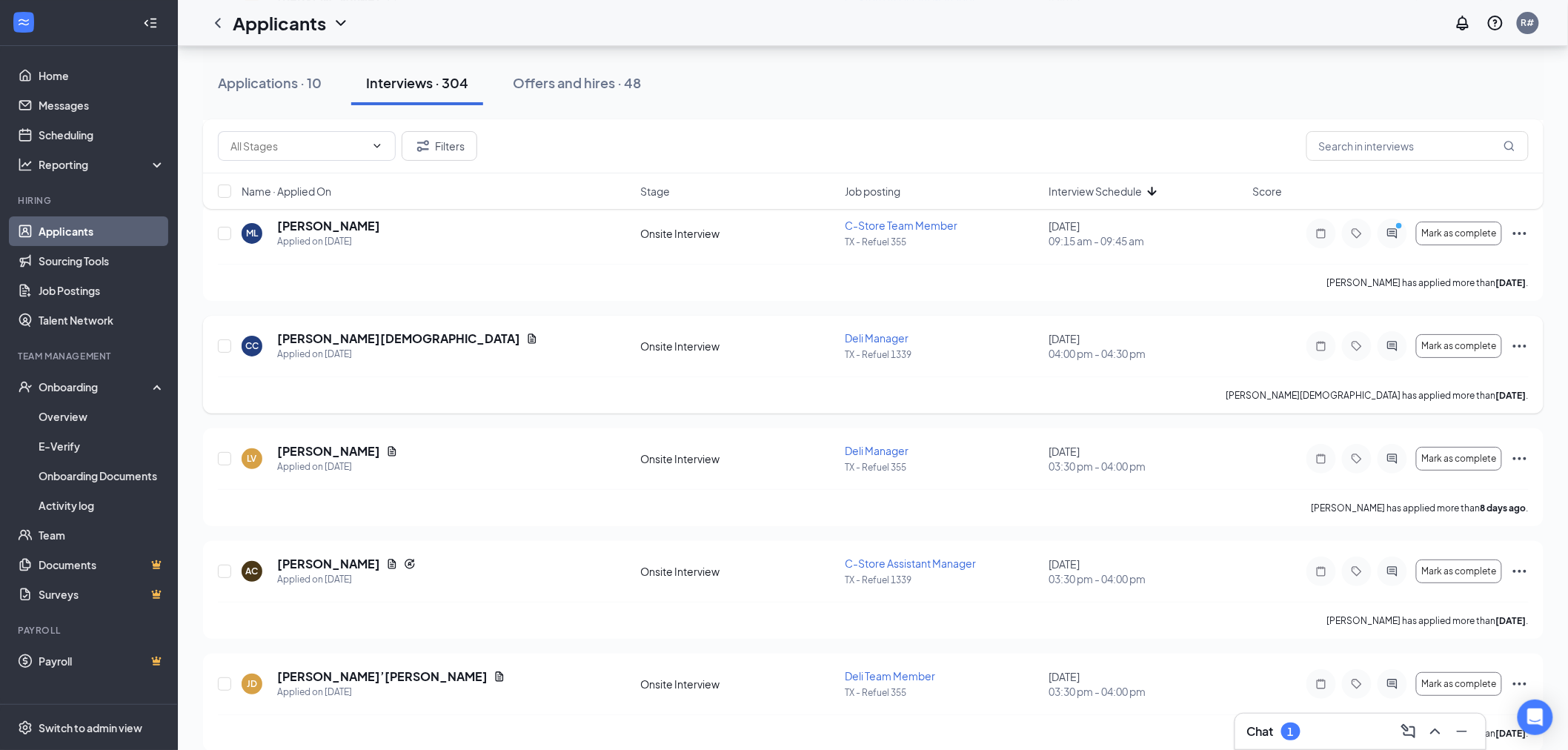
scroll to position [4608, 0]
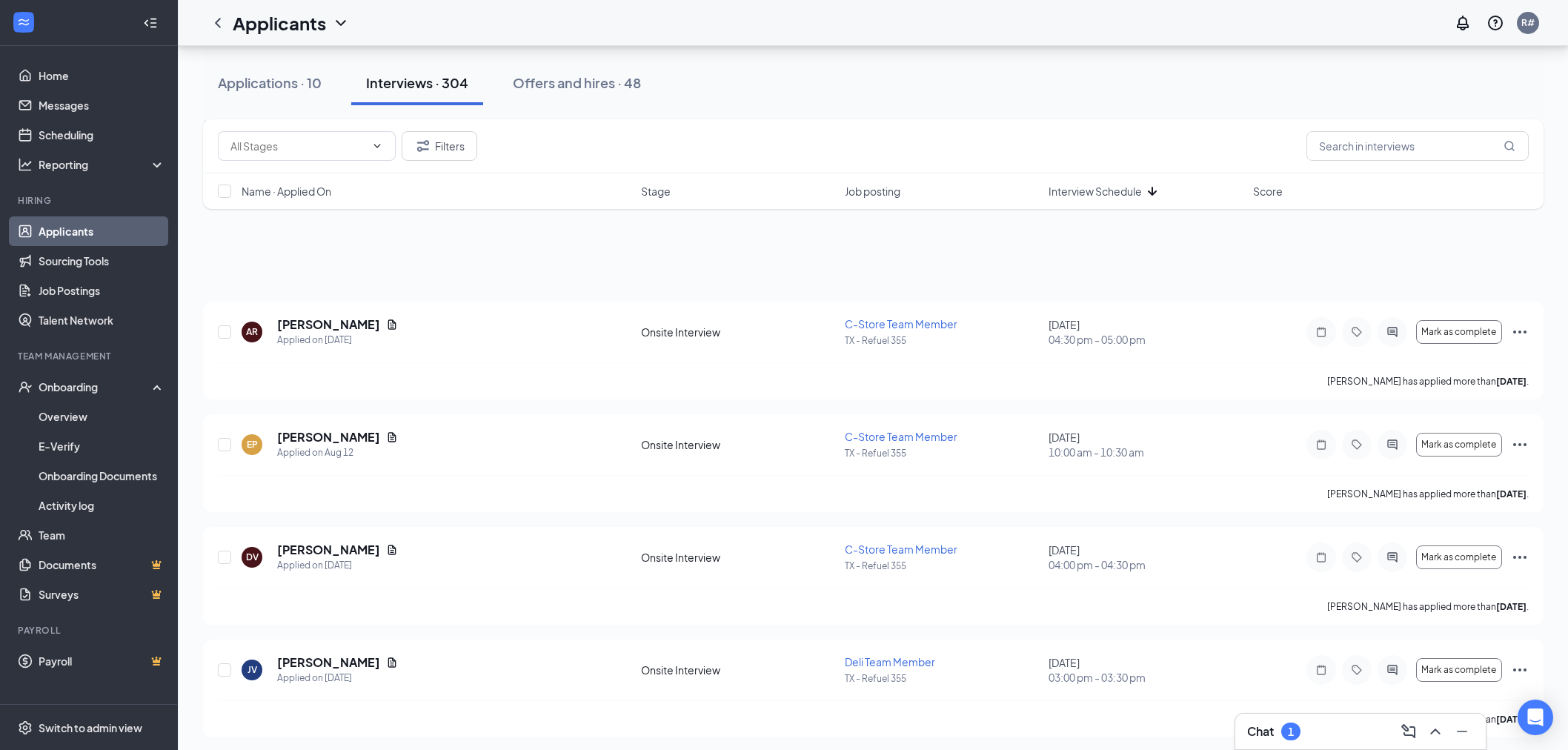
scroll to position [4608, 0]
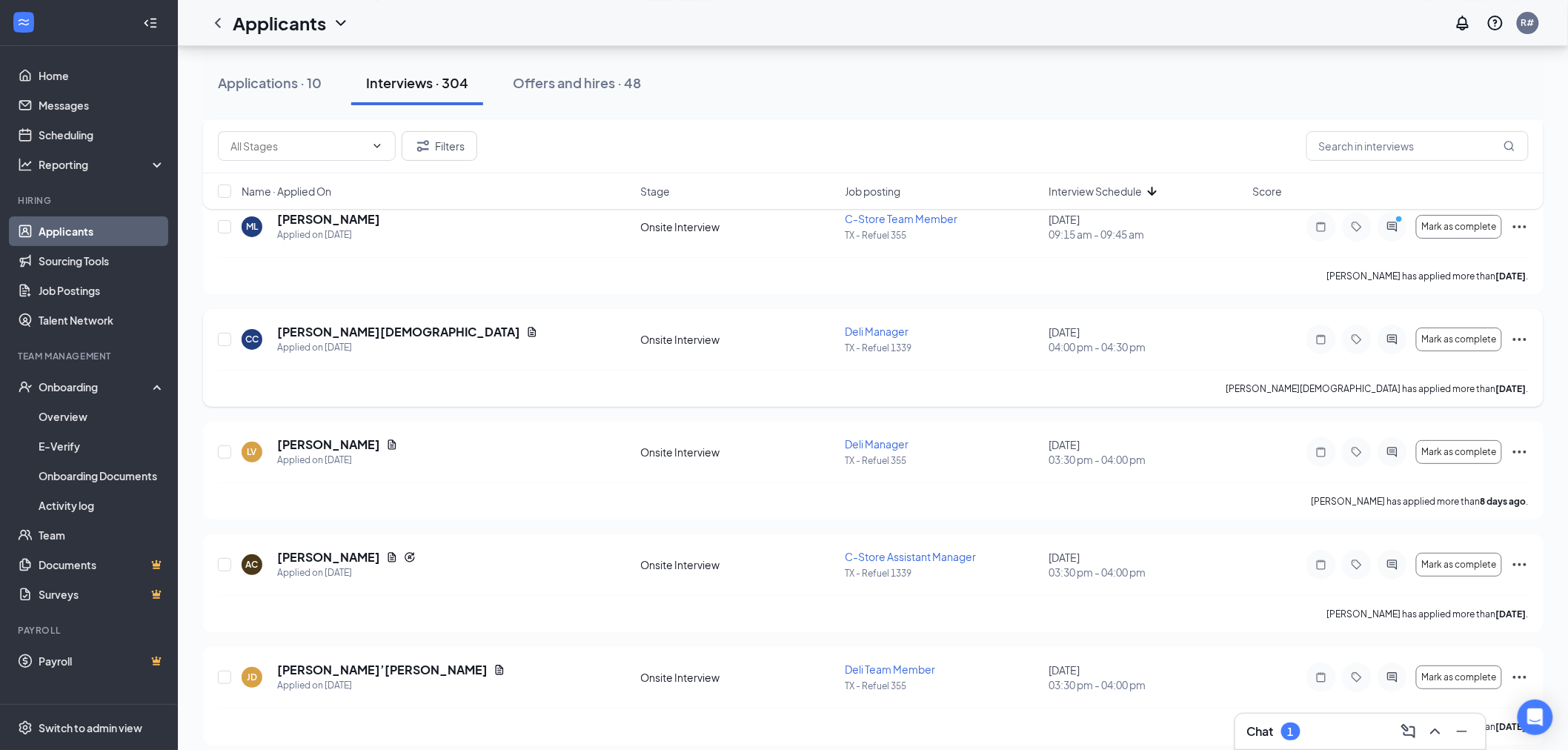
click at [1521, 343] on icon "Ellipses" at bounding box center [1520, 339] width 18 height 18
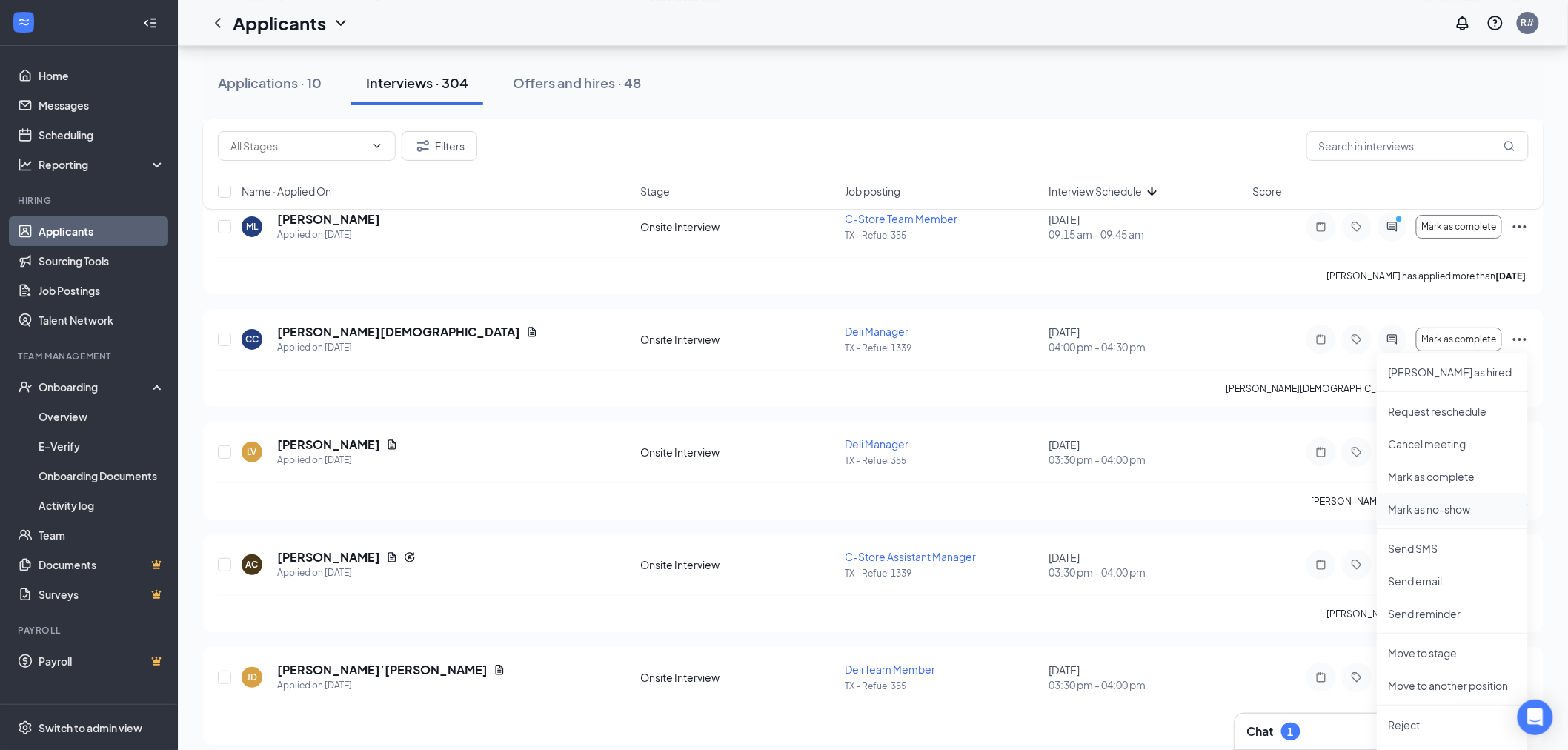
click at [1460, 508] on p "Mark as no-show" at bounding box center [1452, 508] width 127 height 15
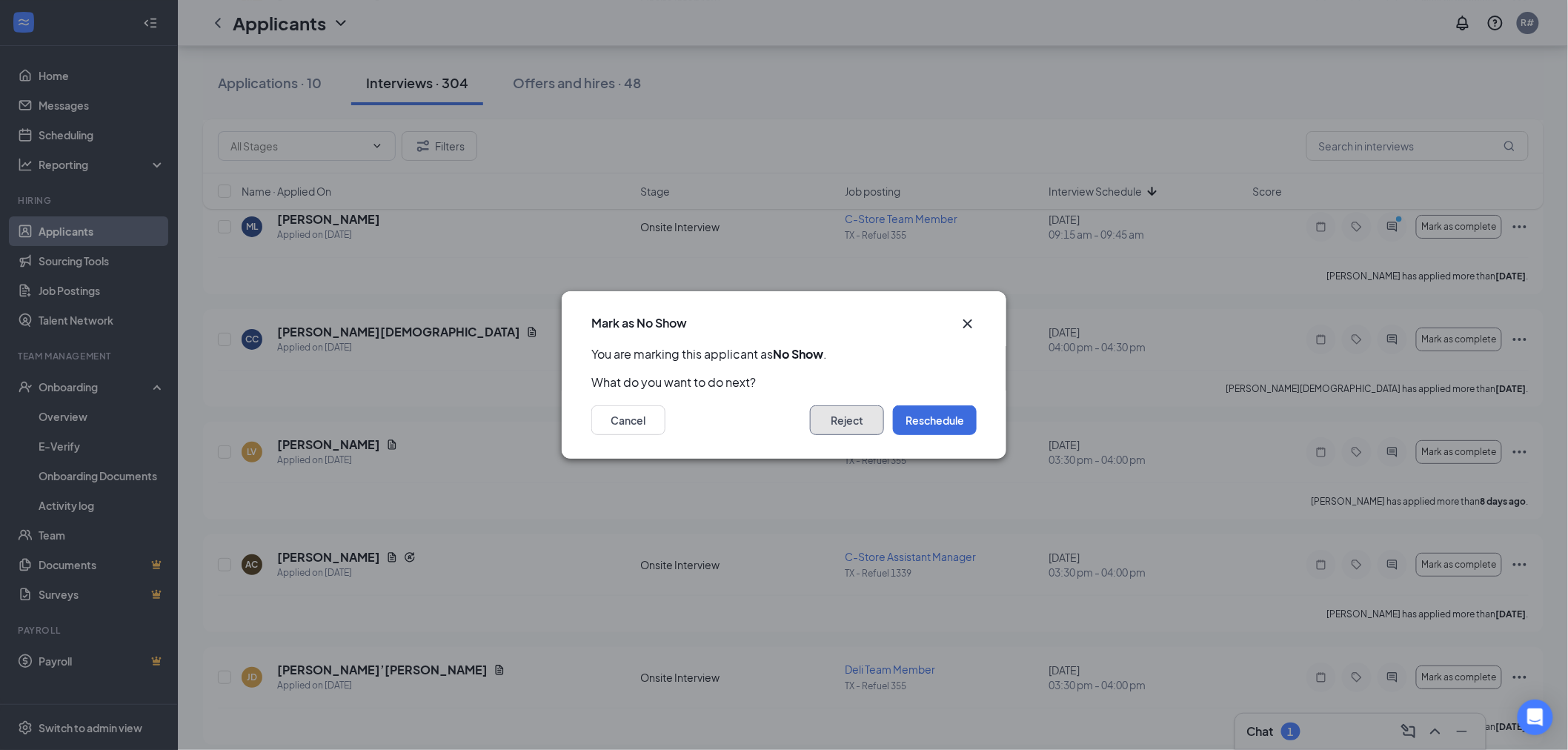
click at [850, 422] on button "Reject" at bounding box center [847, 420] width 74 height 29
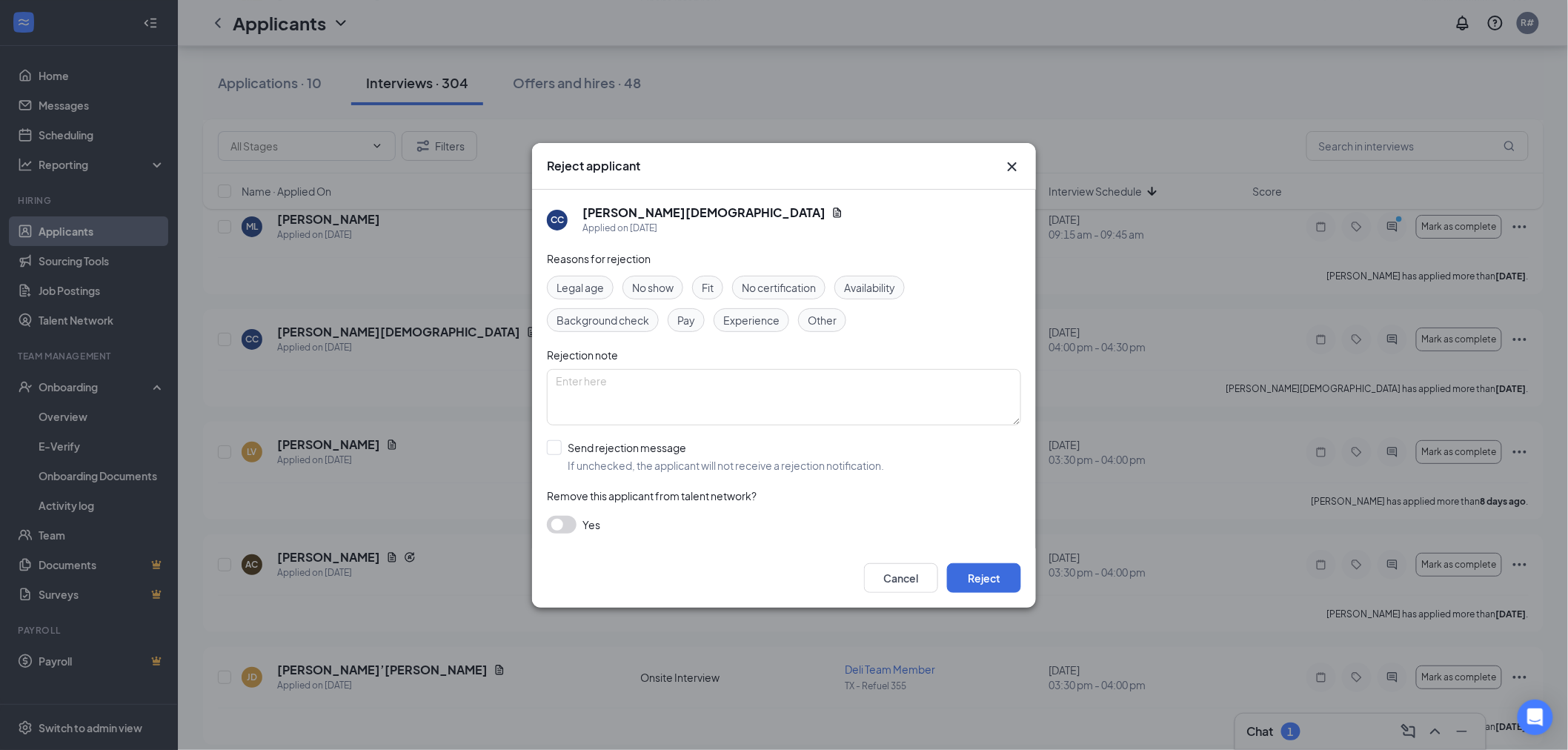
click at [659, 287] on span "No show" at bounding box center [653, 287] width 41 height 17
click at [560, 444] on input "Send rejection message If unchecked, the applicant will not receive a rejection…" at bounding box center [715, 456] width 337 height 32
checkbox input "true"
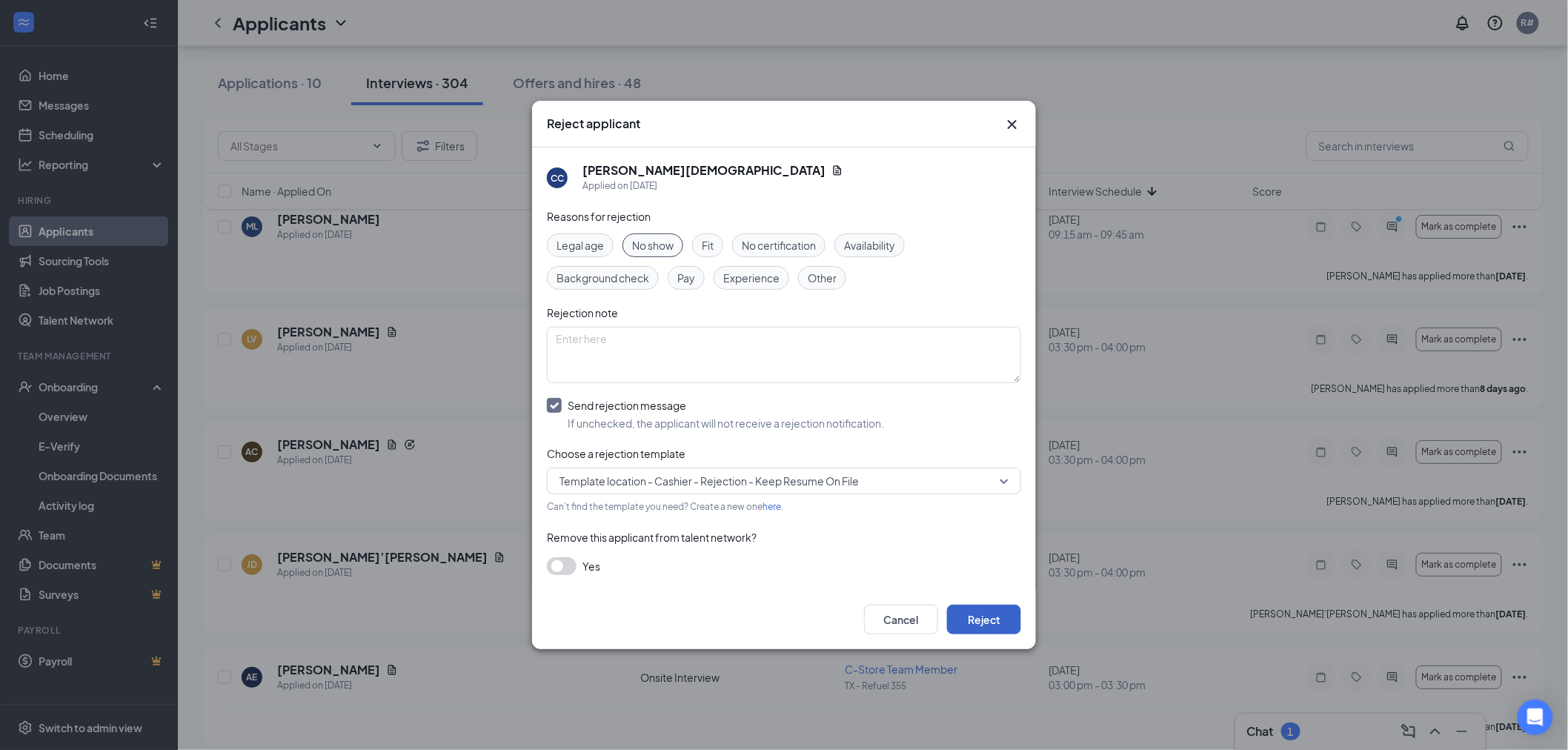
click at [980, 618] on button "Reject" at bounding box center [984, 619] width 74 height 29
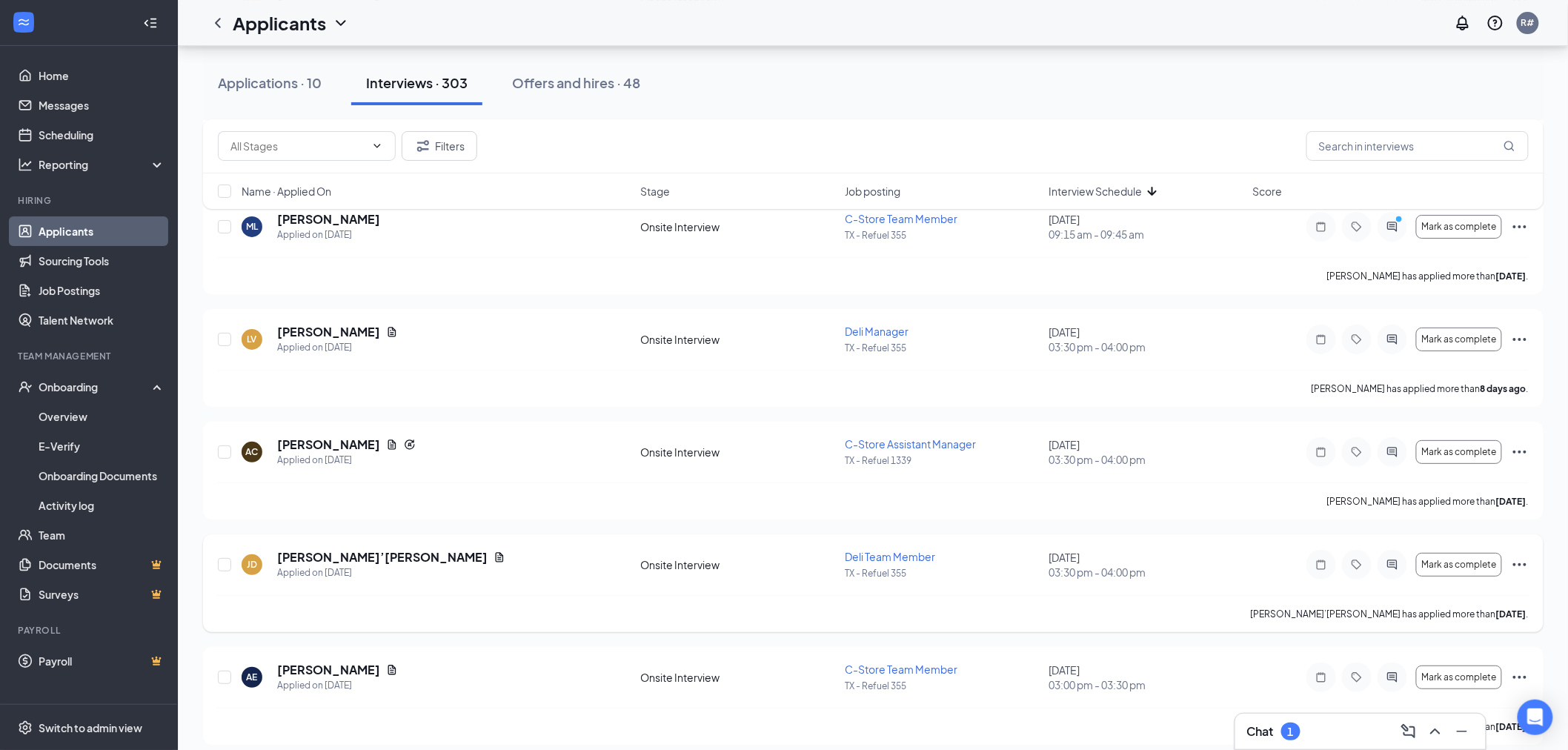
click at [1523, 565] on icon "Ellipses" at bounding box center [1520, 564] width 18 height 18
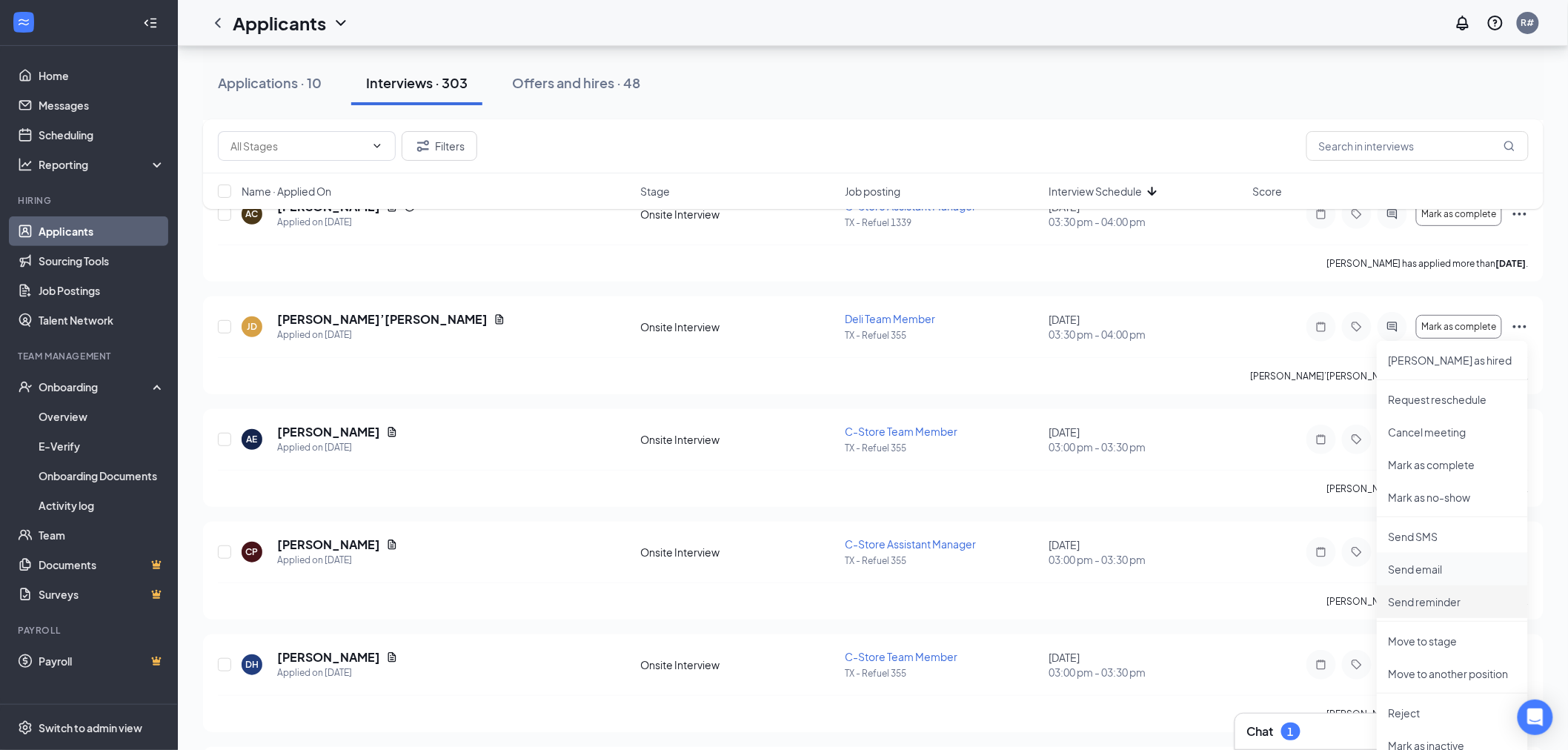
scroll to position [4855, 0]
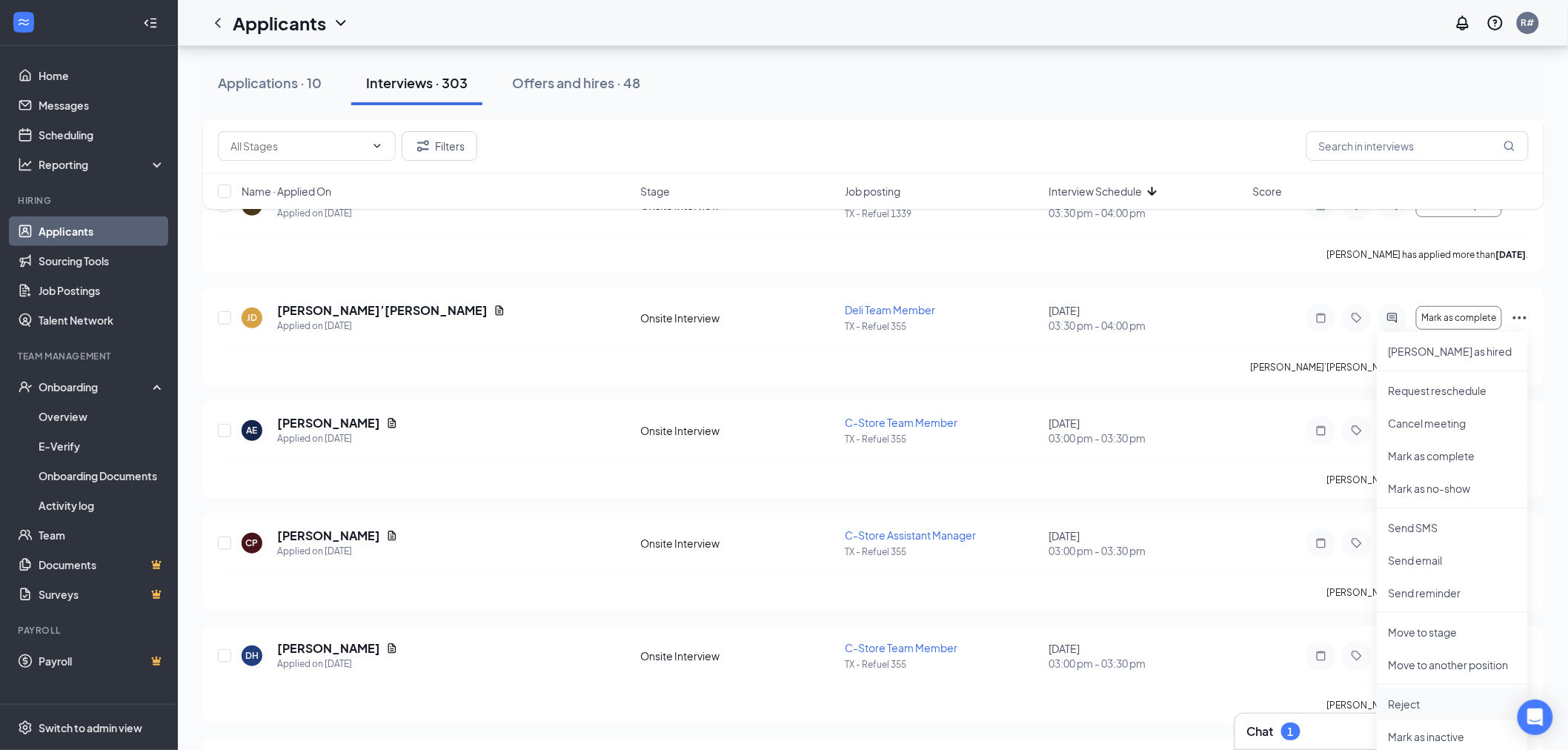
click at [1407, 702] on p "Reject" at bounding box center [1452, 703] width 127 height 15
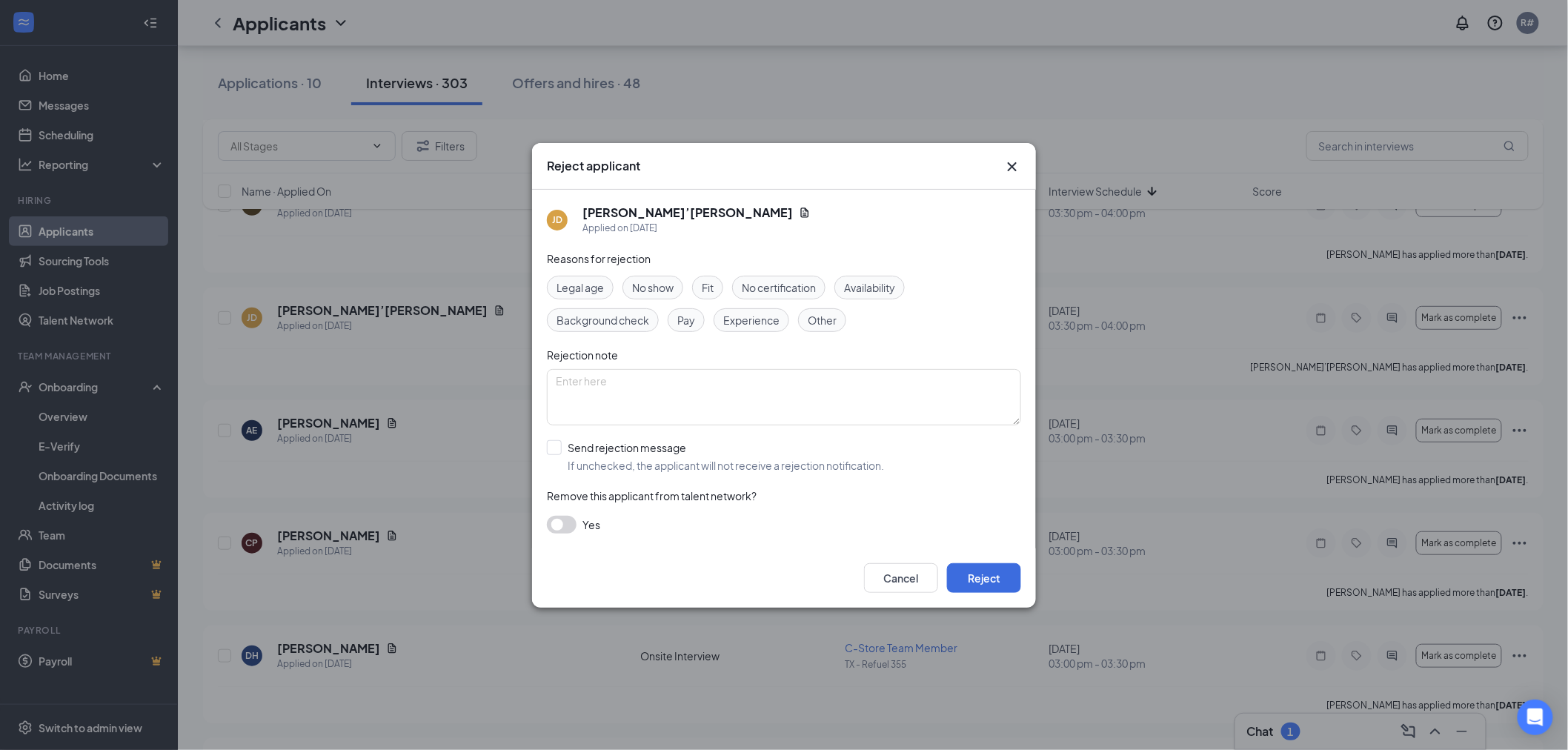
click at [580, 290] on span "Legal age" at bounding box center [580, 287] width 48 height 17
click at [554, 446] on input "Send rejection message If unchecked, the applicant will not receive a rejection…" at bounding box center [715, 456] width 337 height 32
checkbox input "true"
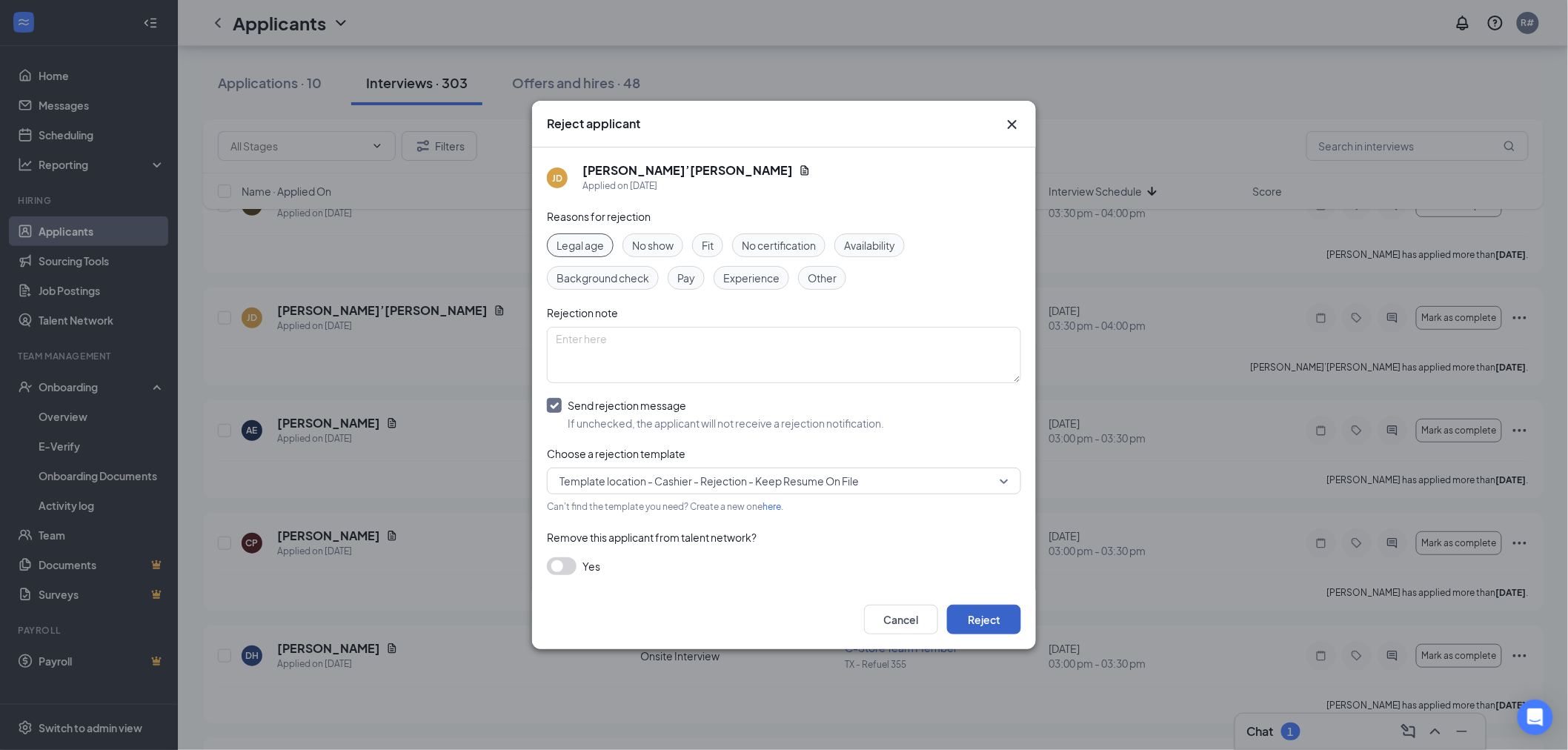
click at [986, 617] on button "Reject" at bounding box center [984, 619] width 74 height 29
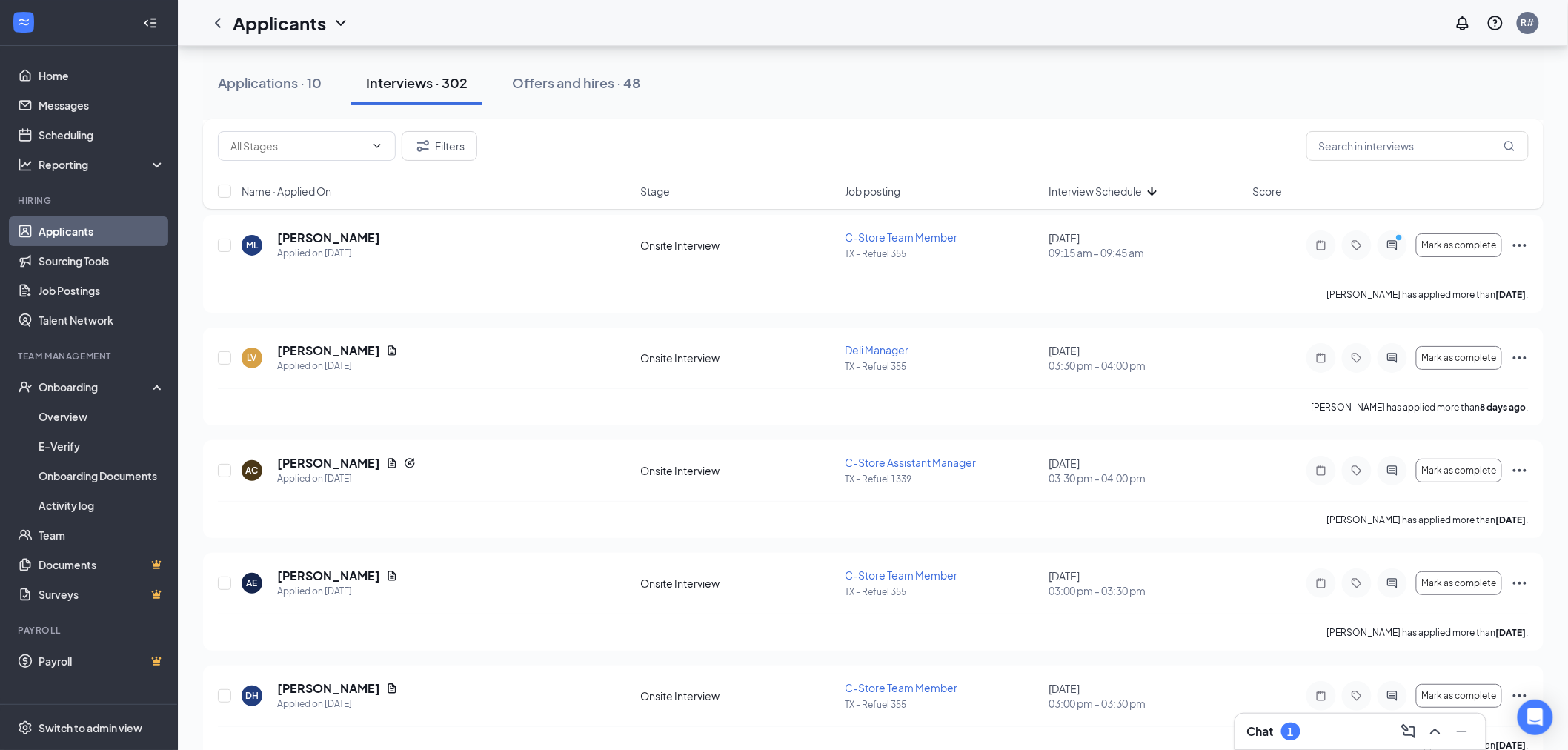
scroll to position [4608, 0]
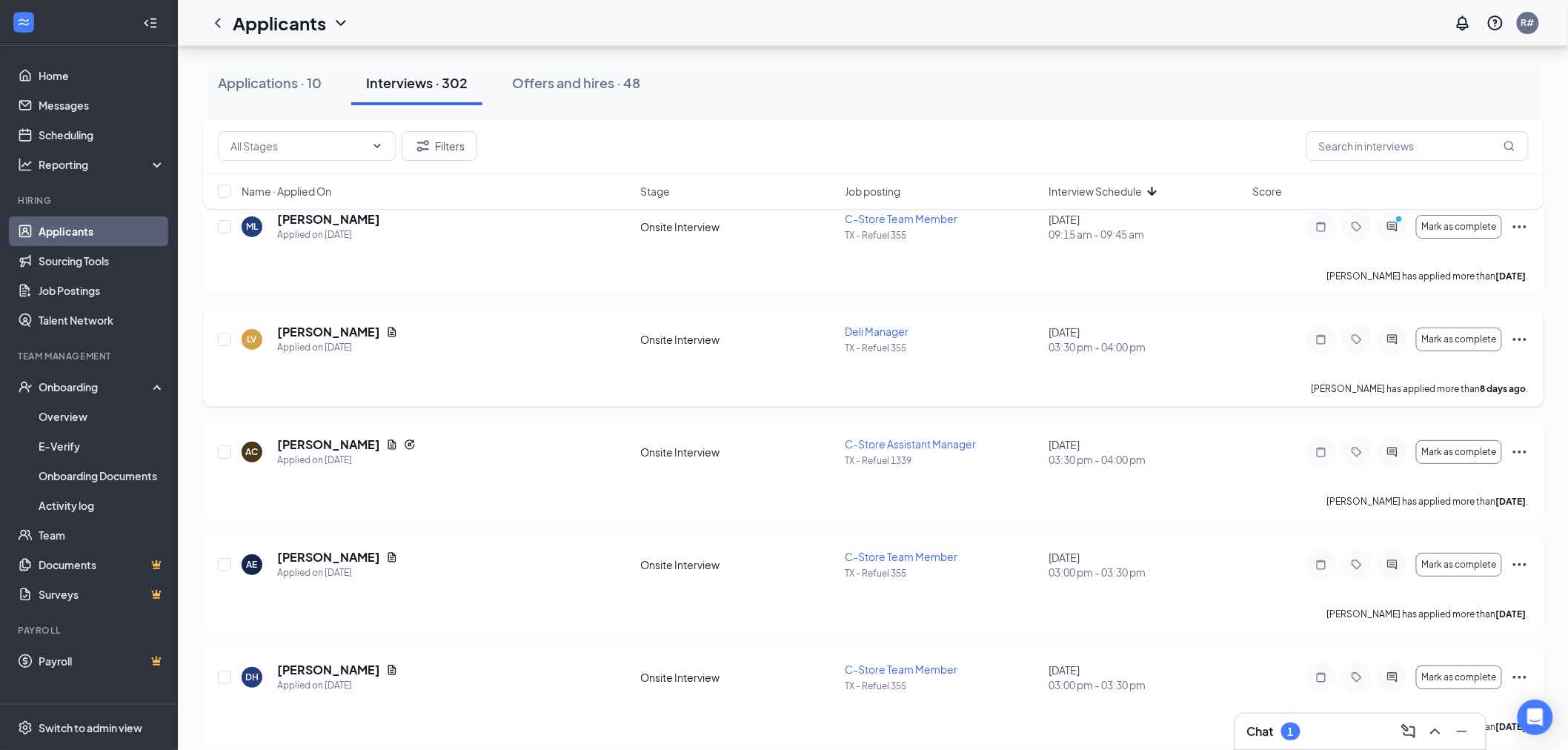
click at [1520, 341] on icon "Ellipses" at bounding box center [1520, 339] width 14 height 3
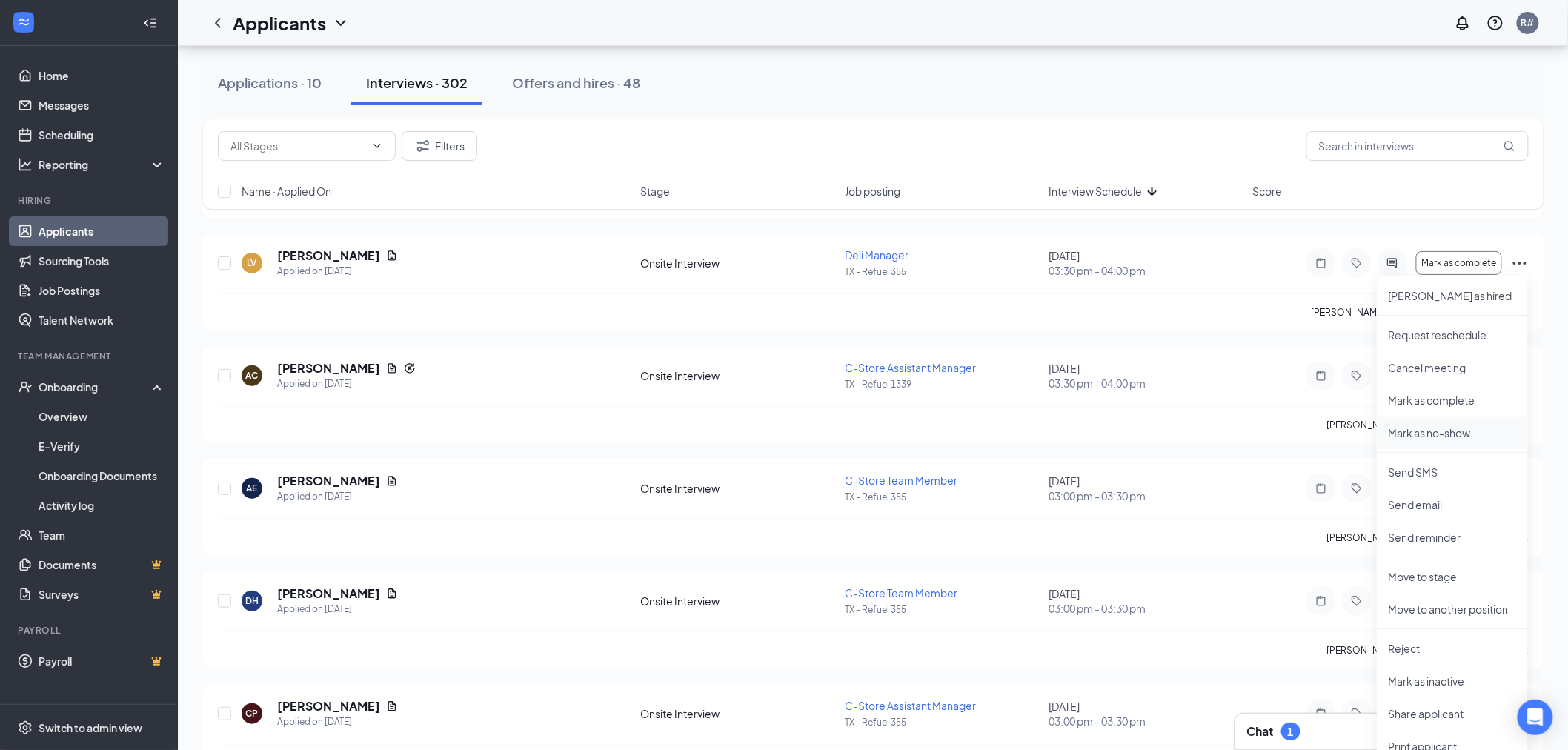
scroll to position [4773, 0]
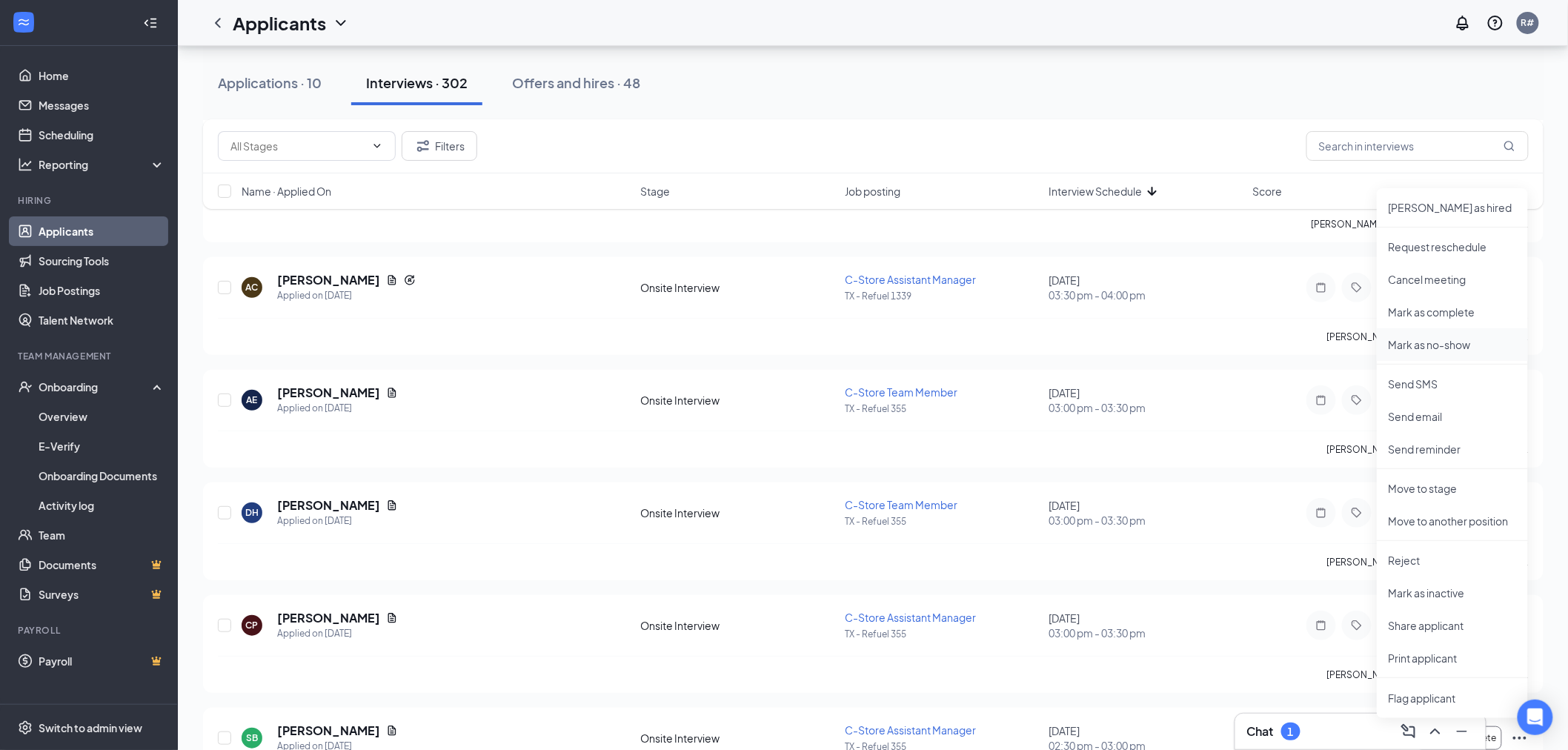
click at [1440, 344] on p "Mark as no-show" at bounding box center [1452, 344] width 127 height 15
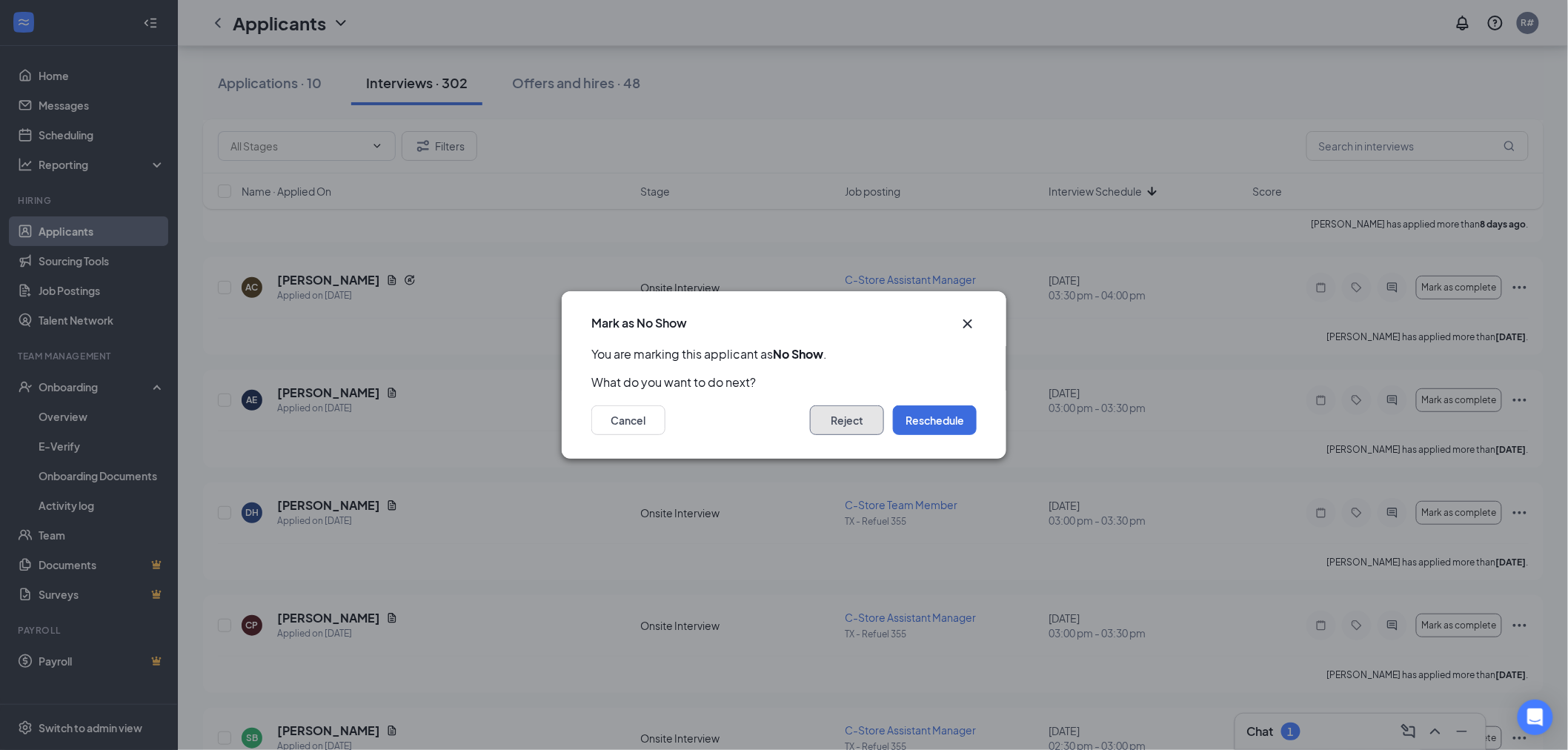
click at [842, 419] on button "Reject" at bounding box center [847, 420] width 74 height 29
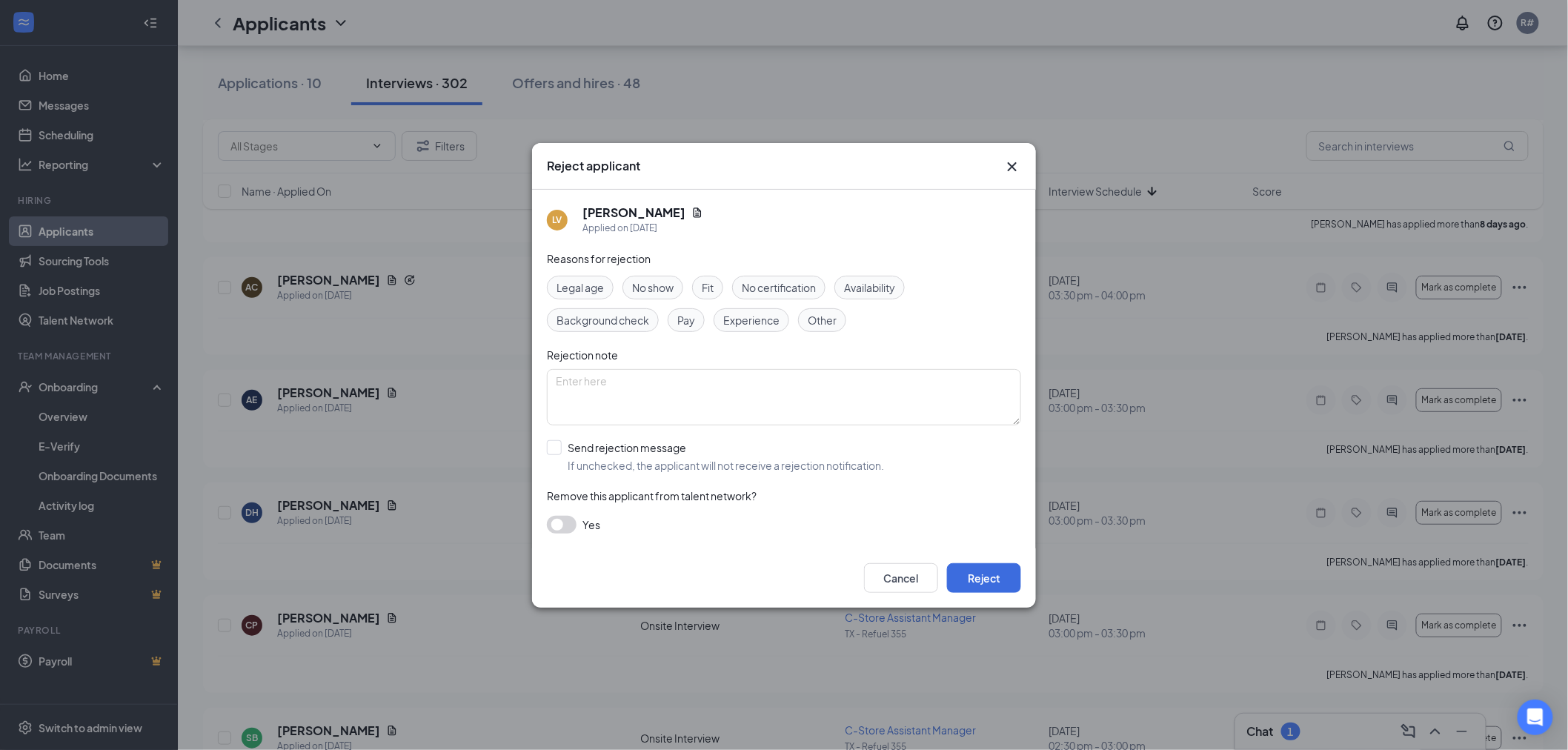
click at [667, 285] on span "No show" at bounding box center [653, 287] width 41 height 17
click at [987, 573] on button "Reject" at bounding box center [984, 577] width 74 height 29
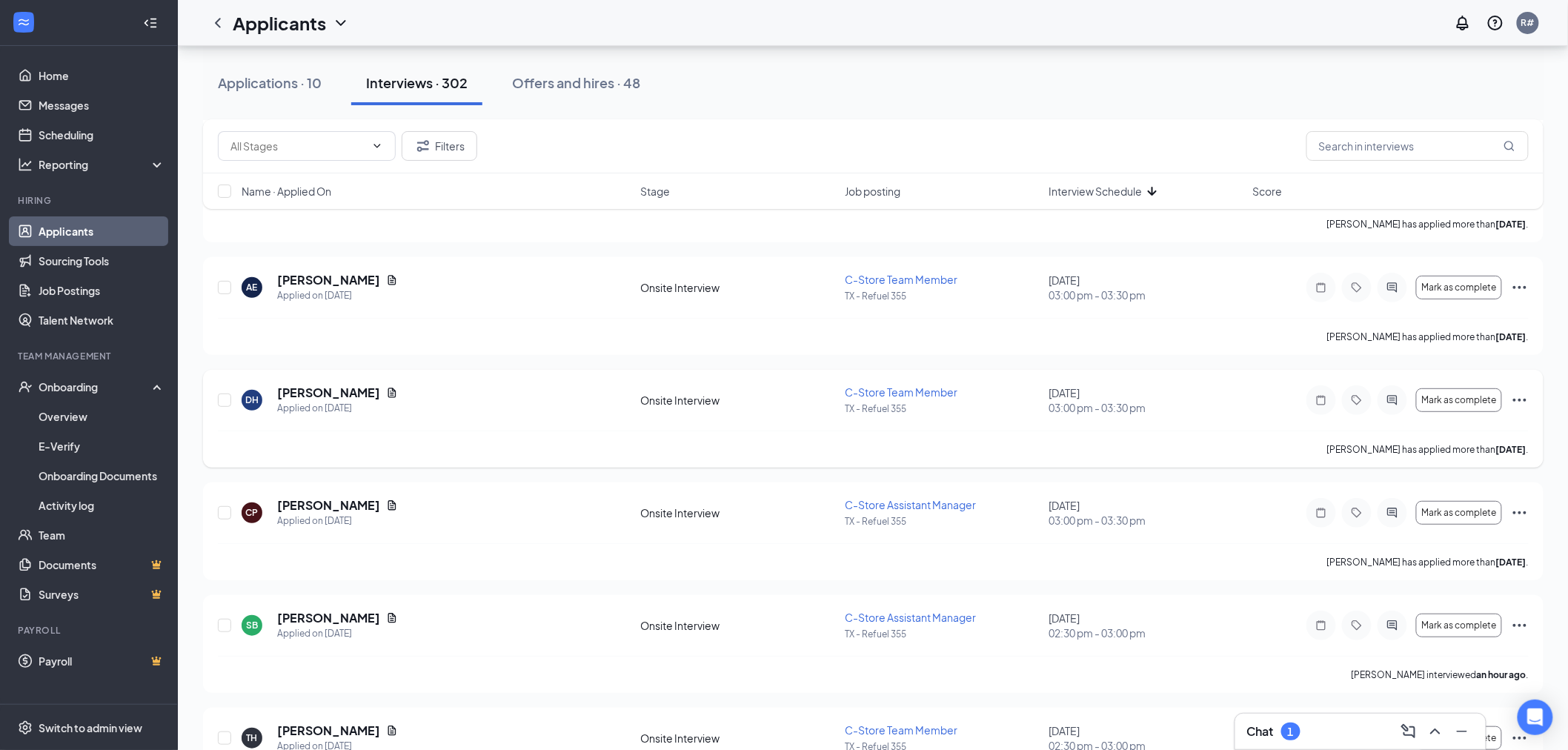
click at [1526, 401] on icon "Ellipses" at bounding box center [1520, 399] width 18 height 18
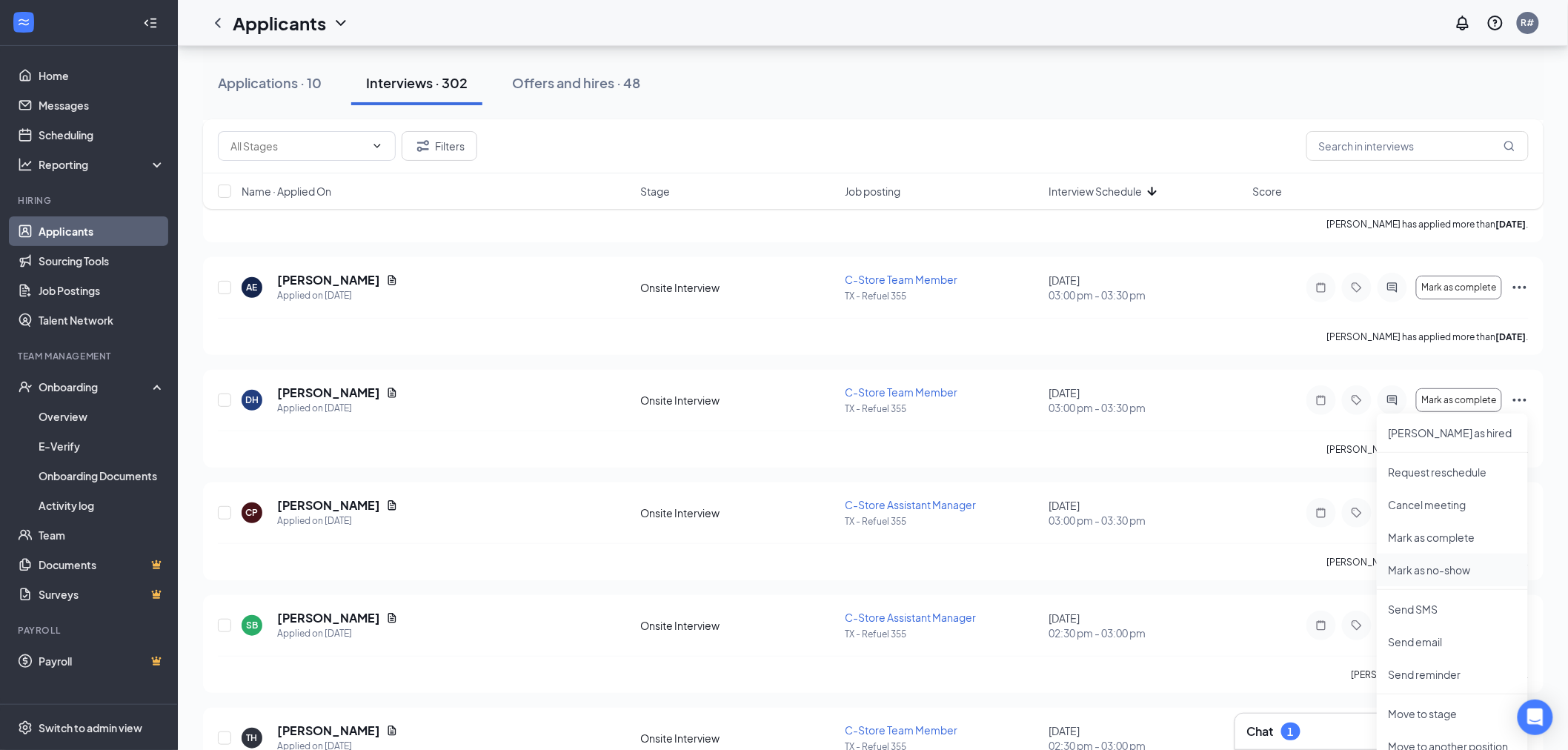
click at [1433, 565] on p "Mark as no-show" at bounding box center [1452, 569] width 127 height 15
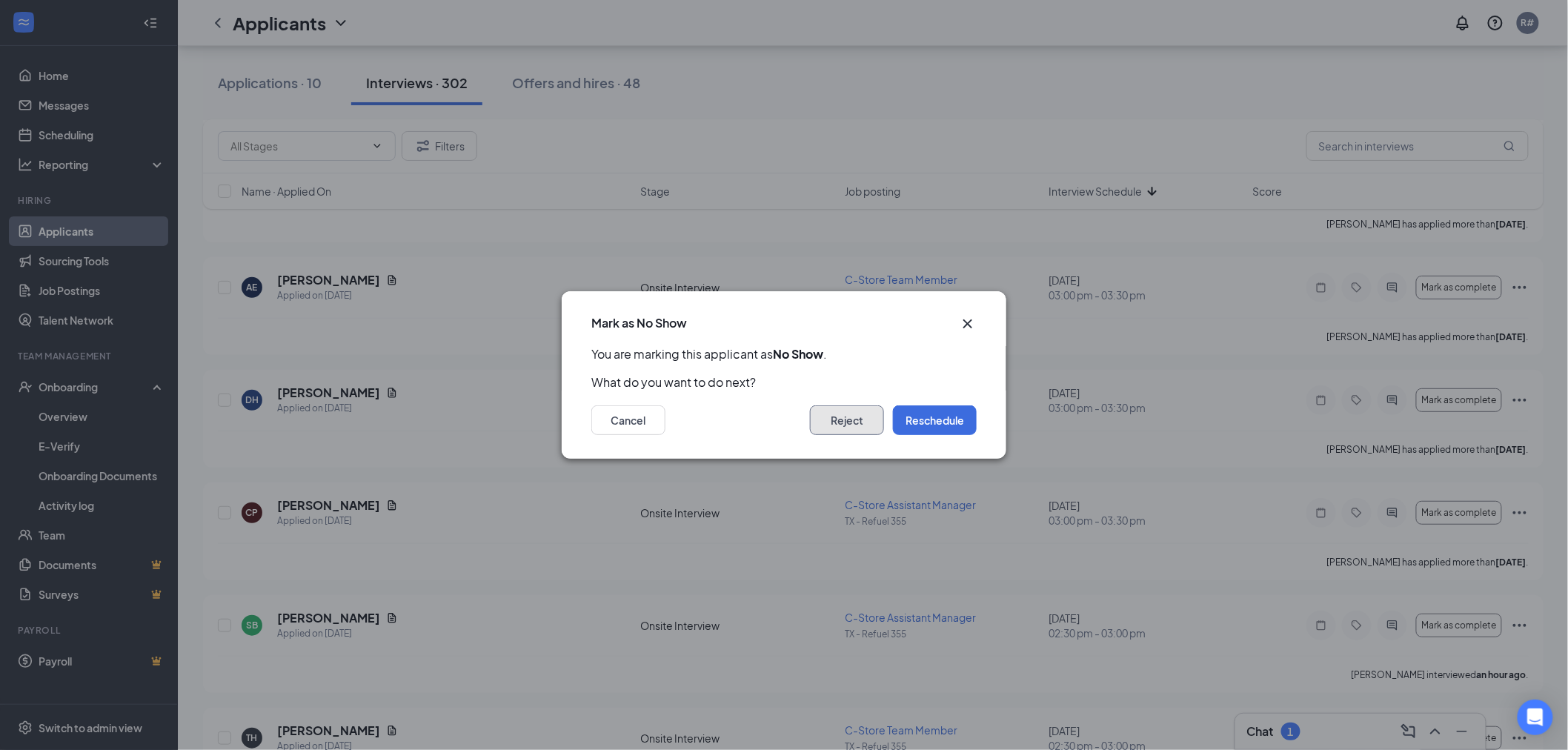
click at [838, 415] on button "Reject" at bounding box center [847, 420] width 74 height 29
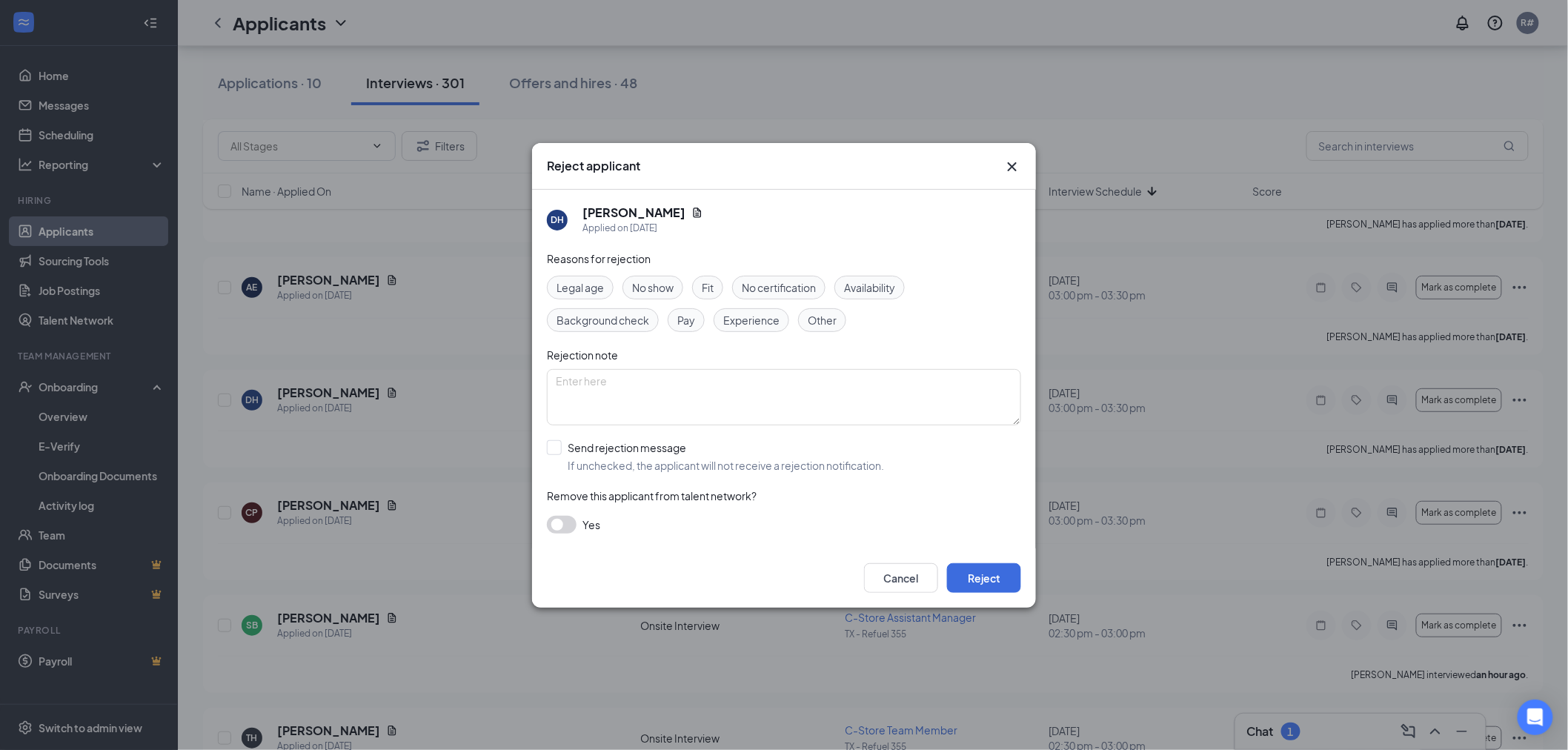
click at [657, 280] on span "No show" at bounding box center [653, 287] width 41 height 17
click at [972, 576] on button "Reject" at bounding box center [984, 577] width 74 height 29
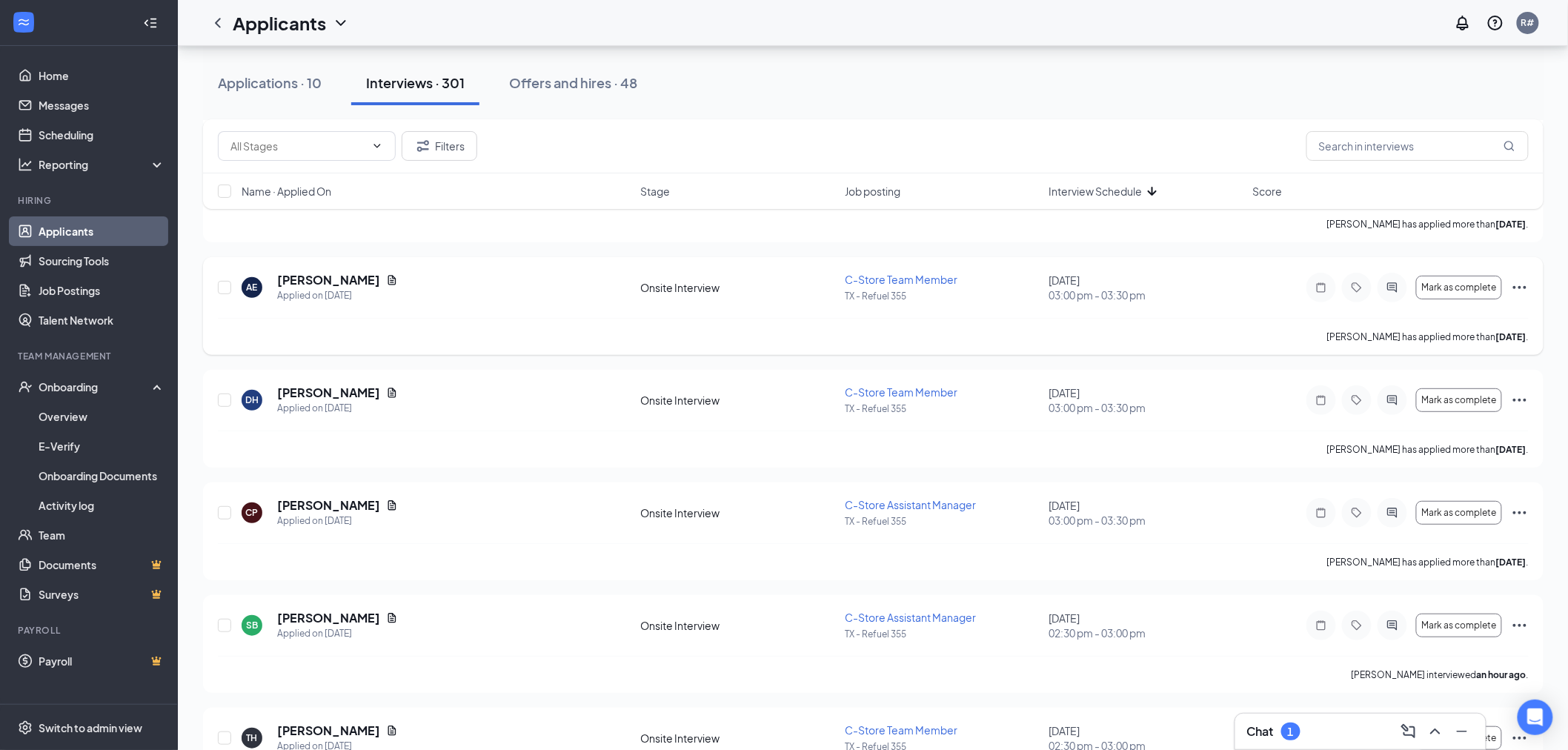
click at [1523, 291] on icon "Ellipses" at bounding box center [1520, 287] width 18 height 18
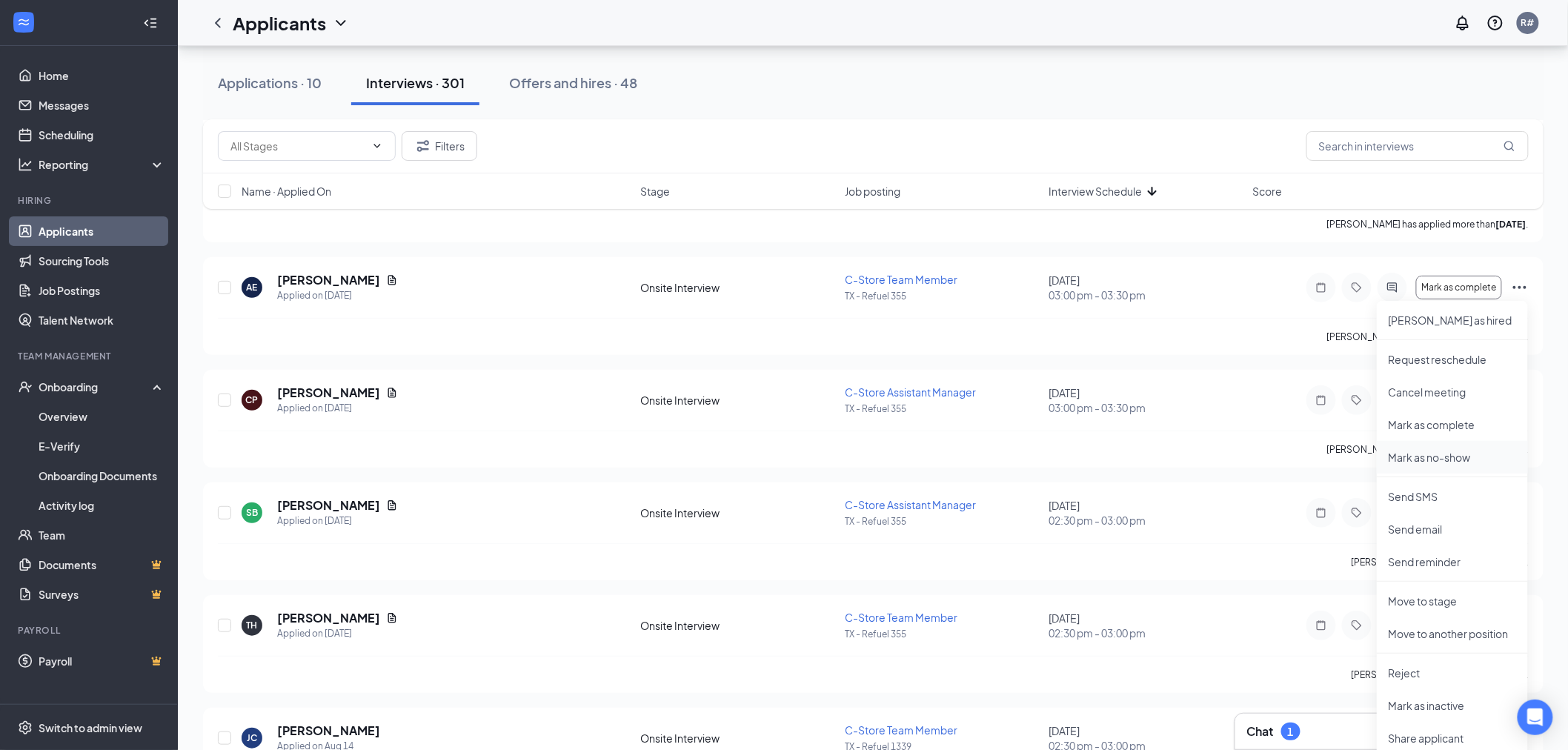
click at [1460, 457] on p "Mark as no-show" at bounding box center [1452, 456] width 127 height 15
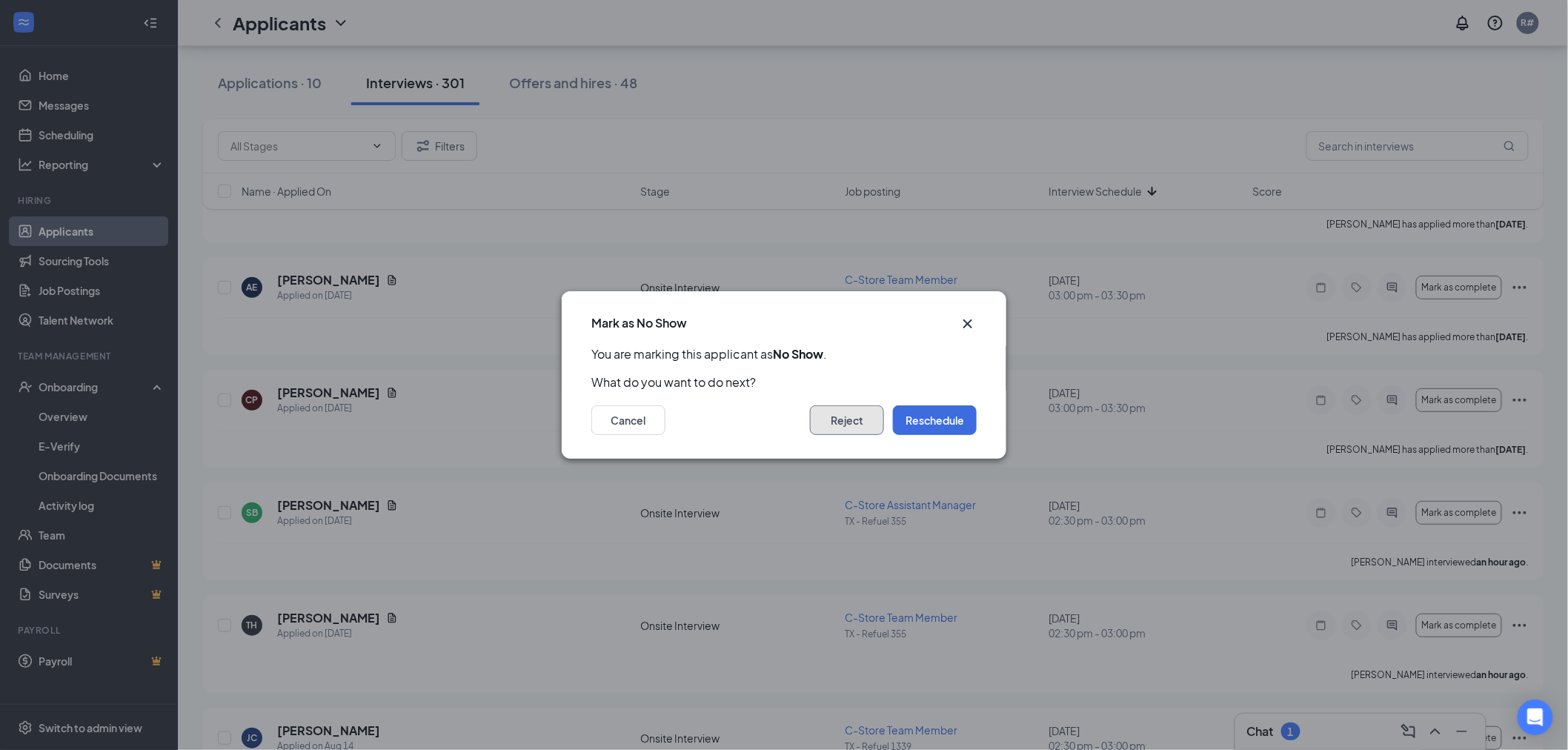
click at [855, 424] on button "Reject" at bounding box center [847, 420] width 74 height 29
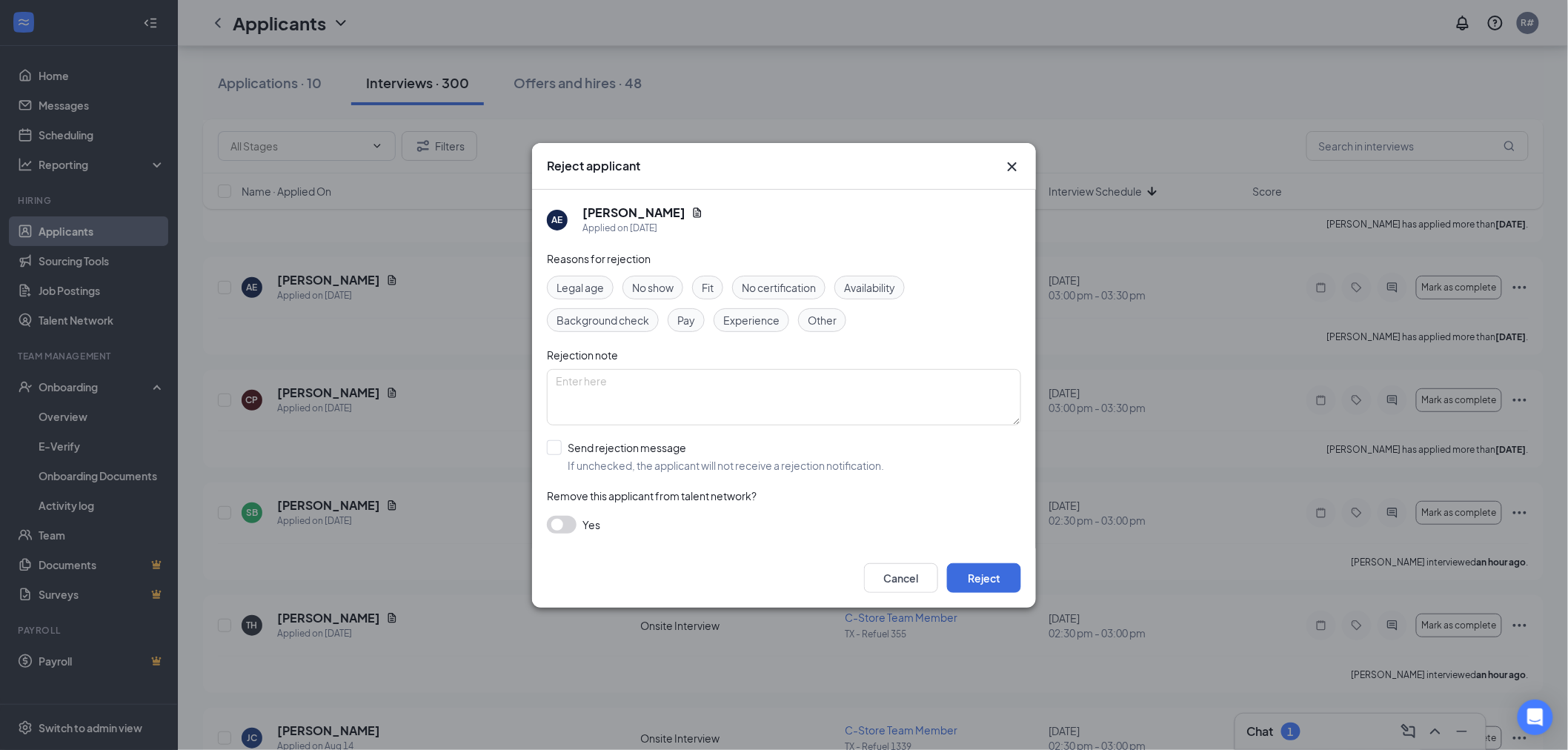
click at [646, 286] on span "No show" at bounding box center [653, 287] width 41 height 17
click at [996, 576] on button "Reject" at bounding box center [984, 577] width 74 height 29
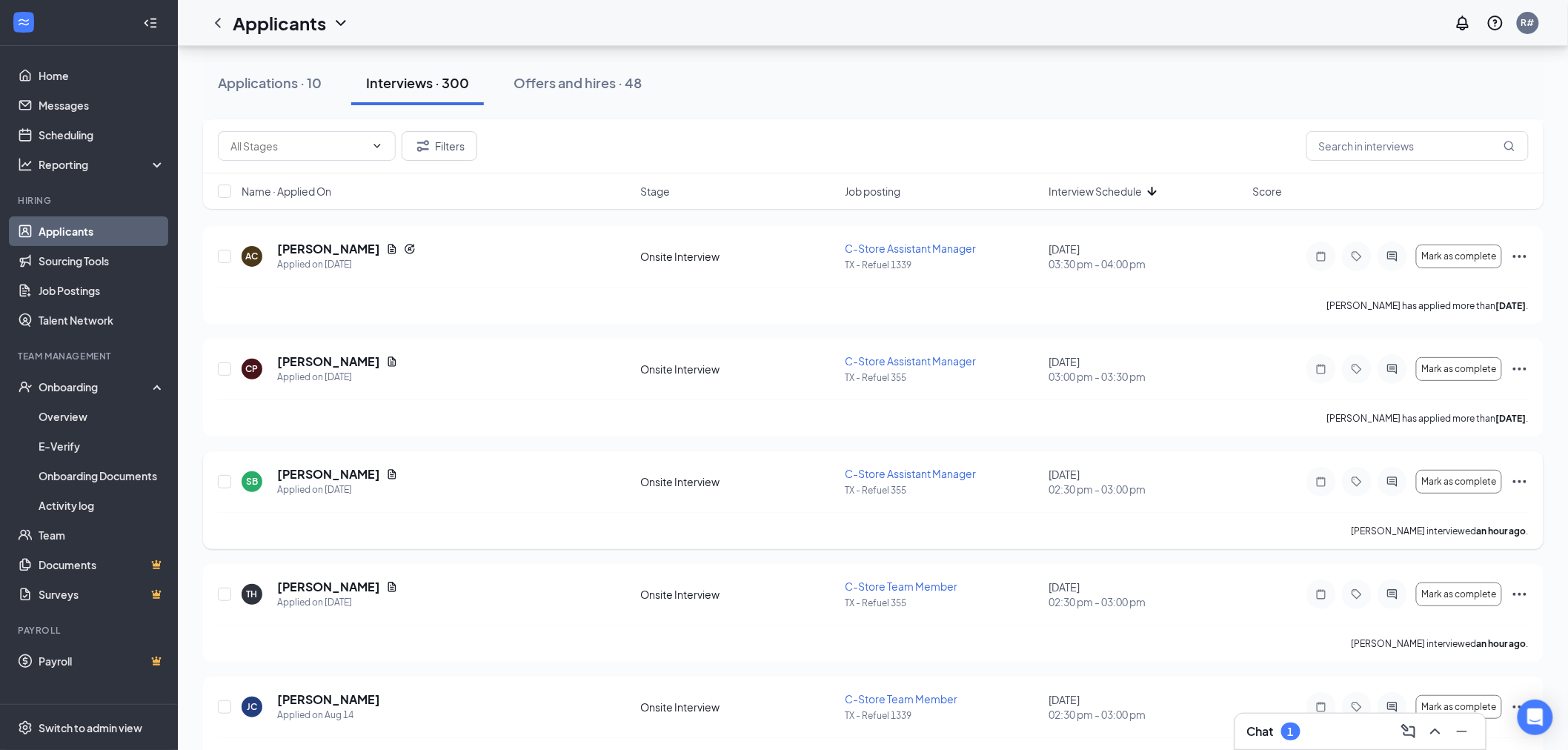
scroll to position [4690, 0]
click at [1517, 370] on icon "Ellipses" at bounding box center [1520, 369] width 18 height 18
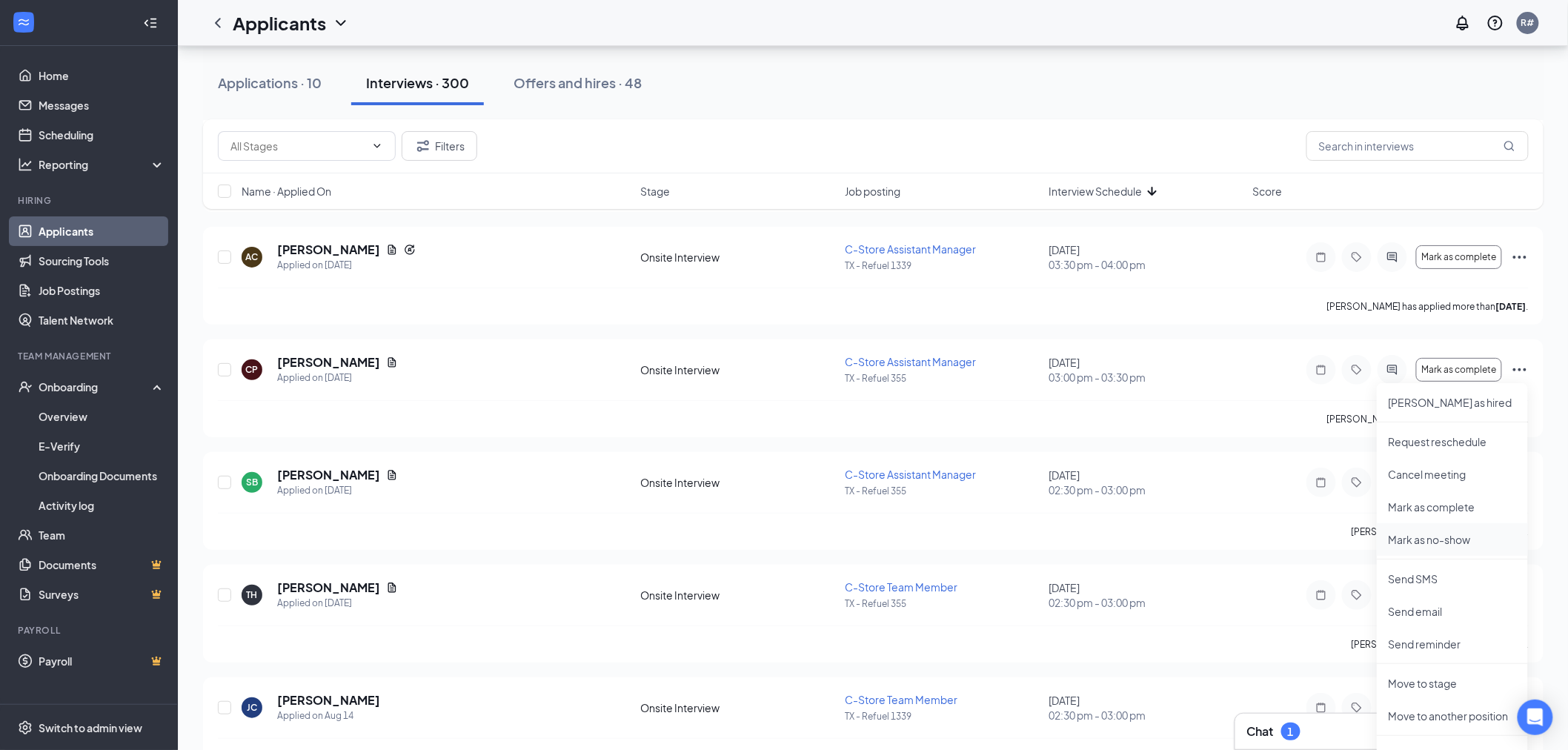
click at [1450, 541] on p "Mark as no-show" at bounding box center [1452, 539] width 127 height 15
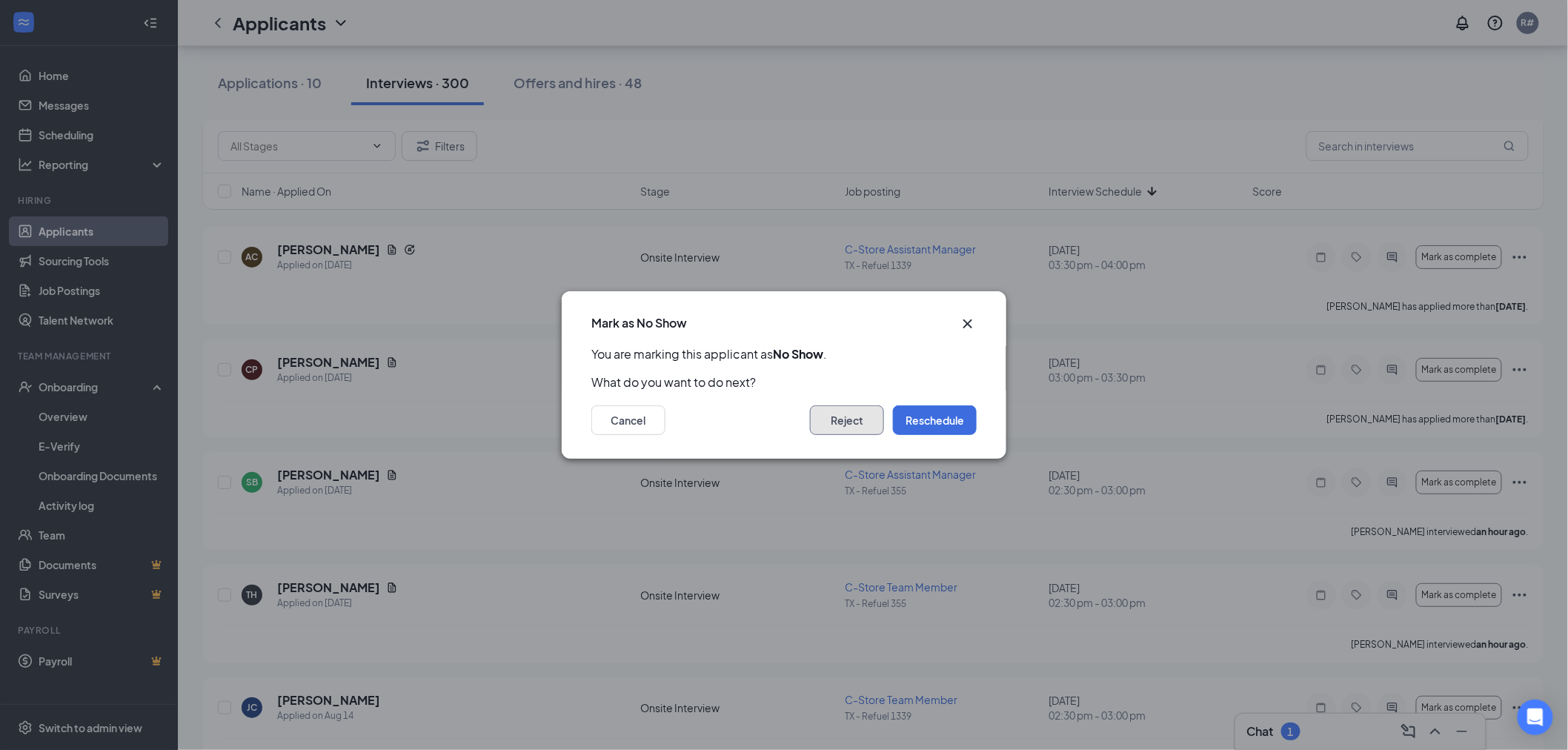
click at [850, 421] on button "Reject" at bounding box center [847, 420] width 74 height 29
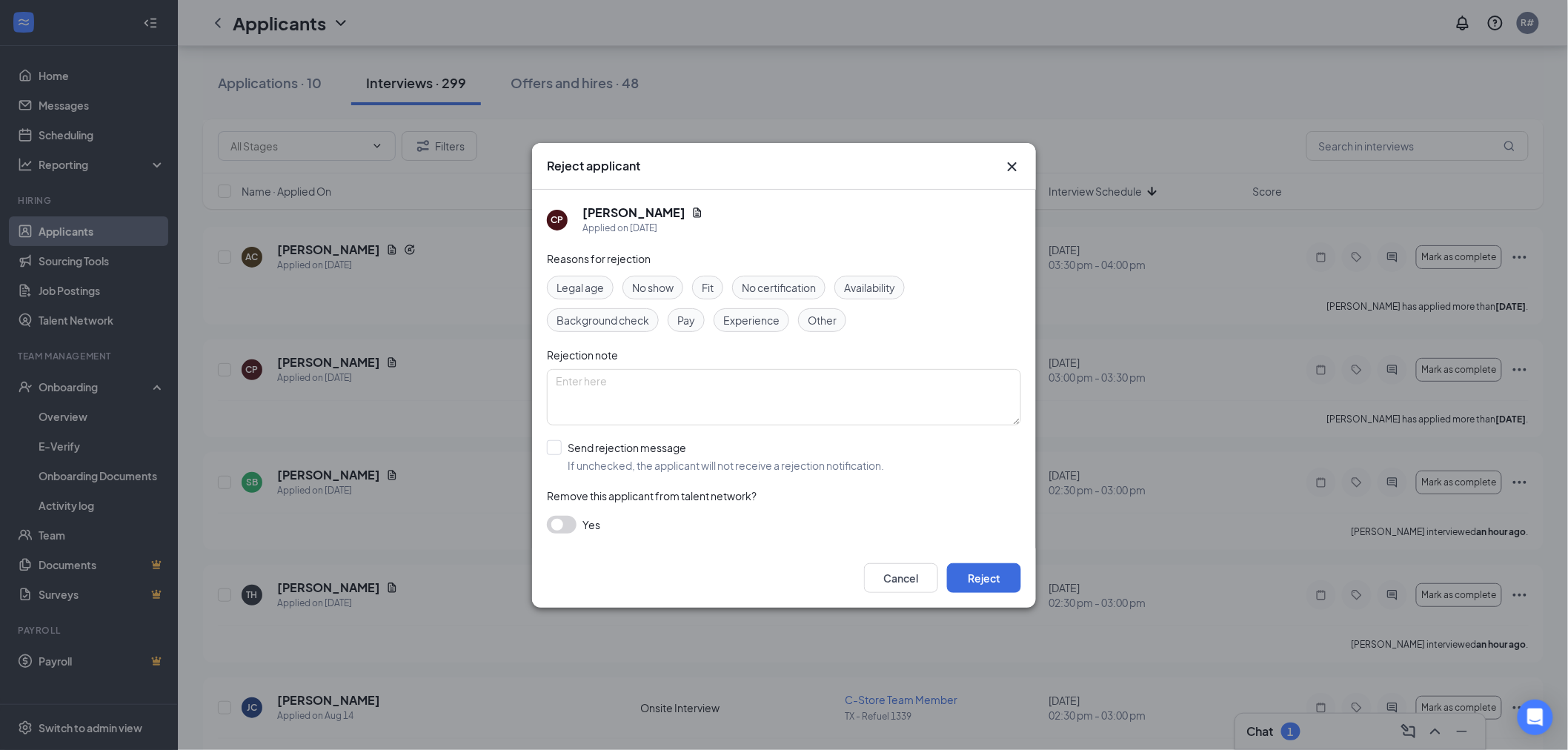
click at [650, 287] on span "No show" at bounding box center [653, 287] width 41 height 17
click at [562, 446] on input "Send rejection message If unchecked, the applicant will not receive a rejection…" at bounding box center [715, 456] width 337 height 32
checkbox input "true"
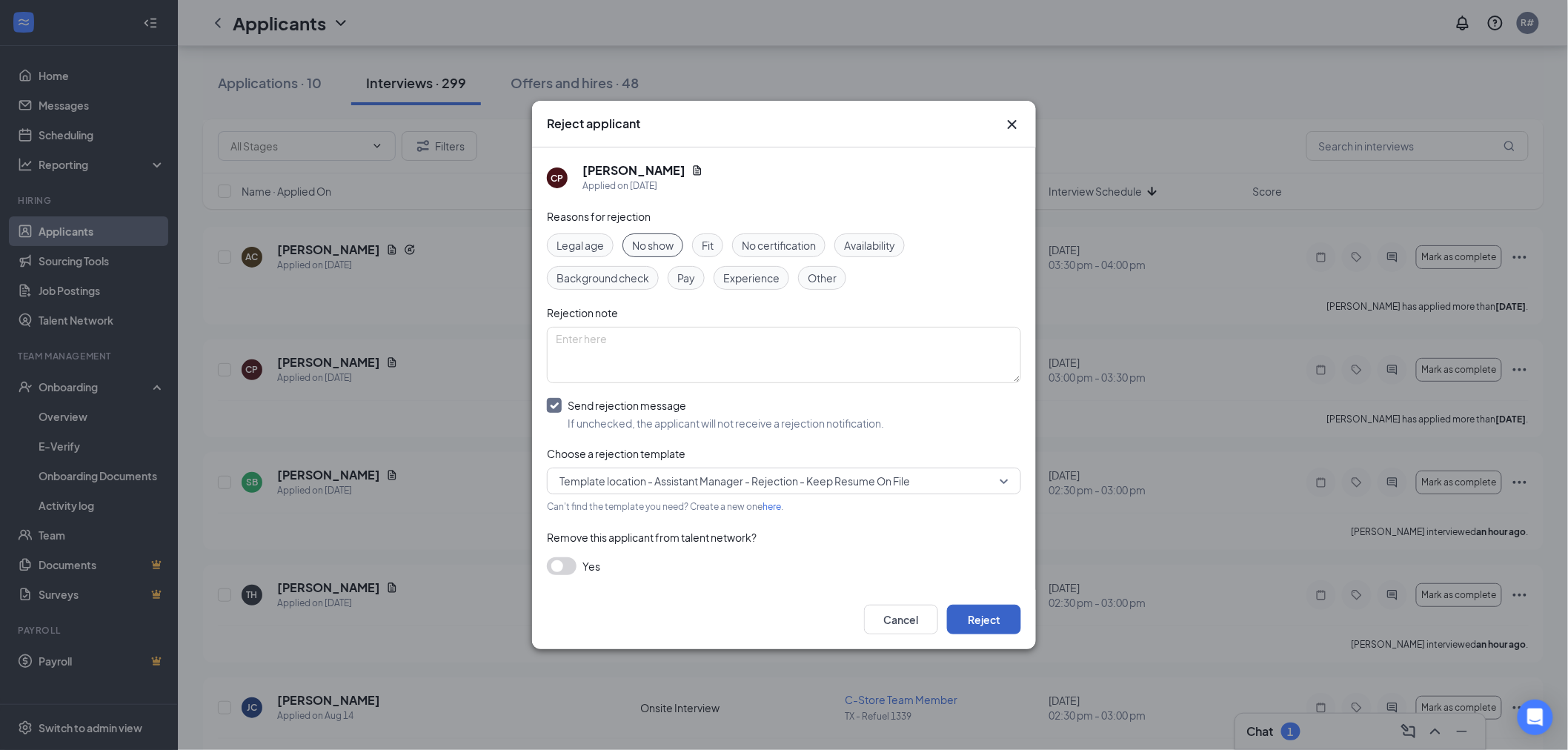
click at [979, 615] on button "Reject" at bounding box center [984, 619] width 74 height 29
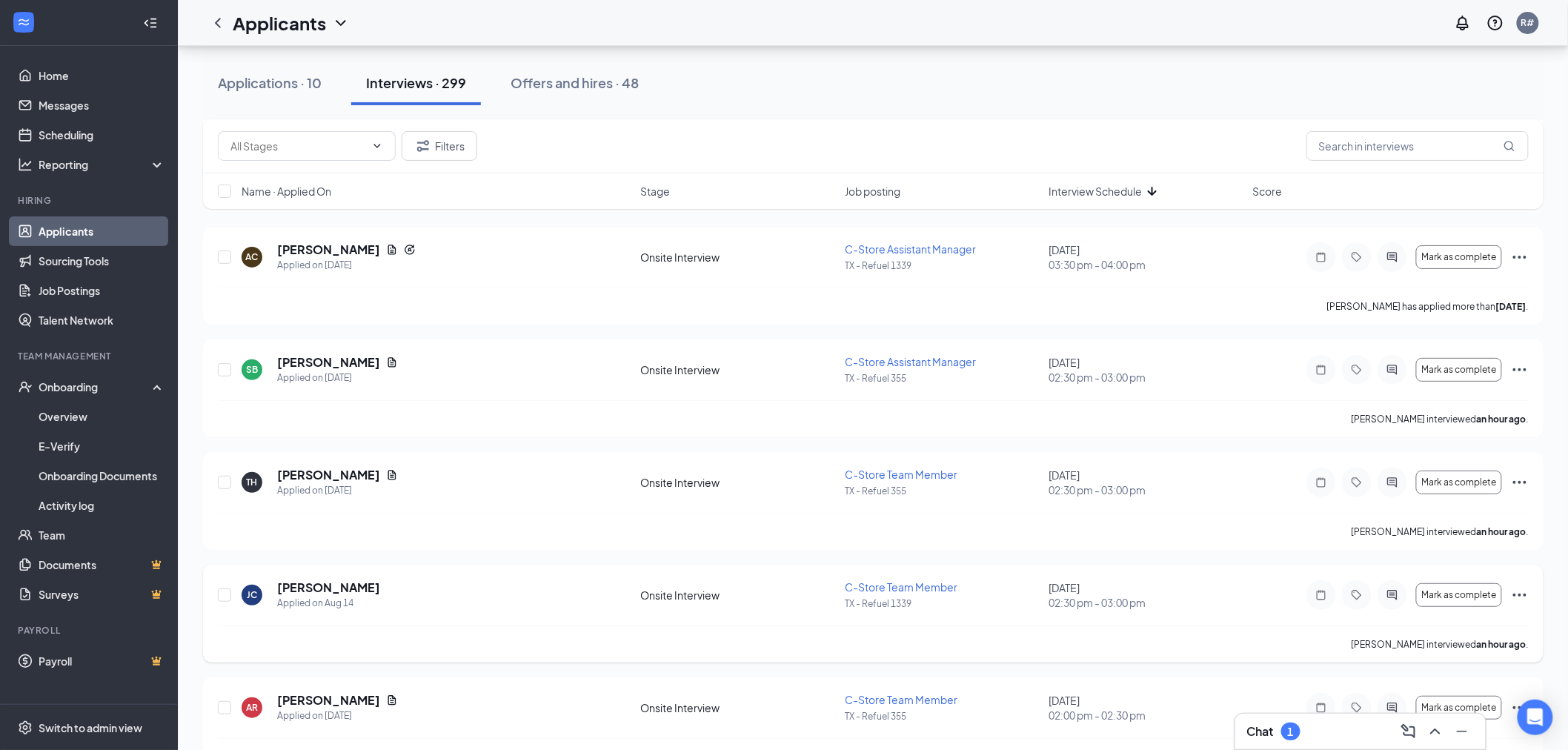
click at [1515, 598] on icon "Ellipses" at bounding box center [1520, 595] width 18 height 18
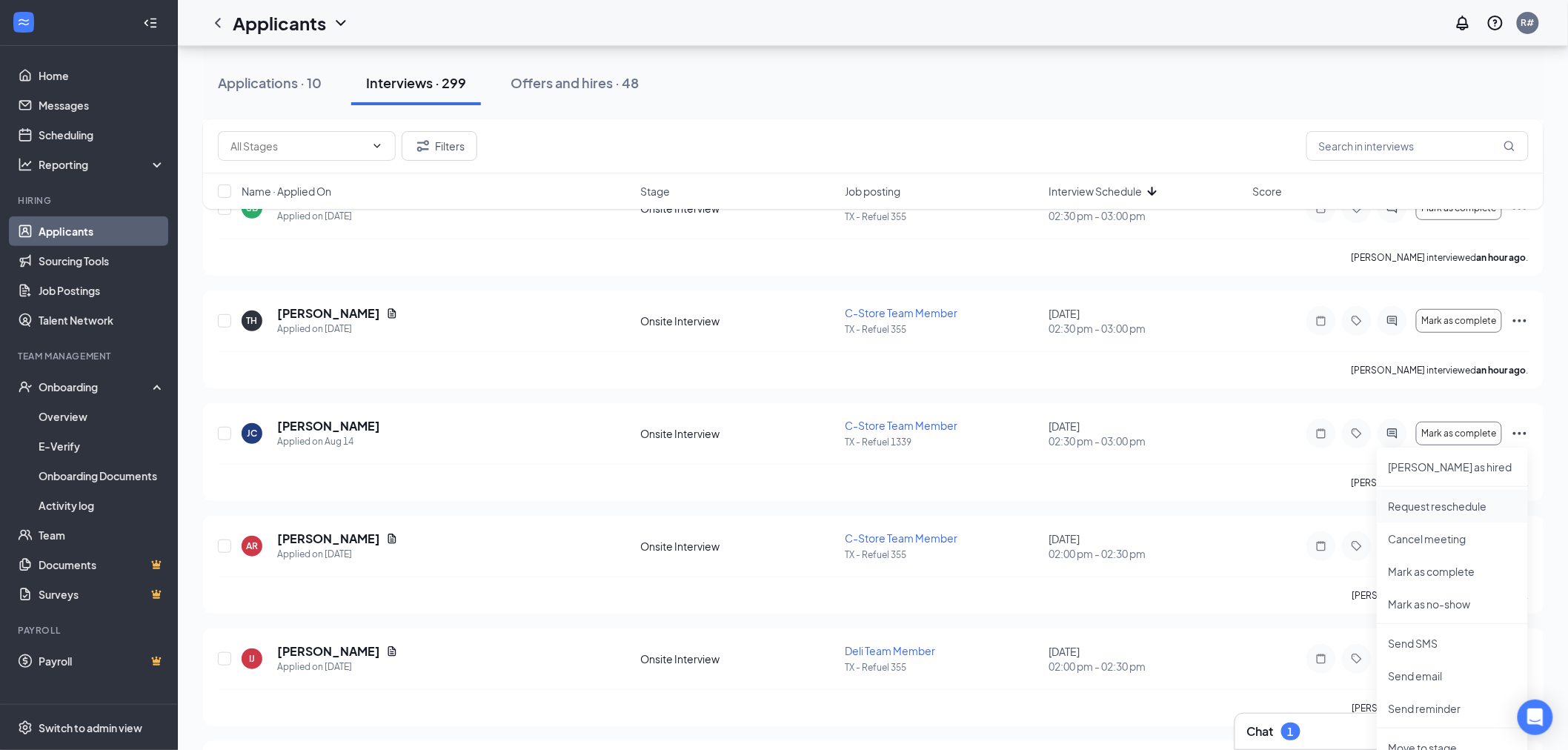
scroll to position [4855, 0]
click at [1457, 604] on p "Mark as no-show" at bounding box center [1452, 601] width 127 height 15
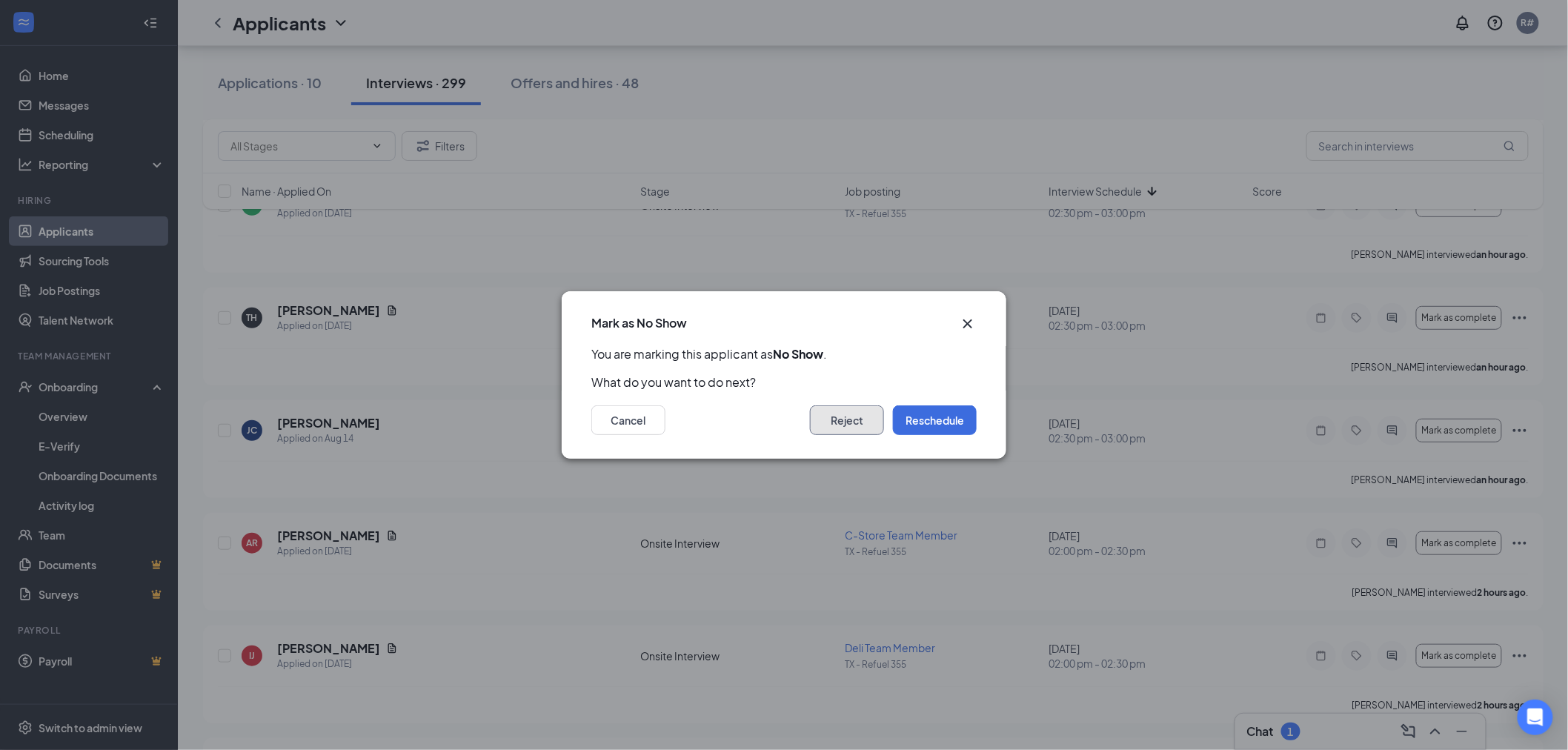
click at [867, 416] on button "Reject" at bounding box center [847, 420] width 74 height 29
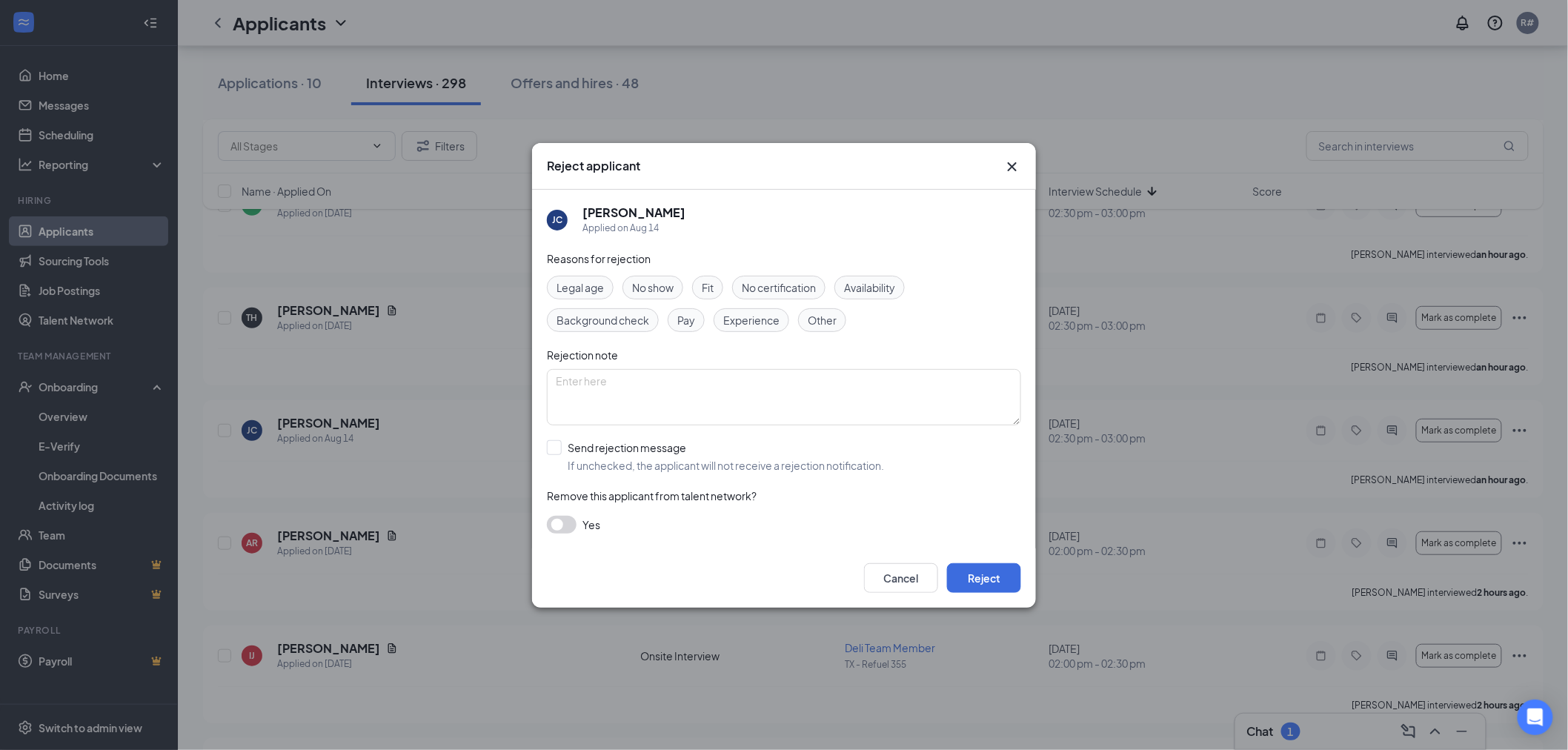
click at [651, 290] on span "No show" at bounding box center [653, 287] width 41 height 17
click at [557, 449] on input "Send rejection message If unchecked, the applicant will not receive a rejection…" at bounding box center [715, 456] width 337 height 32
checkbox input "true"
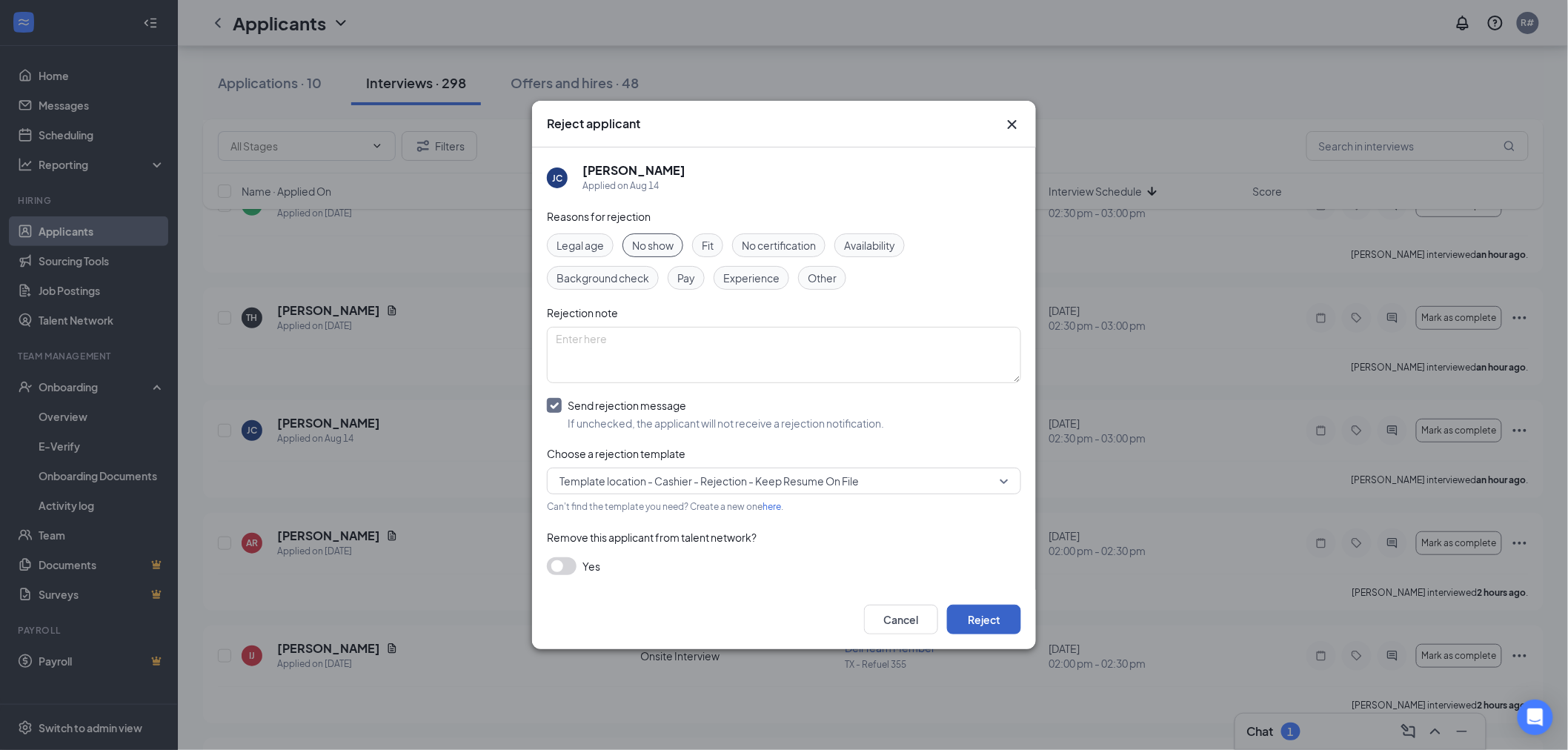
click at [996, 622] on button "Reject" at bounding box center [984, 619] width 74 height 29
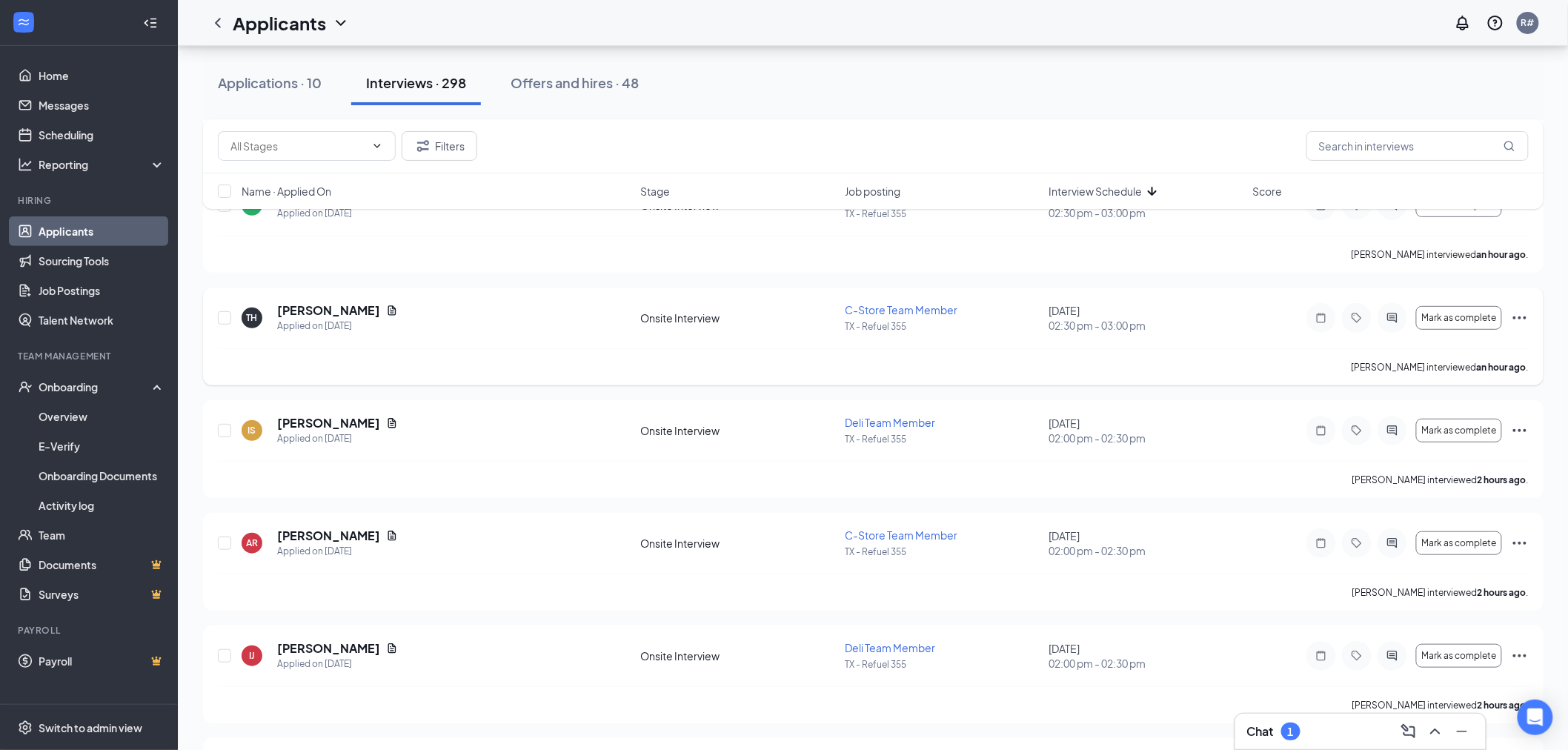
click at [1514, 321] on icon "Ellipses" at bounding box center [1520, 317] width 18 height 18
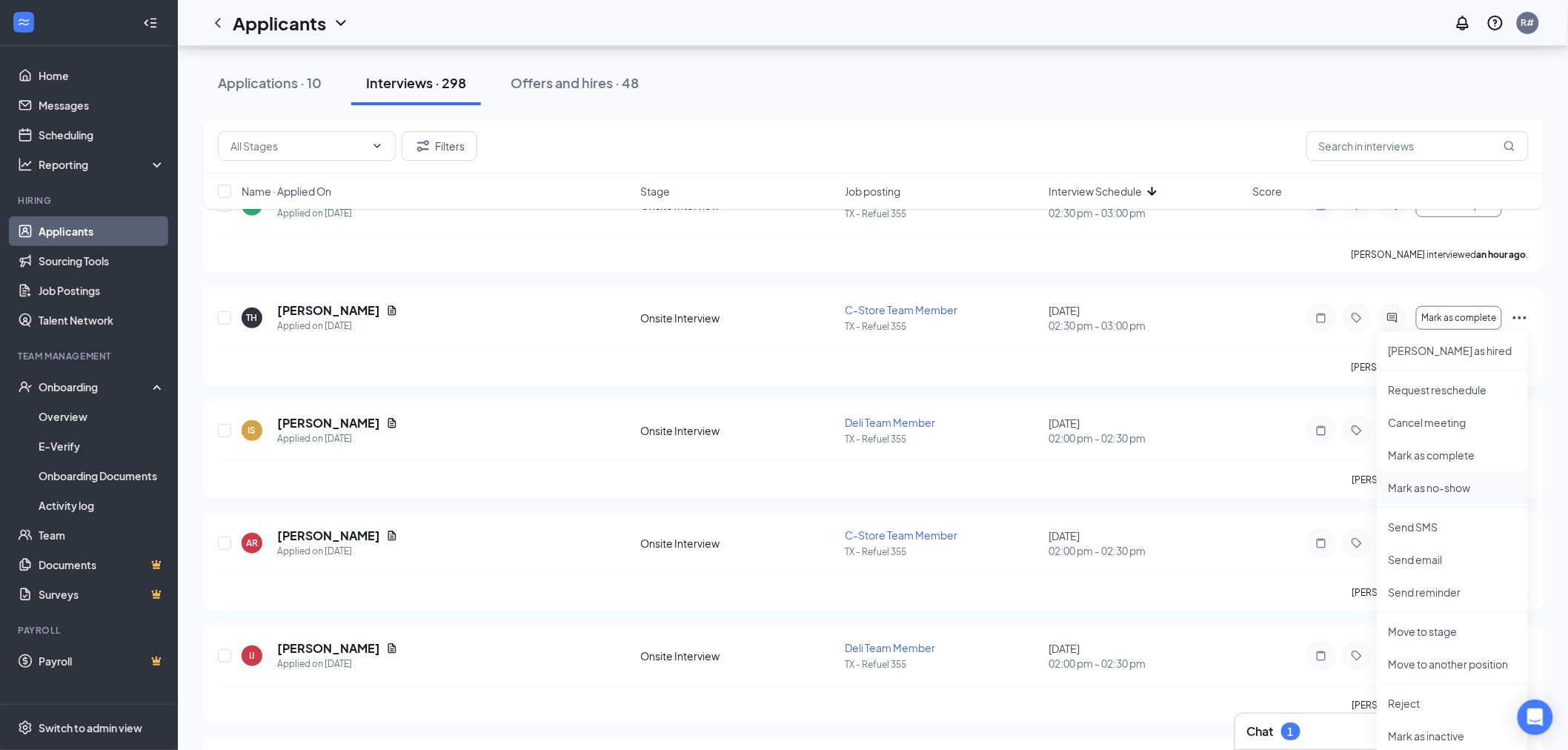
click at [1451, 483] on p "Mark as no-show" at bounding box center [1452, 486] width 127 height 15
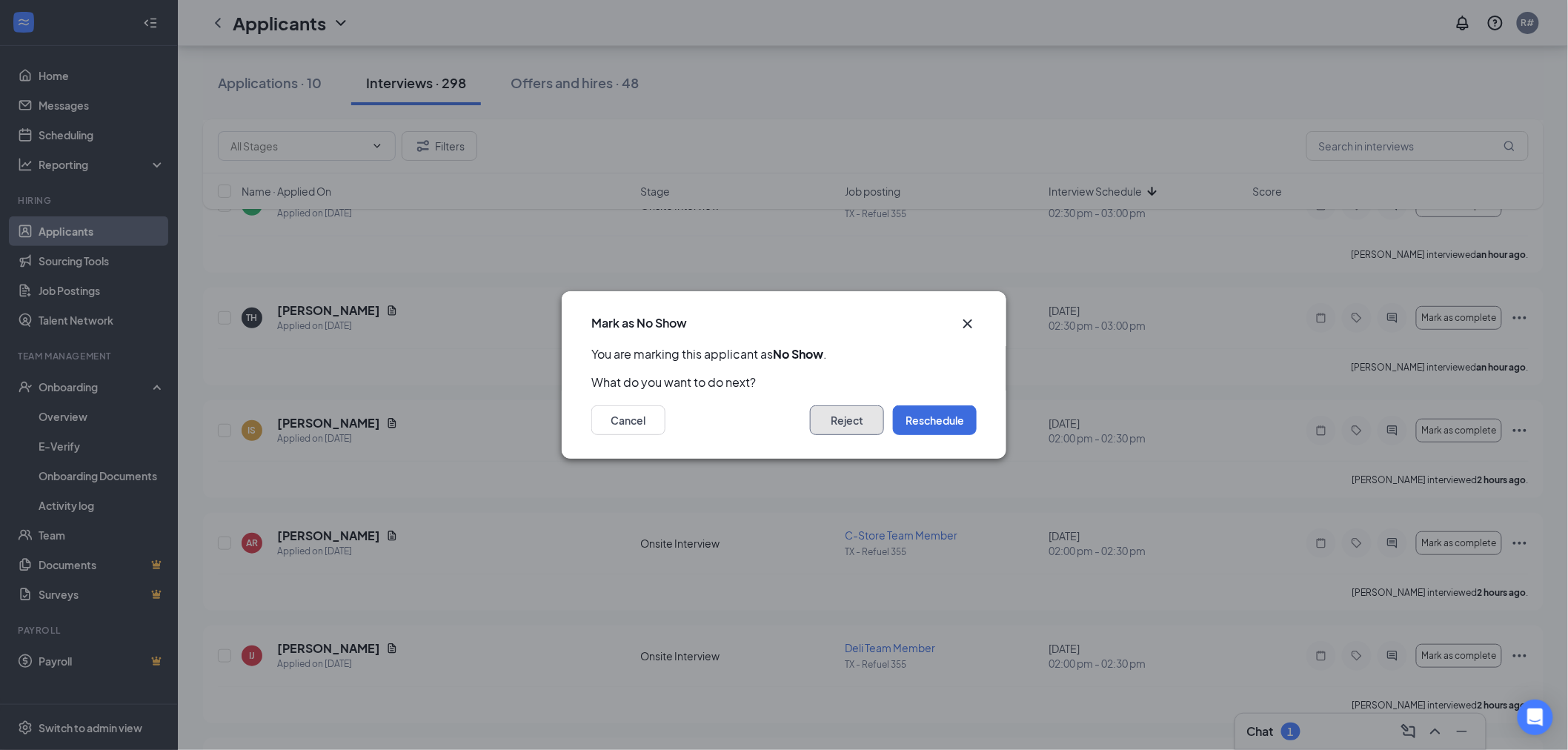
click at [849, 422] on button "Reject" at bounding box center [847, 420] width 74 height 29
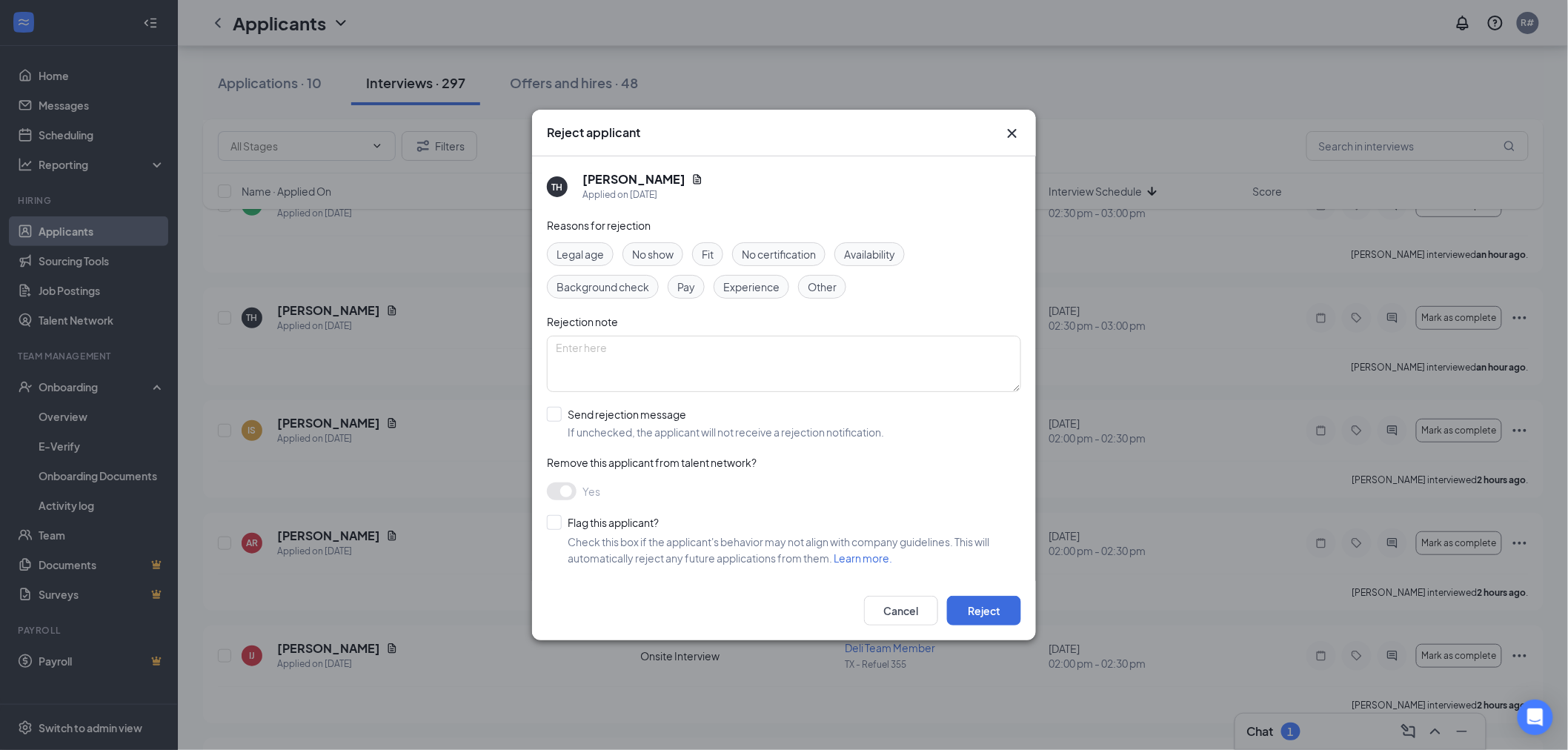
click at [667, 253] on span "No show" at bounding box center [653, 254] width 41 height 17
click at [557, 415] on input "Send rejection message If unchecked, the applicant will not receive a rejection…" at bounding box center [715, 422] width 337 height 32
checkbox input "true"
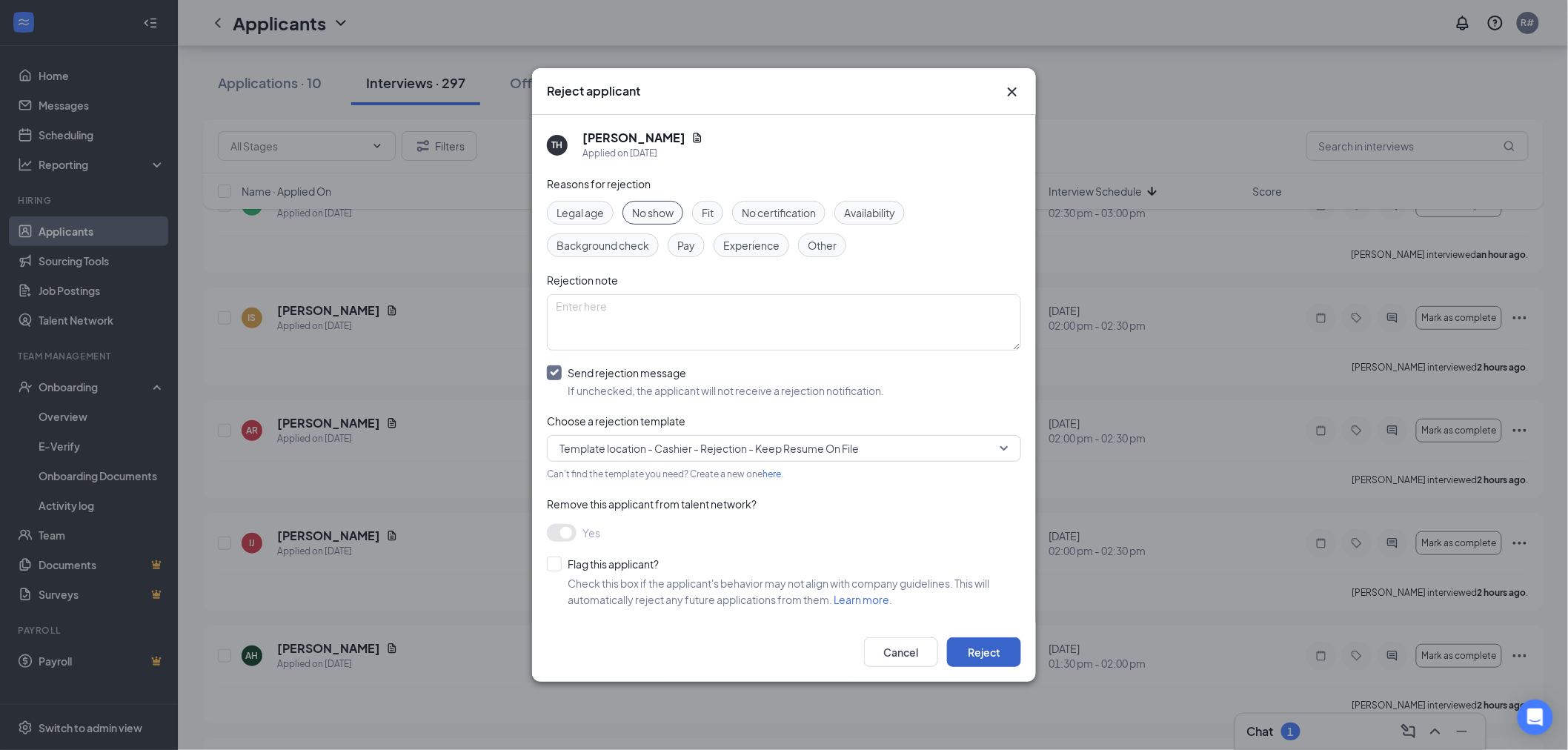
click at [990, 657] on button "Reject" at bounding box center [984, 651] width 74 height 29
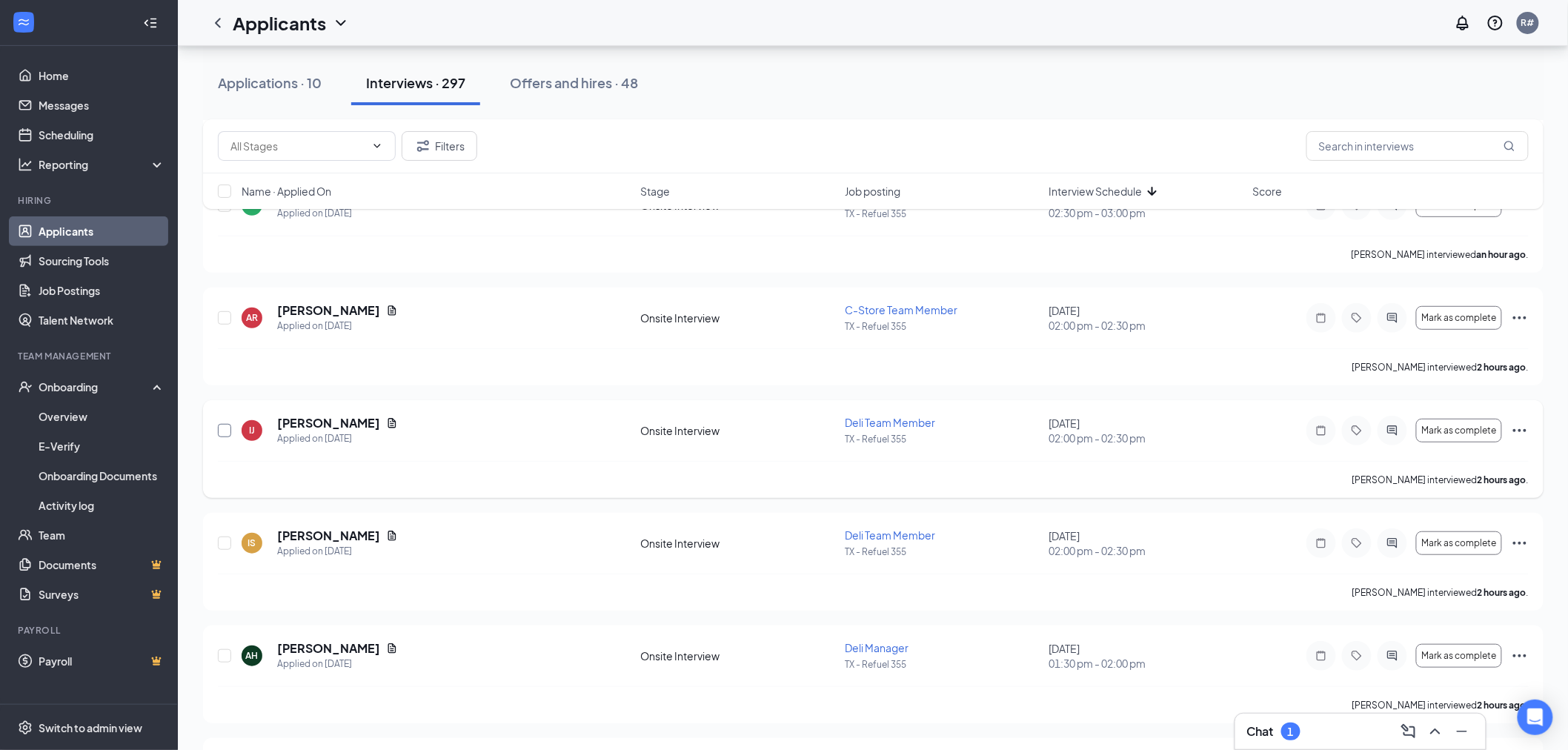
click at [223, 434] on input "checkbox" at bounding box center [225, 431] width 14 height 14
checkbox input "true"
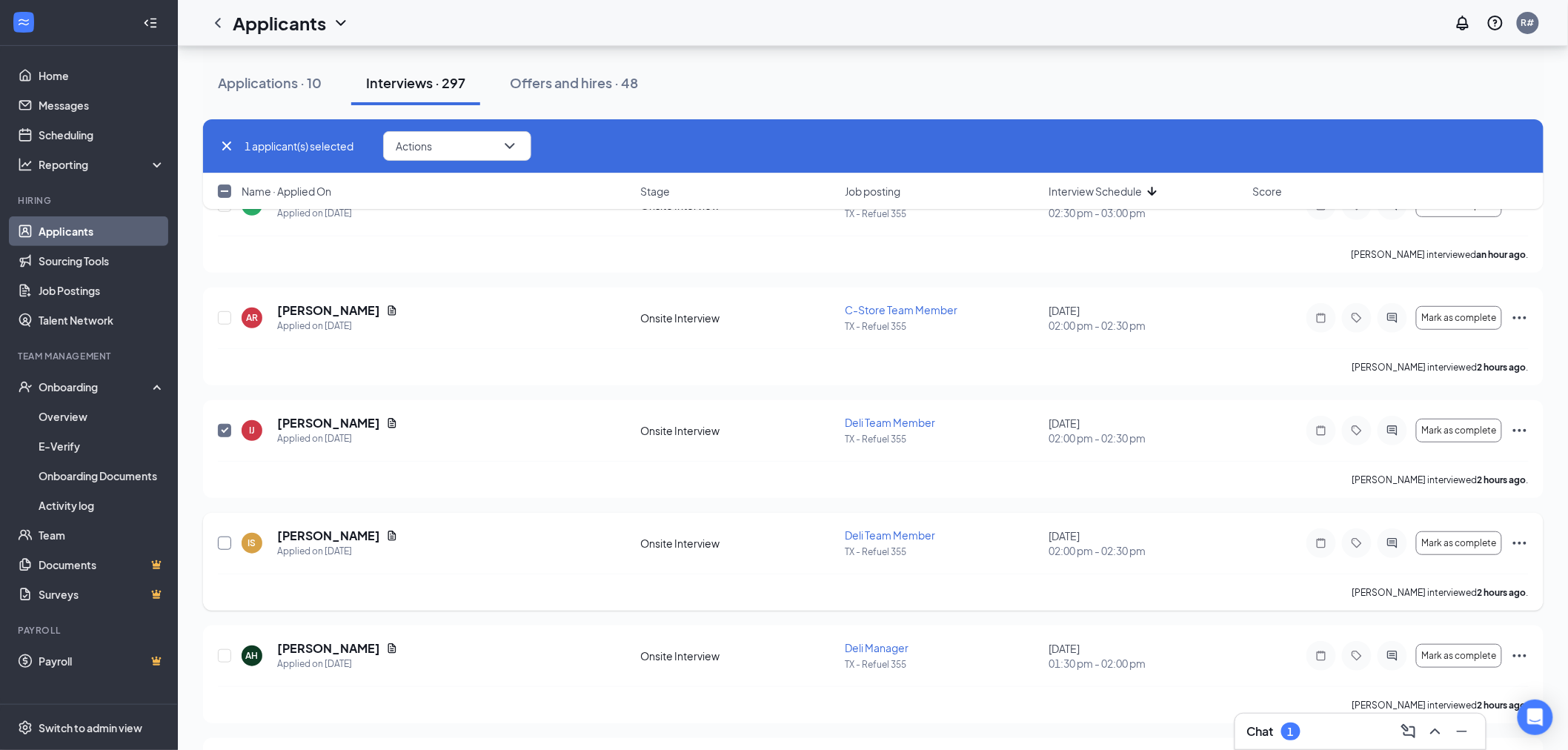
click at [226, 542] on input "checkbox" at bounding box center [225, 543] width 14 height 14
checkbox input "true"
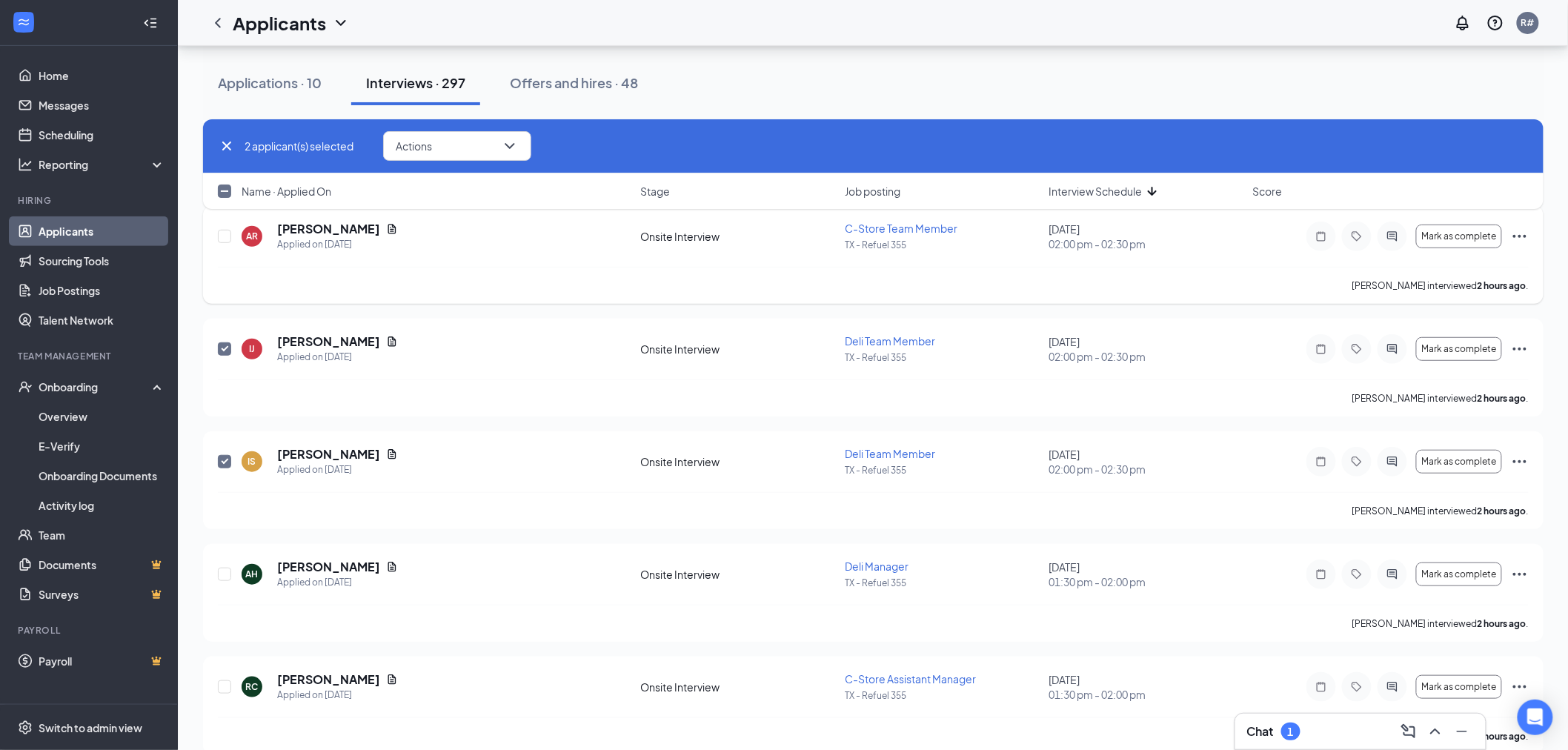
scroll to position [4938, 0]
click at [225, 579] on input "checkbox" at bounding box center [225, 573] width 14 height 14
checkbox input "true"
click at [226, 688] on input "checkbox" at bounding box center [225, 687] width 14 height 14
checkbox input "true"
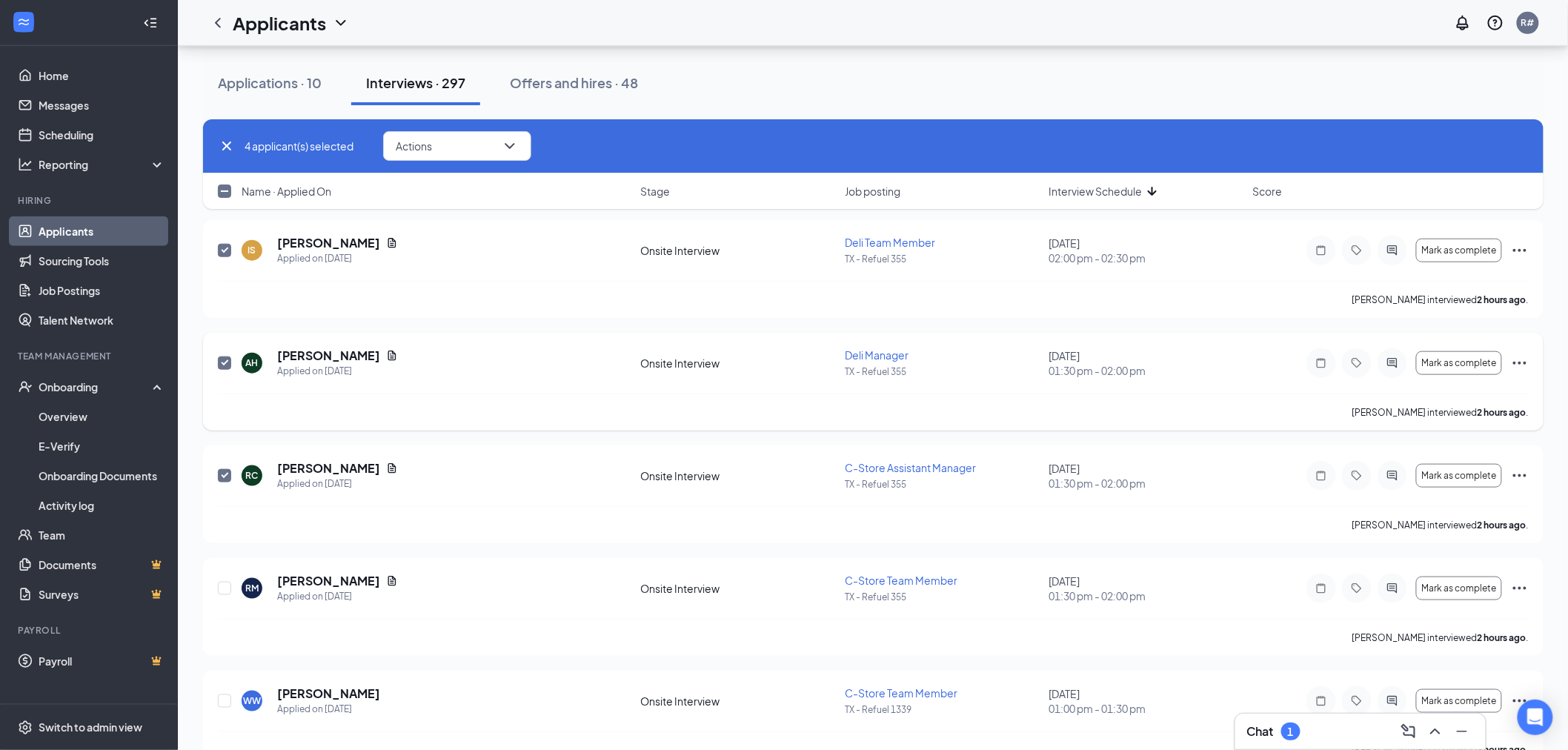
scroll to position [5185, 0]
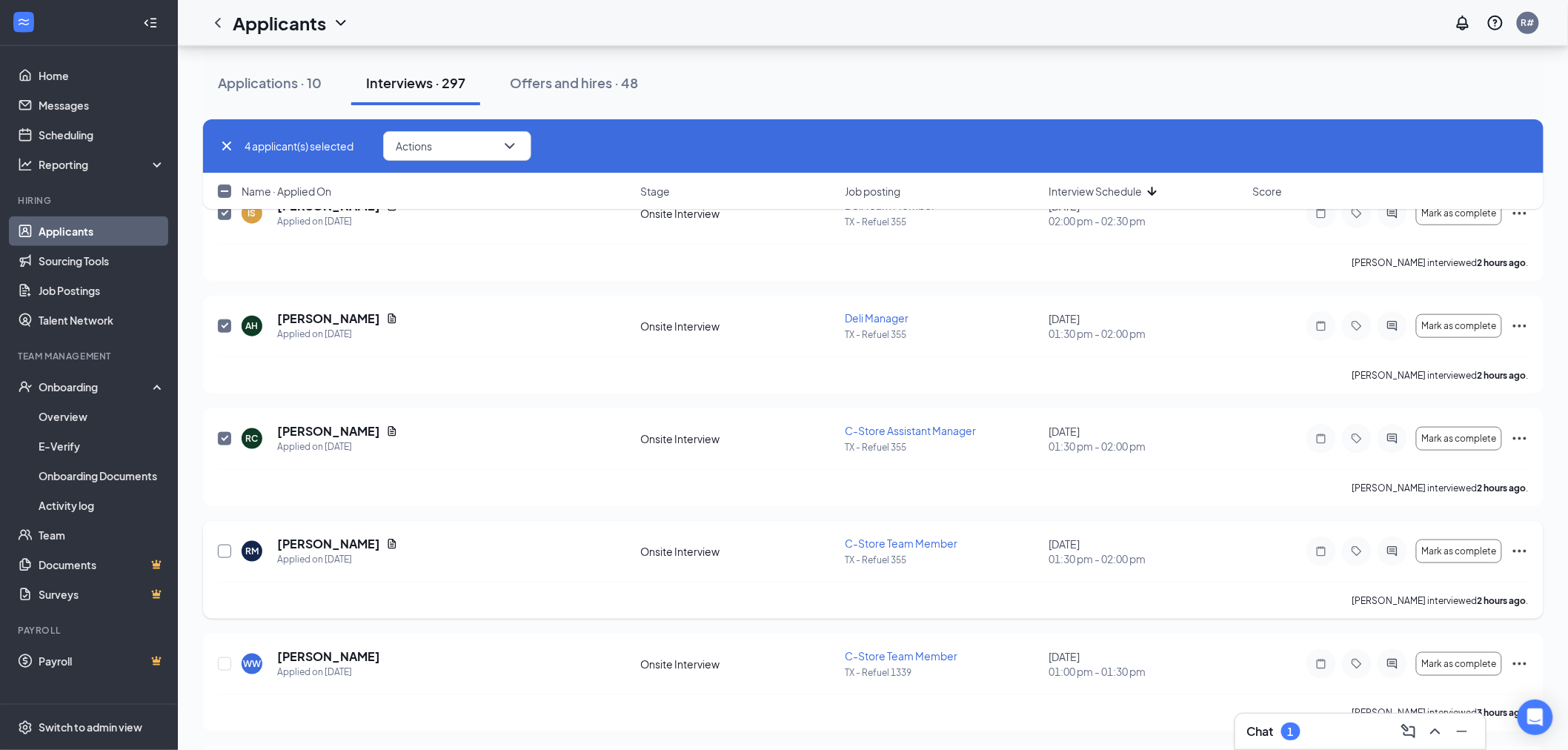
click at [226, 557] on input "checkbox" at bounding box center [225, 551] width 14 height 14
checkbox input "true"
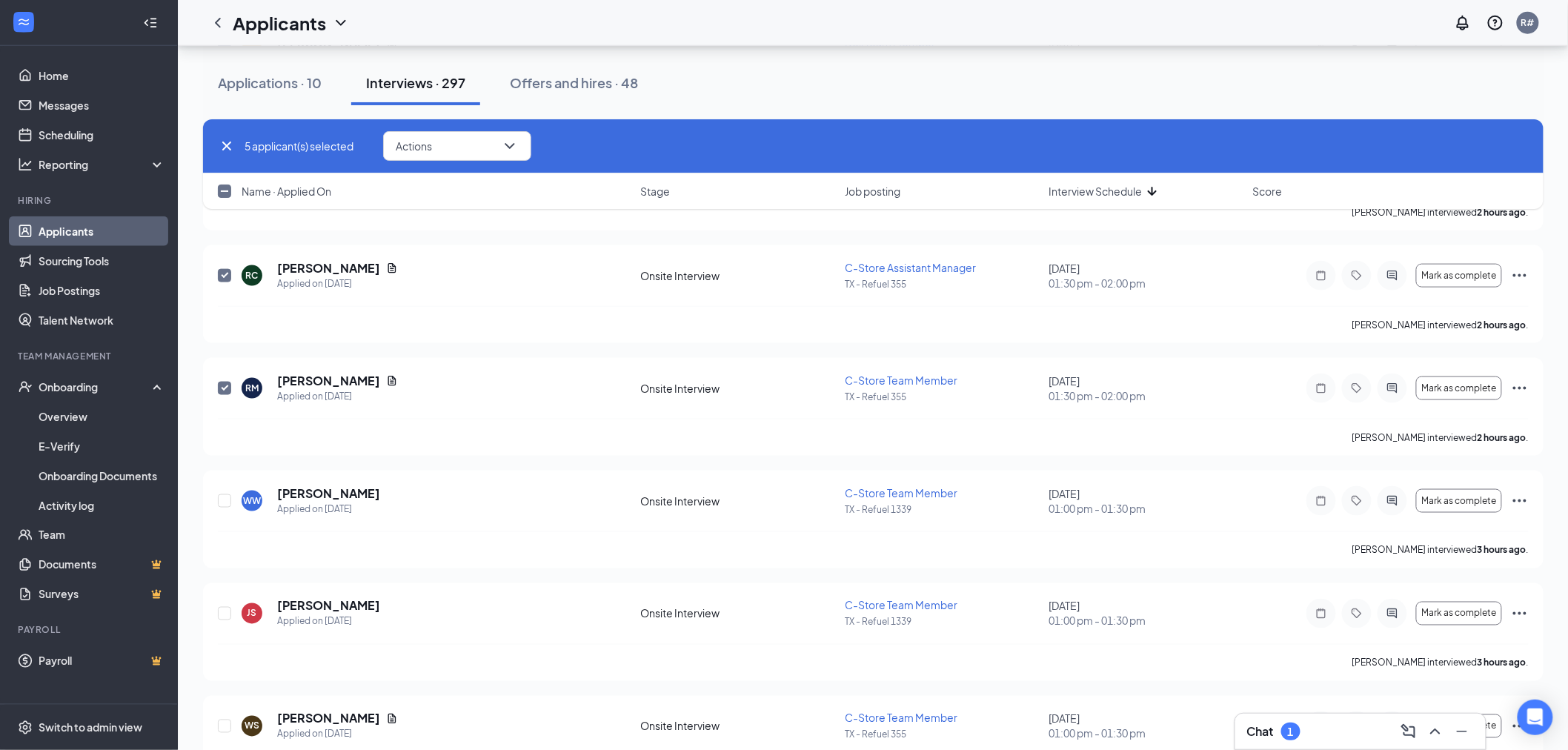
scroll to position [5350, 0]
click at [226, 499] on input "checkbox" at bounding box center [225, 499] width 14 height 14
checkbox input "true"
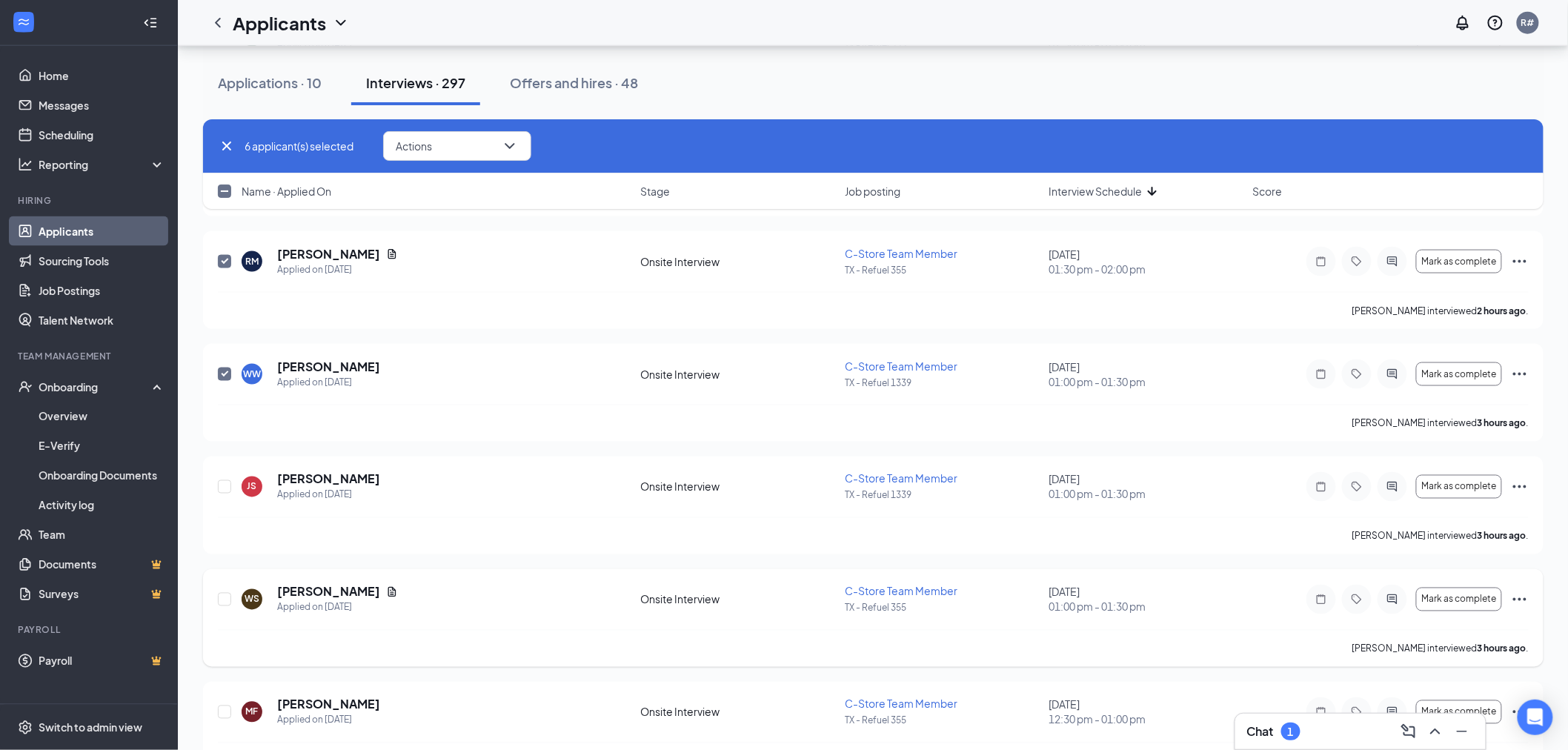
scroll to position [5514, 0]
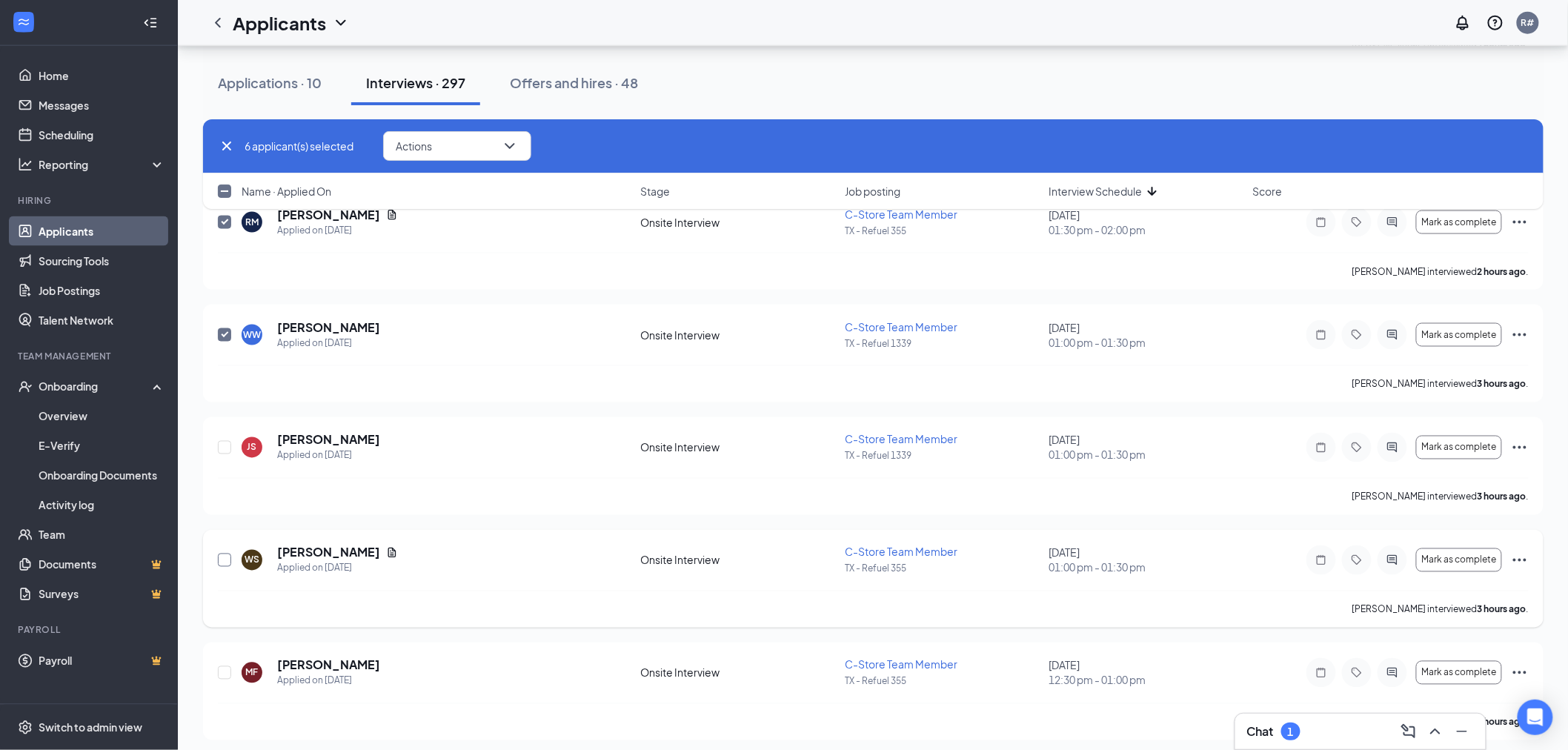
click at [224, 566] on input "checkbox" at bounding box center [225, 561] width 14 height 14
checkbox input "true"
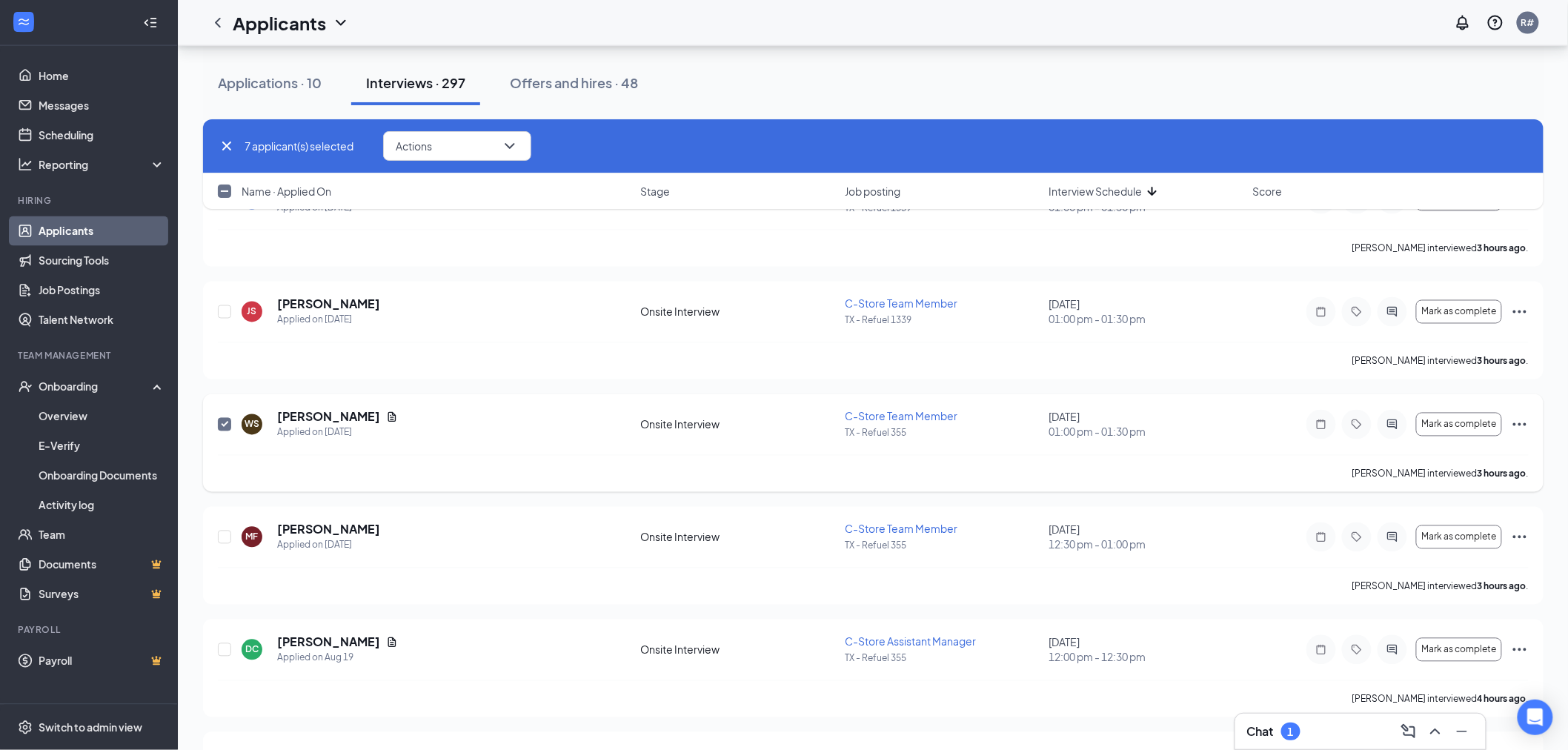
scroll to position [5679, 0]
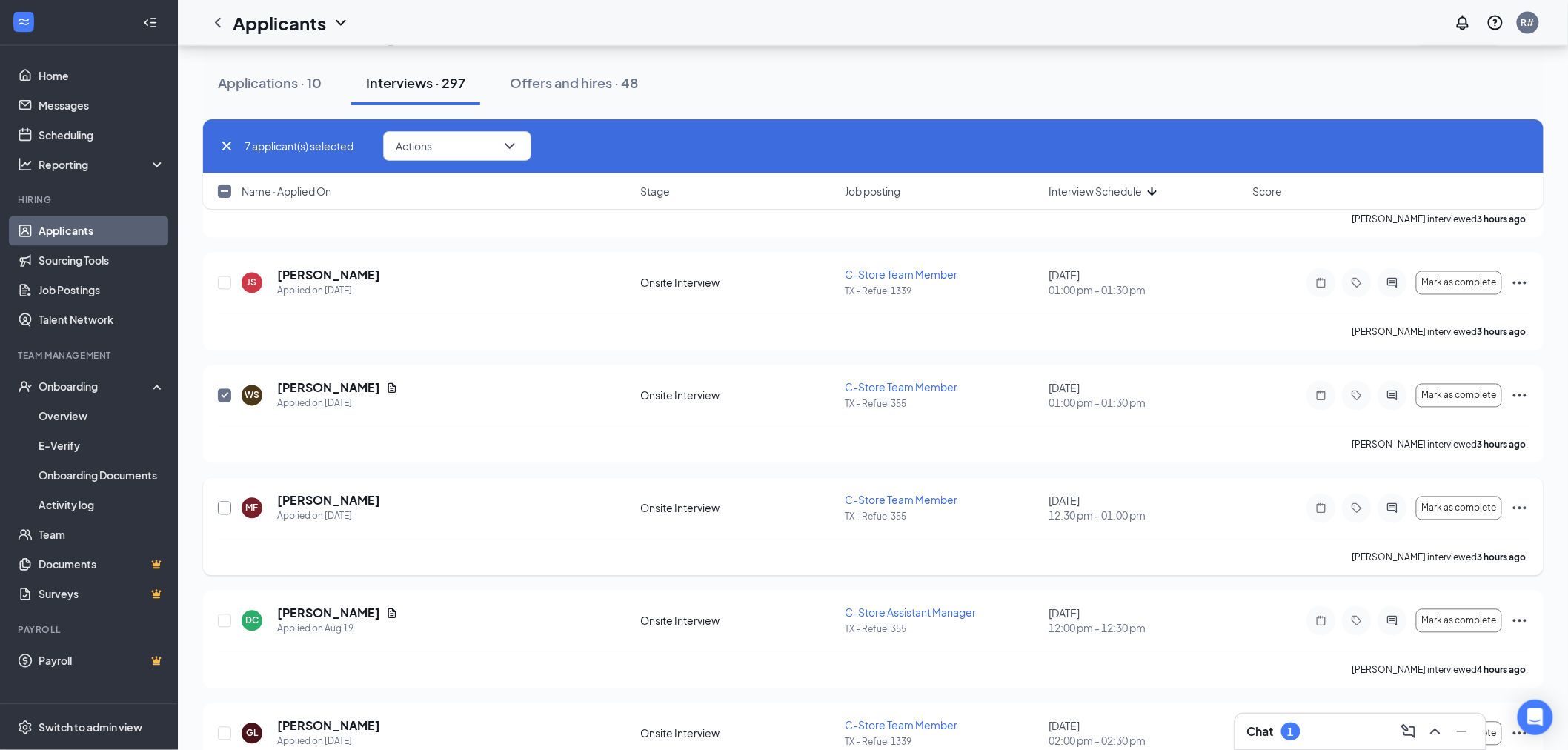
click at [224, 509] on input "checkbox" at bounding box center [225, 508] width 14 height 14
checkbox input "true"
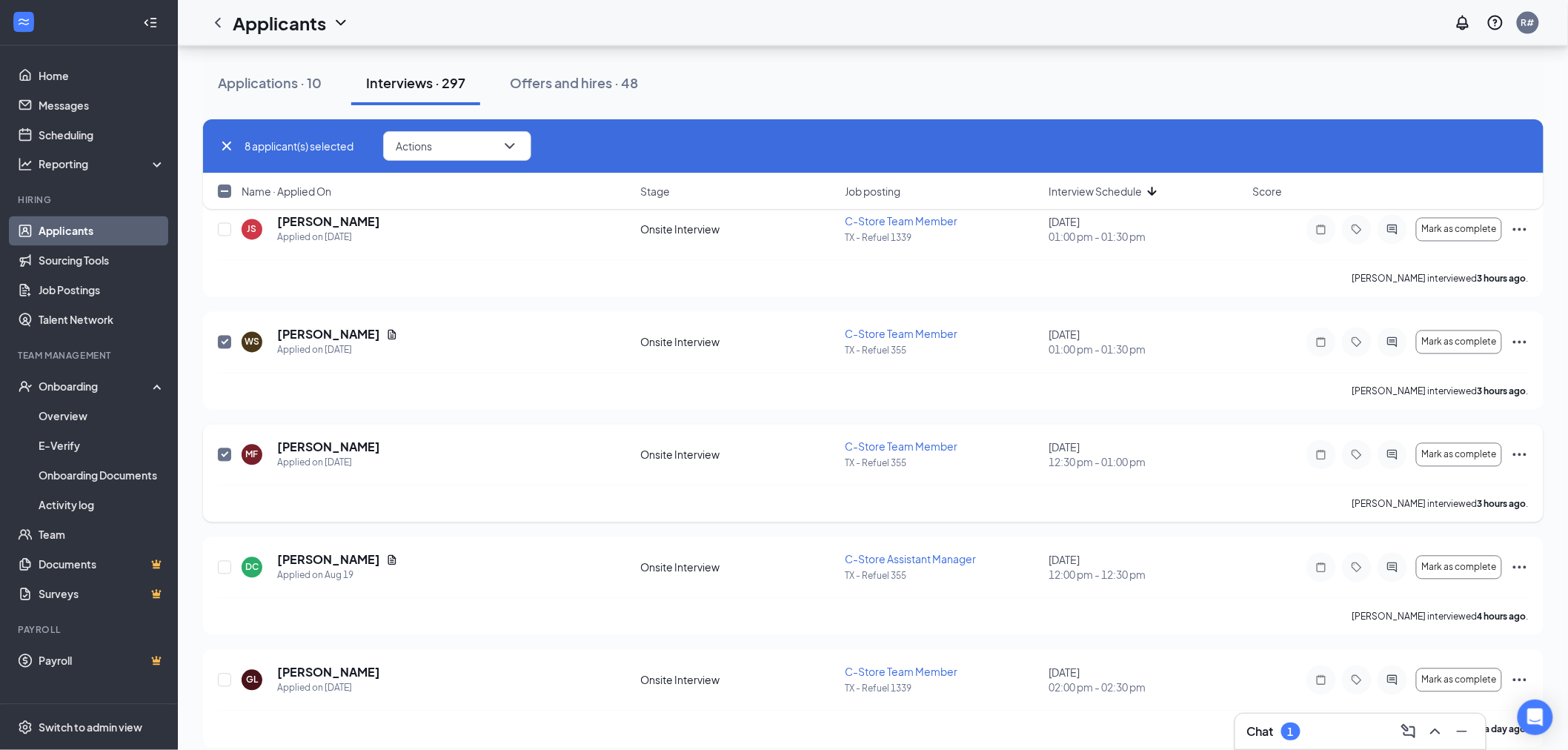
scroll to position [5761, 0]
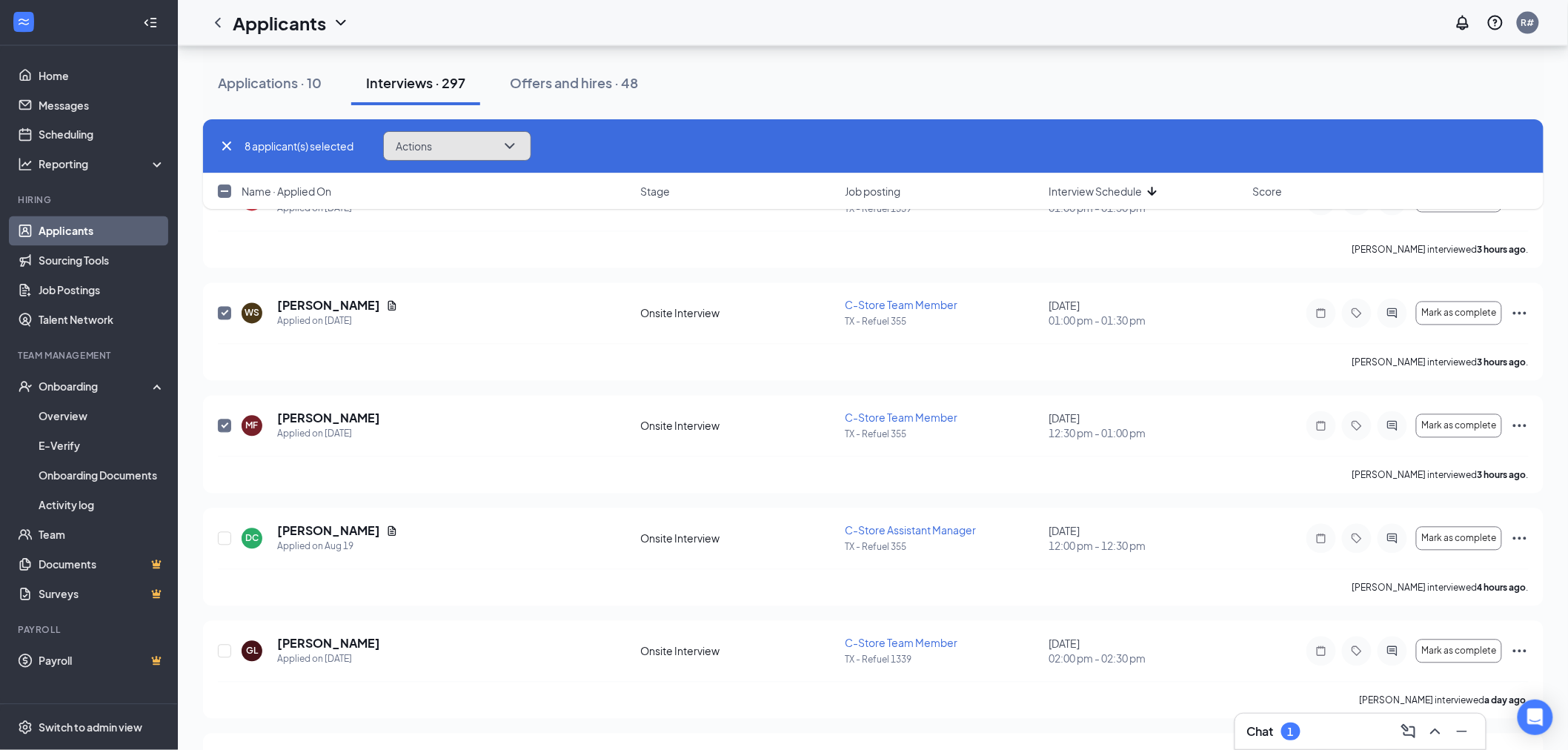
click at [514, 148] on icon "ChevronDown" at bounding box center [510, 146] width 18 height 18
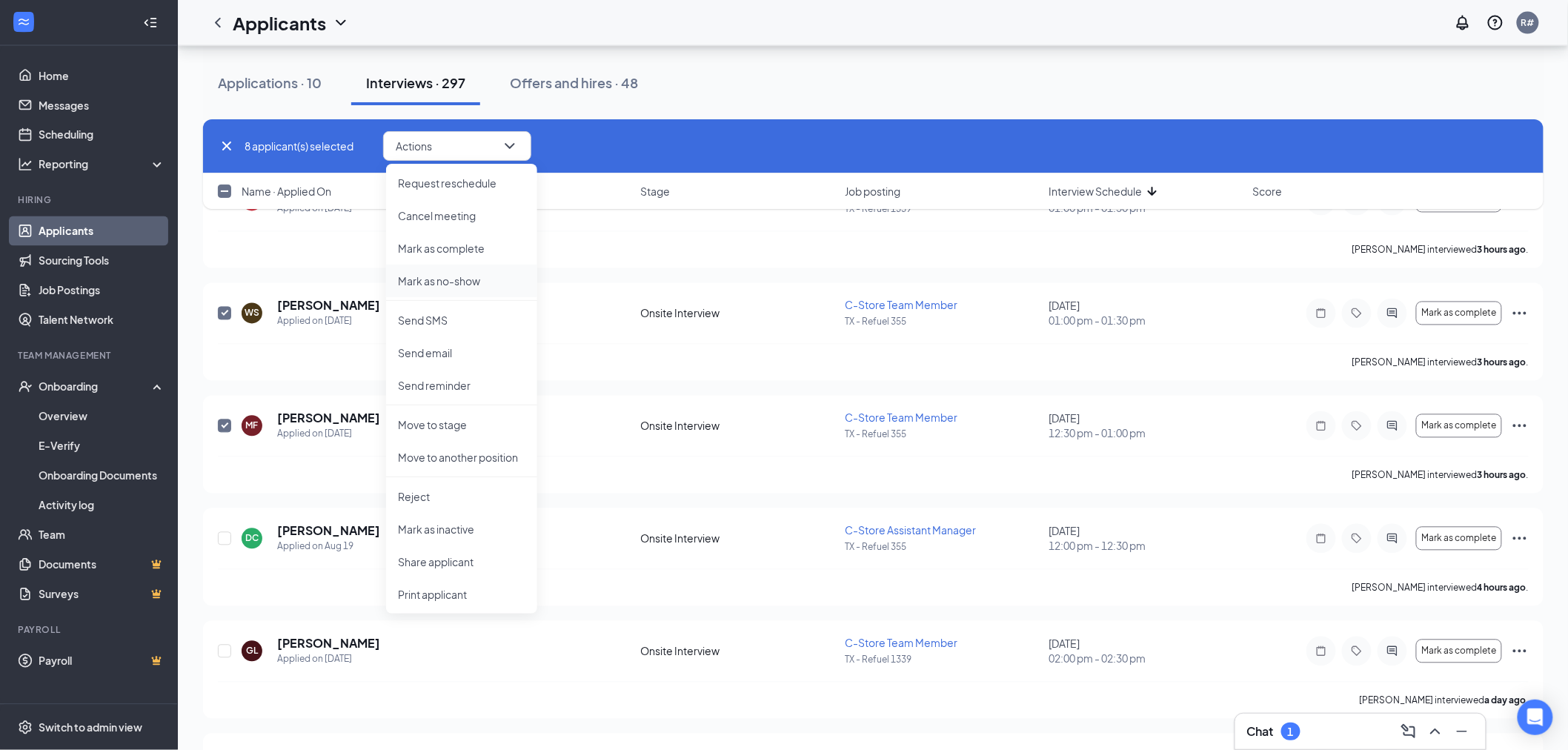
click at [478, 283] on p "Mark as no-show" at bounding box center [461, 280] width 127 height 15
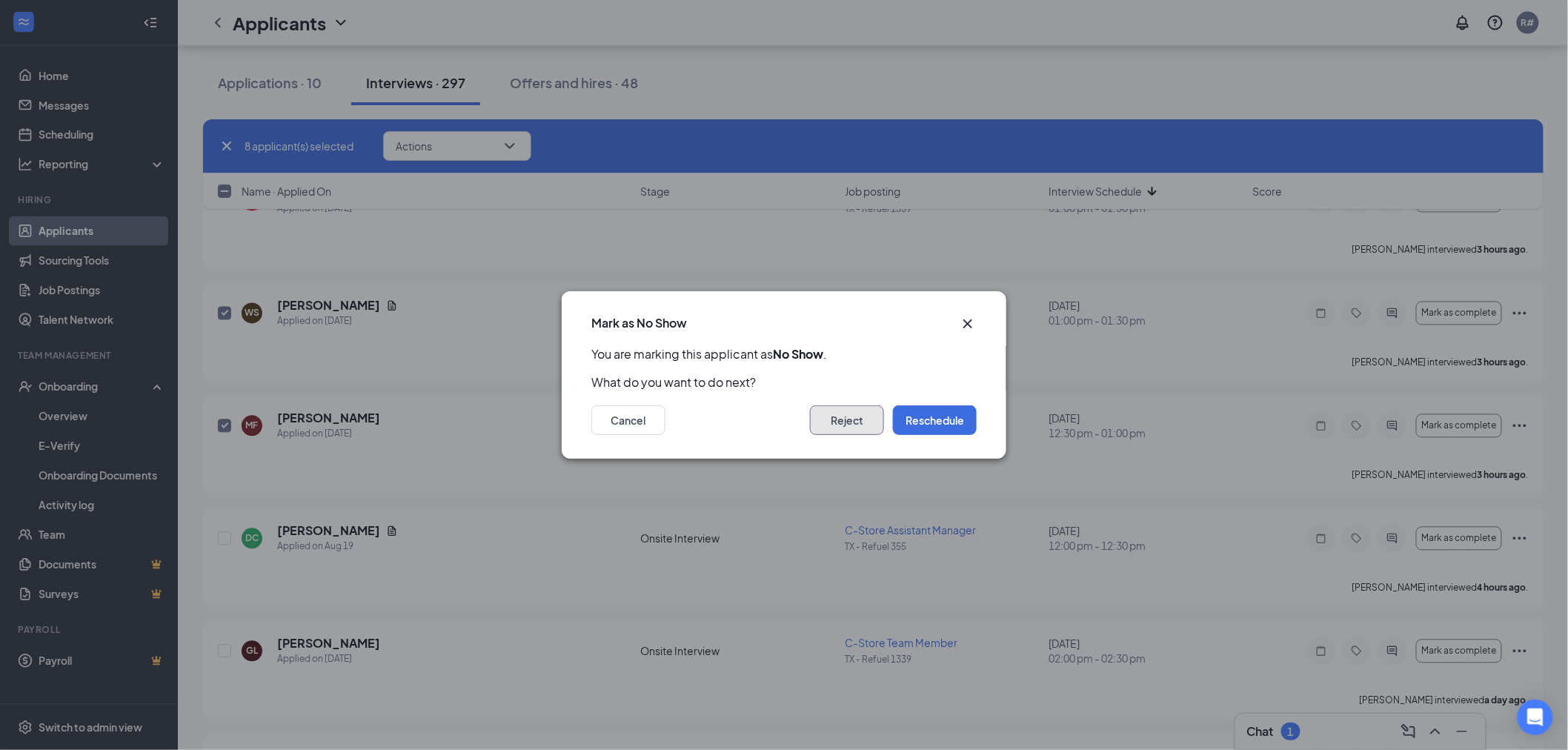
click at [846, 424] on button "Reject" at bounding box center [847, 420] width 74 height 29
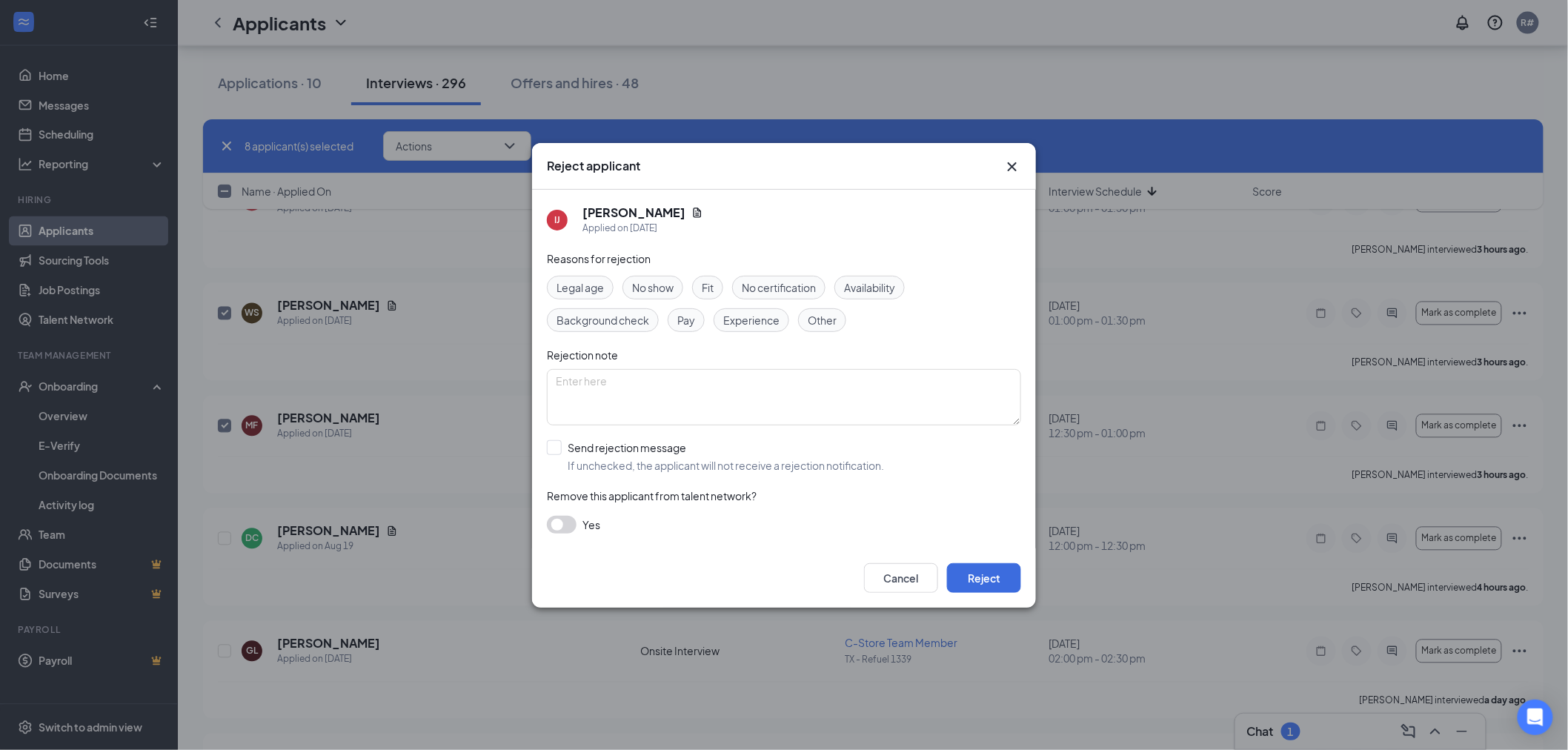
click at [656, 287] on span "No show" at bounding box center [653, 287] width 41 height 17
click at [557, 446] on input "Send rejection message If unchecked, the applicant will not receive a rejection…" at bounding box center [715, 456] width 337 height 32
checkbox input "true"
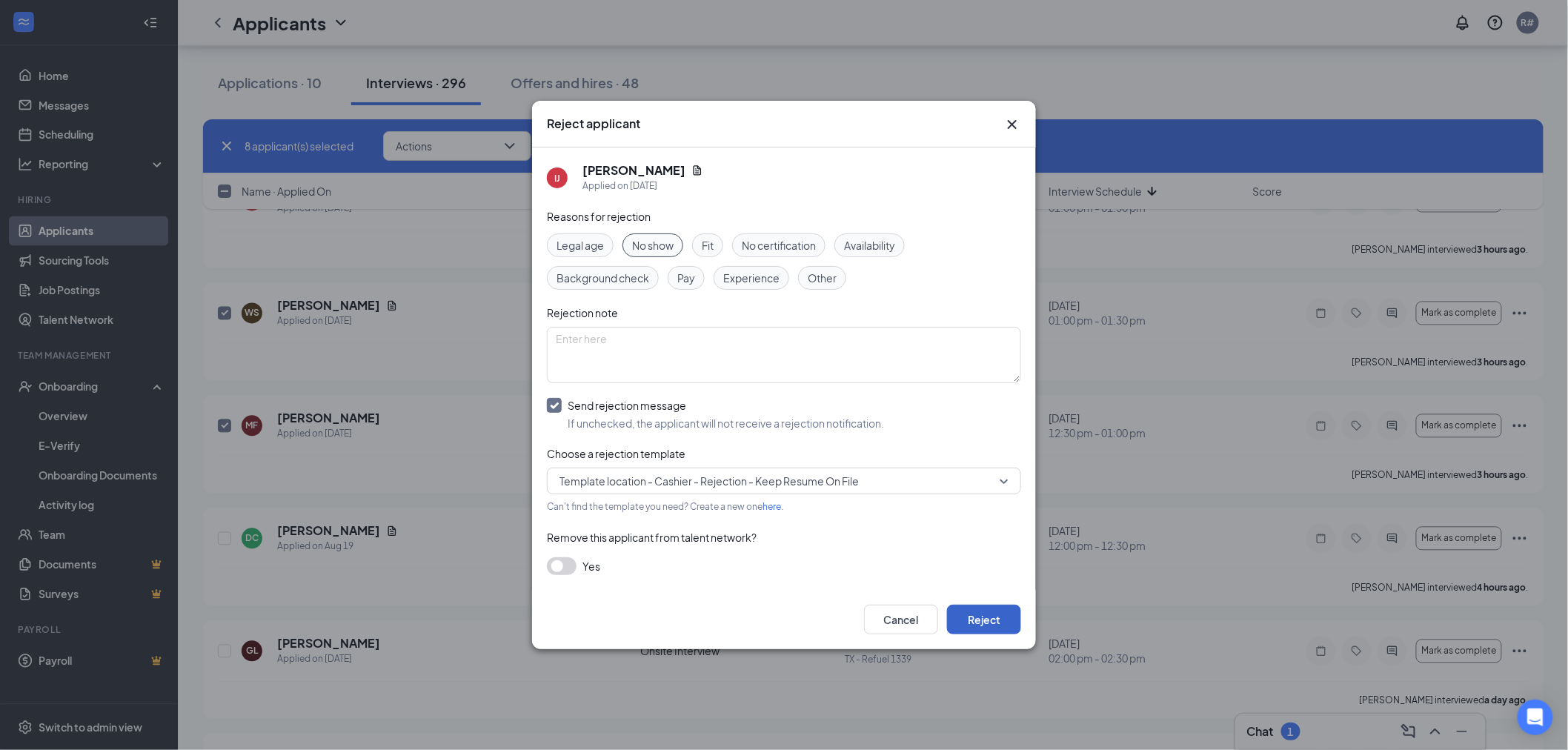
click at [984, 618] on button "Reject" at bounding box center [984, 619] width 74 height 29
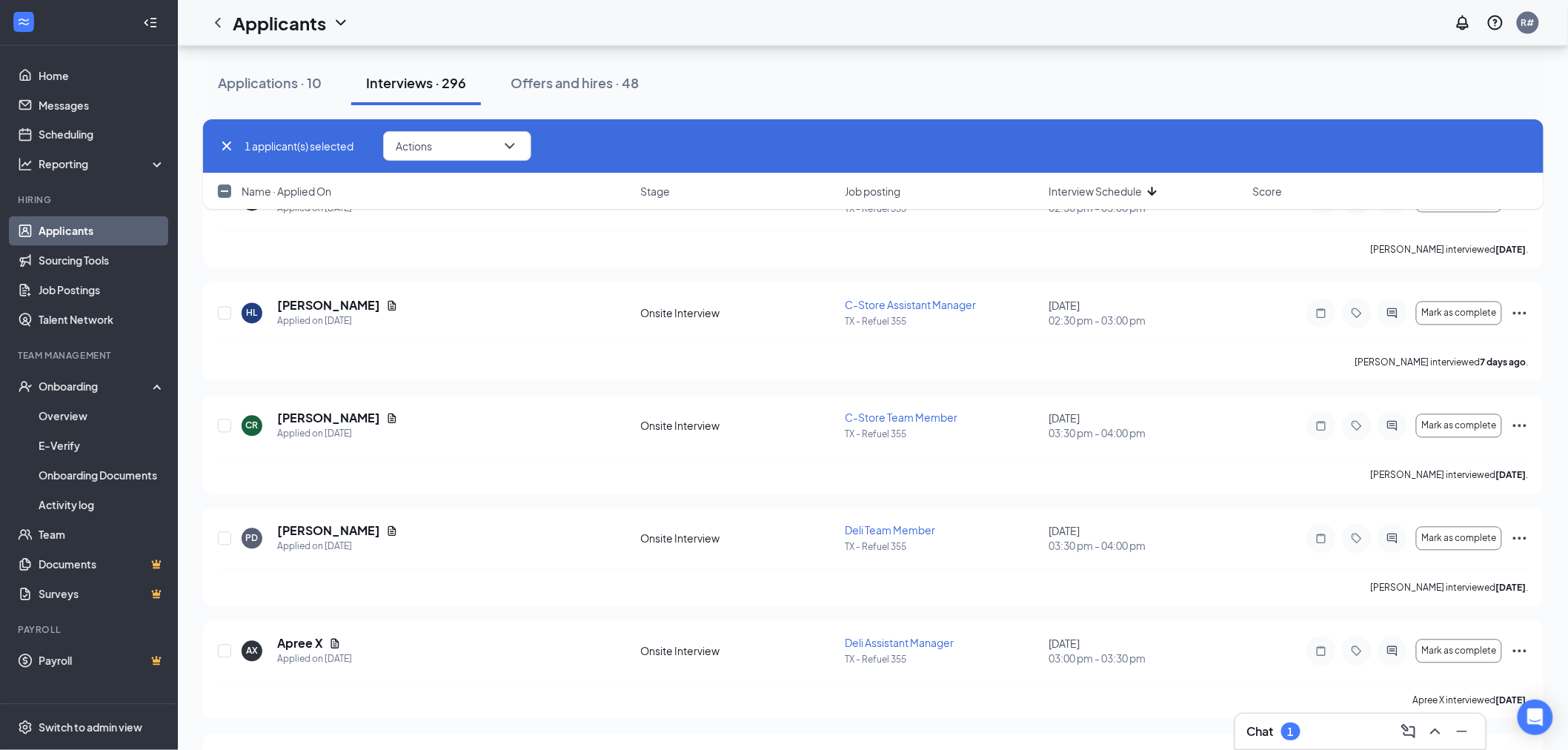
checkbox input "false"
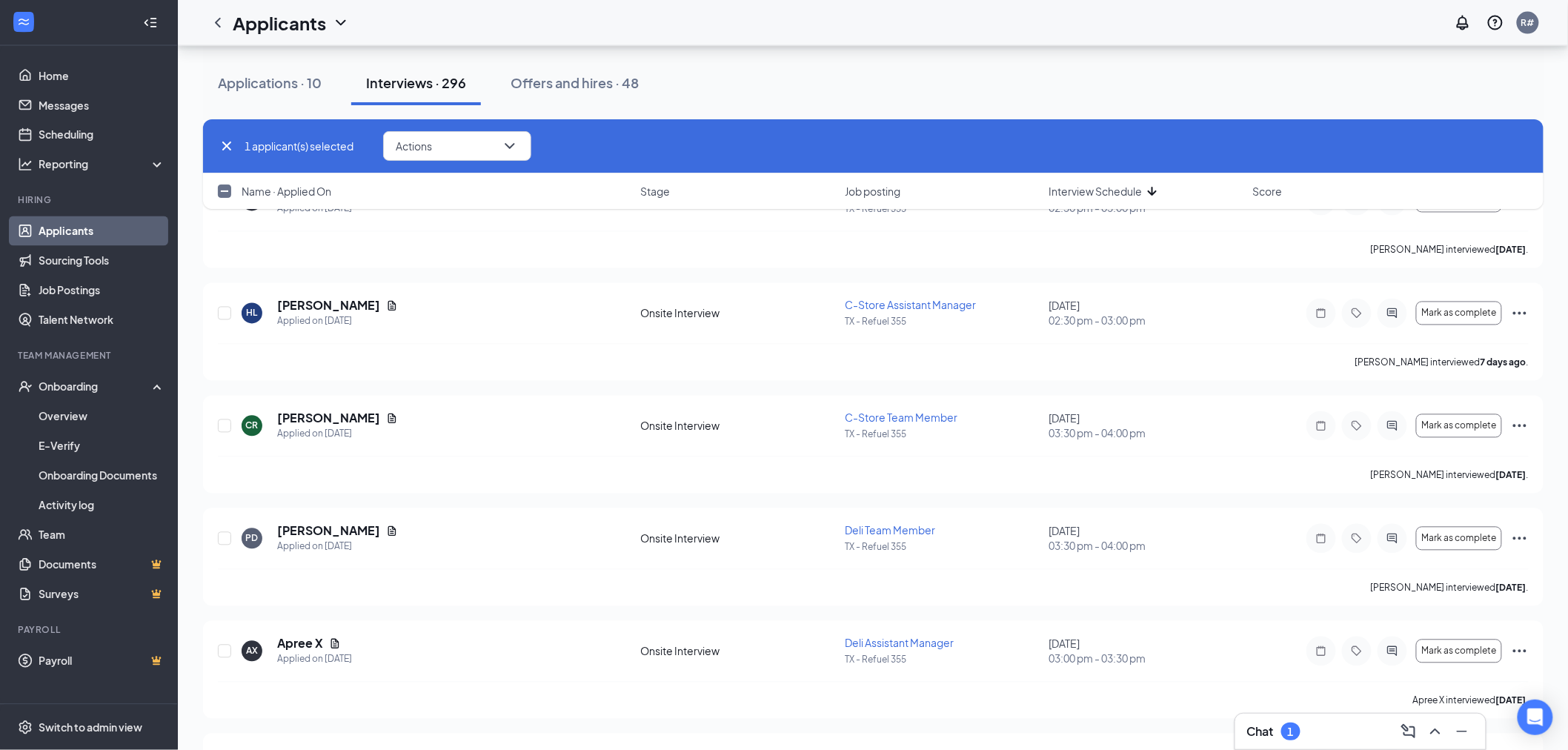
checkbox input "false"
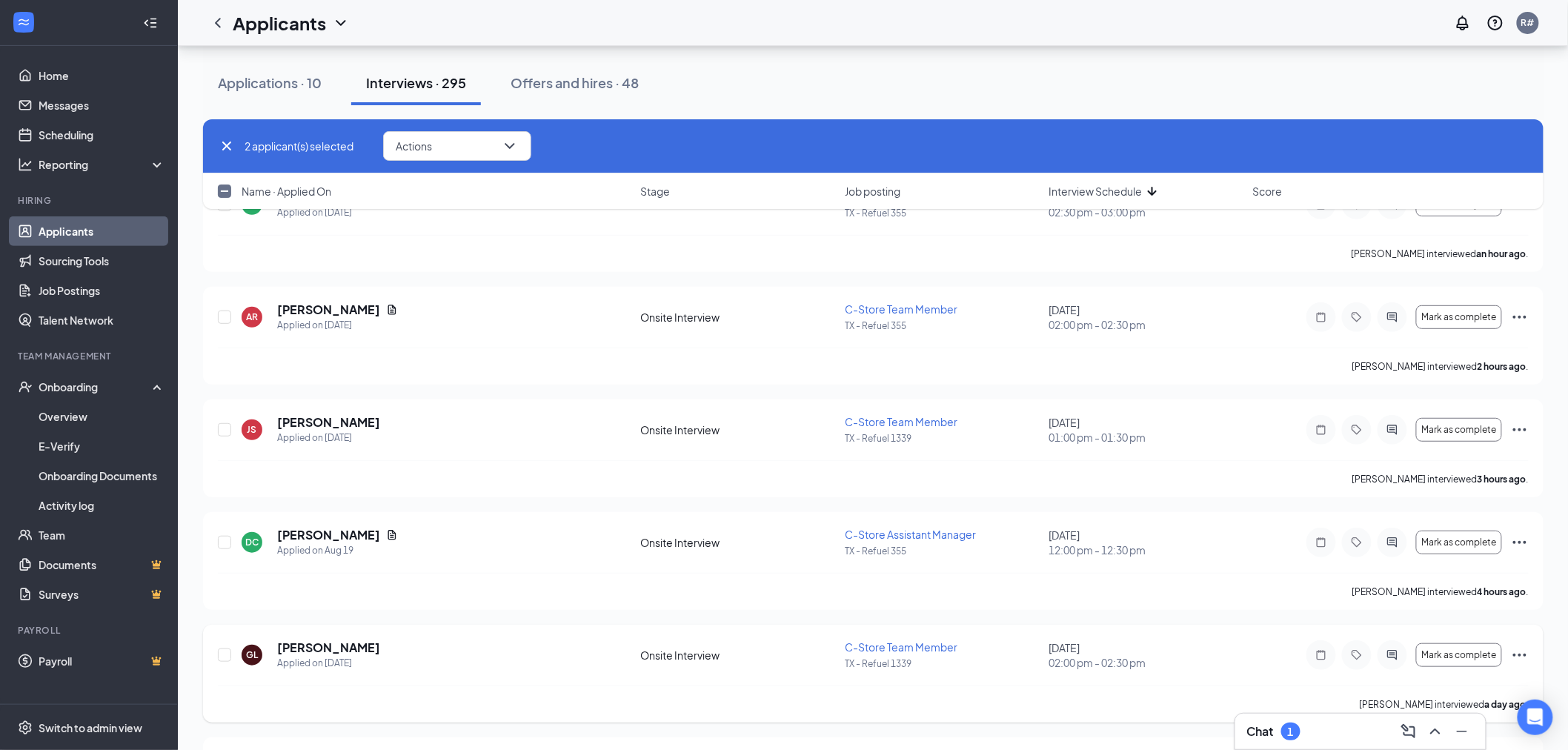
scroll to position [4855, 0]
click at [228, 544] on input "checkbox" at bounding box center [225, 543] width 14 height 14
checkbox input "true"
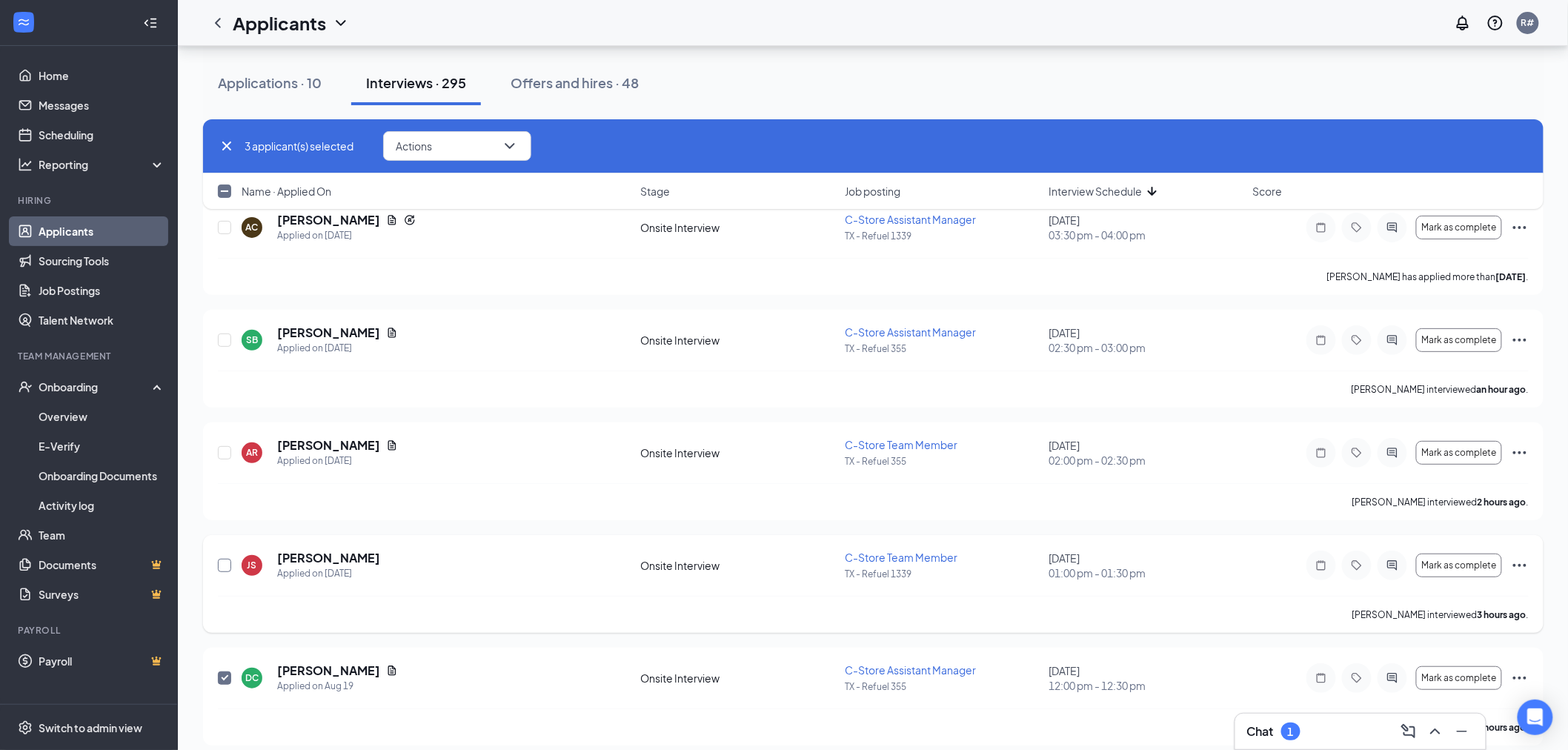
scroll to position [4690, 0]
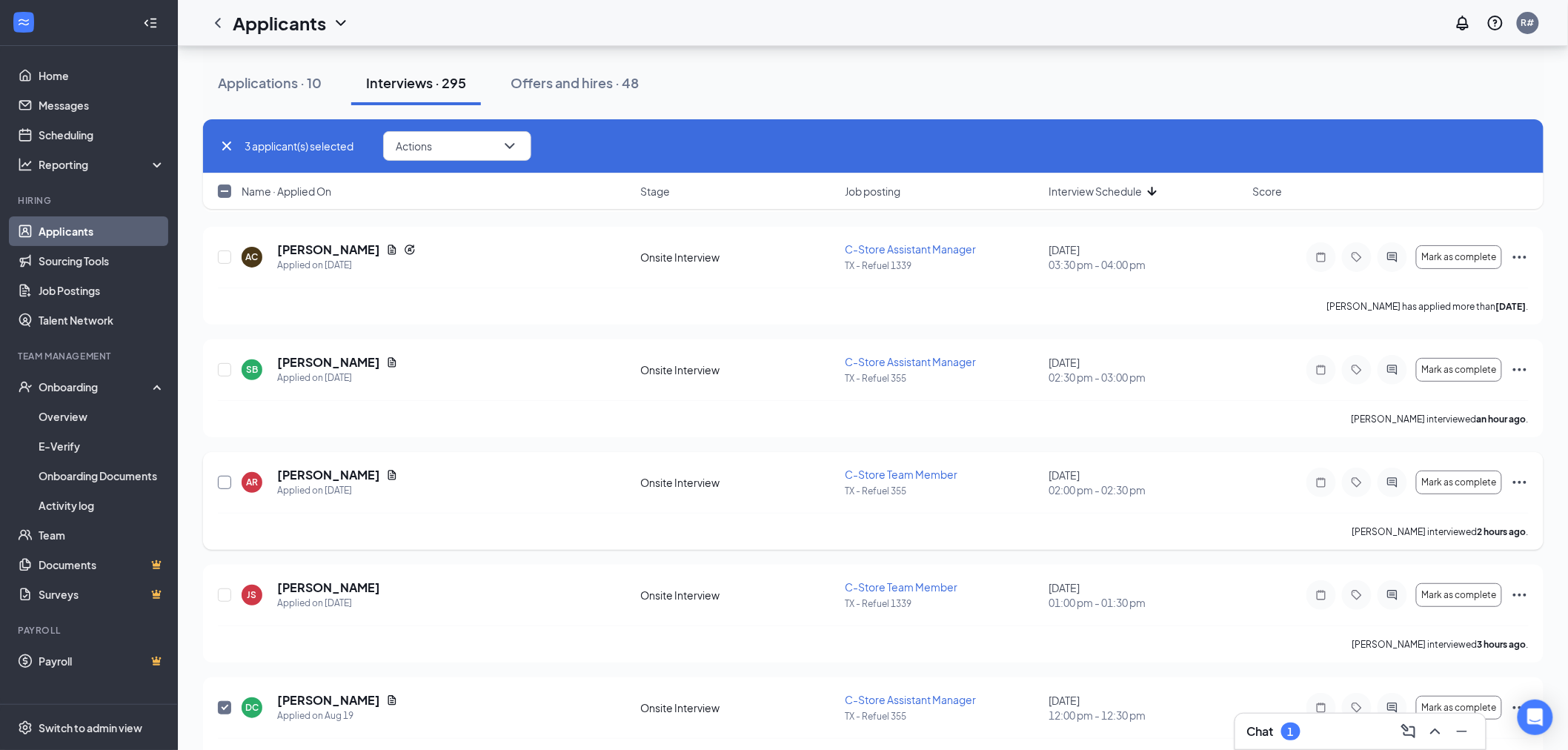
click at [227, 484] on input "checkbox" at bounding box center [225, 482] width 14 height 14
checkbox input "true"
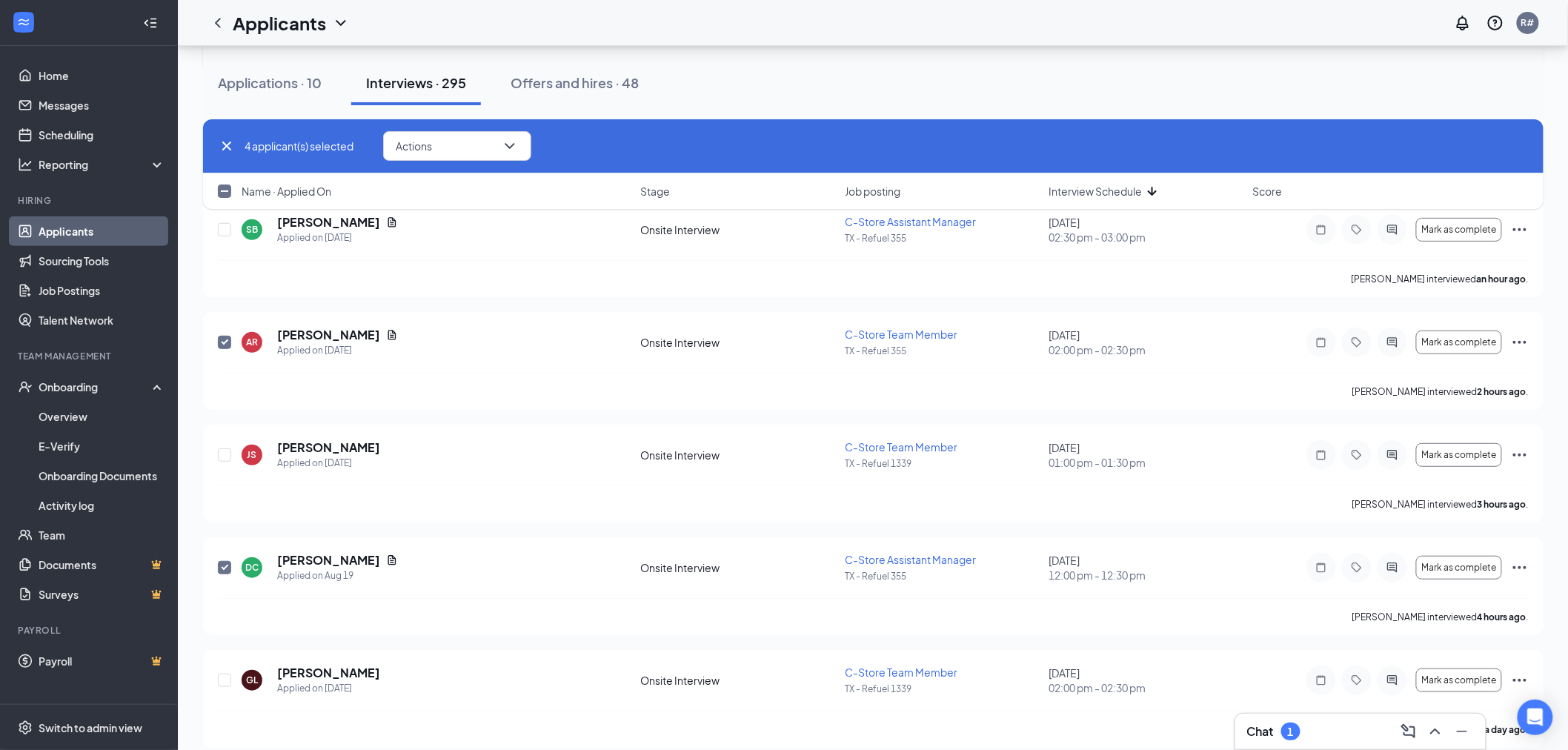
scroll to position [4855, 0]
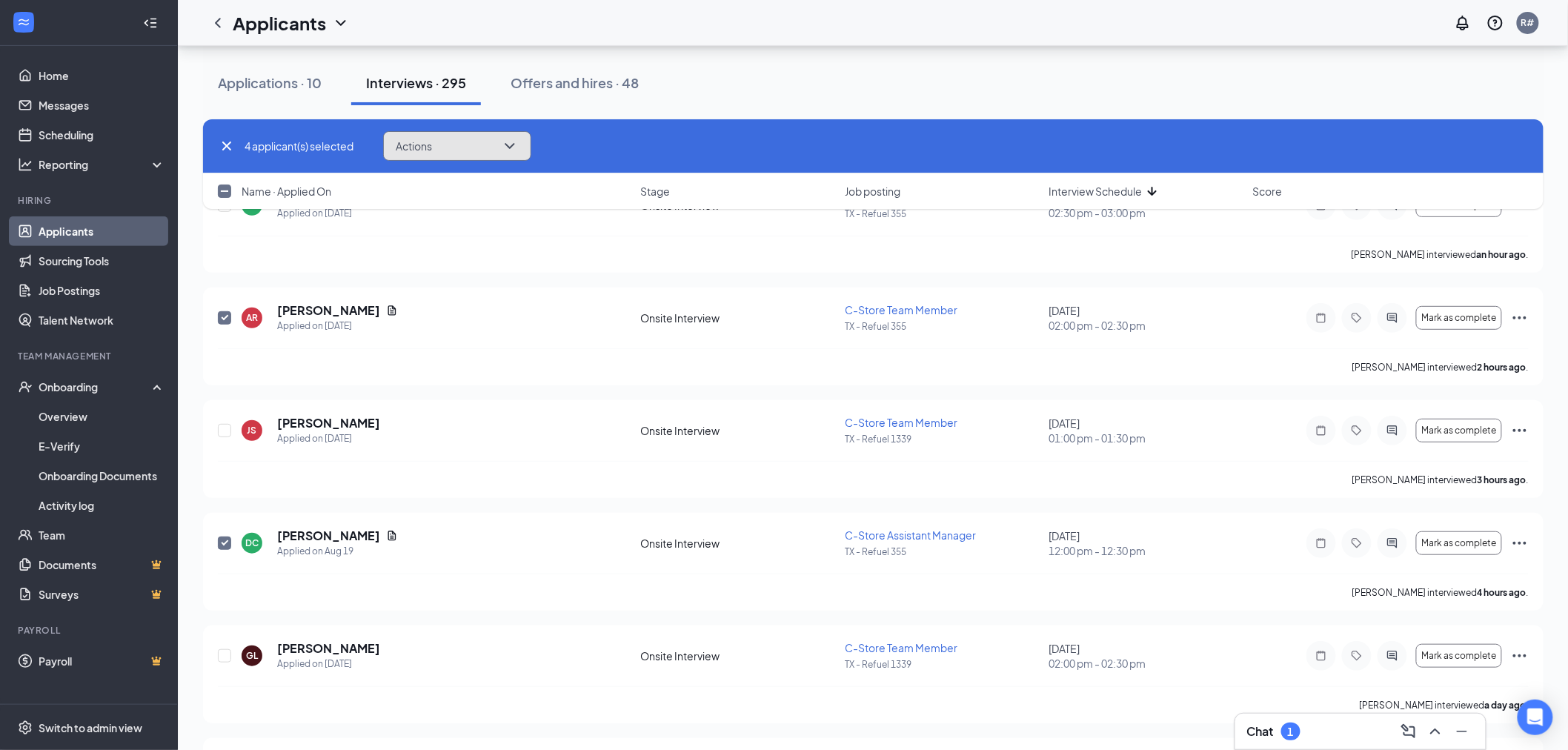
click at [498, 150] on button "Actions" at bounding box center [457, 146] width 148 height 29
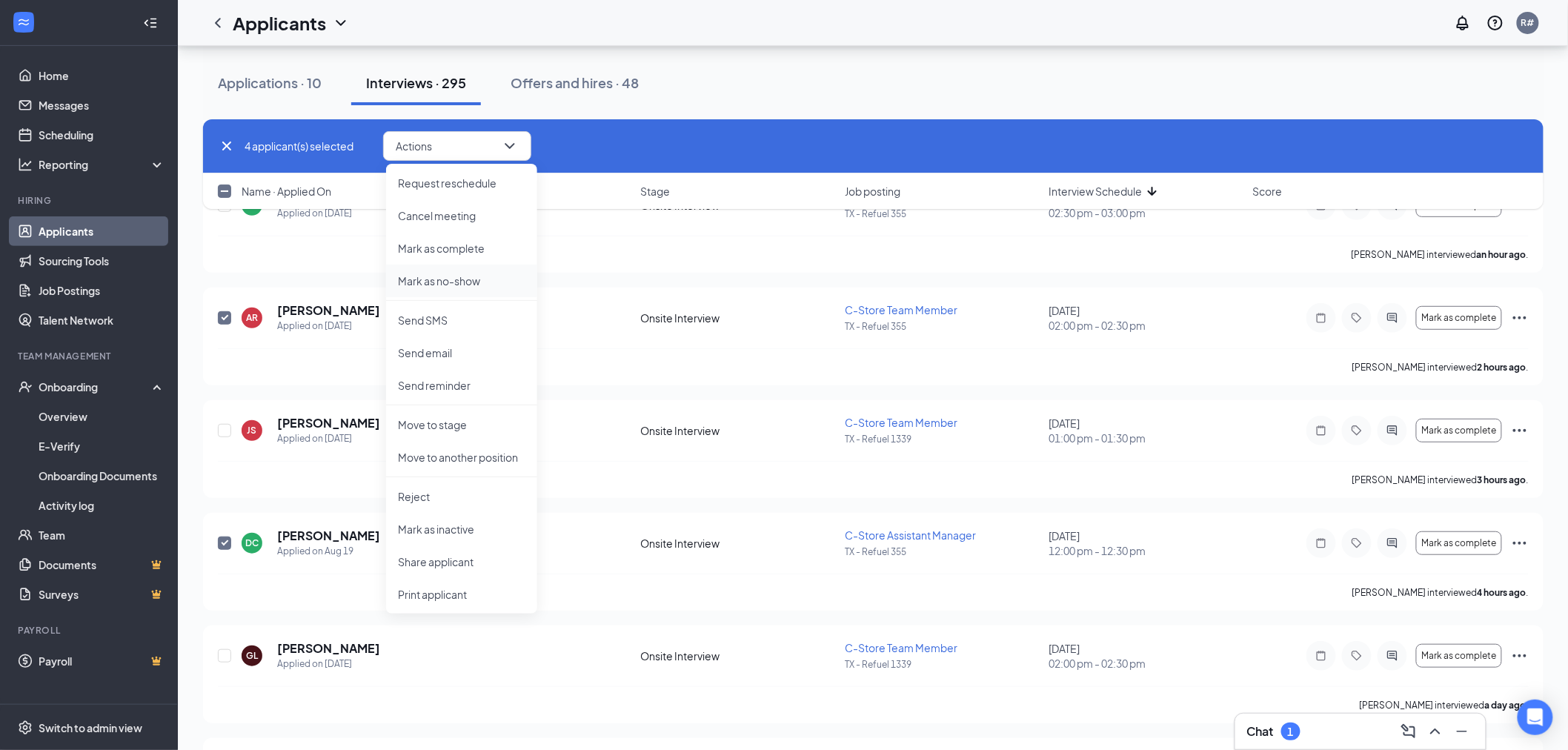
click at [454, 276] on p "Mark as no-show" at bounding box center [461, 280] width 127 height 15
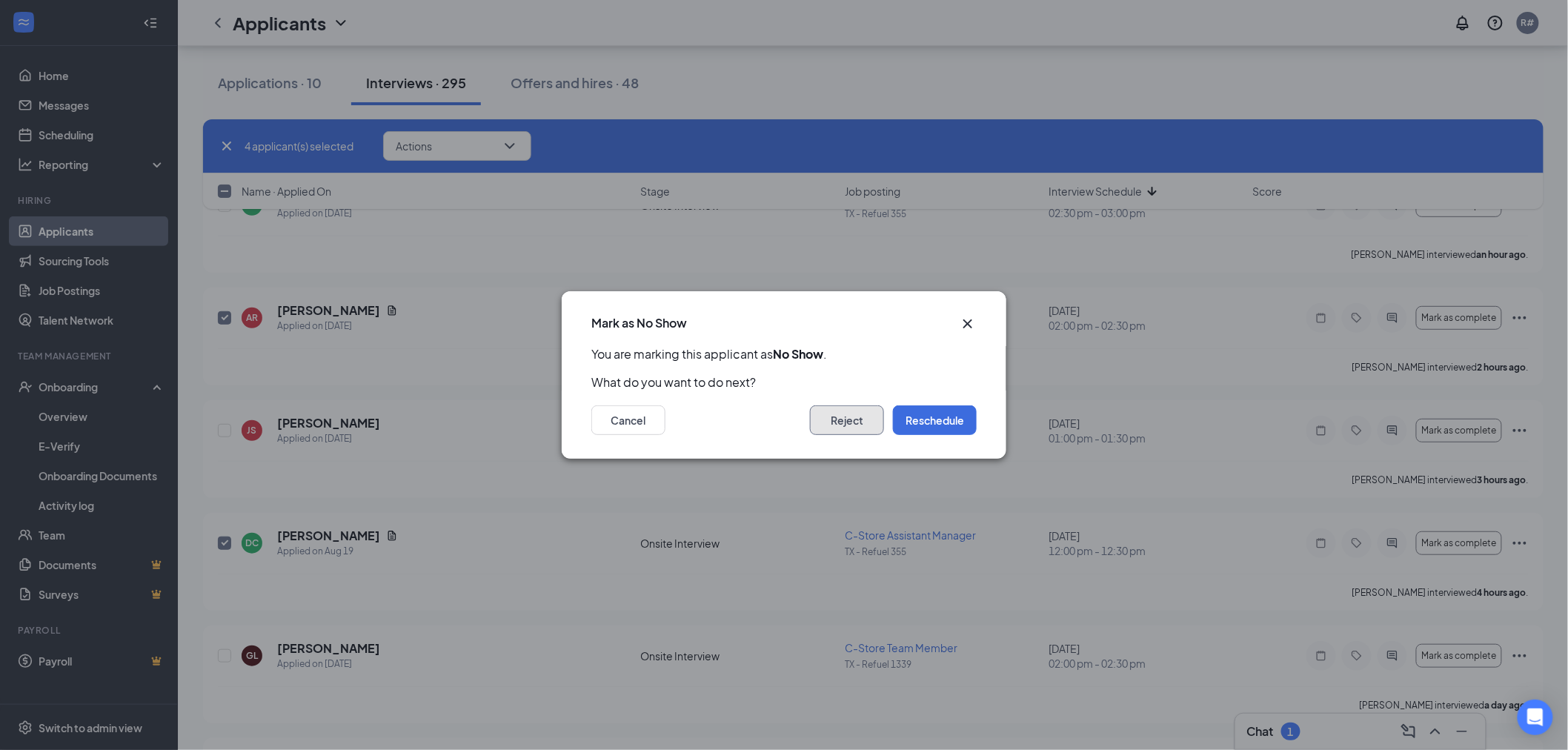
click at [826, 410] on button "Reject" at bounding box center [847, 420] width 74 height 29
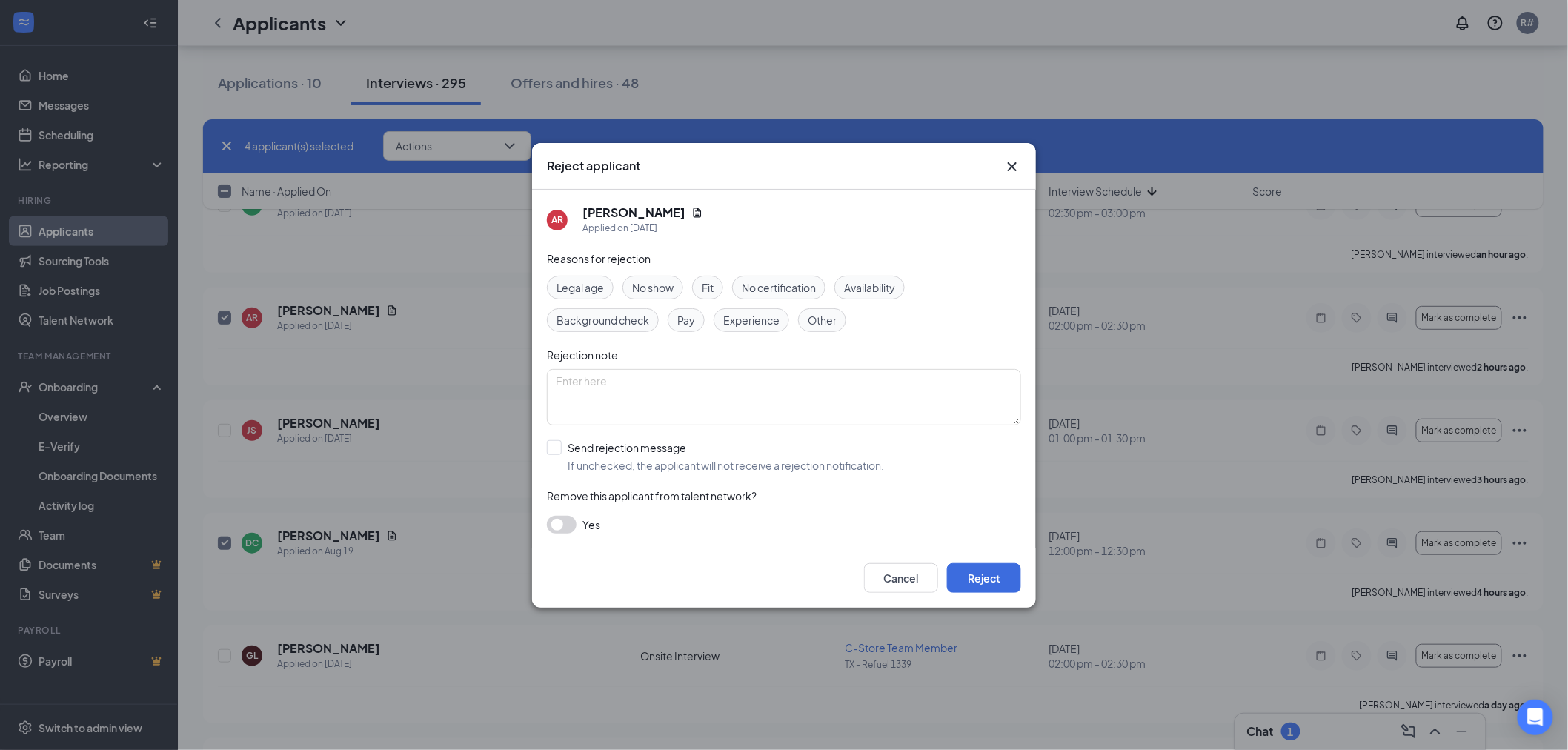
click at [661, 289] on span "No show" at bounding box center [653, 287] width 41 height 17
click at [558, 446] on input "Send rejection message If unchecked, the applicant will not receive a rejection…" at bounding box center [715, 456] width 337 height 32
checkbox input "true"
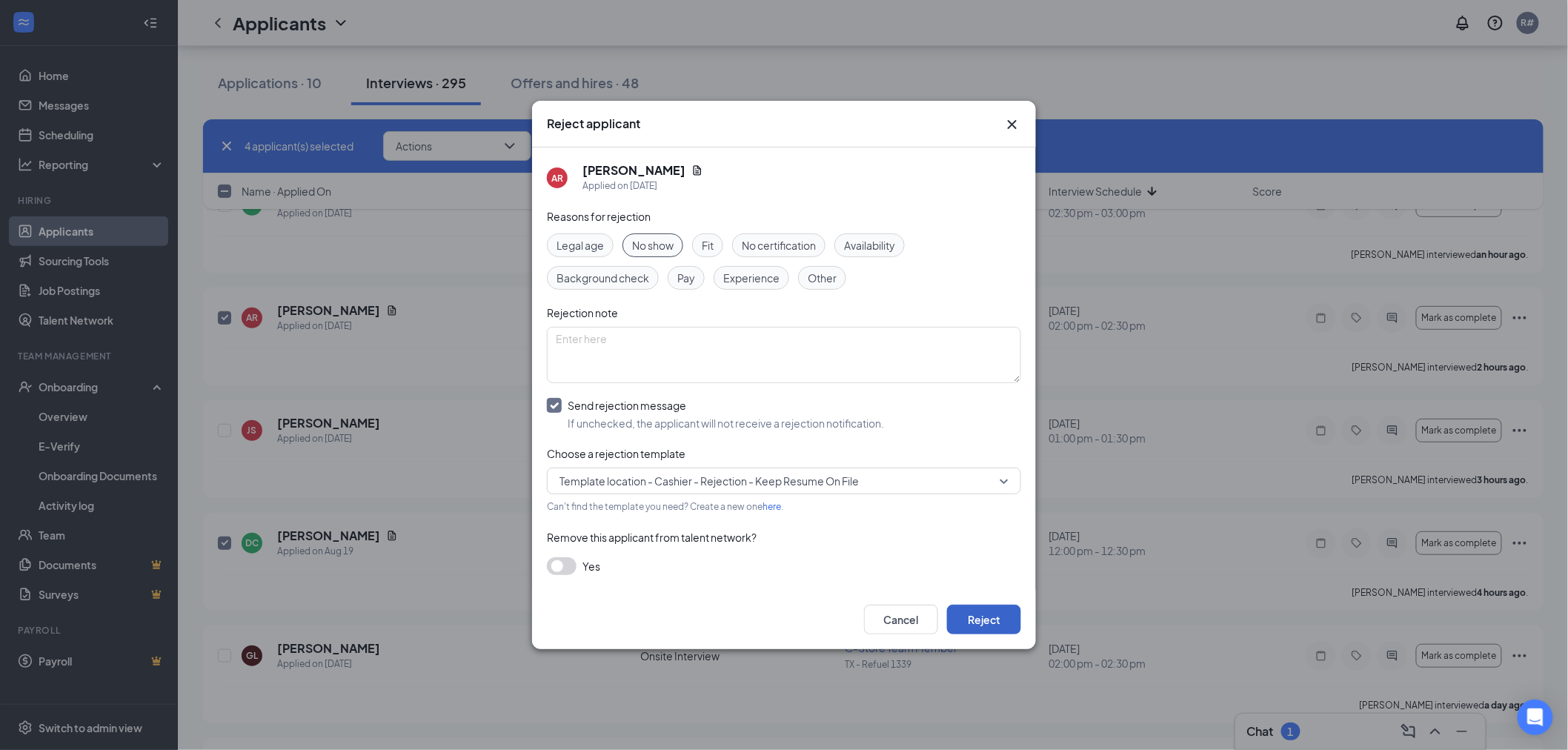
click at [981, 624] on button "Reject" at bounding box center [984, 619] width 74 height 29
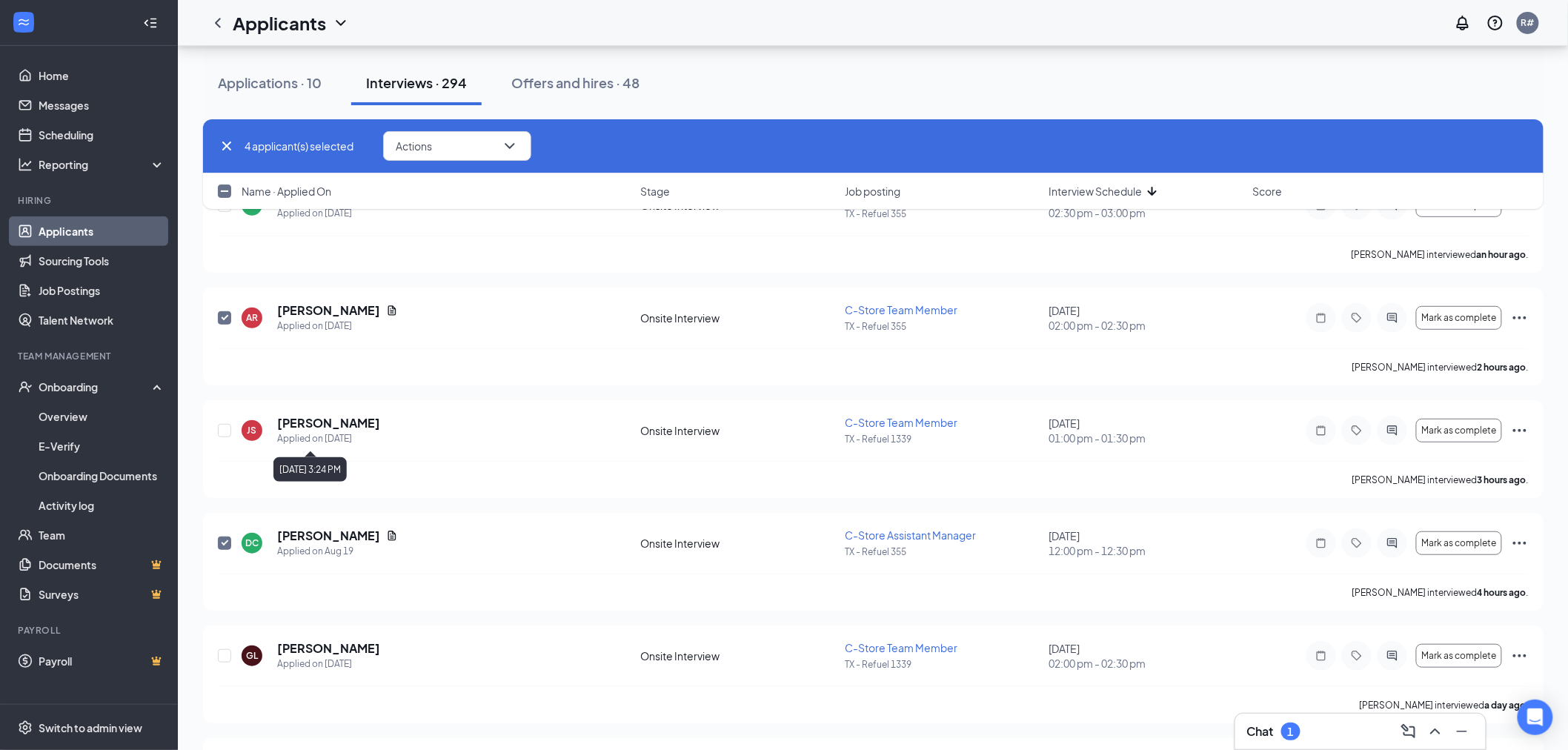
checkbox input "false"
checkbox input "true"
checkbox input "false"
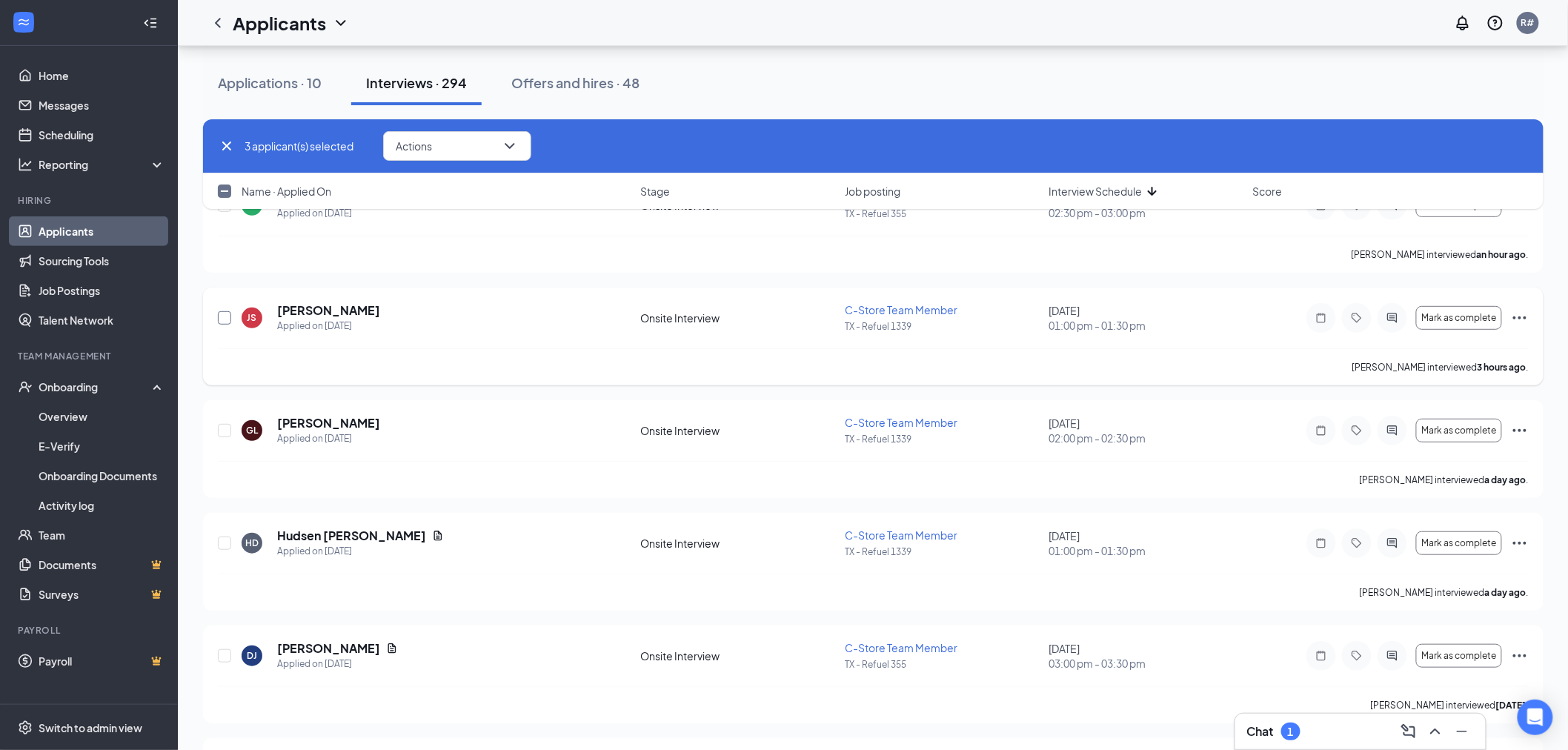
click at [220, 319] on input "checkbox" at bounding box center [225, 318] width 14 height 14
click at [1517, 320] on icon "Ellipses" at bounding box center [1520, 317] width 18 height 18
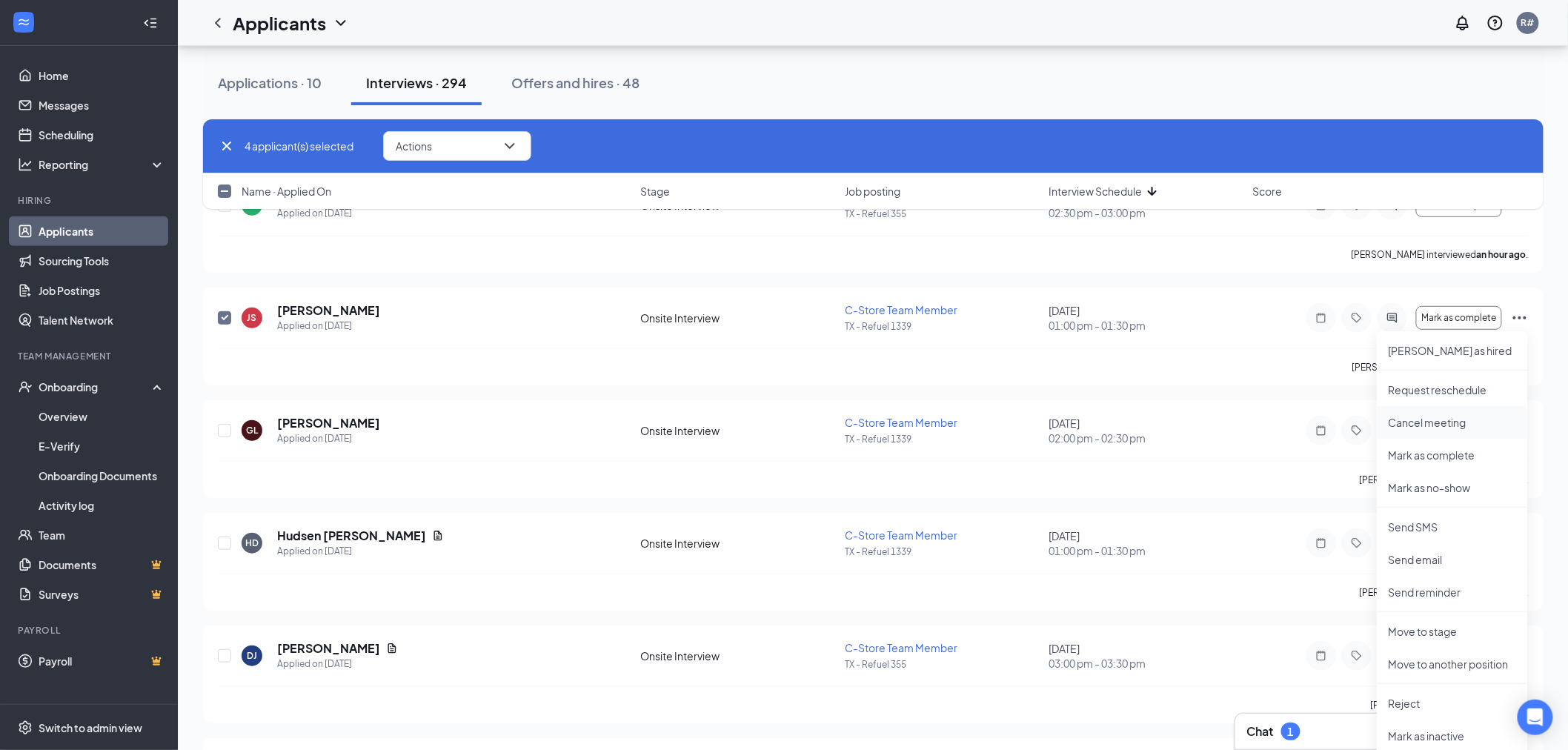
click at [1449, 416] on p "Cancel meeting" at bounding box center [1452, 422] width 127 height 15
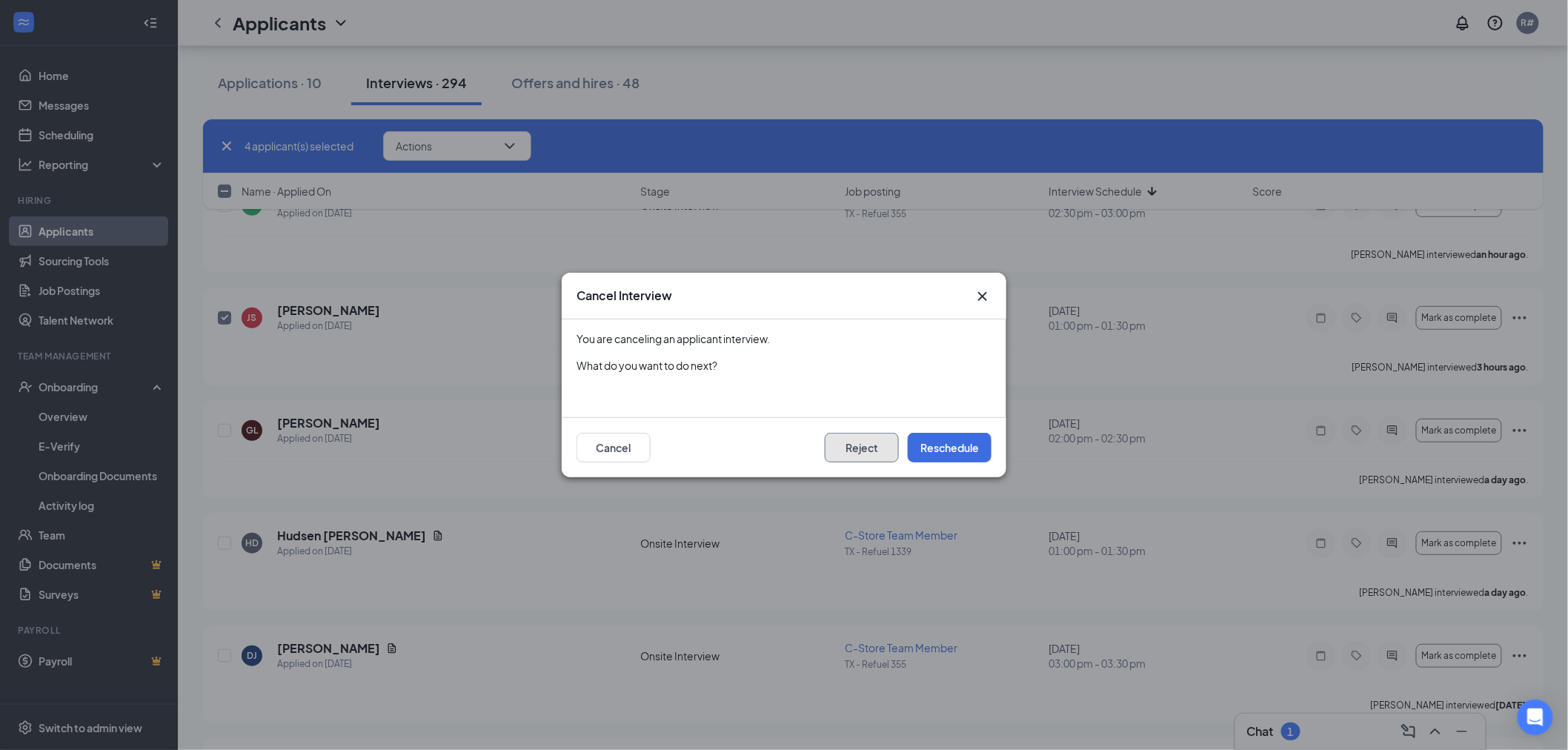
click at [864, 448] on button "Reject" at bounding box center [862, 447] width 74 height 29
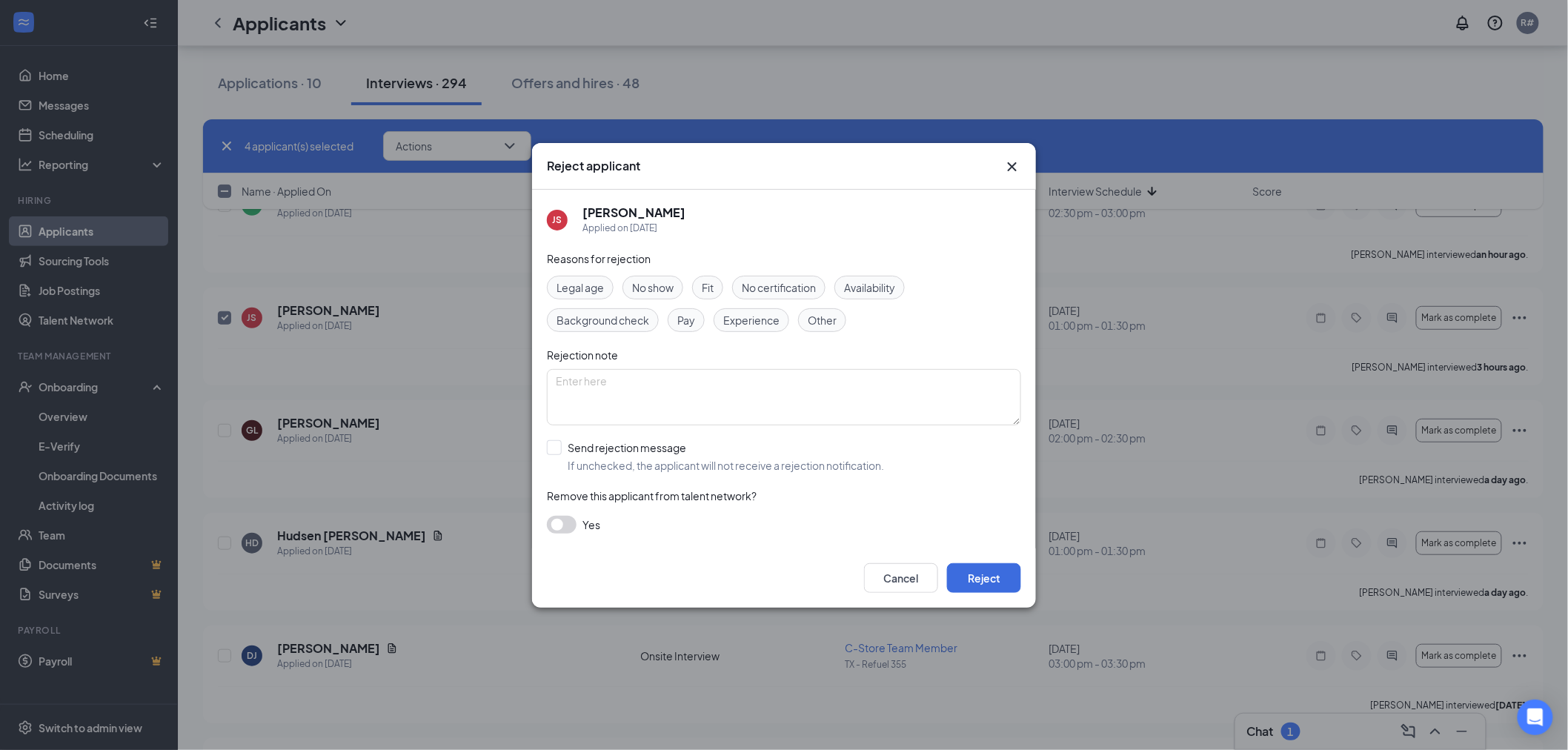
click at [824, 319] on span "Other" at bounding box center [823, 319] width 29 height 17
click at [982, 587] on button "Reject" at bounding box center [984, 577] width 74 height 29
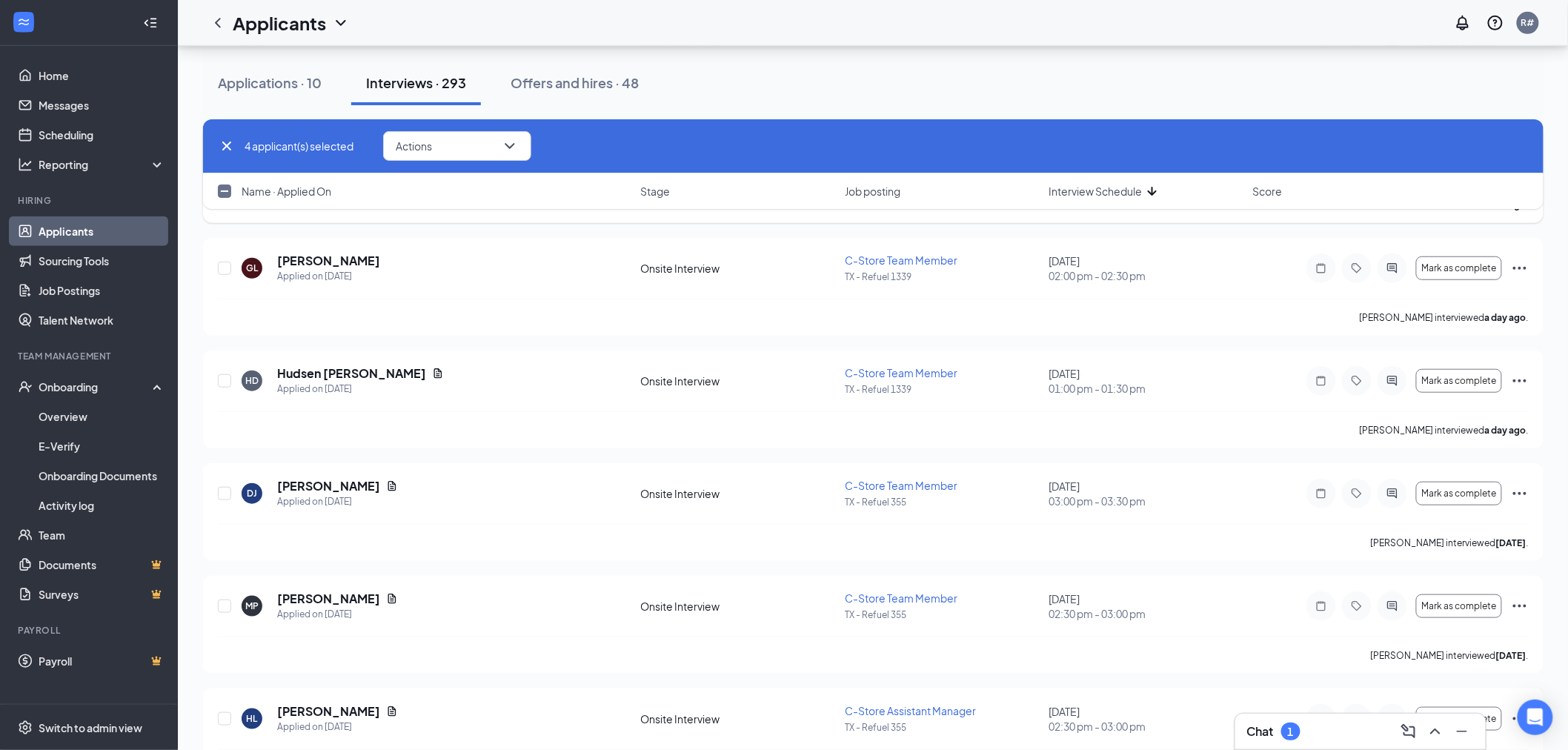
scroll to position [5020, 0]
checkbox input "false"
checkbox input "true"
checkbox input "false"
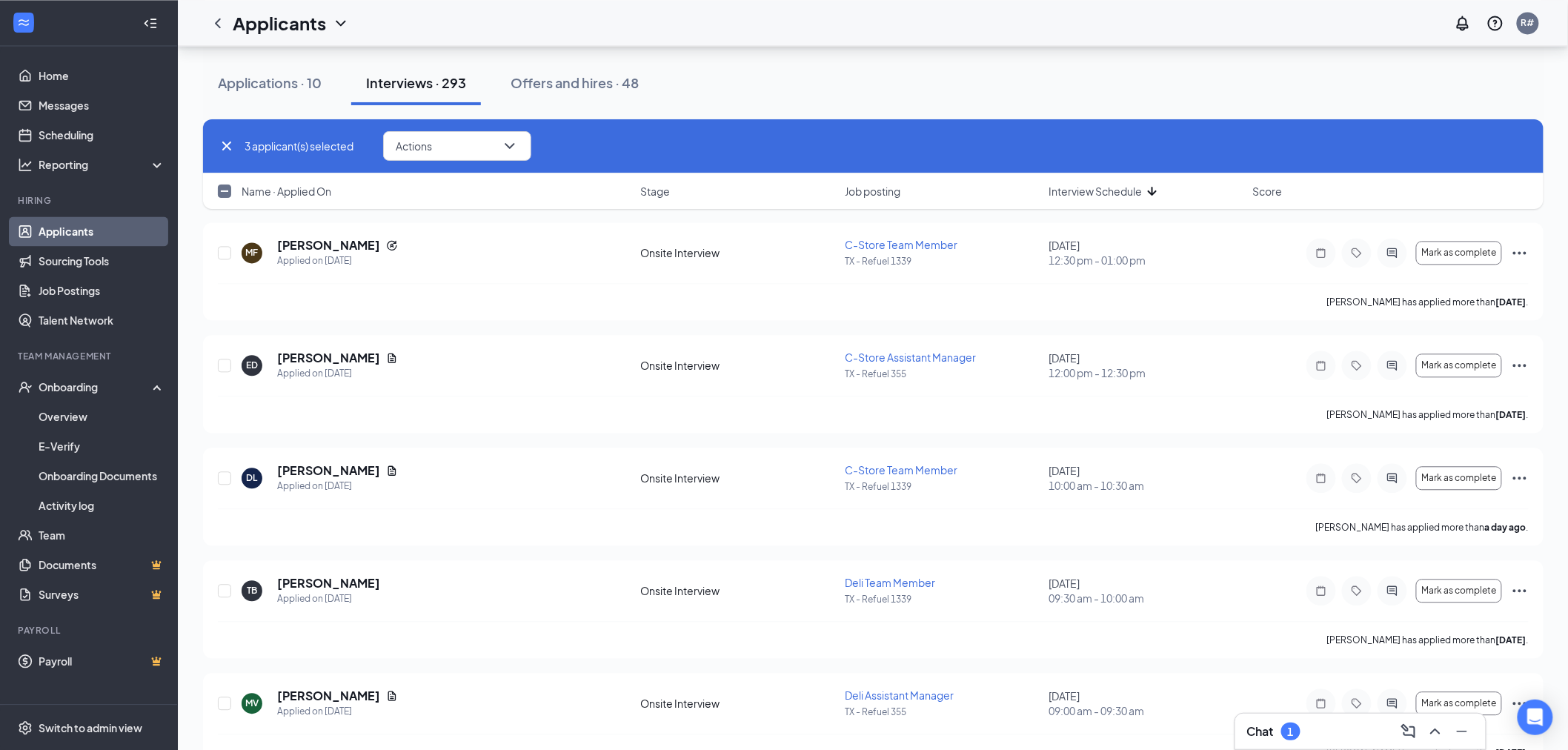
scroll to position [0, 0]
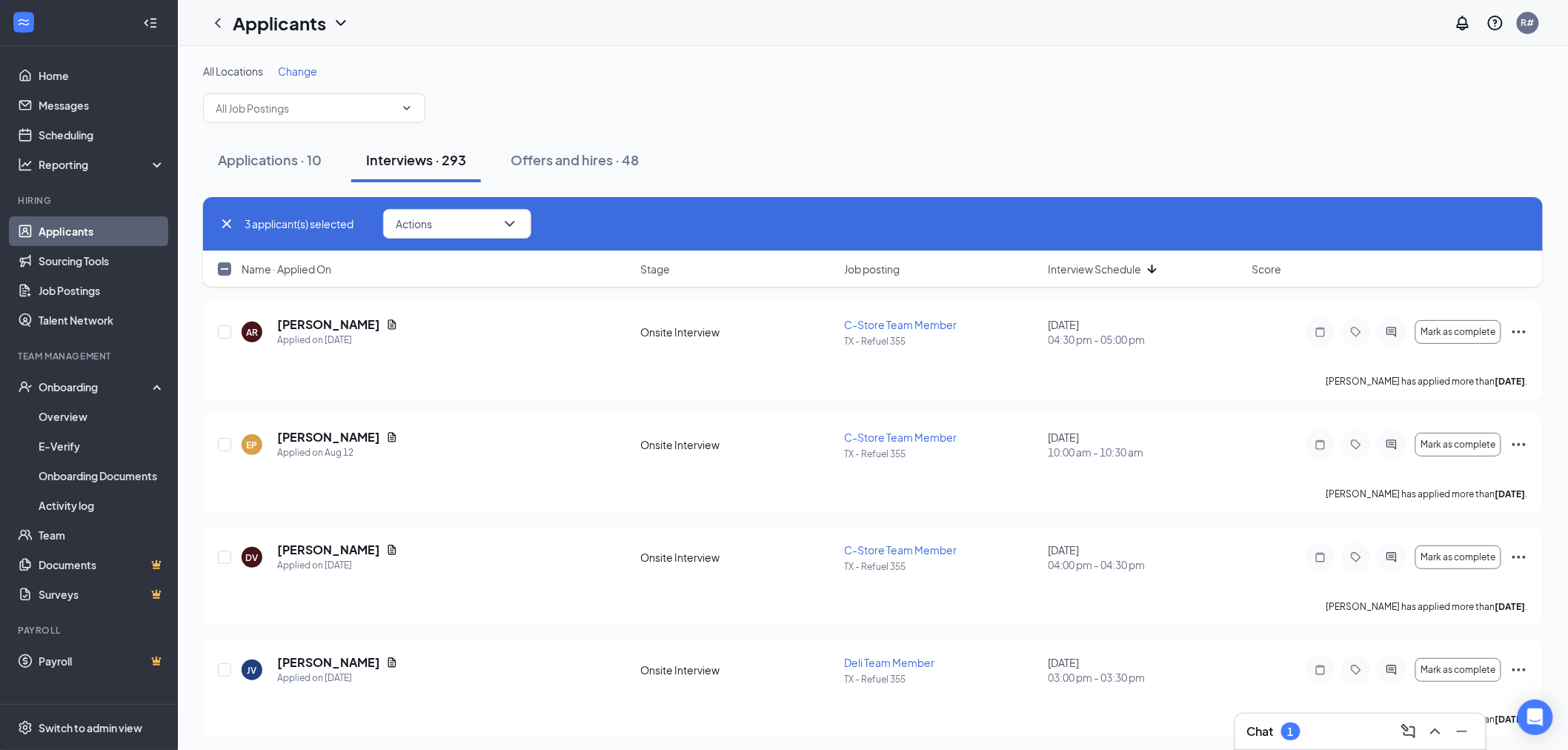
click at [427, 157] on div "Interviews · 293" at bounding box center [416, 159] width 100 height 19
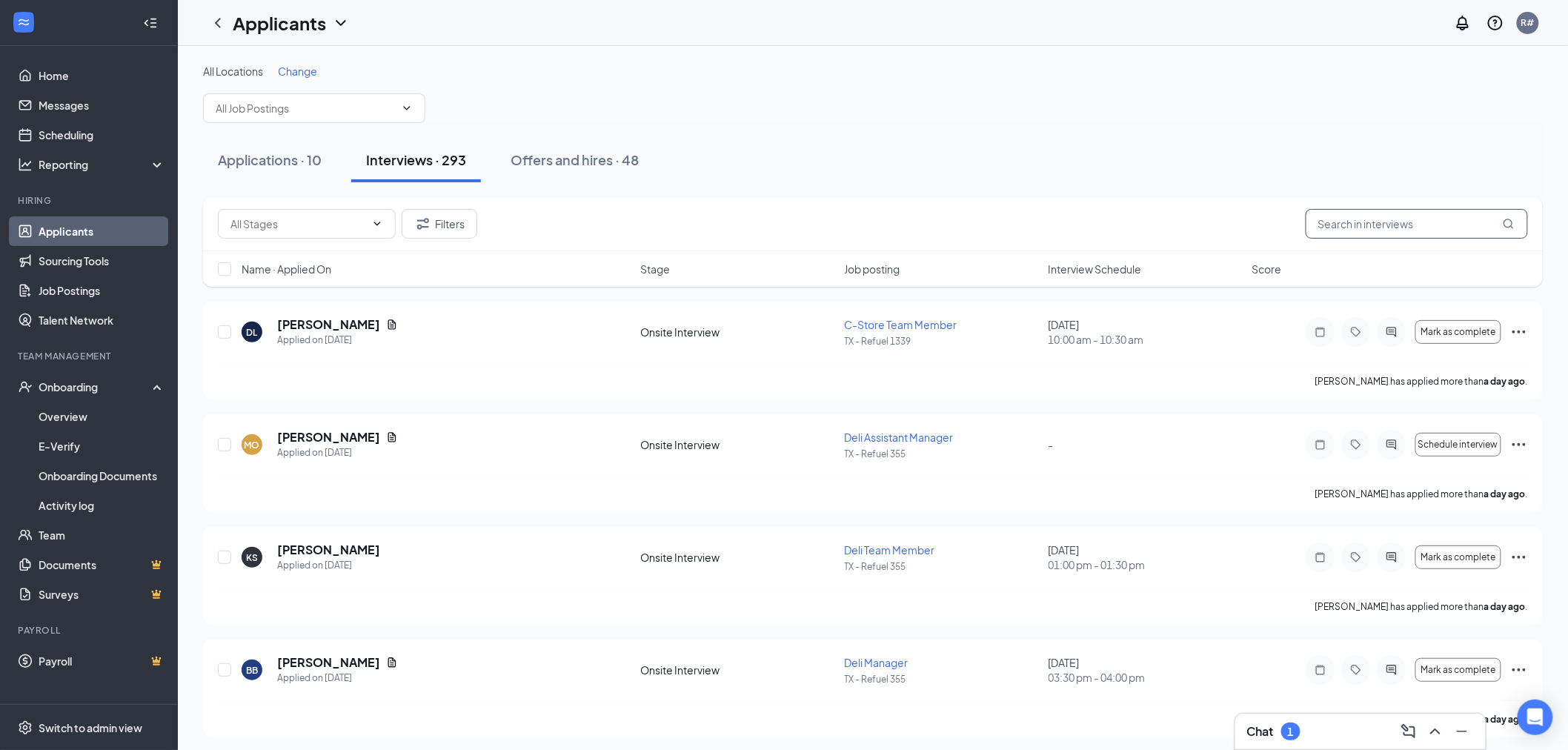
click at [1401, 229] on input "text" at bounding box center [1417, 224] width 223 height 29
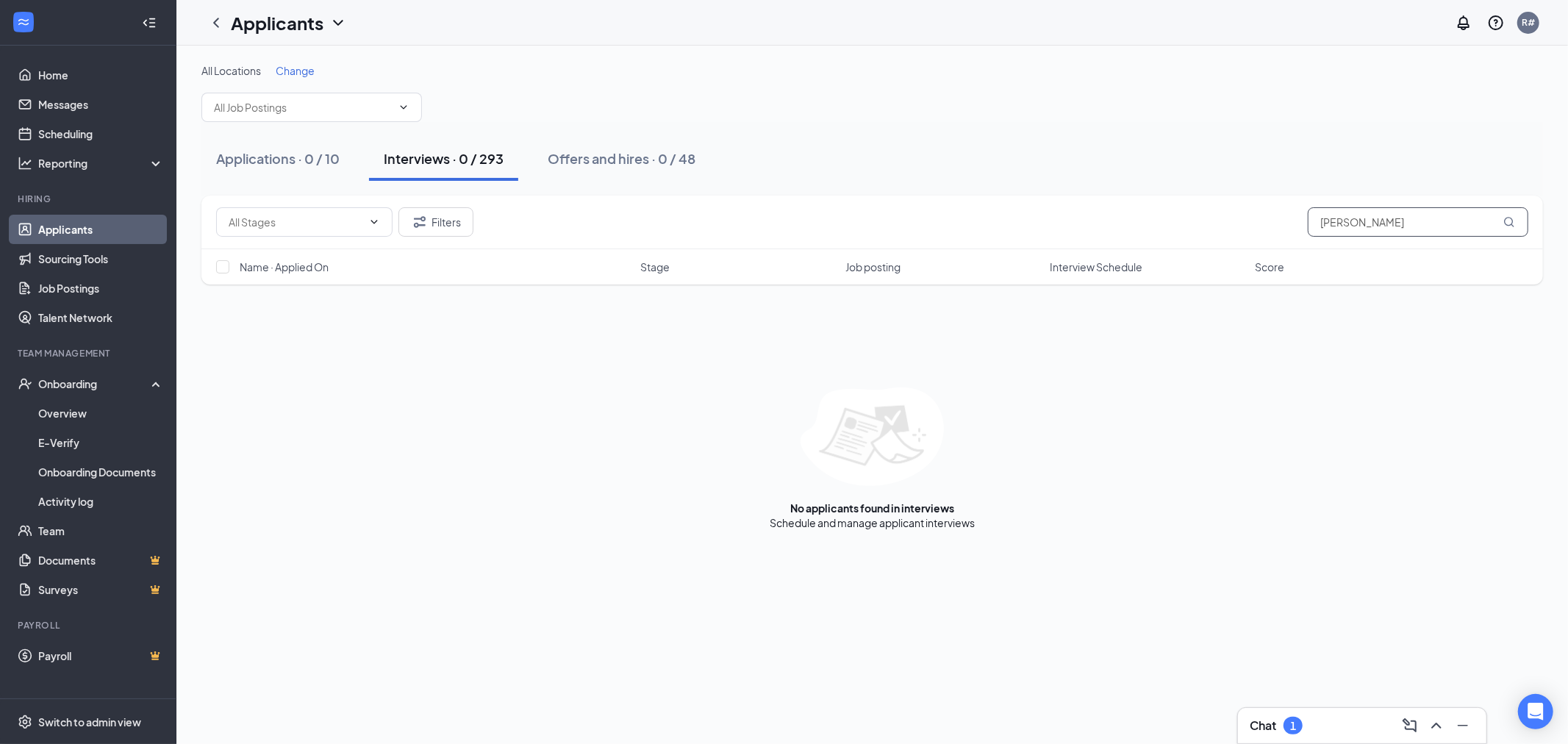
drag, startPoint x: 1368, startPoint y: 222, endPoint x: 1196, endPoint y: 208, distance: 172.6
click at [1199, 207] on div "Filters valdes" at bounding box center [872, 222] width 1312 height 29
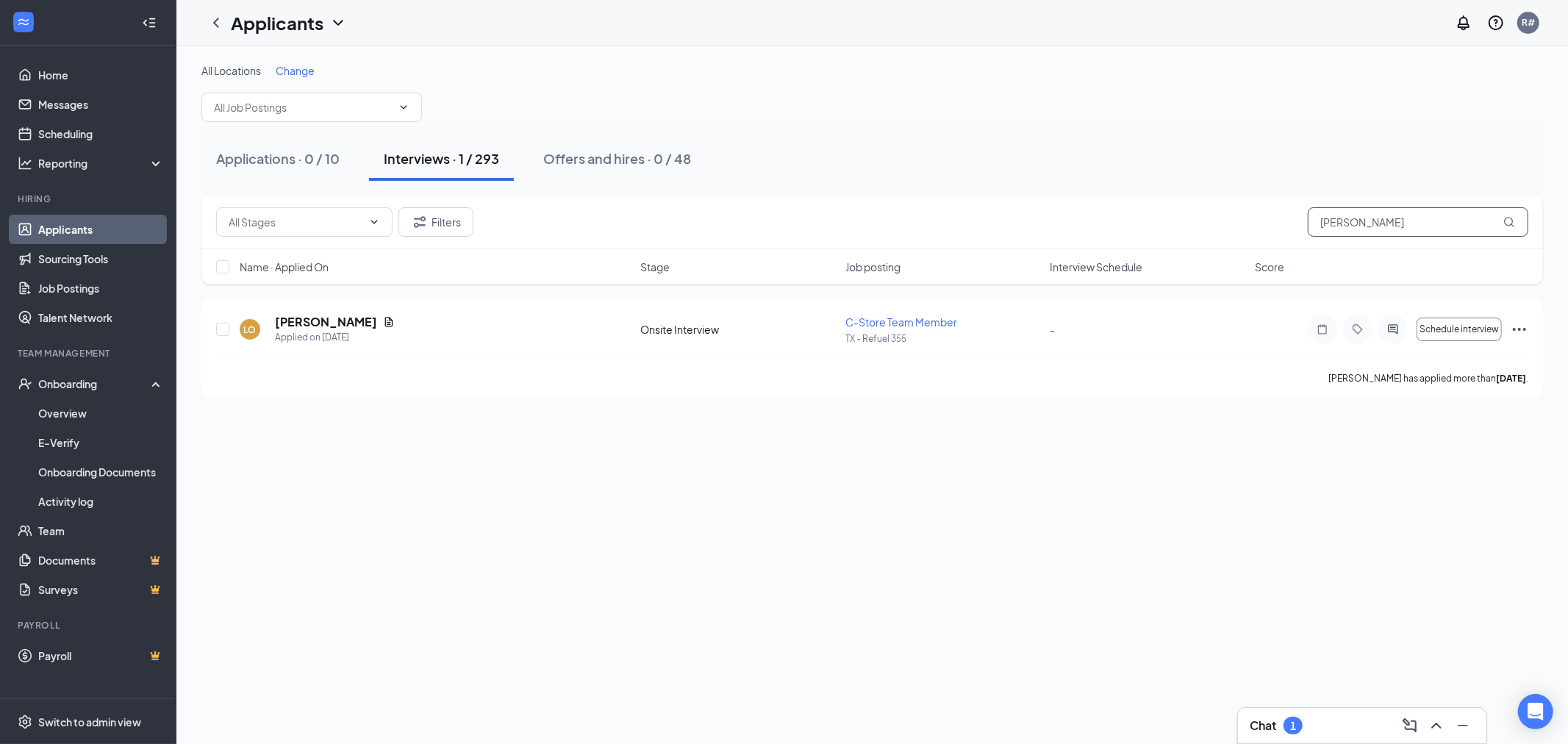
drag, startPoint x: 1376, startPoint y: 219, endPoint x: 1178, endPoint y: 251, distance: 200.6
click at [1194, 235] on div "Filters luis" at bounding box center [872, 222] width 1312 height 29
drag, startPoint x: 1402, startPoint y: 215, endPoint x: 1206, endPoint y: 202, distance: 196.4
click at [1209, 202] on div "Filters hairston" at bounding box center [872, 222] width 1341 height 53
type input "perez"
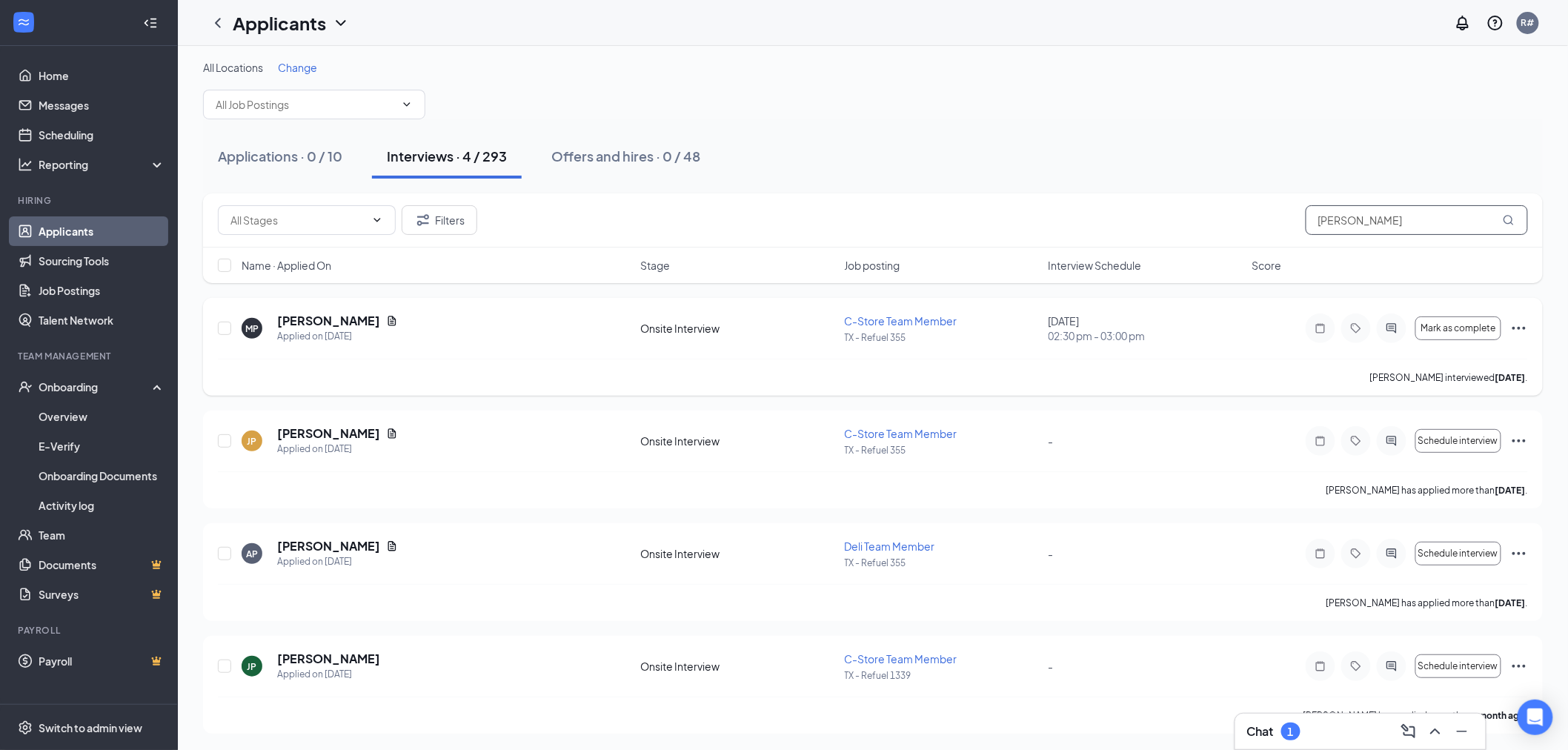
scroll to position [5, 0]
click at [78, 415] on link "Overview" at bounding box center [102, 416] width 127 height 29
